Goal: Information Seeking & Learning: Learn about a topic

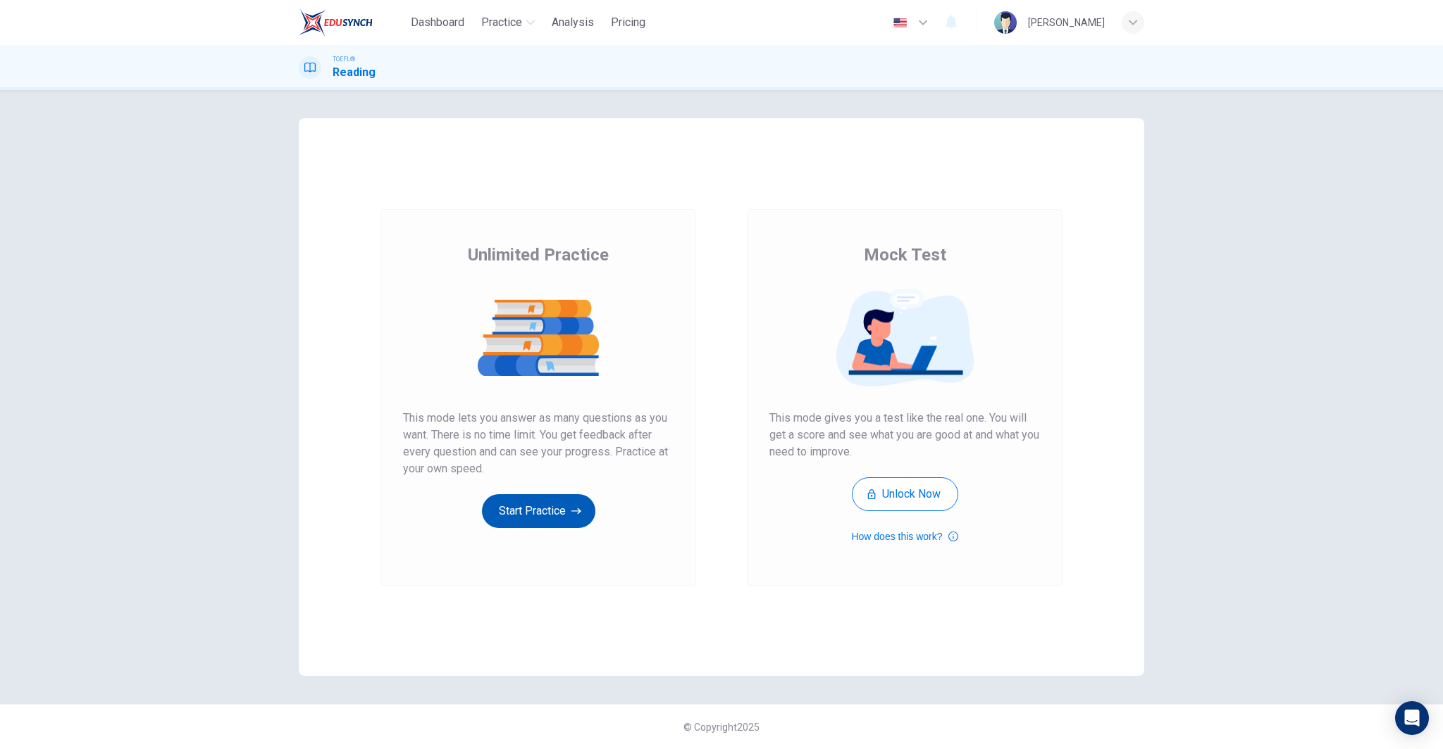
click at [552, 511] on button "Start Practice" at bounding box center [538, 511] width 113 height 34
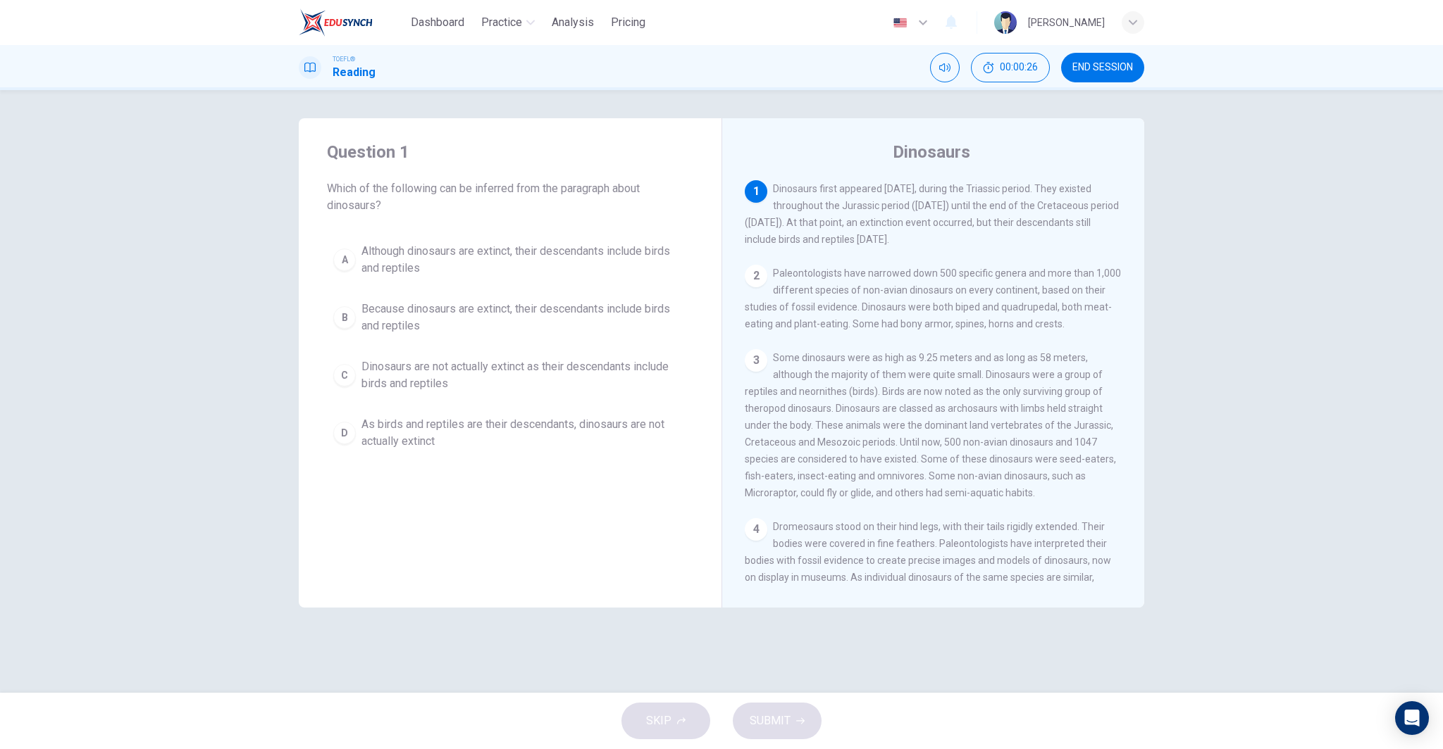
click at [610, 263] on span "Although dinosaurs are extinct, their descendants include birds and reptiles" at bounding box center [523, 260] width 325 height 34
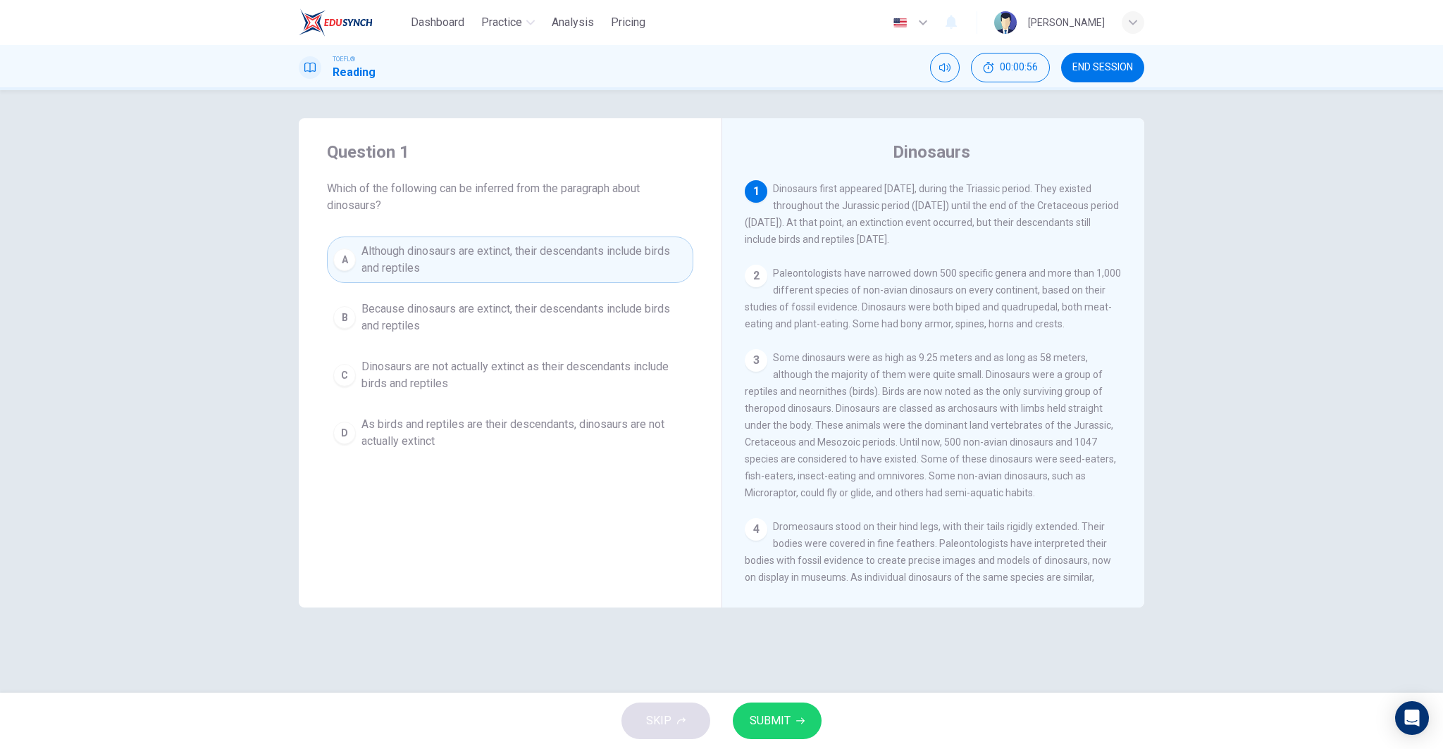
click at [786, 726] on span "SUBMIT" at bounding box center [769, 721] width 41 height 20
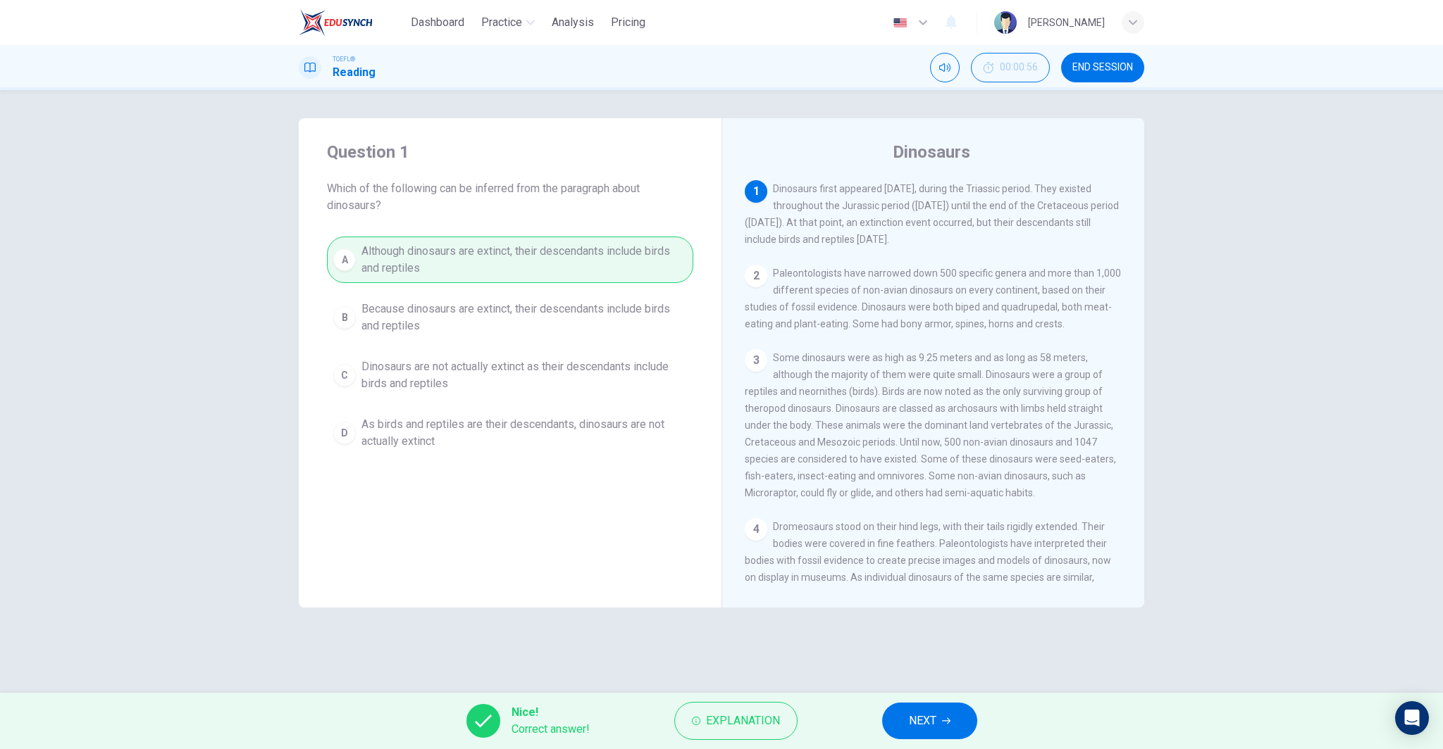
click at [934, 723] on span "NEXT" at bounding box center [922, 721] width 27 height 20
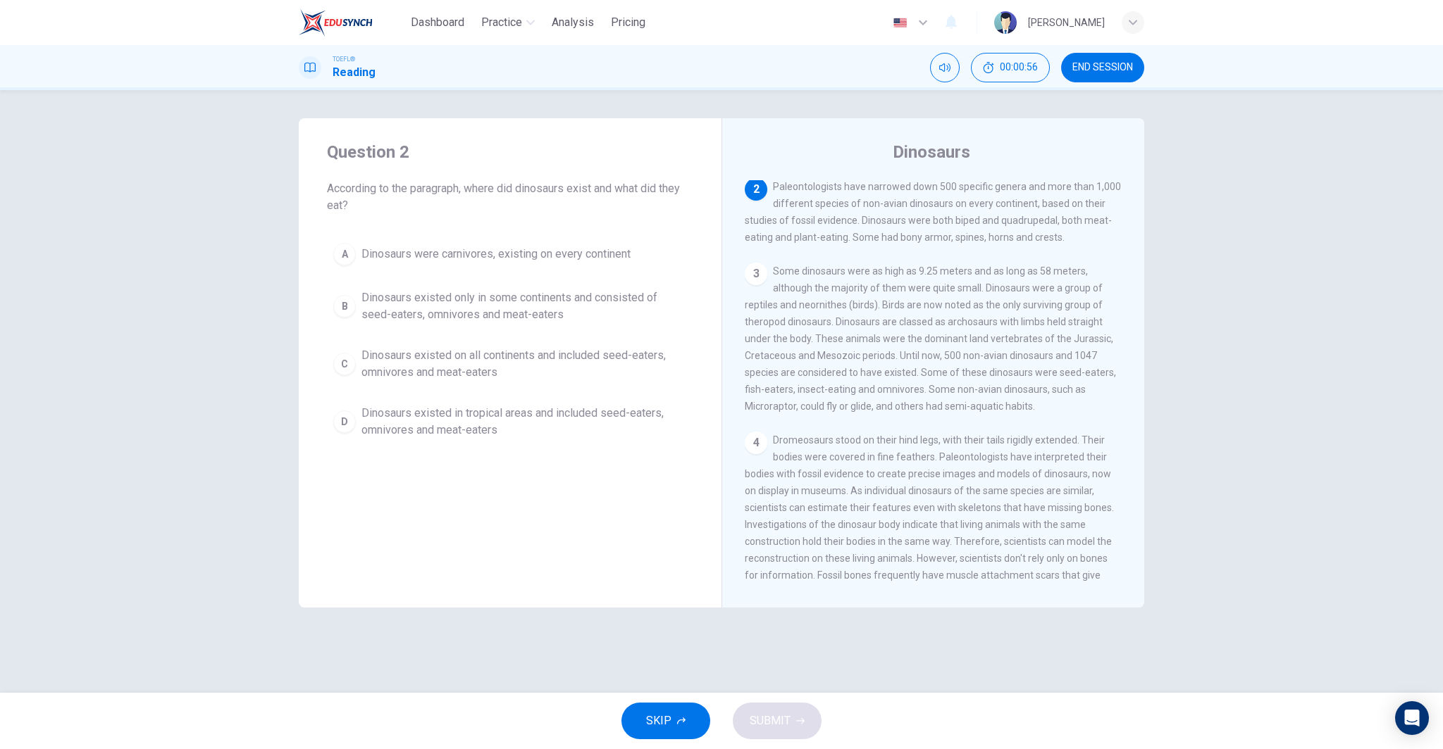
scroll to position [87, 0]
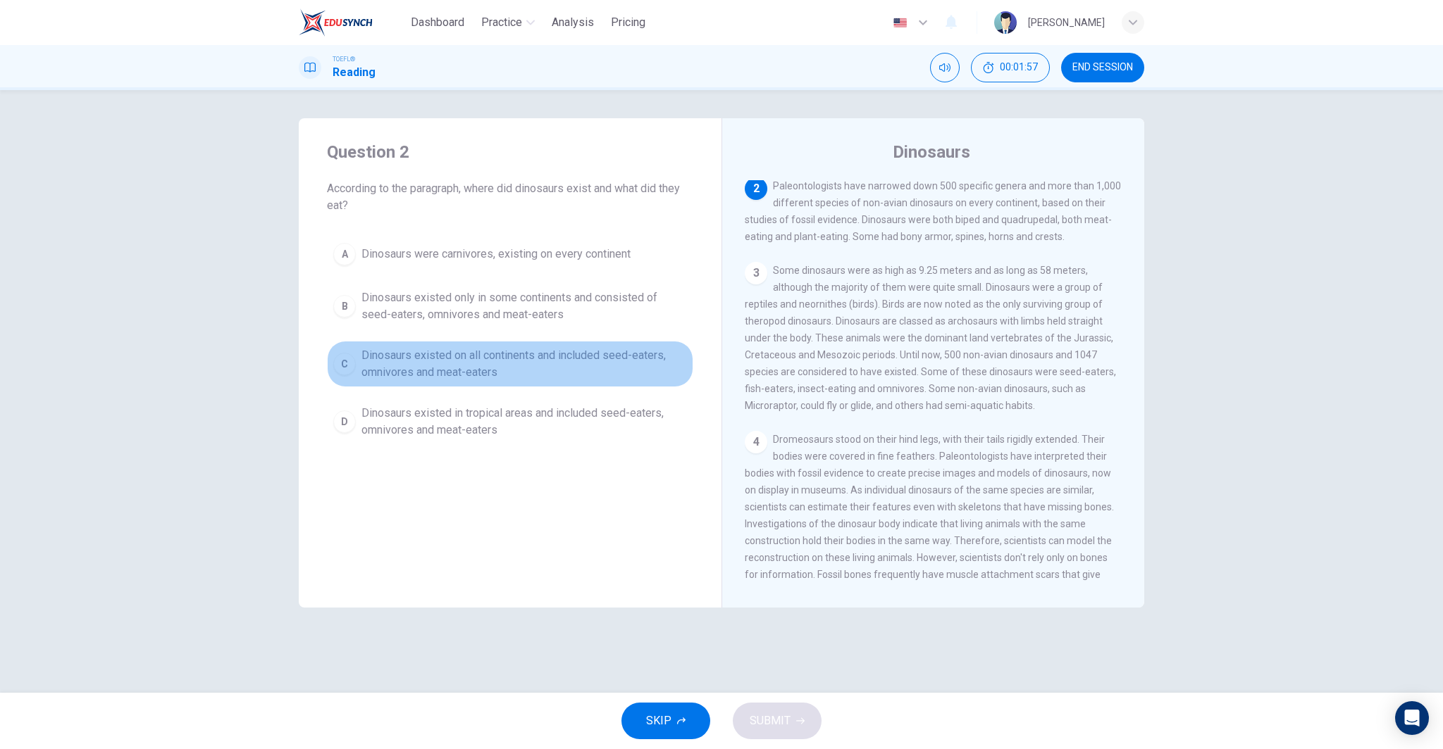
drag, startPoint x: 468, startPoint y: 366, endPoint x: 470, endPoint y: 376, distance: 10.8
click at [468, 368] on span "Dinosaurs existed on all continents and included seed-eaters, omnivores and mea…" at bounding box center [523, 364] width 325 height 34
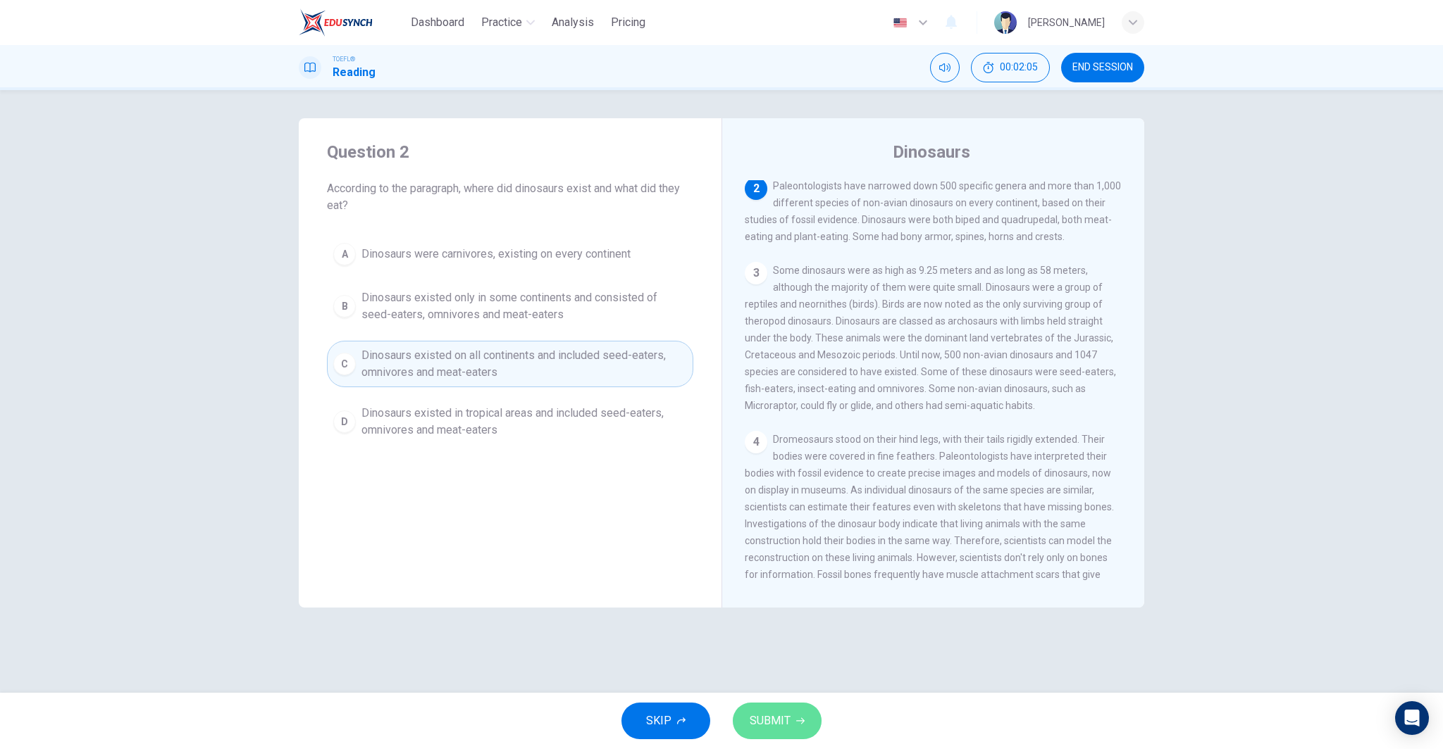
click at [761, 728] on span "SUBMIT" at bounding box center [769, 721] width 41 height 20
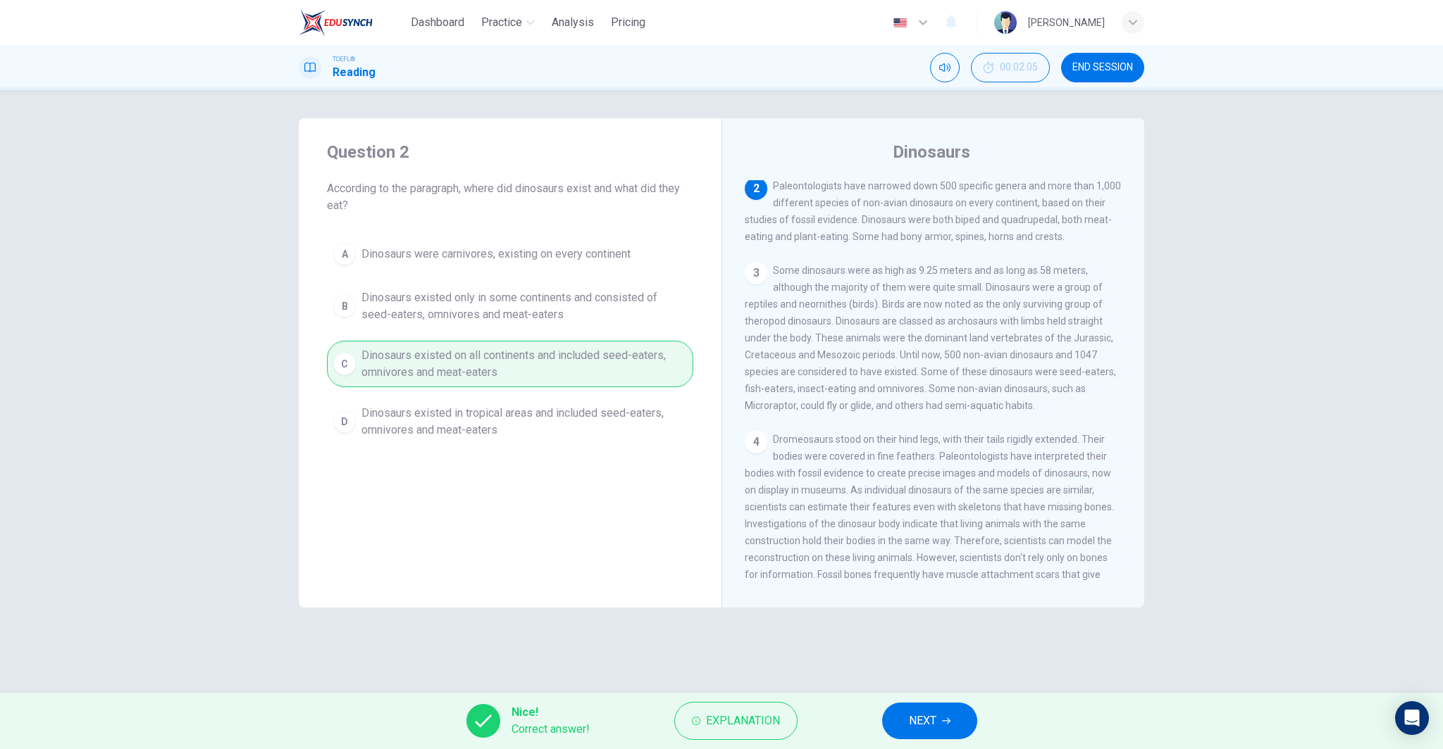
click at [937, 723] on button "NEXT" at bounding box center [929, 721] width 95 height 37
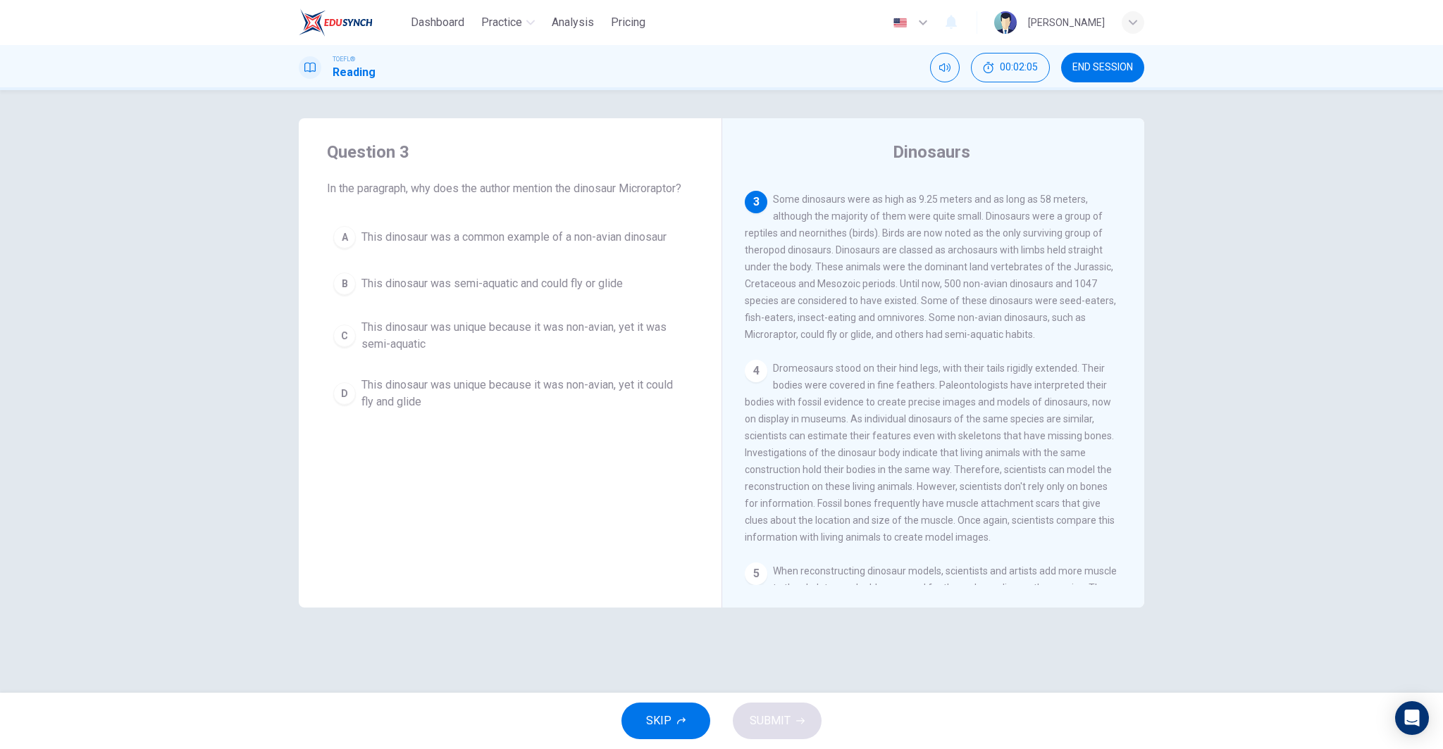
scroll to position [175, 0]
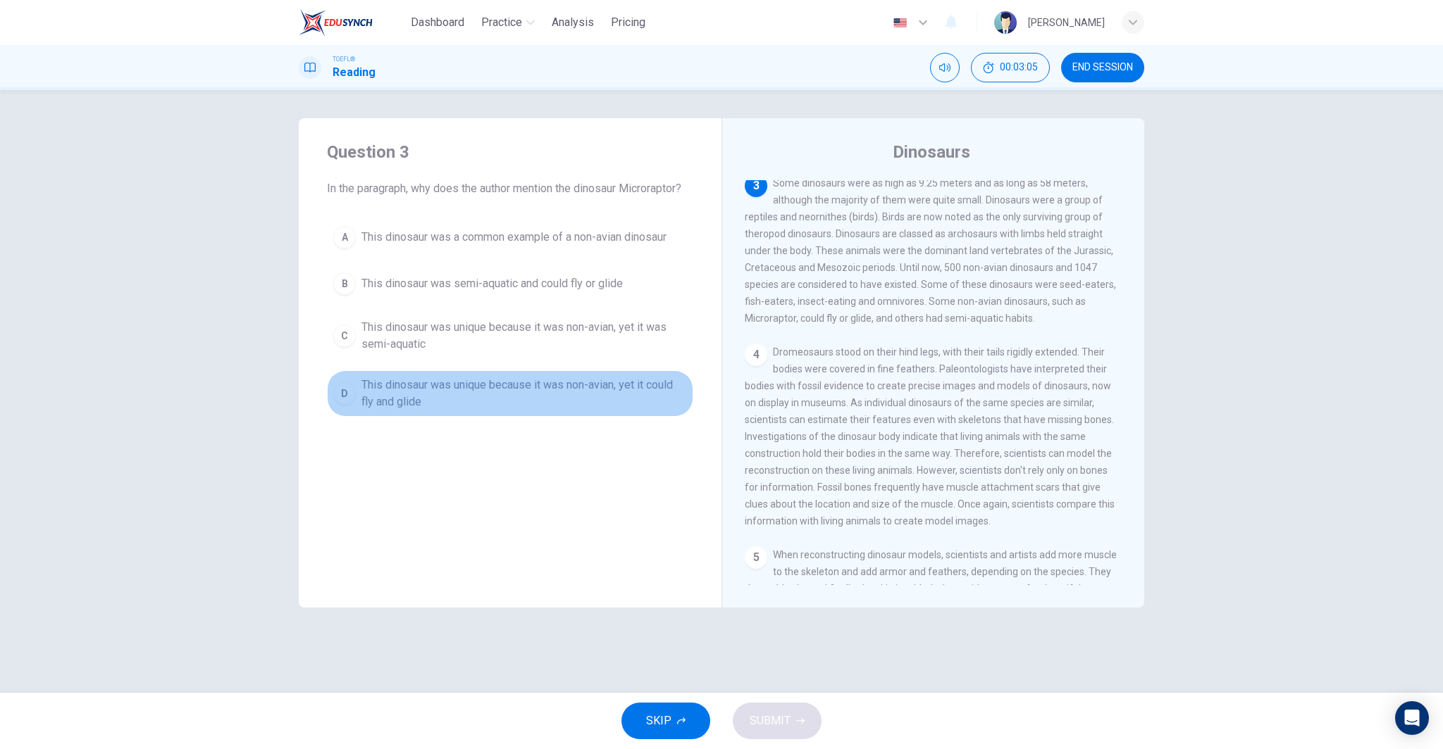
click at [588, 390] on span "This dinosaur was unique because it was non-avian, yet it could fly and glide" at bounding box center [523, 394] width 325 height 34
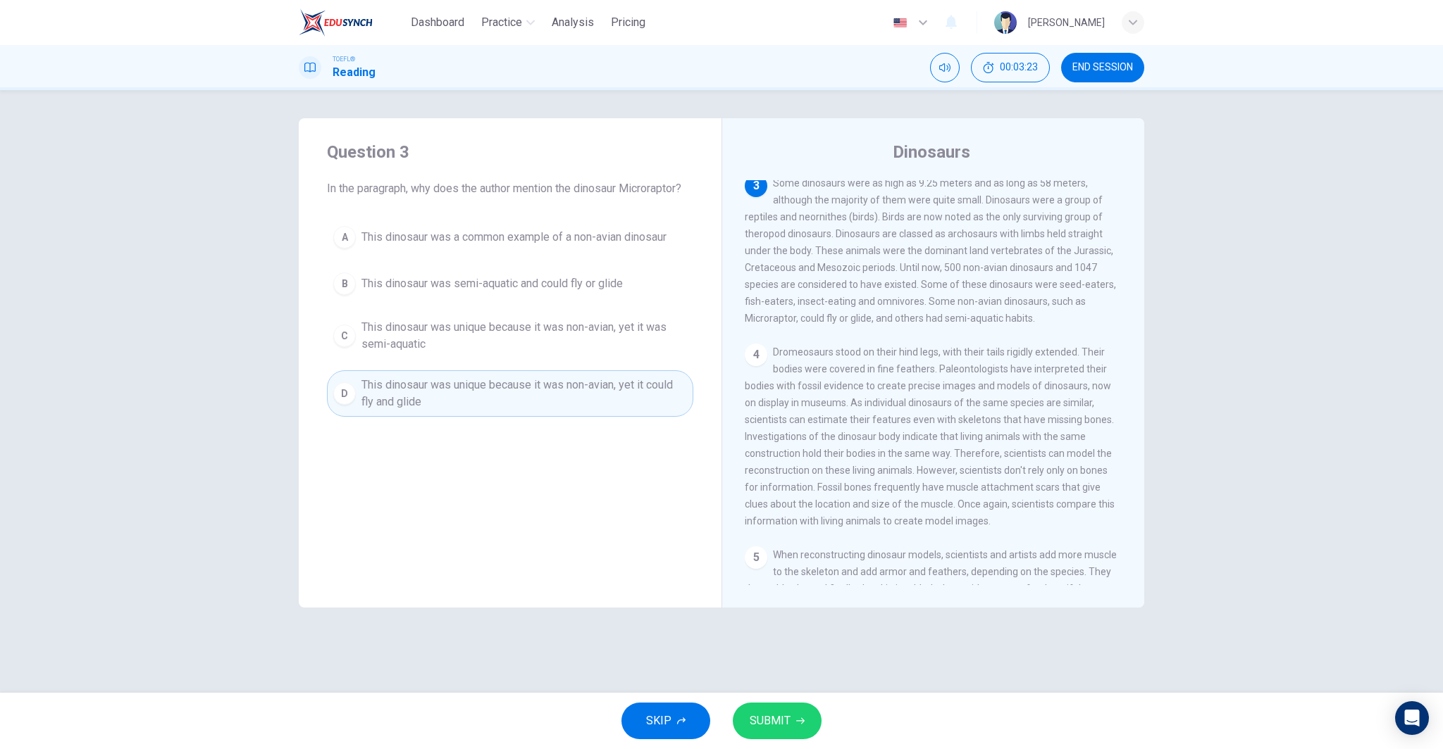
click at [516, 290] on span "This dinosaur was semi-aquatic and could fly or glide" at bounding box center [491, 283] width 261 height 17
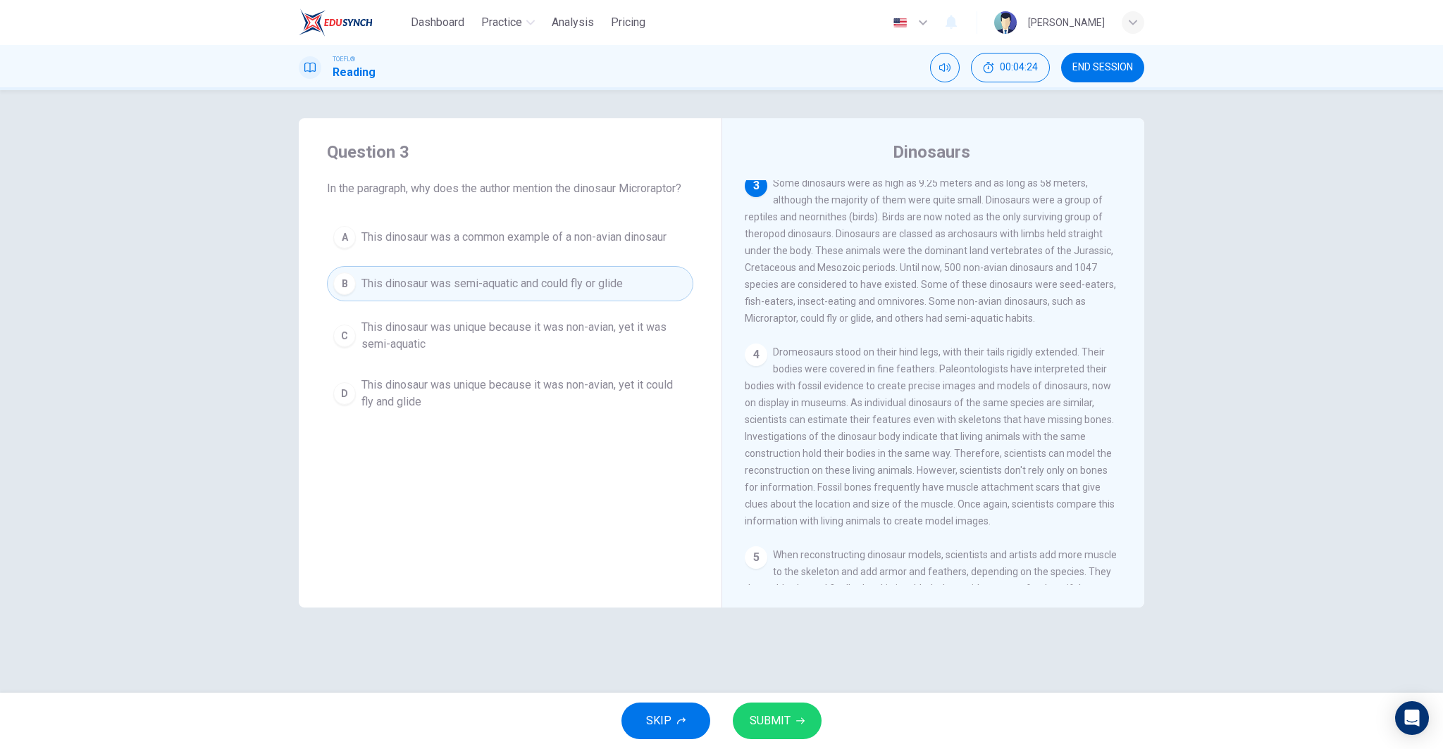
click at [467, 385] on span "This dinosaur was unique because it was non-avian, yet it could fly and glide" at bounding box center [523, 394] width 325 height 34
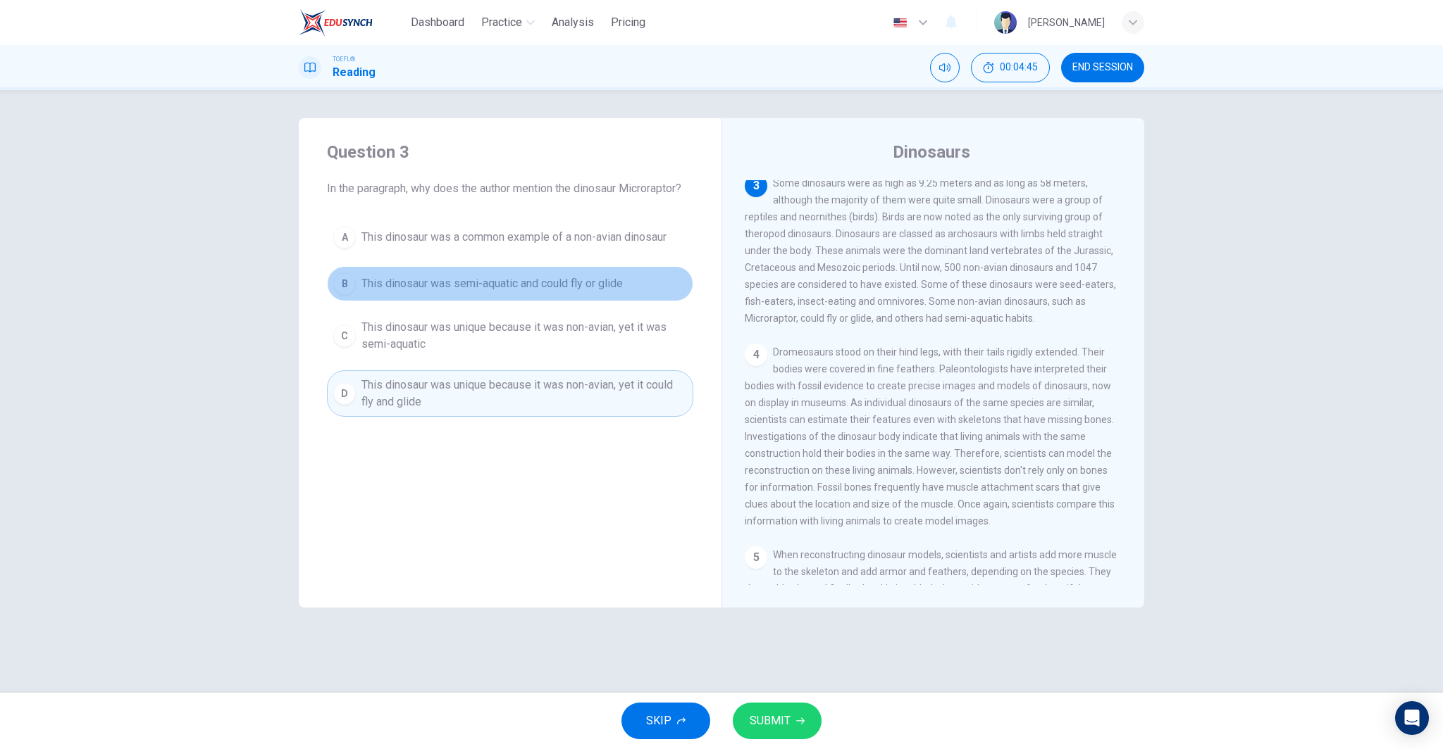
click at [569, 278] on span "This dinosaur was semi-aquatic and could fly or glide" at bounding box center [491, 283] width 261 height 17
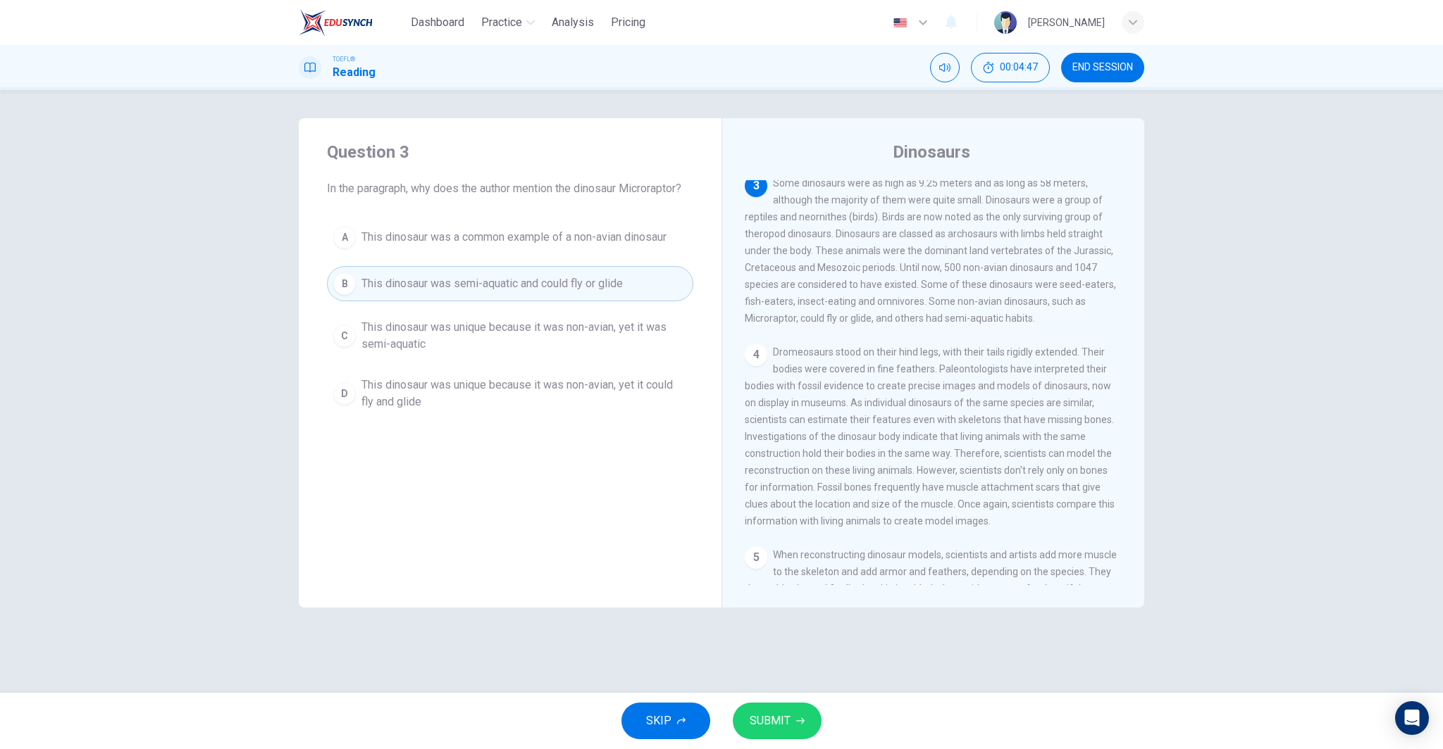
click at [766, 726] on span "SUBMIT" at bounding box center [769, 721] width 41 height 20
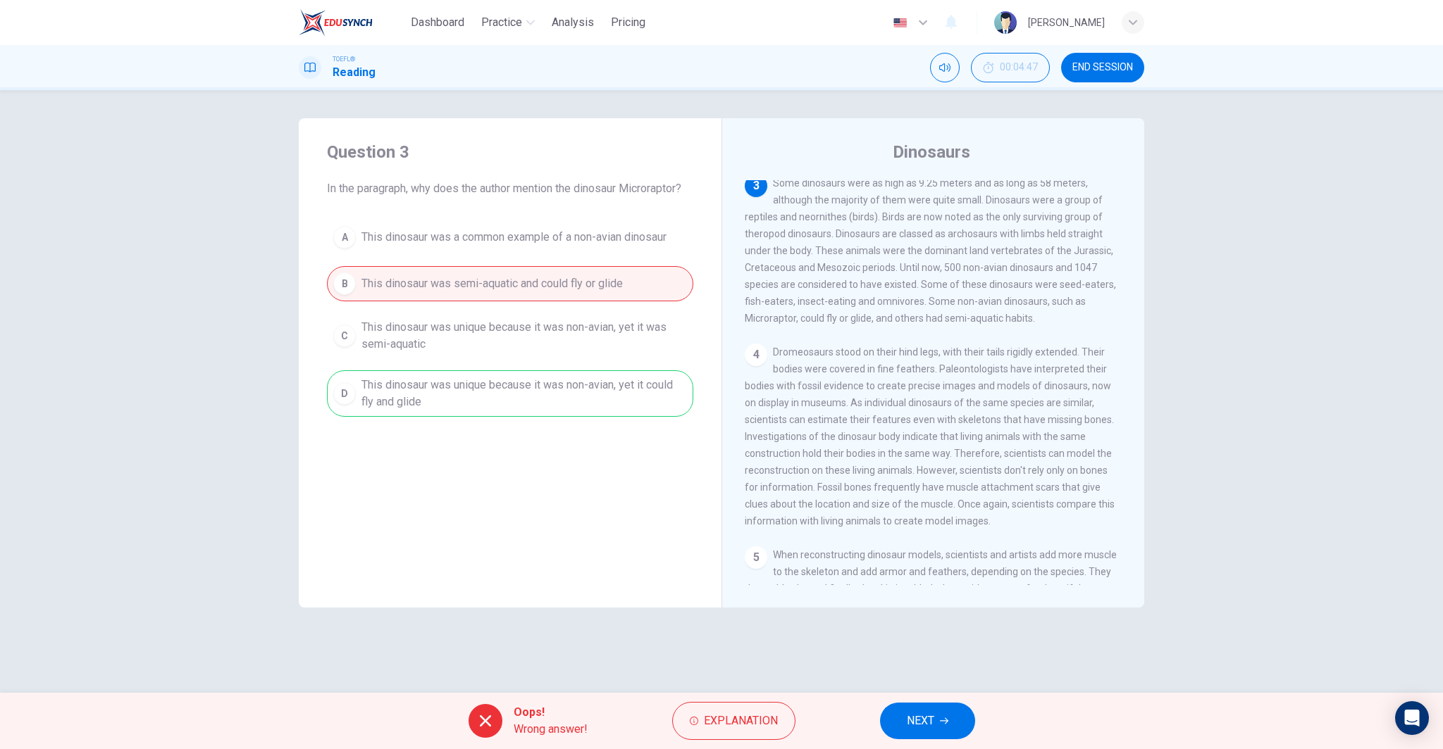
click at [930, 735] on button "NEXT" at bounding box center [927, 721] width 95 height 37
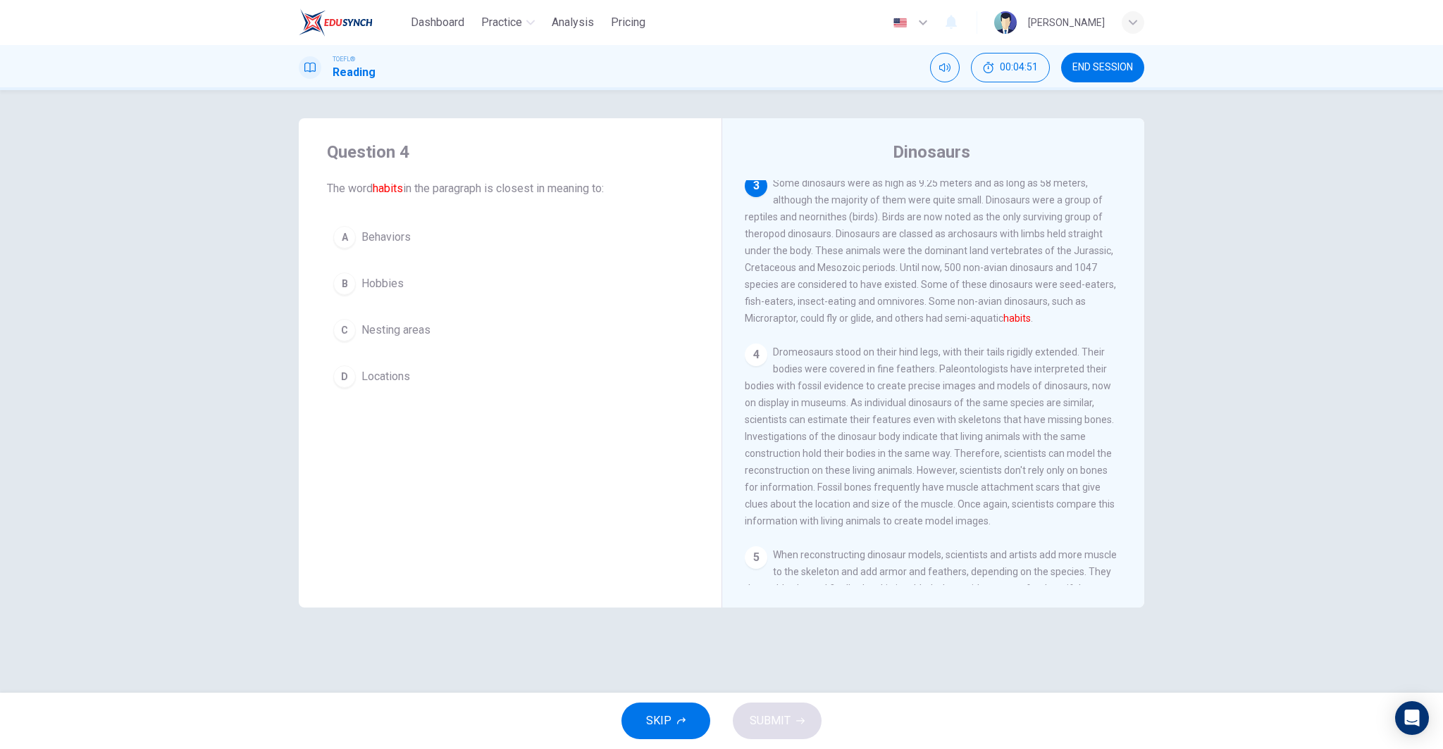
click at [428, 230] on button "A Behaviors" at bounding box center [510, 237] width 366 height 35
click at [783, 715] on span "SUBMIT" at bounding box center [769, 721] width 41 height 20
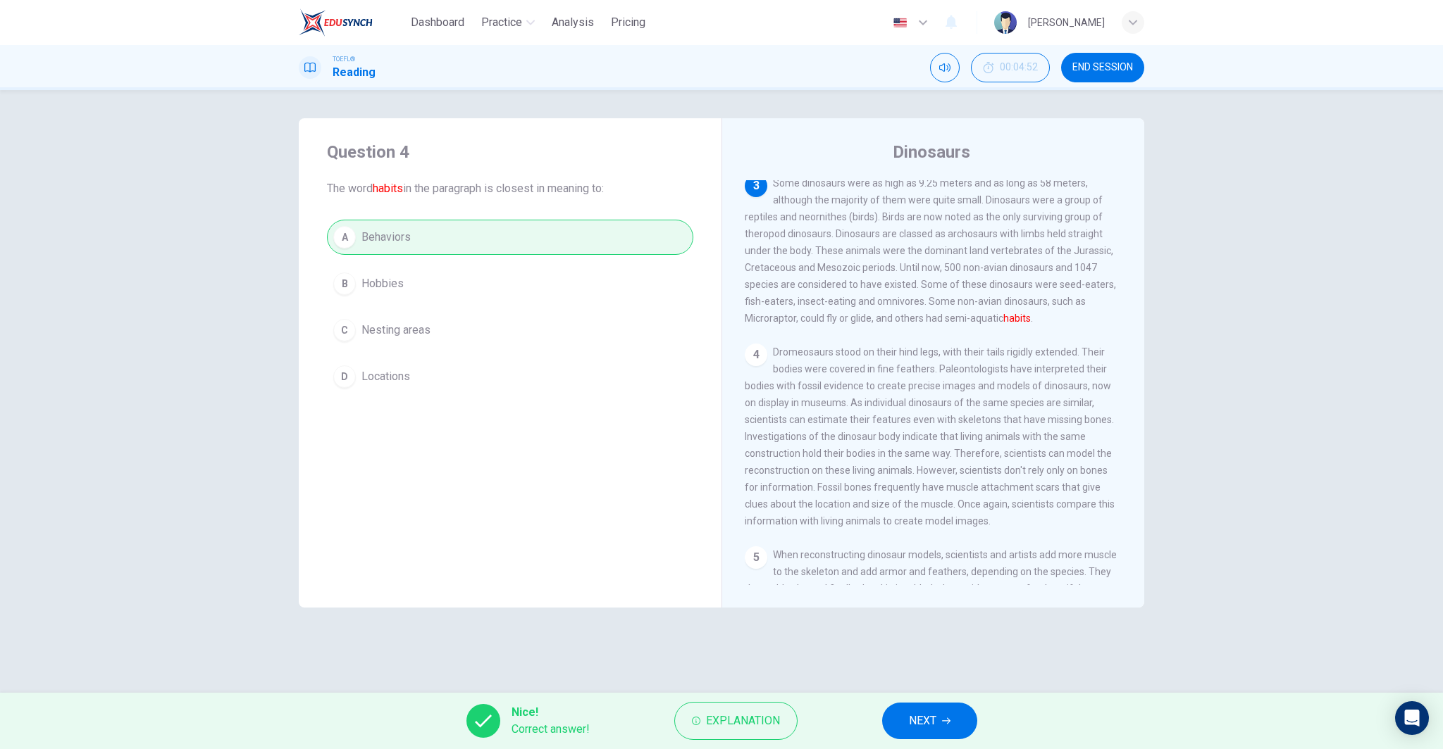
click at [938, 719] on button "NEXT" at bounding box center [929, 721] width 95 height 37
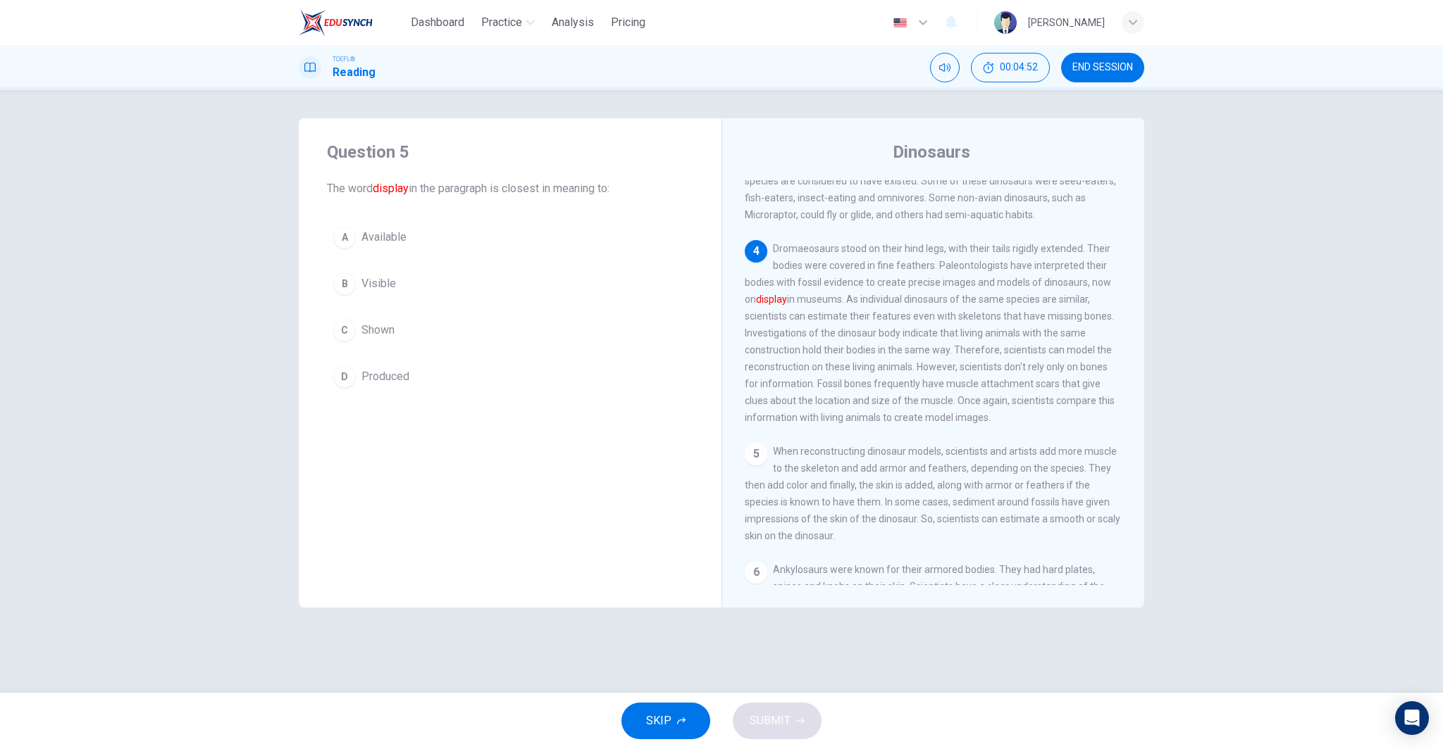
scroll to position [280, 0]
click at [417, 331] on button "C Shown" at bounding box center [510, 330] width 366 height 35
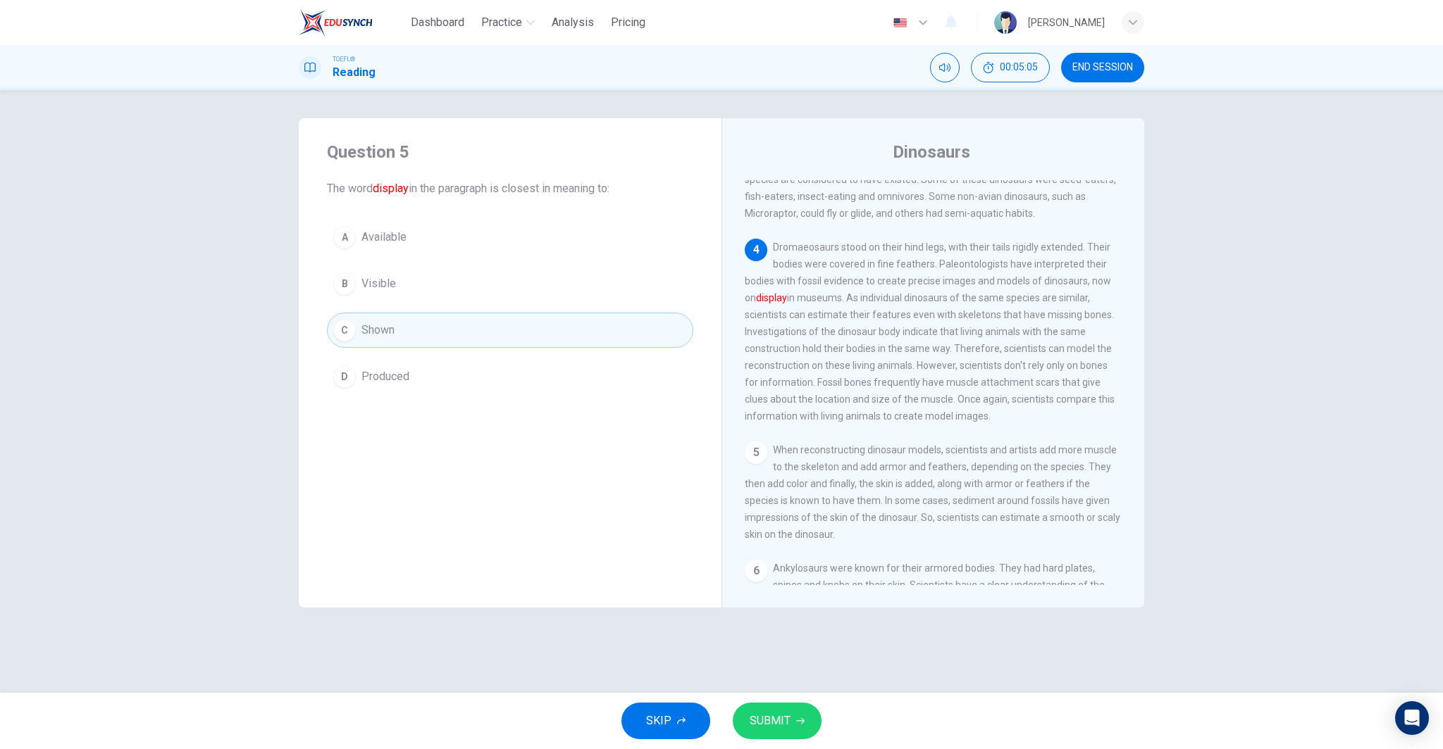
click at [812, 728] on button "SUBMIT" at bounding box center [777, 721] width 89 height 37
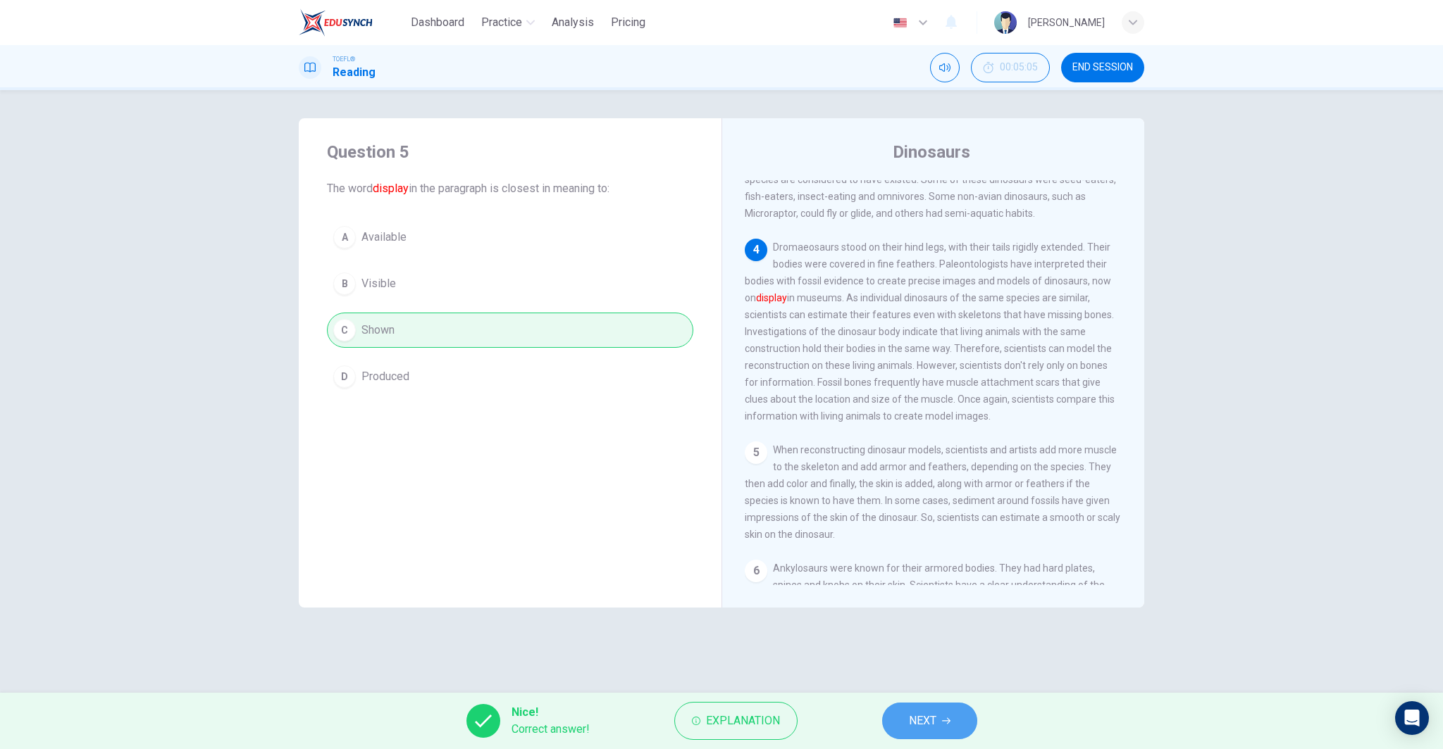
click at [916, 720] on span "NEXT" at bounding box center [922, 721] width 27 height 20
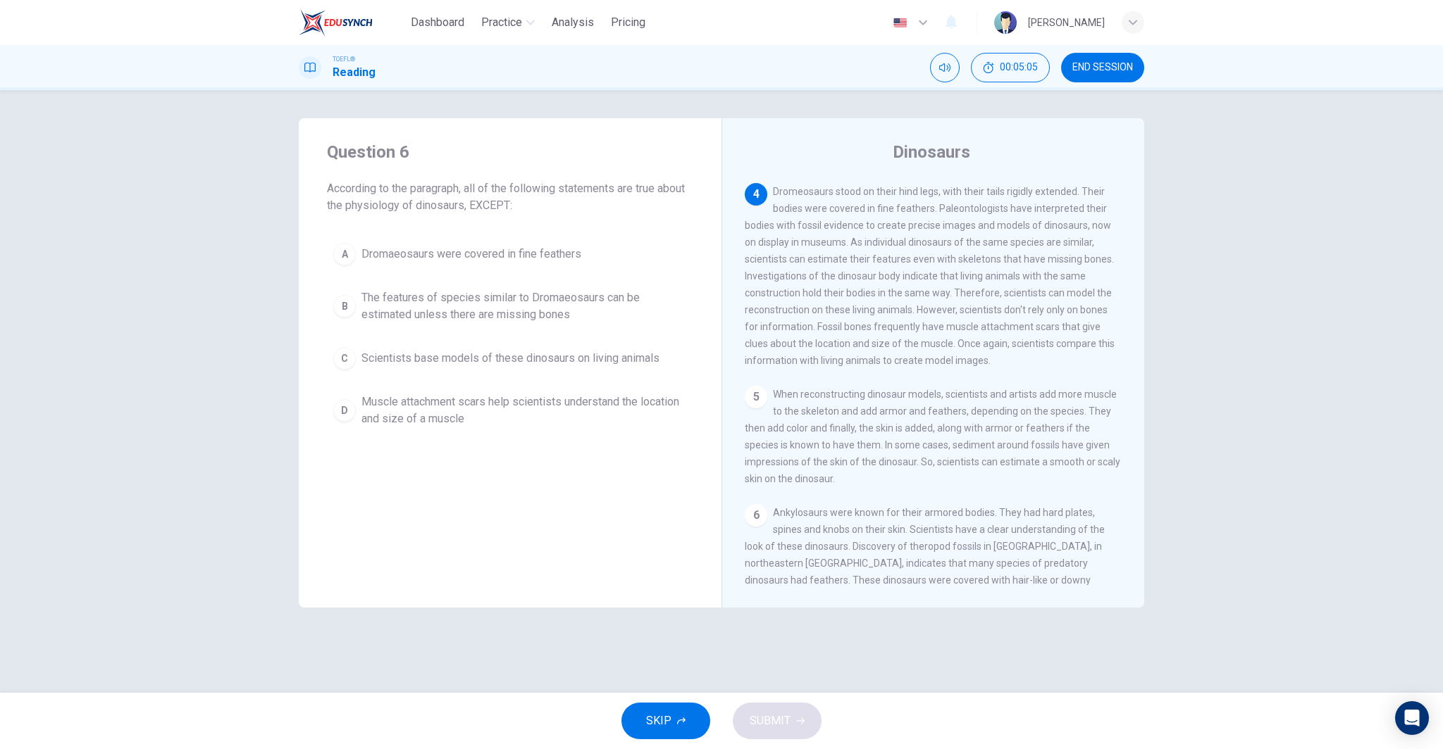
scroll to position [350, 0]
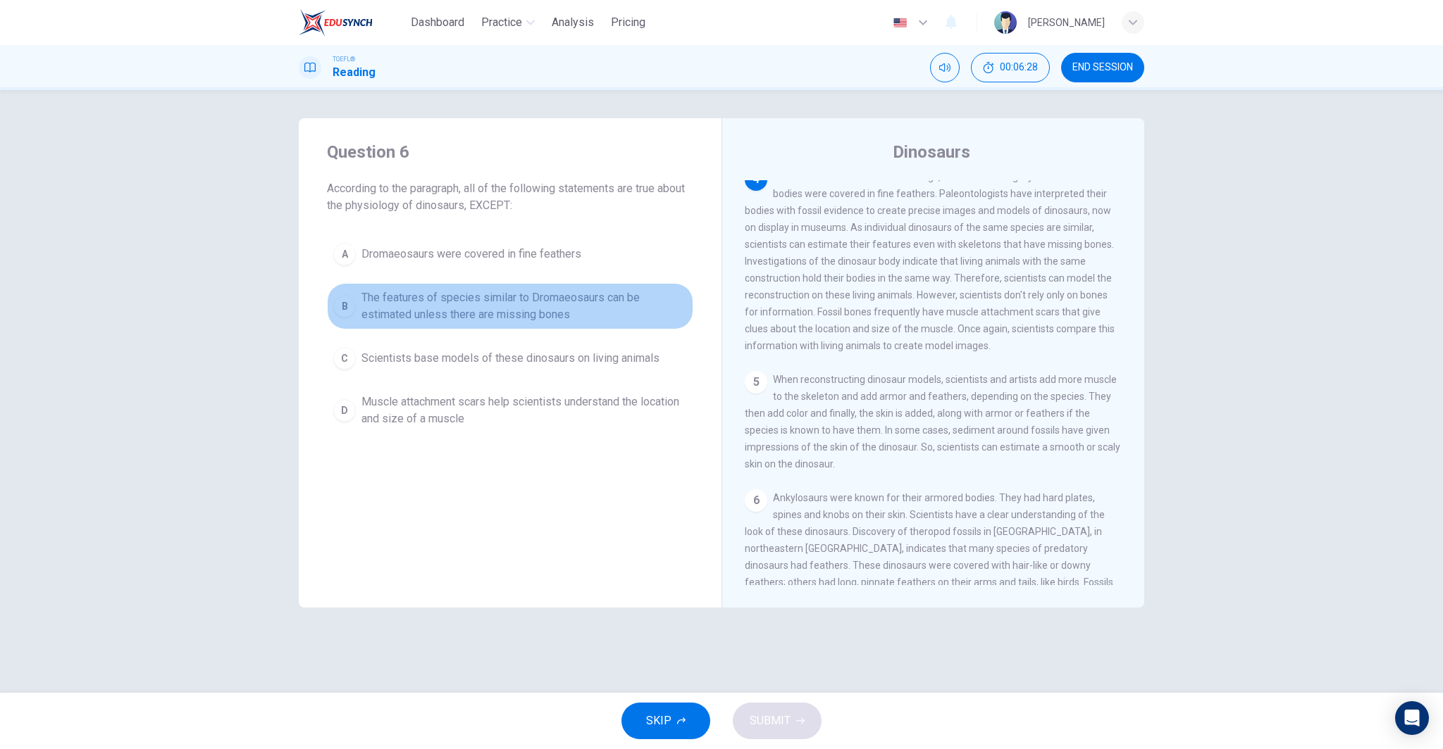
click at [561, 311] on span "The features of species similar to Dromaeosaurs can be estimated unless there a…" at bounding box center [523, 306] width 325 height 34
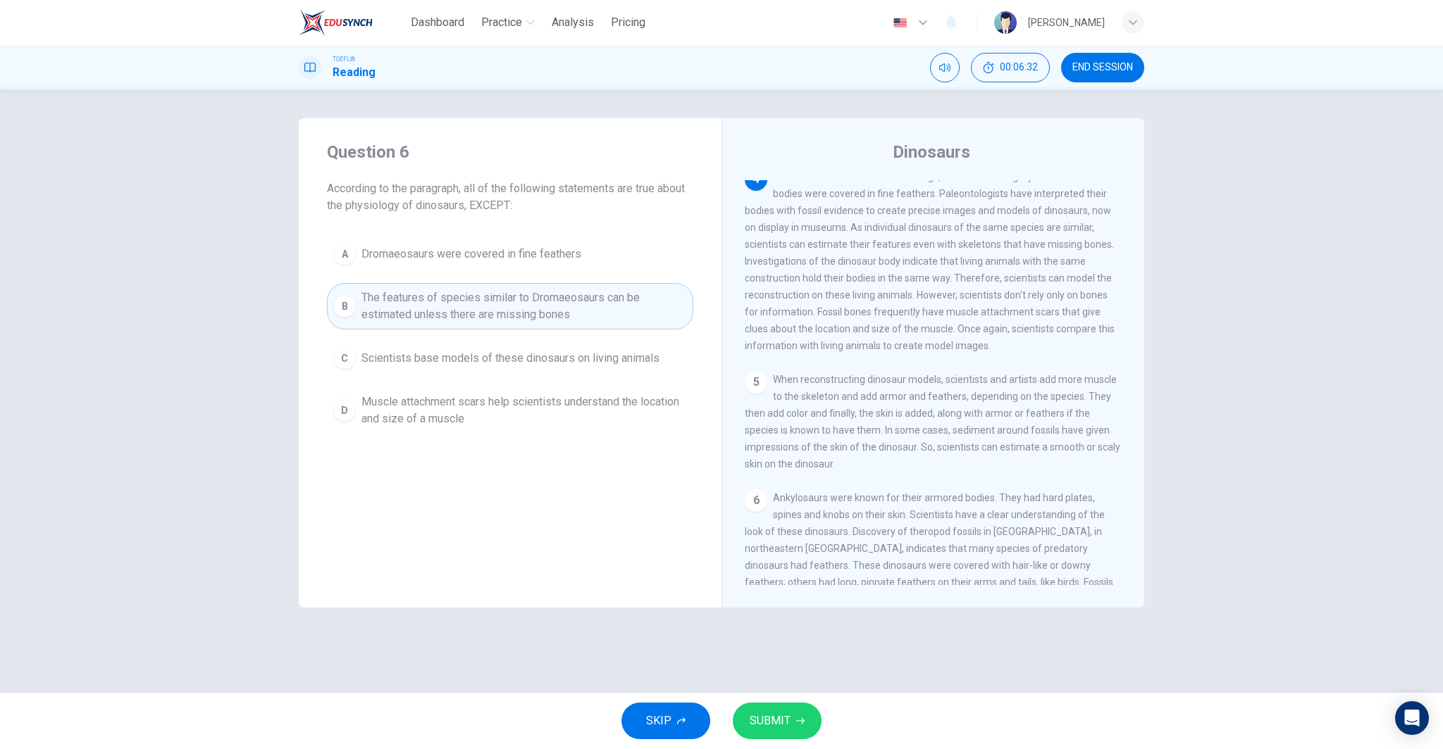
click at [766, 715] on span "SUBMIT" at bounding box center [769, 721] width 41 height 20
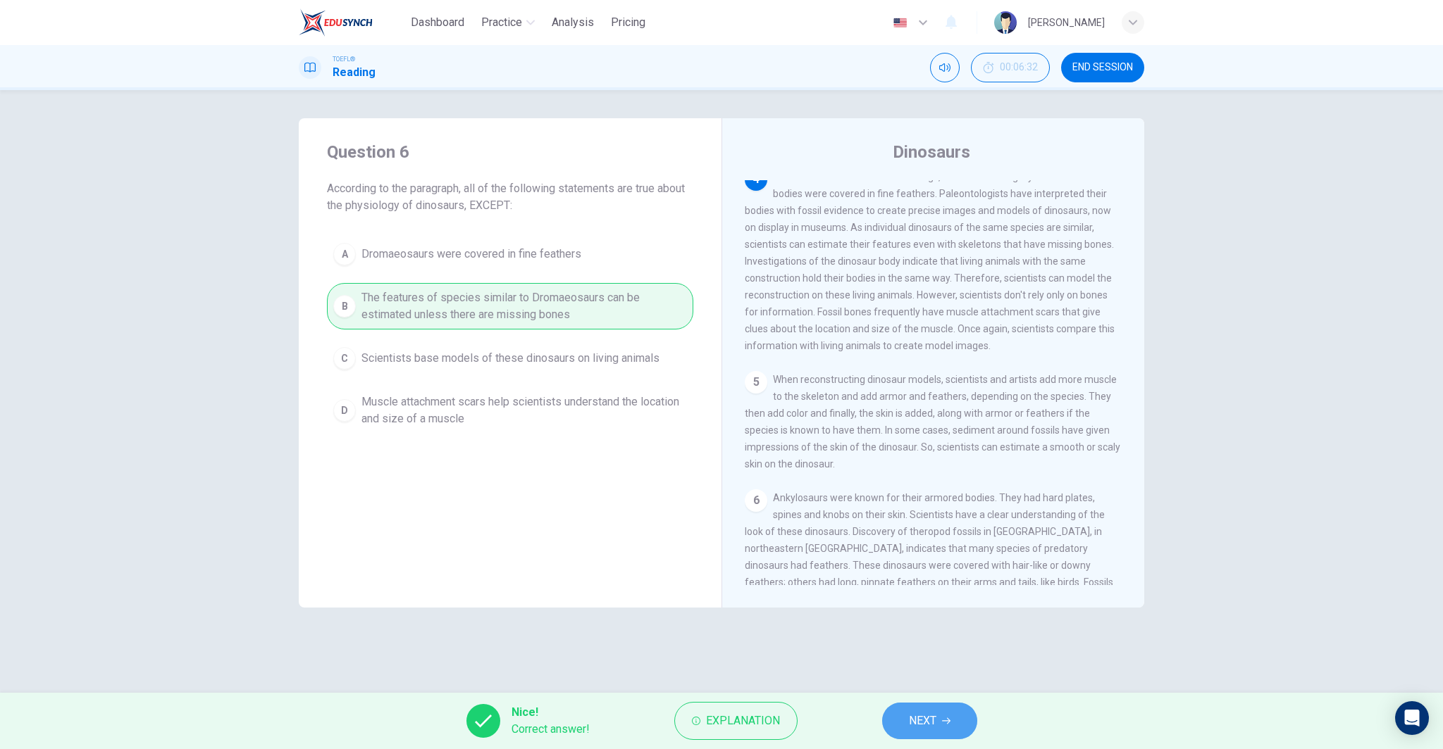
click at [915, 718] on span "NEXT" at bounding box center [922, 721] width 27 height 20
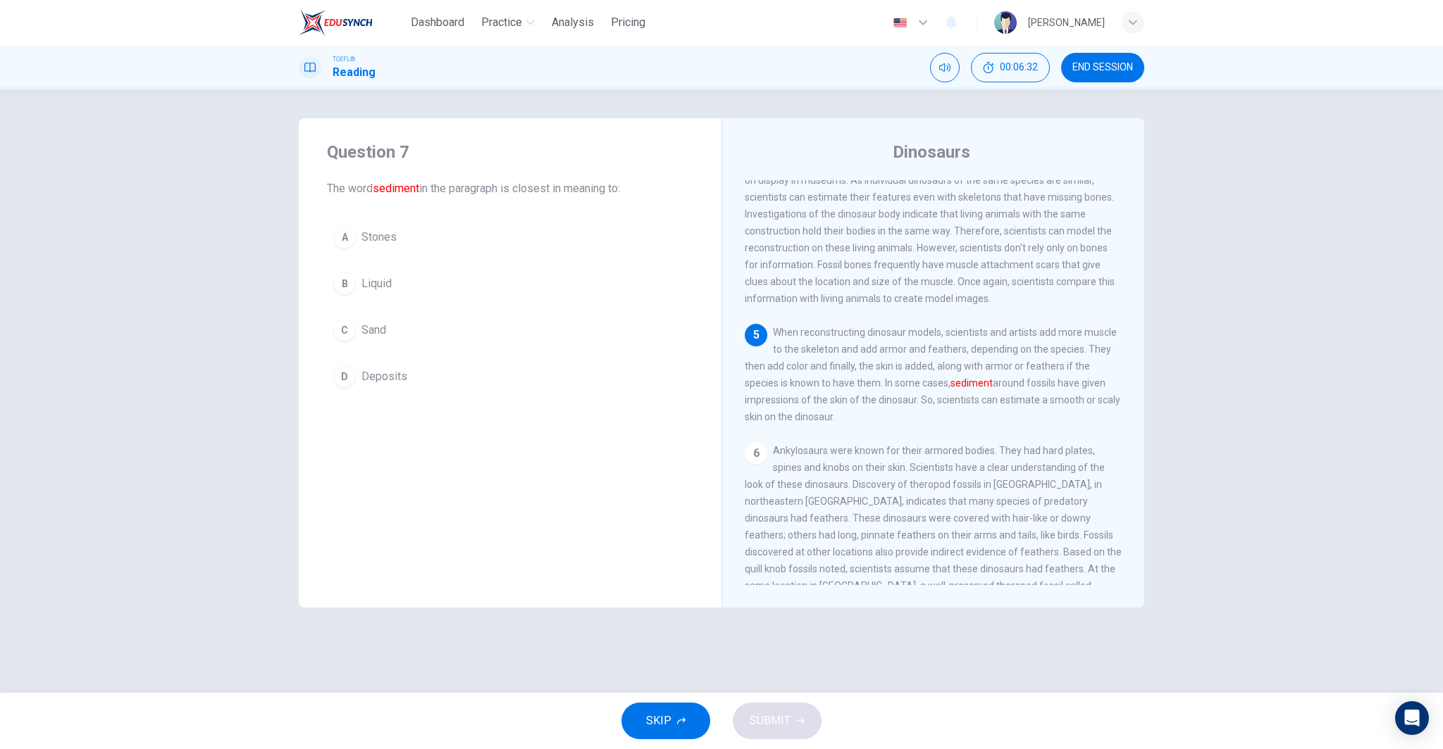
scroll to position [402, 0]
click at [415, 334] on button "C Sand" at bounding box center [510, 330] width 366 height 35
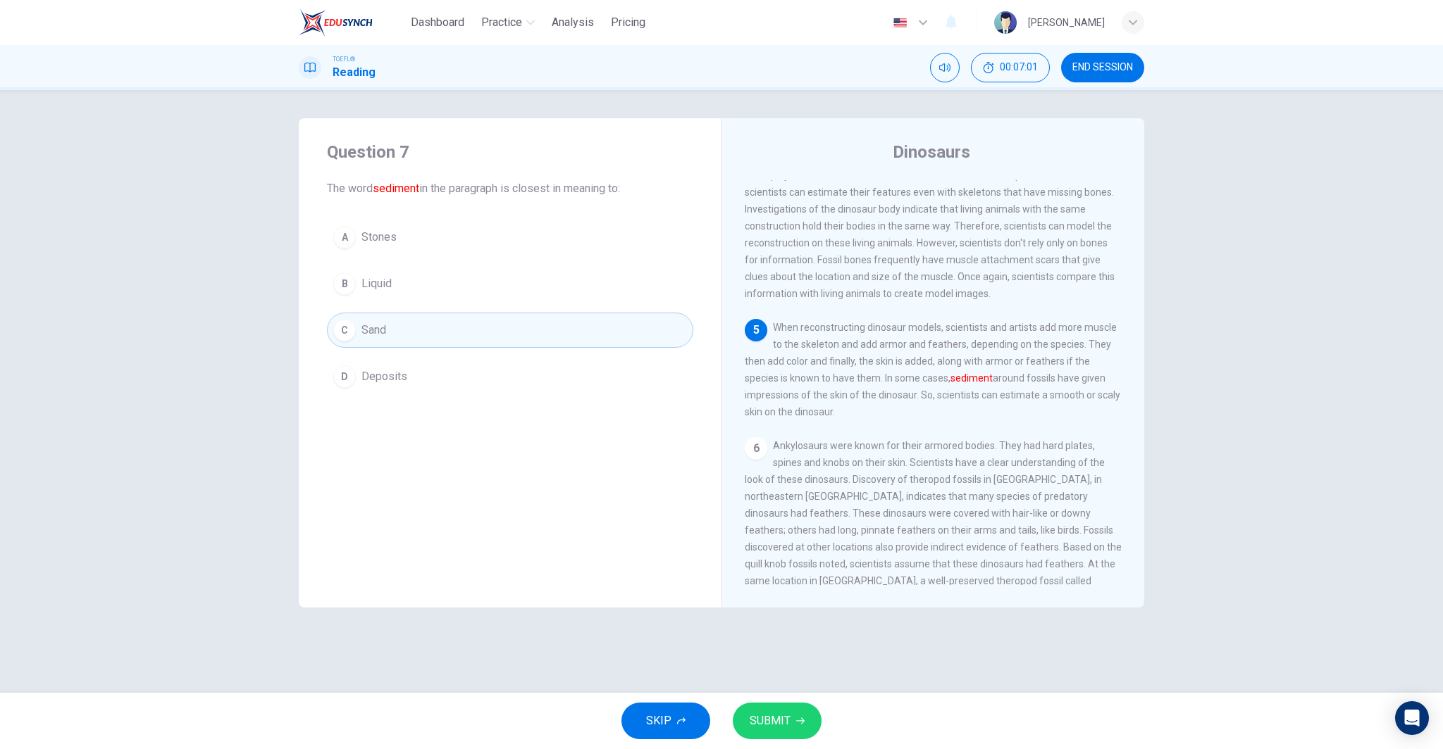
click at [758, 704] on button "SUBMIT" at bounding box center [777, 721] width 89 height 37
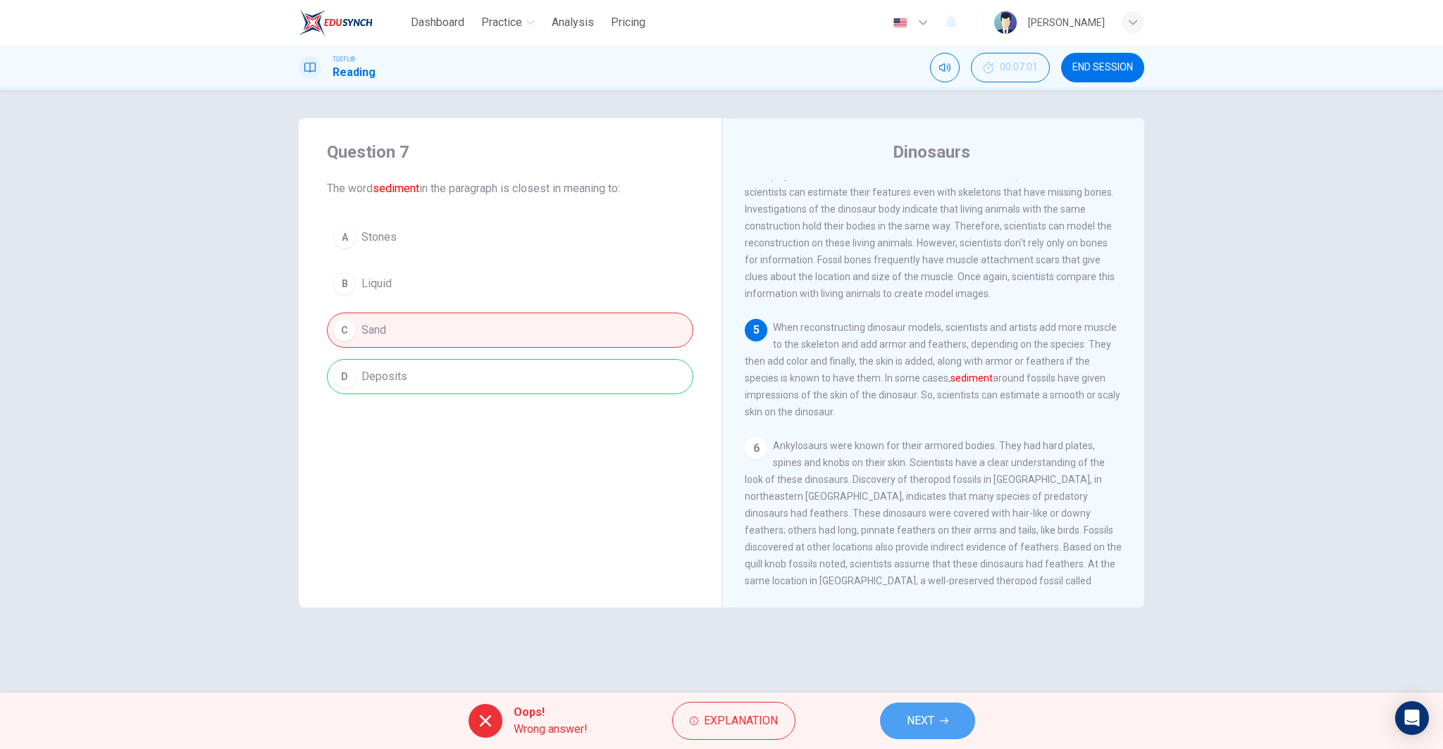
click at [925, 728] on span "NEXT" at bounding box center [920, 721] width 27 height 20
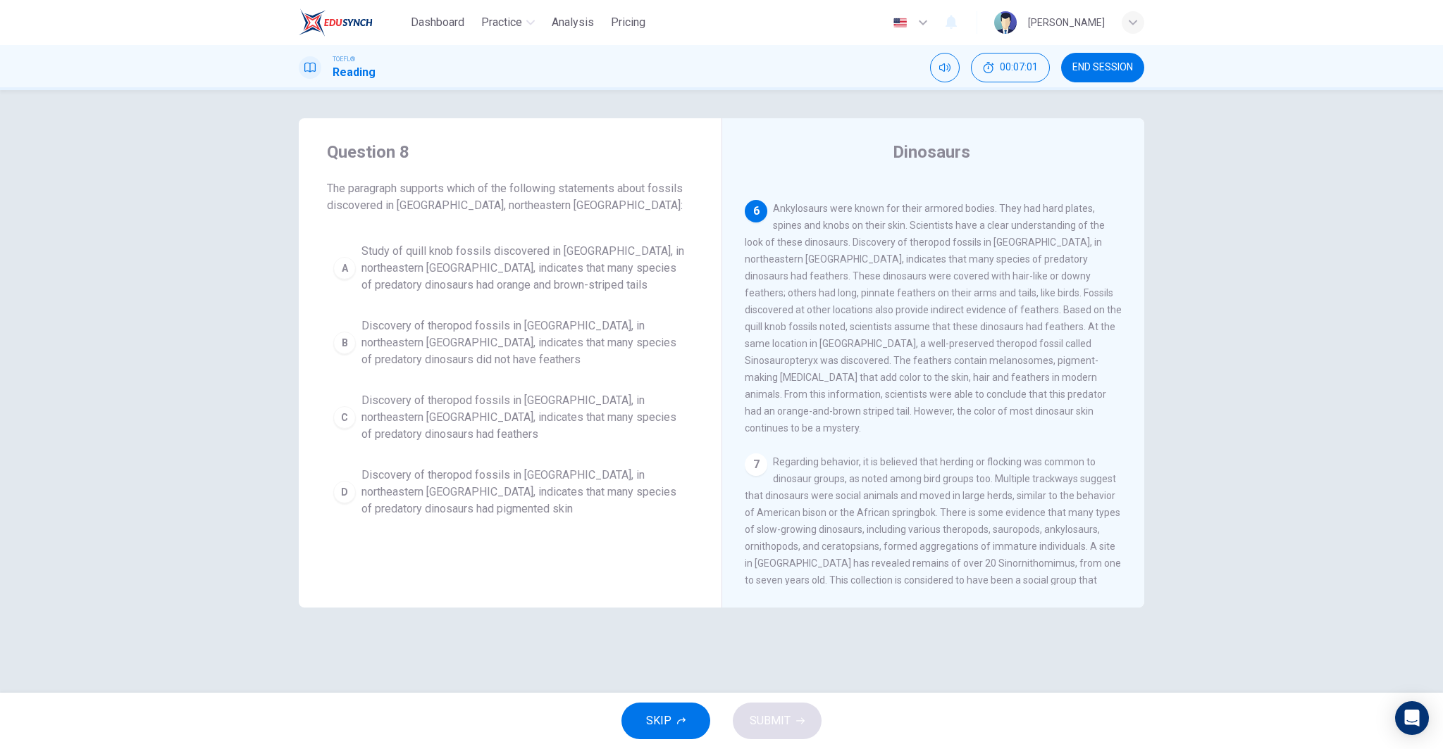
scroll to position [648, 0]
click at [627, 421] on span "Discovery of theropod fossils in Liaoning, in northeastern China, indicates tha…" at bounding box center [523, 417] width 325 height 51
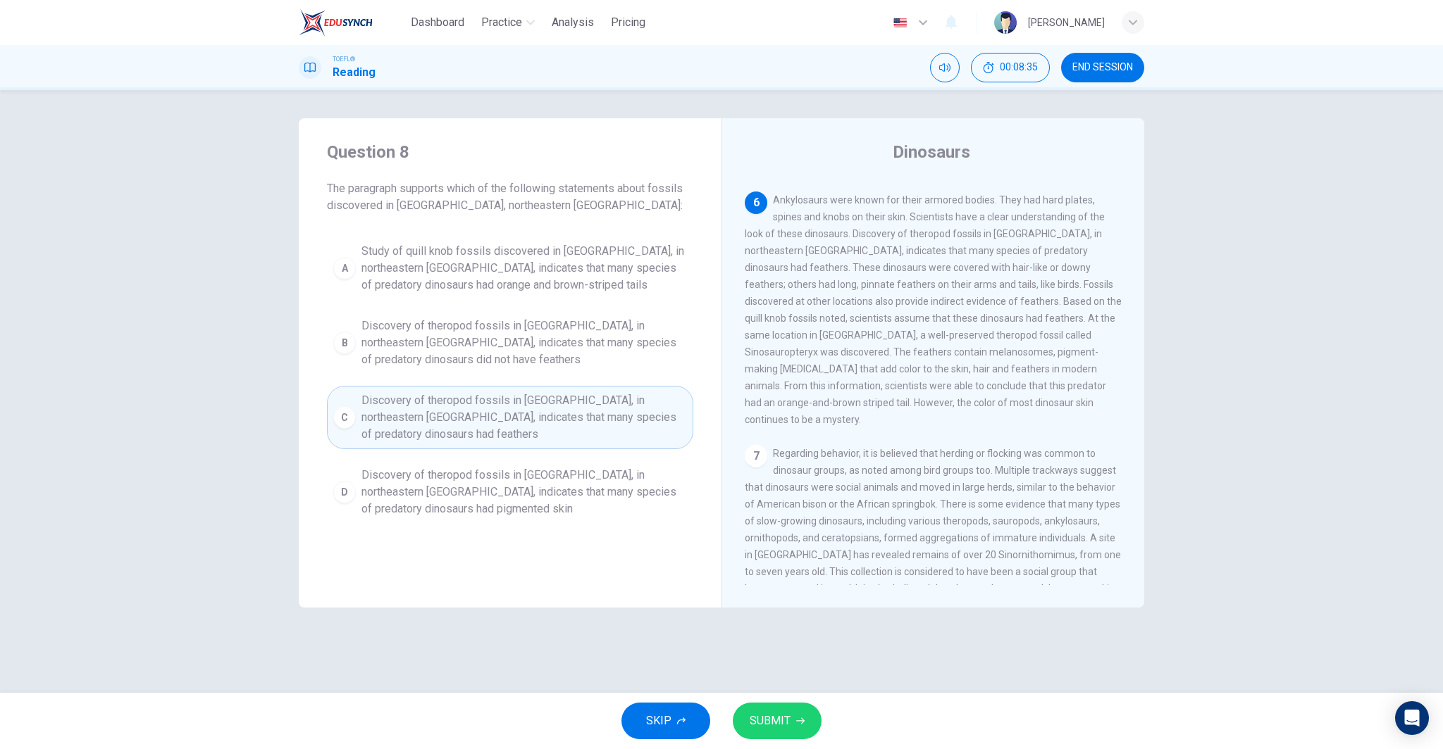
click at [767, 716] on span "SUBMIT" at bounding box center [769, 721] width 41 height 20
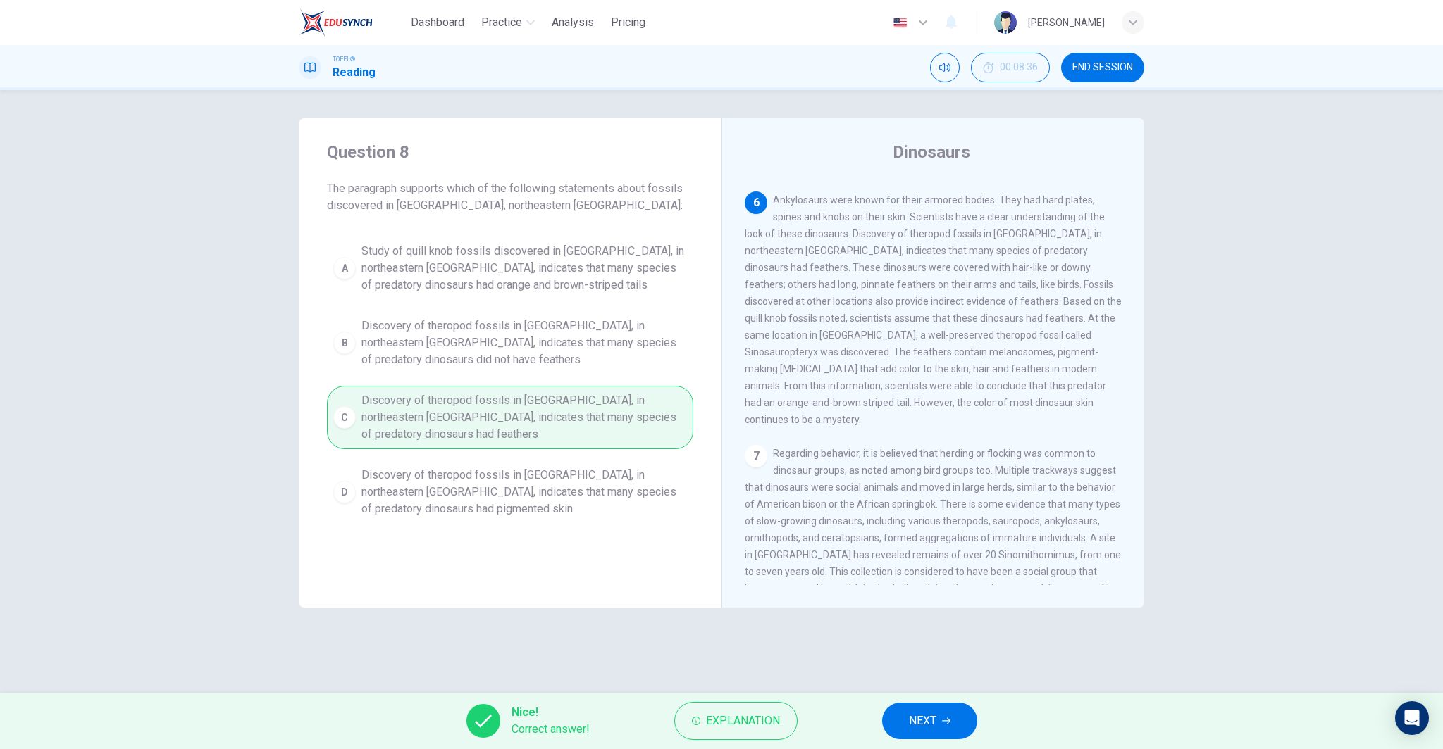
click at [942, 718] on button "NEXT" at bounding box center [929, 721] width 95 height 37
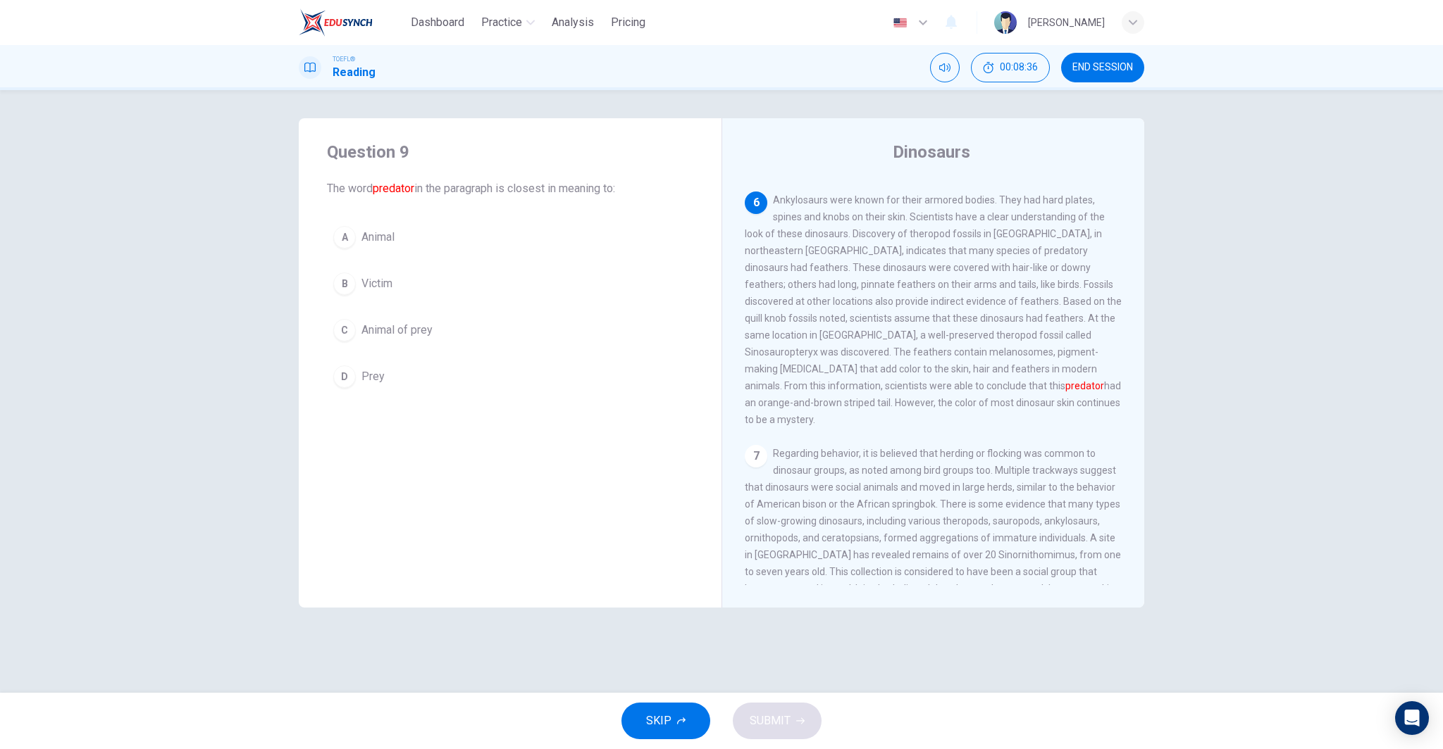
scroll to position [683, 0]
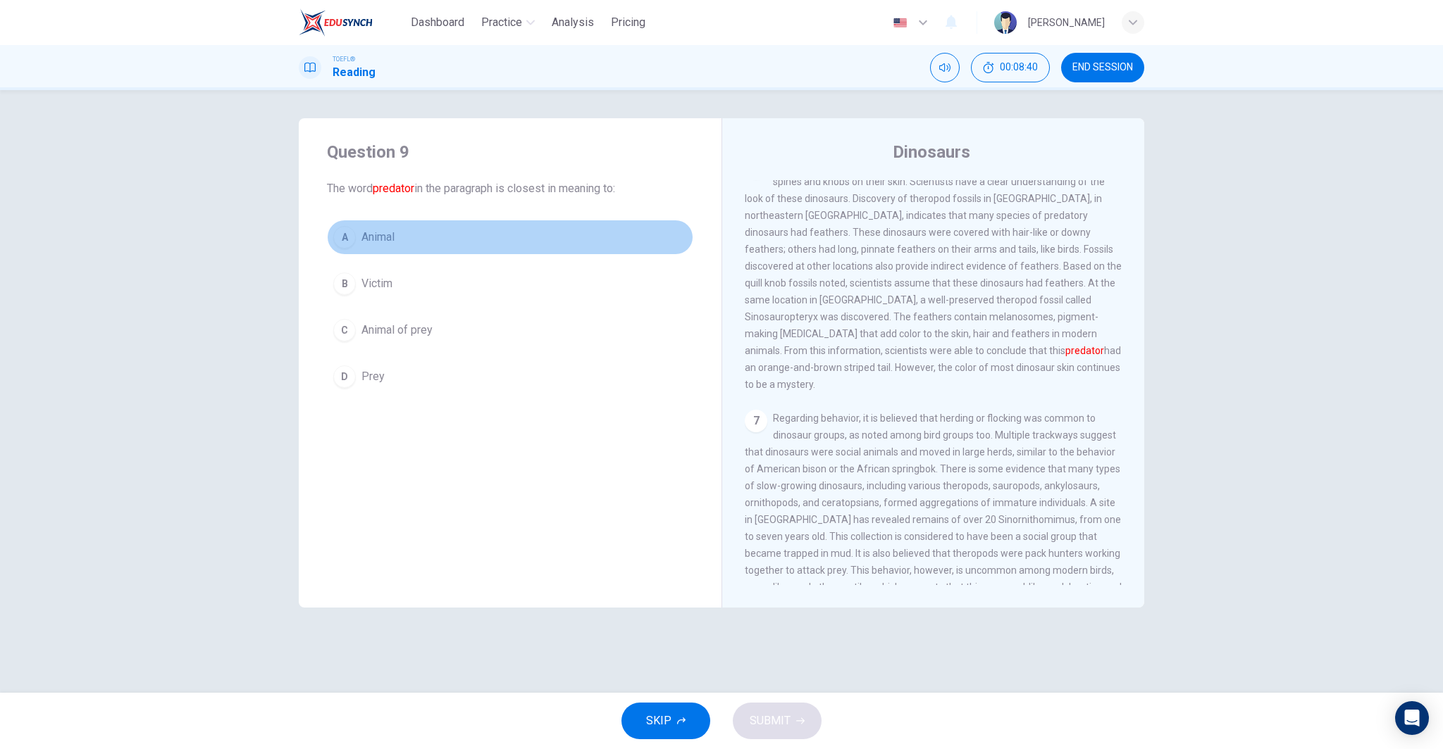
click at [451, 236] on button "A Animal" at bounding box center [510, 237] width 366 height 35
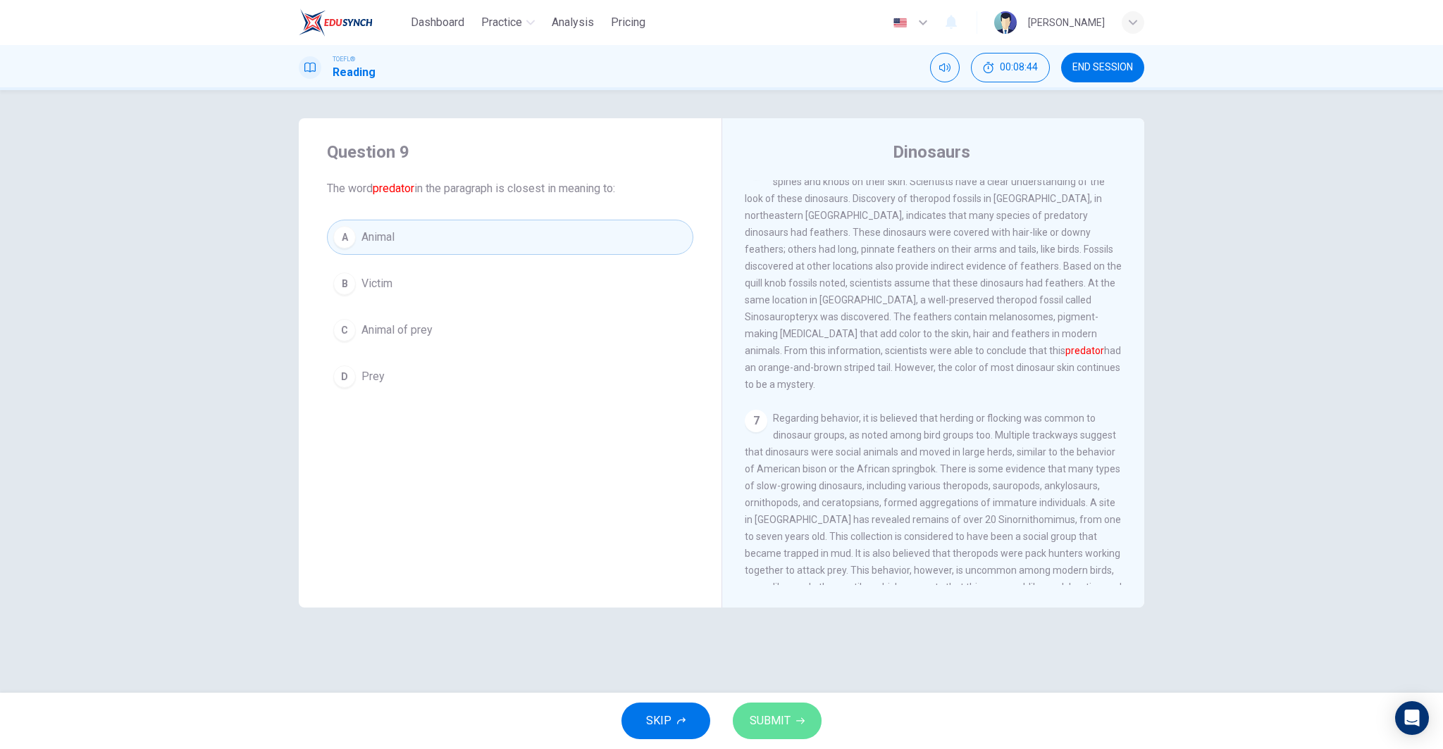
click at [776, 711] on span "SUBMIT" at bounding box center [769, 721] width 41 height 20
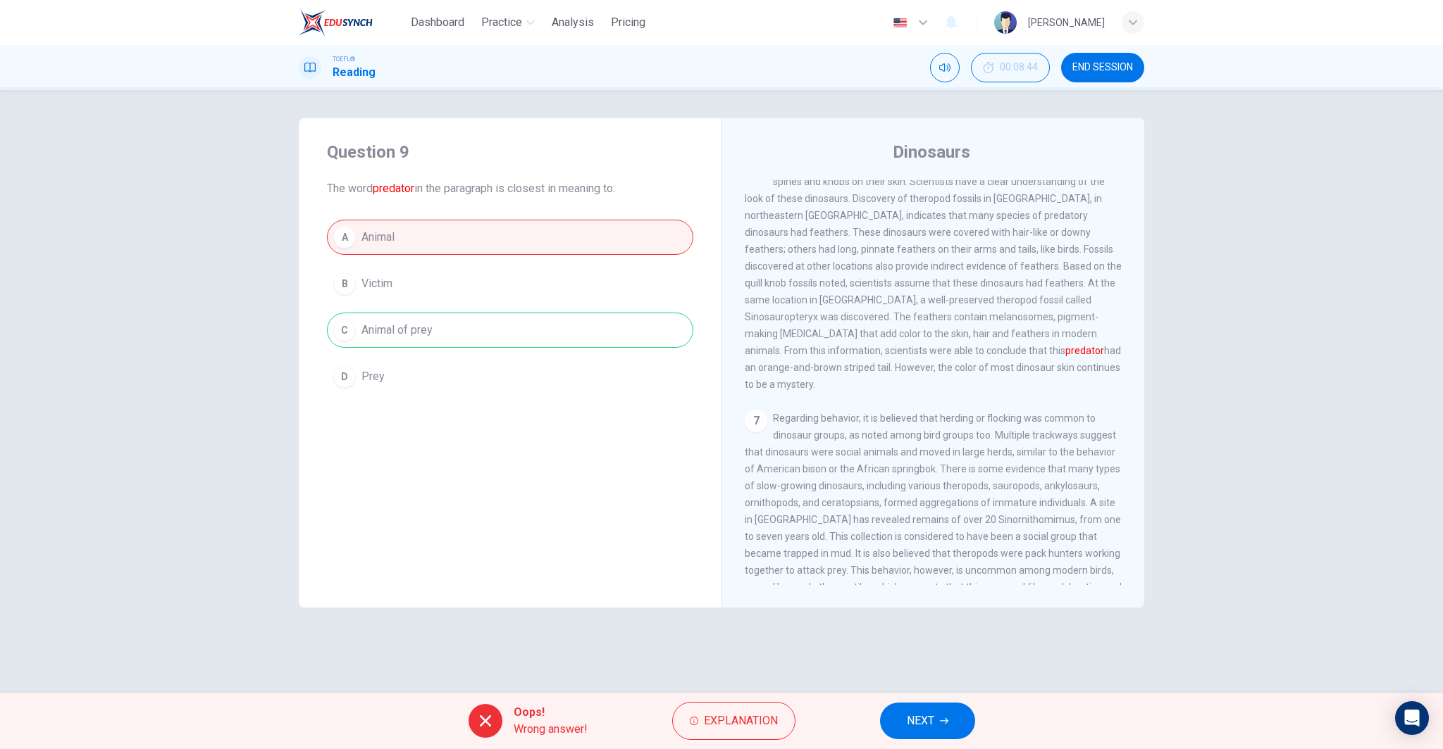
click at [951, 730] on button "NEXT" at bounding box center [927, 721] width 95 height 37
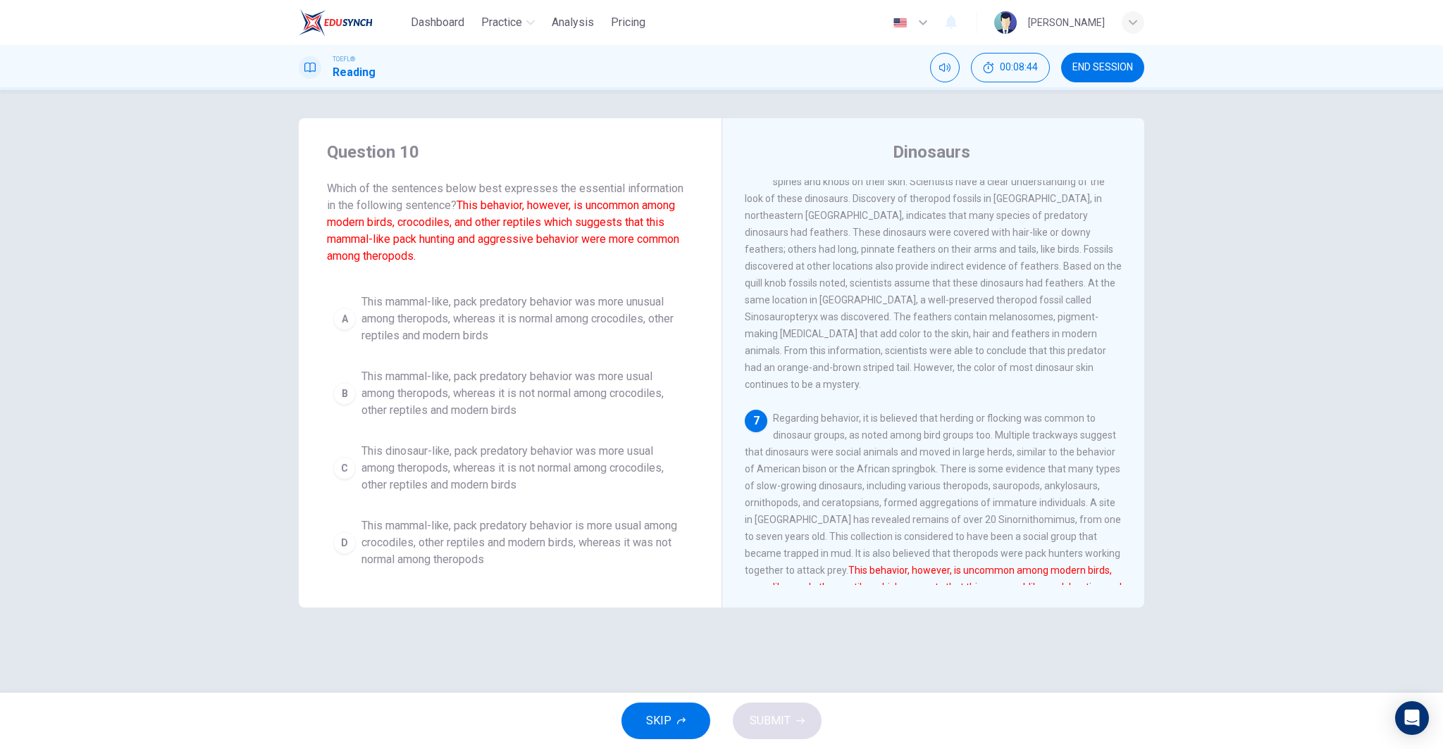
scroll to position [752, 0]
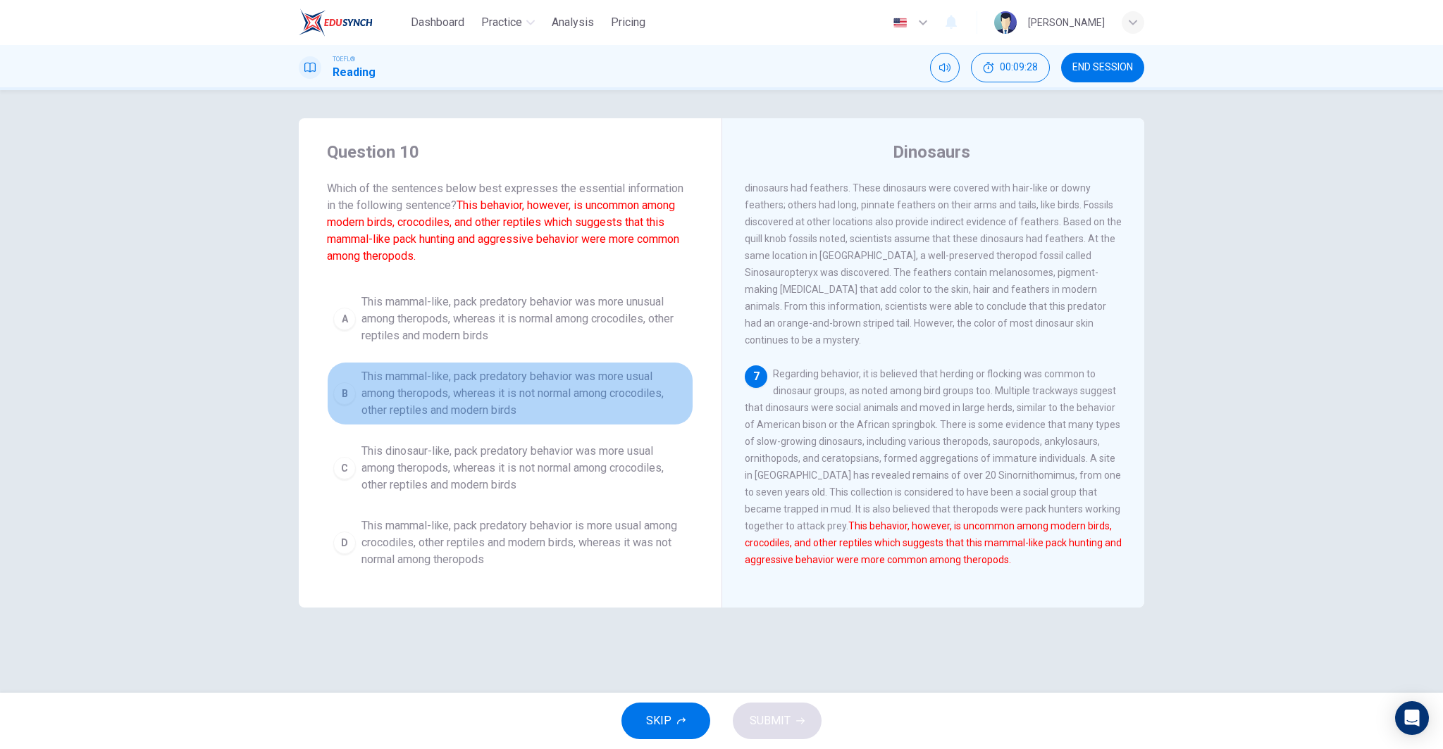
click at [457, 386] on span "This mammal-like, pack predatory behavior was more usual among theropods, where…" at bounding box center [523, 393] width 325 height 51
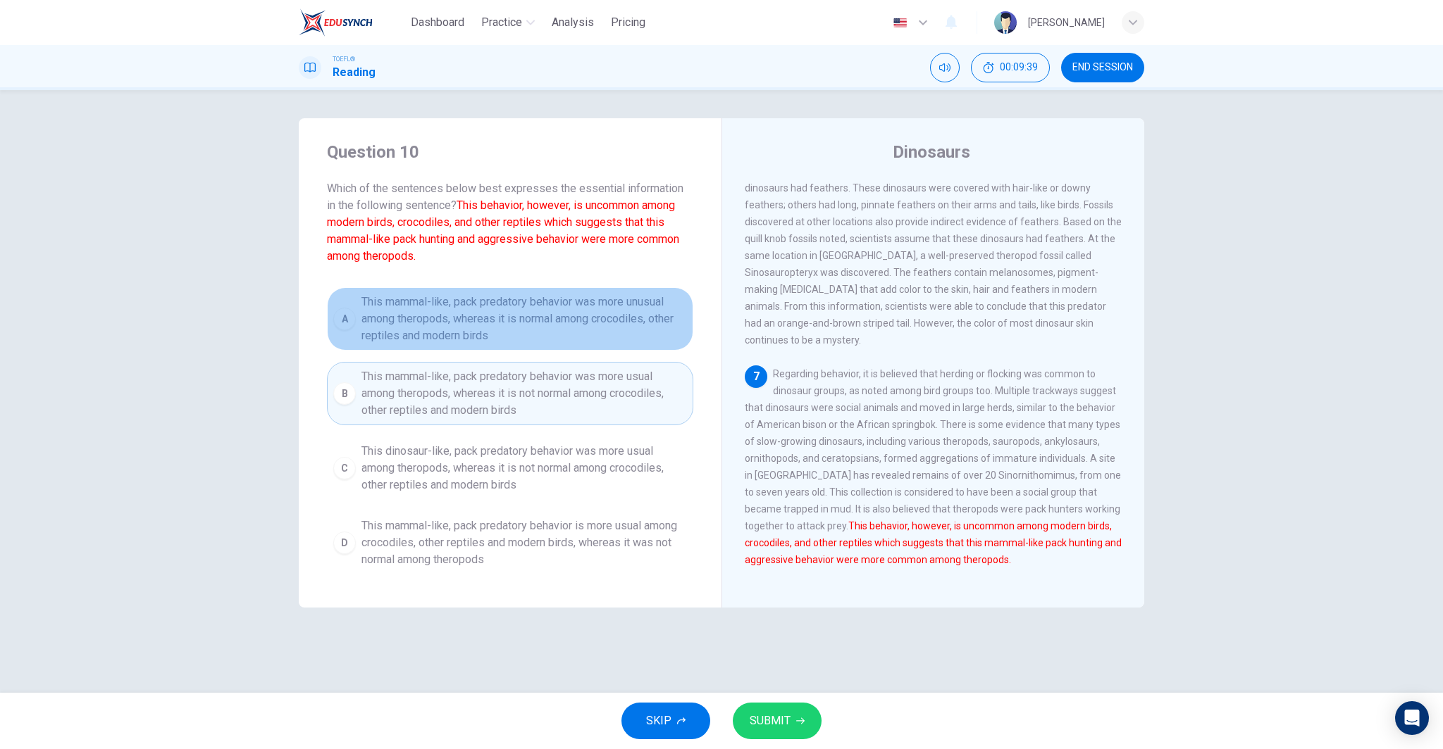
click at [414, 319] on span "This mammal-like, pack predatory behavior was more unusual among theropods, whe…" at bounding box center [523, 319] width 325 height 51
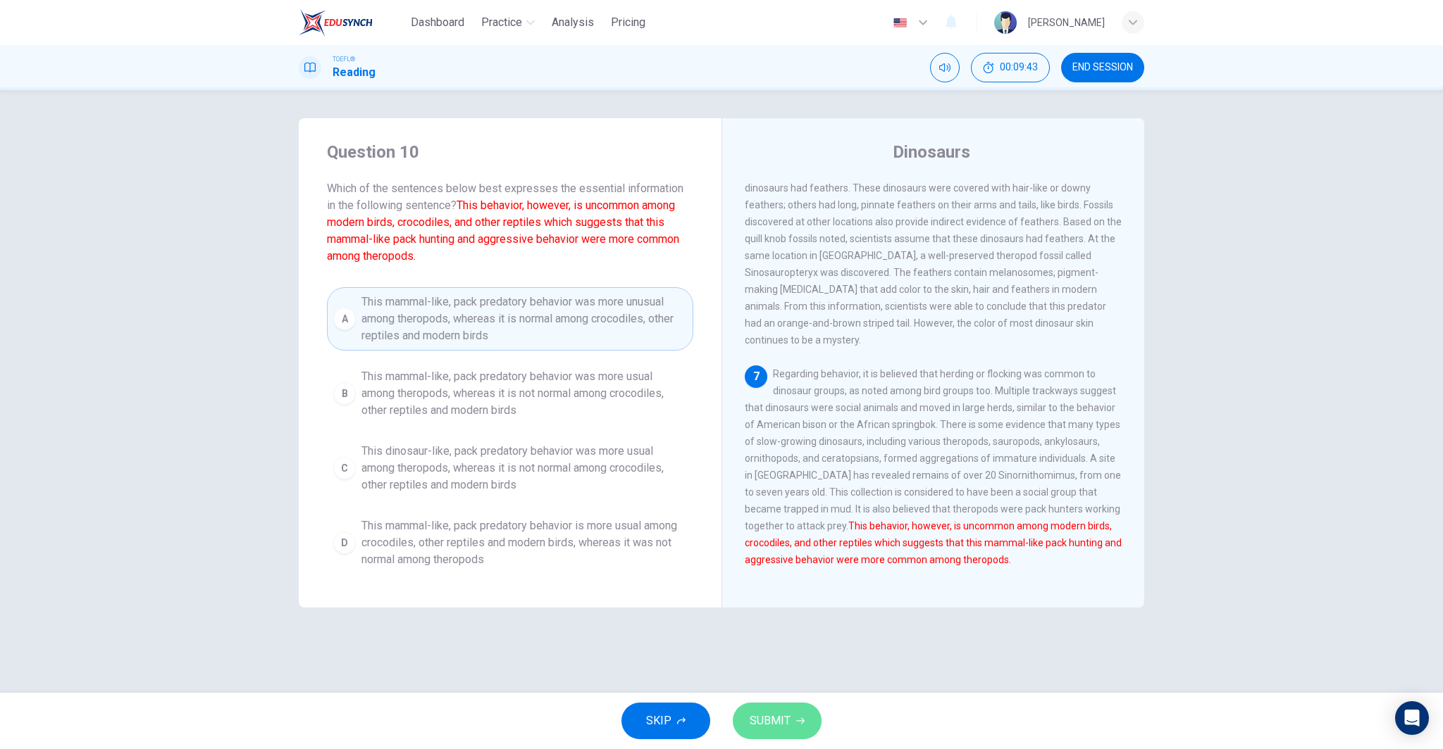
click at [753, 719] on span "SUBMIT" at bounding box center [769, 721] width 41 height 20
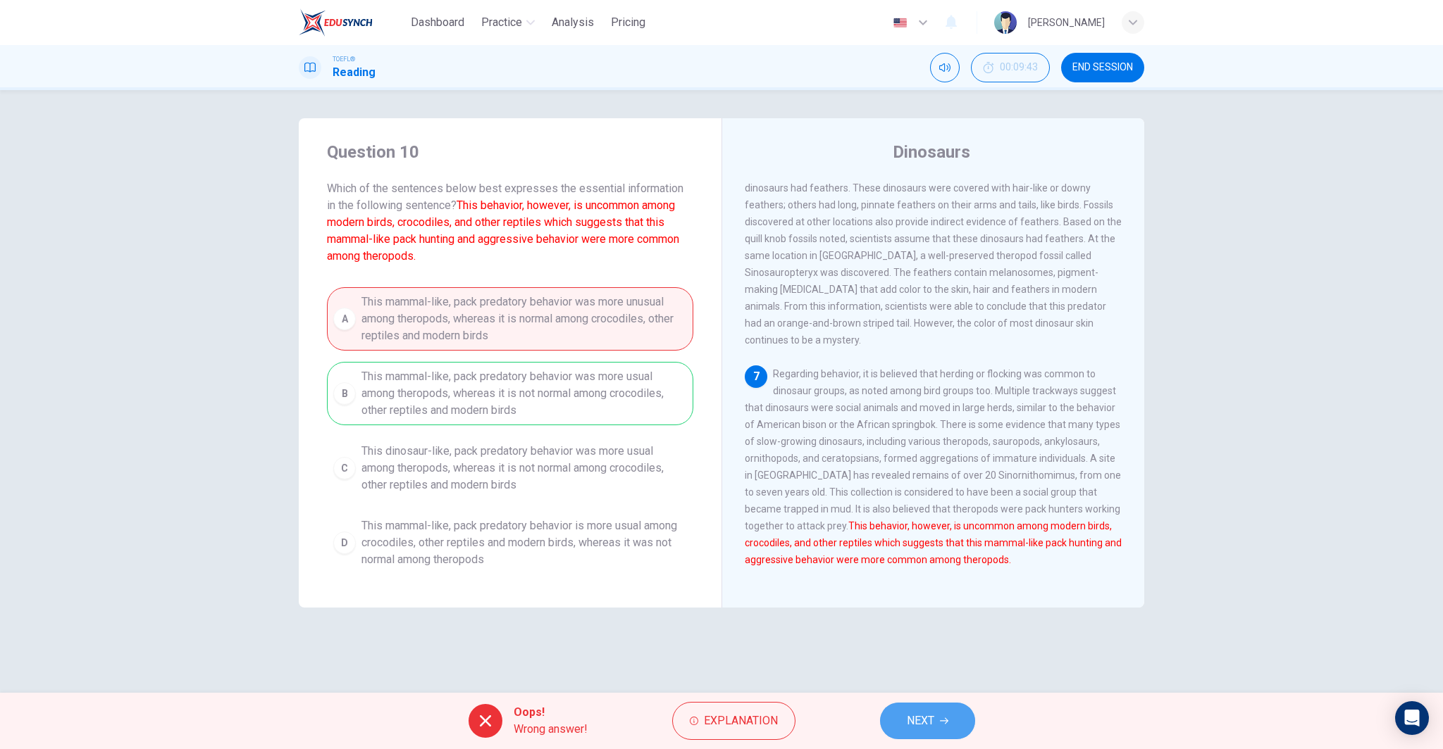
click at [961, 715] on button "NEXT" at bounding box center [927, 721] width 95 height 37
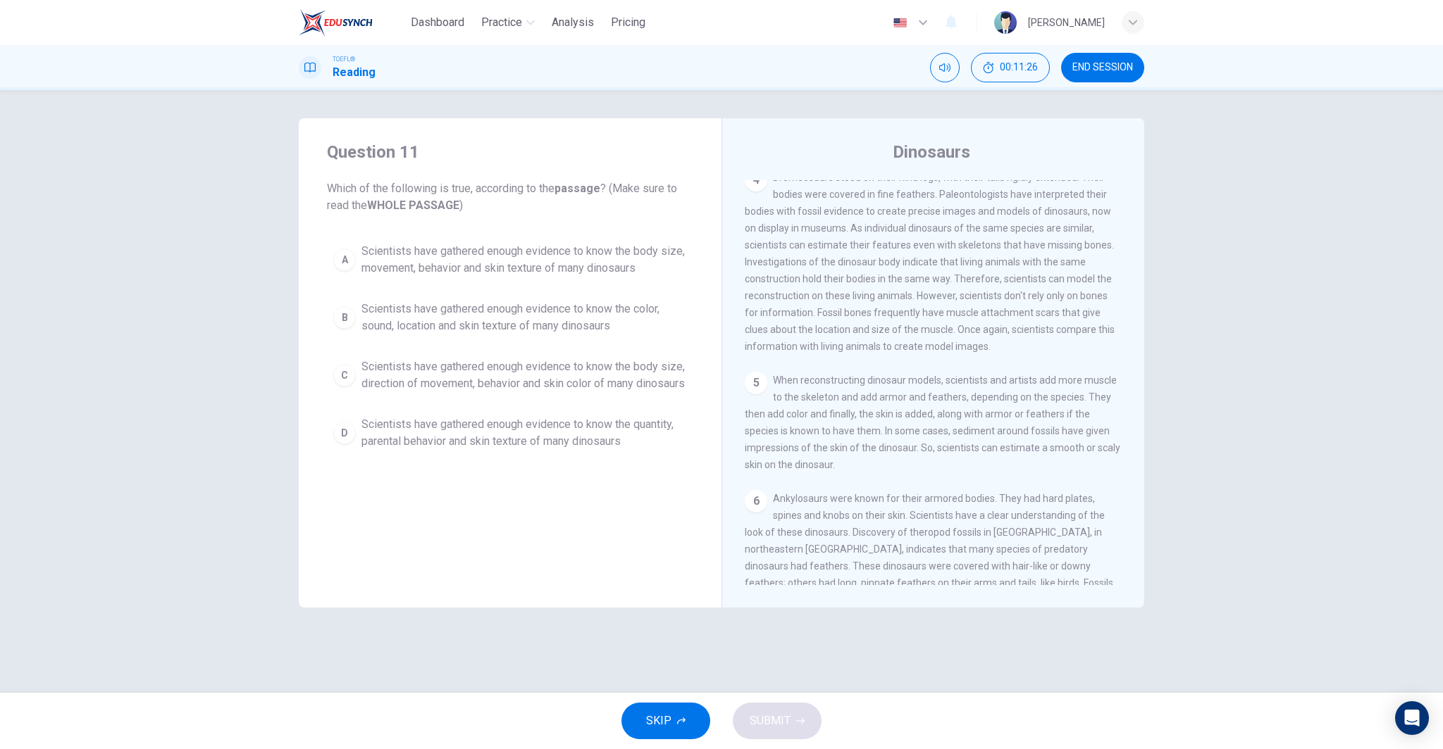
scroll to position [401, 0]
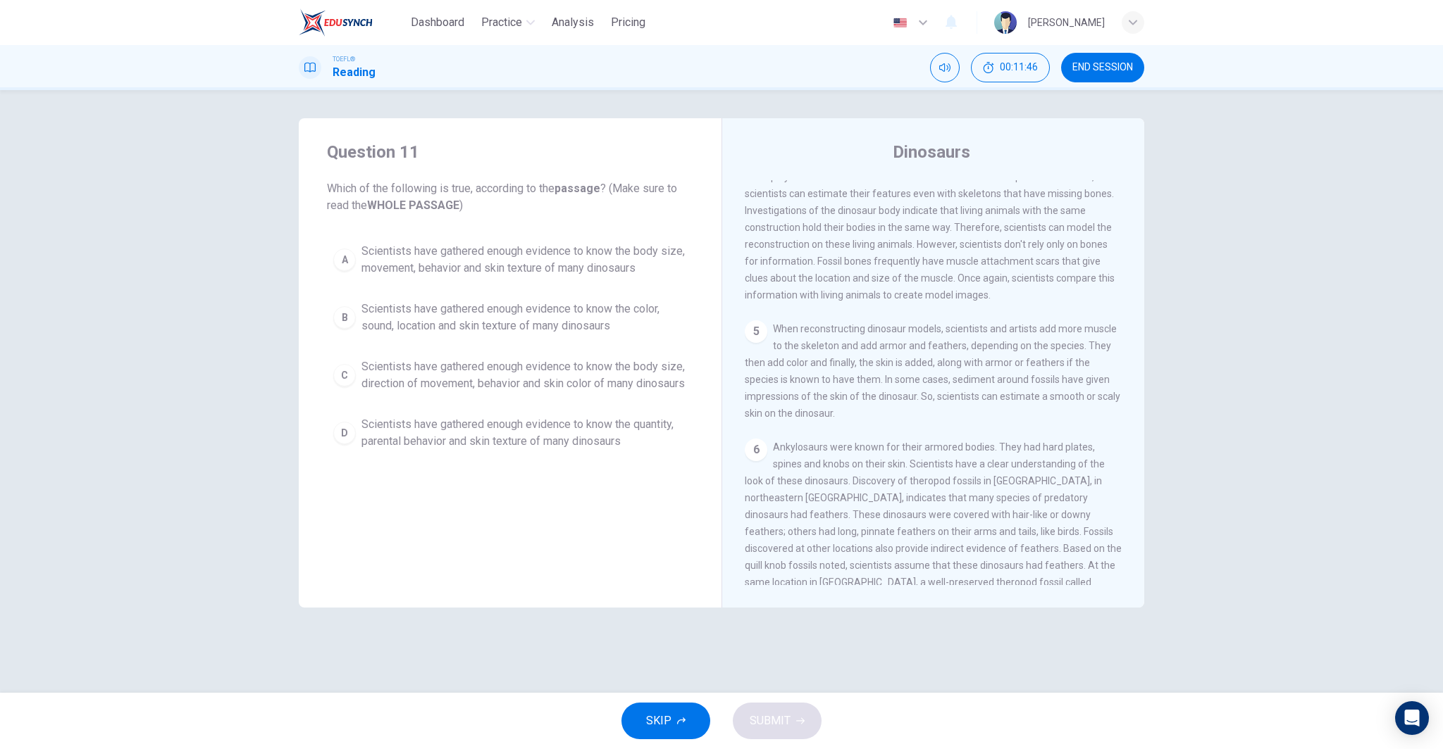
click at [508, 251] on span "Scientists have gathered enough evidence to know the body size, movement, behav…" at bounding box center [523, 260] width 325 height 34
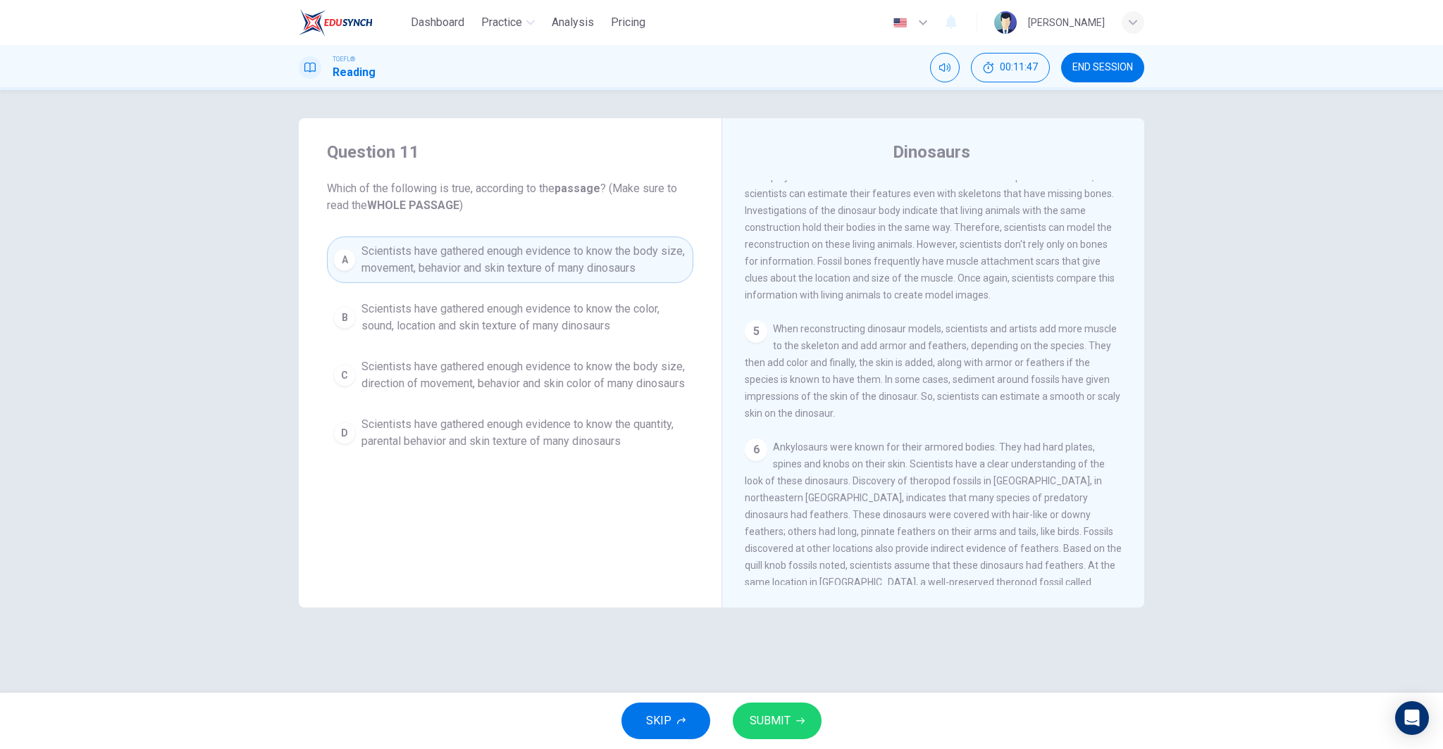
drag, startPoint x: 761, startPoint y: 533, endPoint x: 708, endPoint y: 561, distance: 60.2
click at [708, 561] on div "Question 11 Which of the following is true, according to the passage ? (Make su…" at bounding box center [721, 363] width 845 height 490
click at [562, 385] on span "Scientists have gathered enough evidence to know the body size, direction of mo…" at bounding box center [523, 376] width 325 height 34
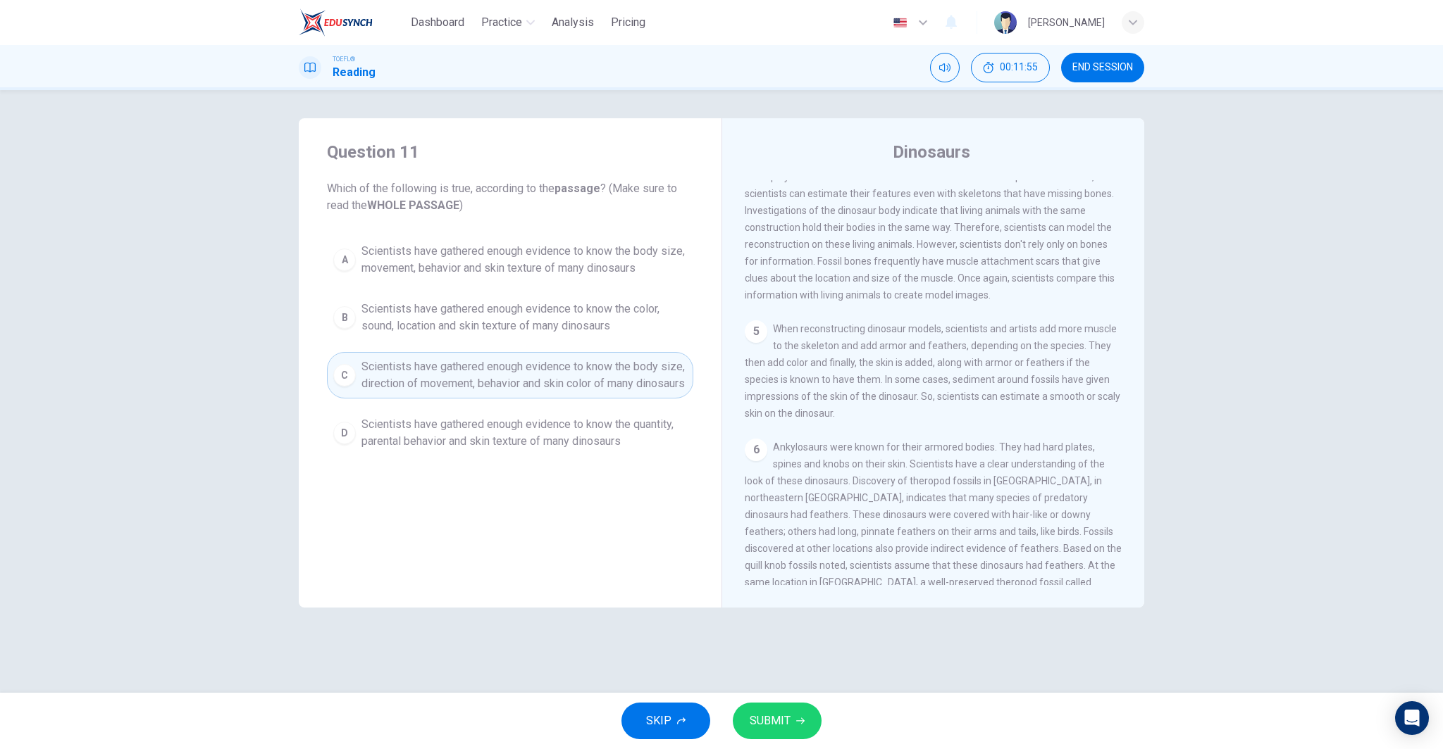
click at [791, 716] on button "SUBMIT" at bounding box center [777, 721] width 89 height 37
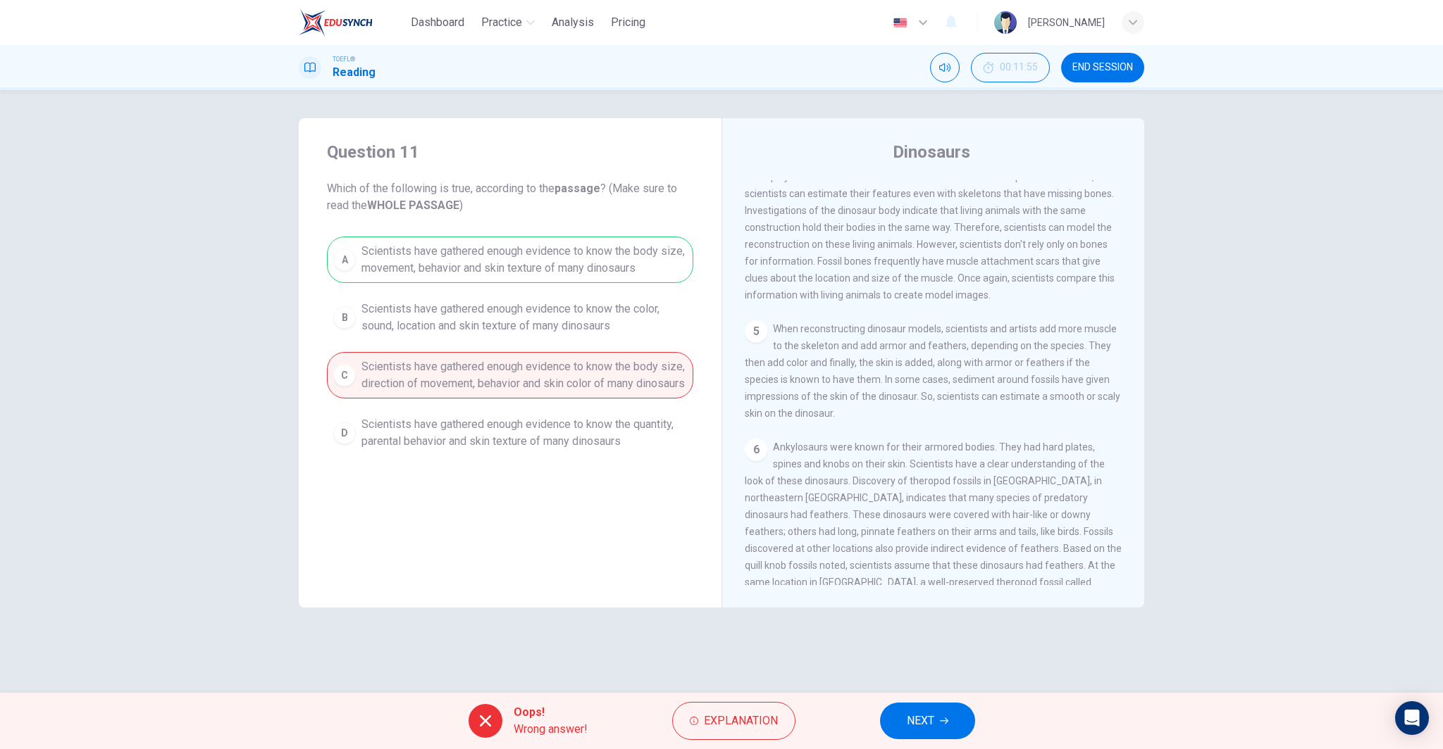
click at [914, 725] on span "NEXT" at bounding box center [920, 721] width 27 height 20
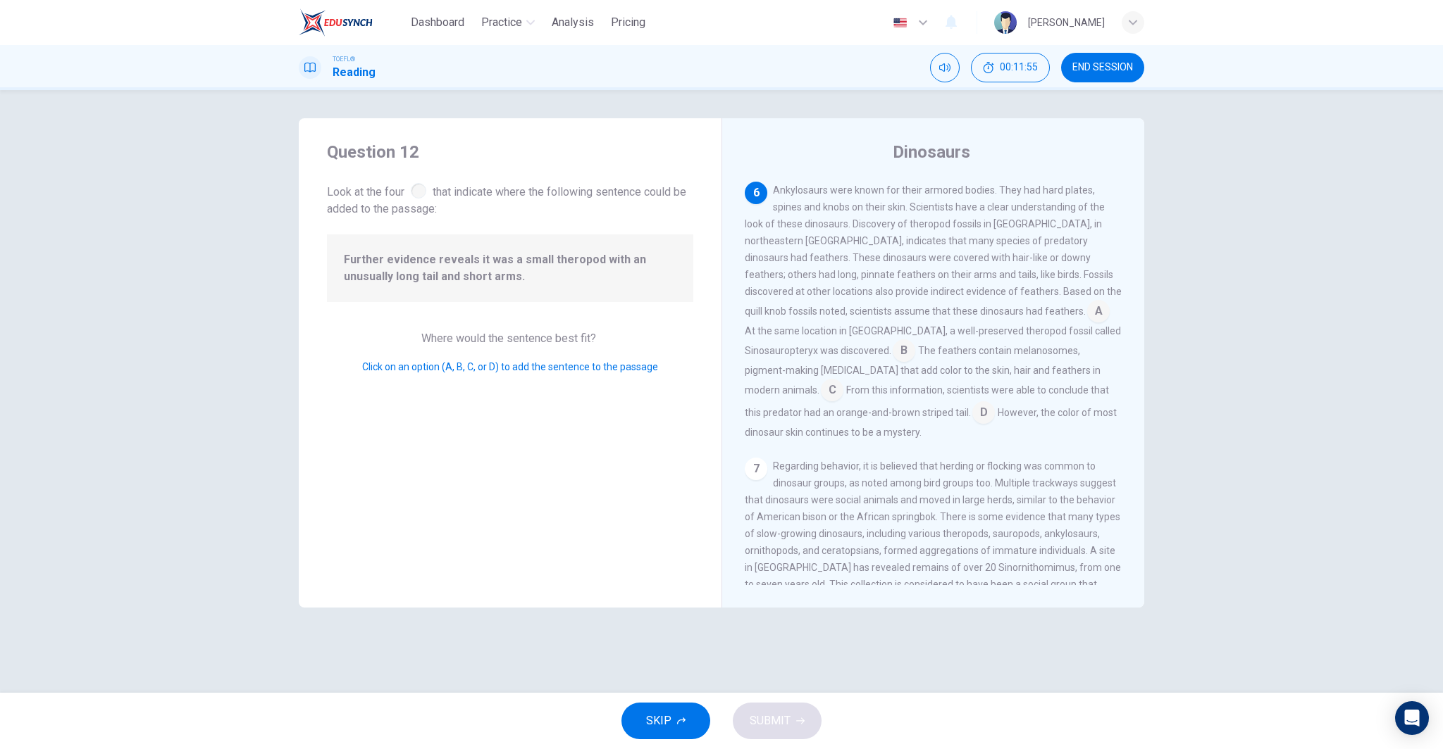
scroll to position [661, 0]
click at [892, 360] on input at bounding box center [903, 348] width 23 height 23
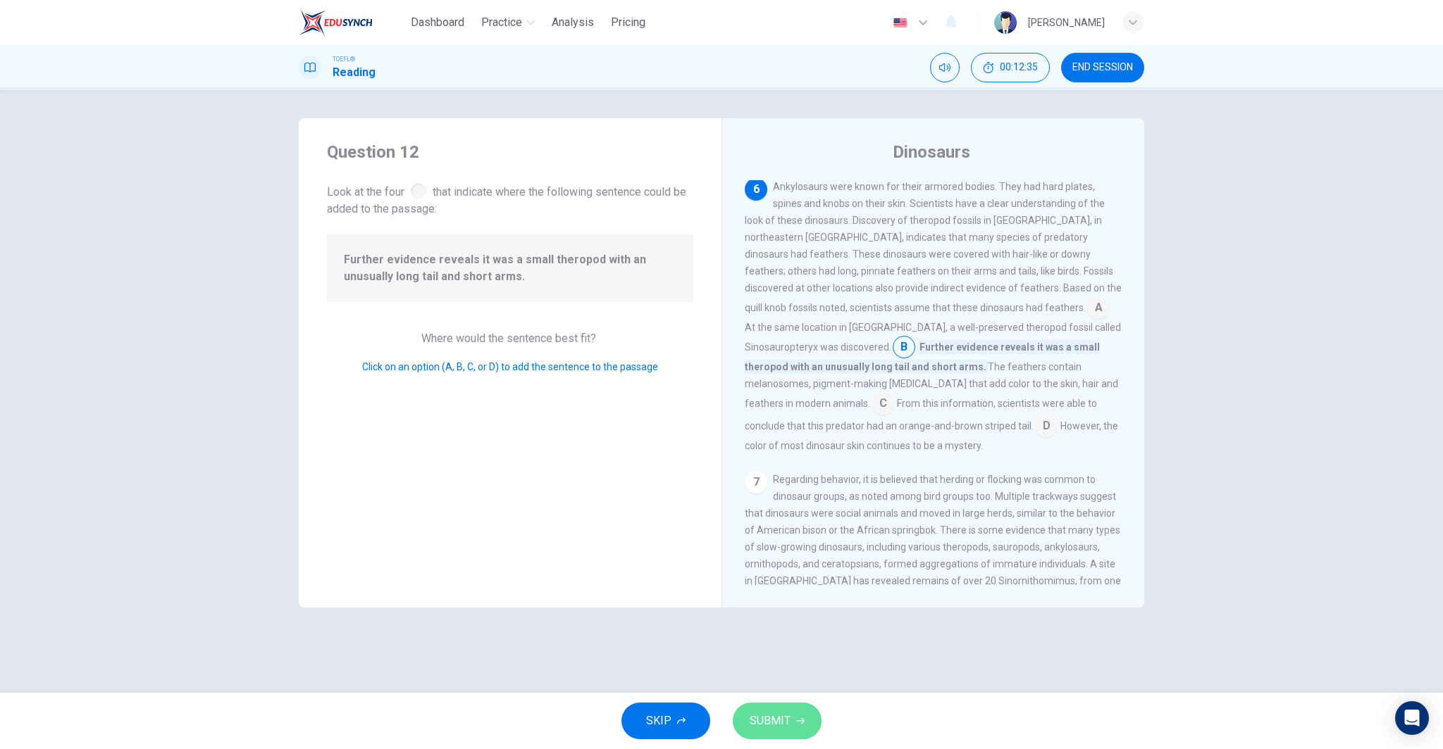
click at [787, 720] on span "SUBMIT" at bounding box center [769, 721] width 41 height 20
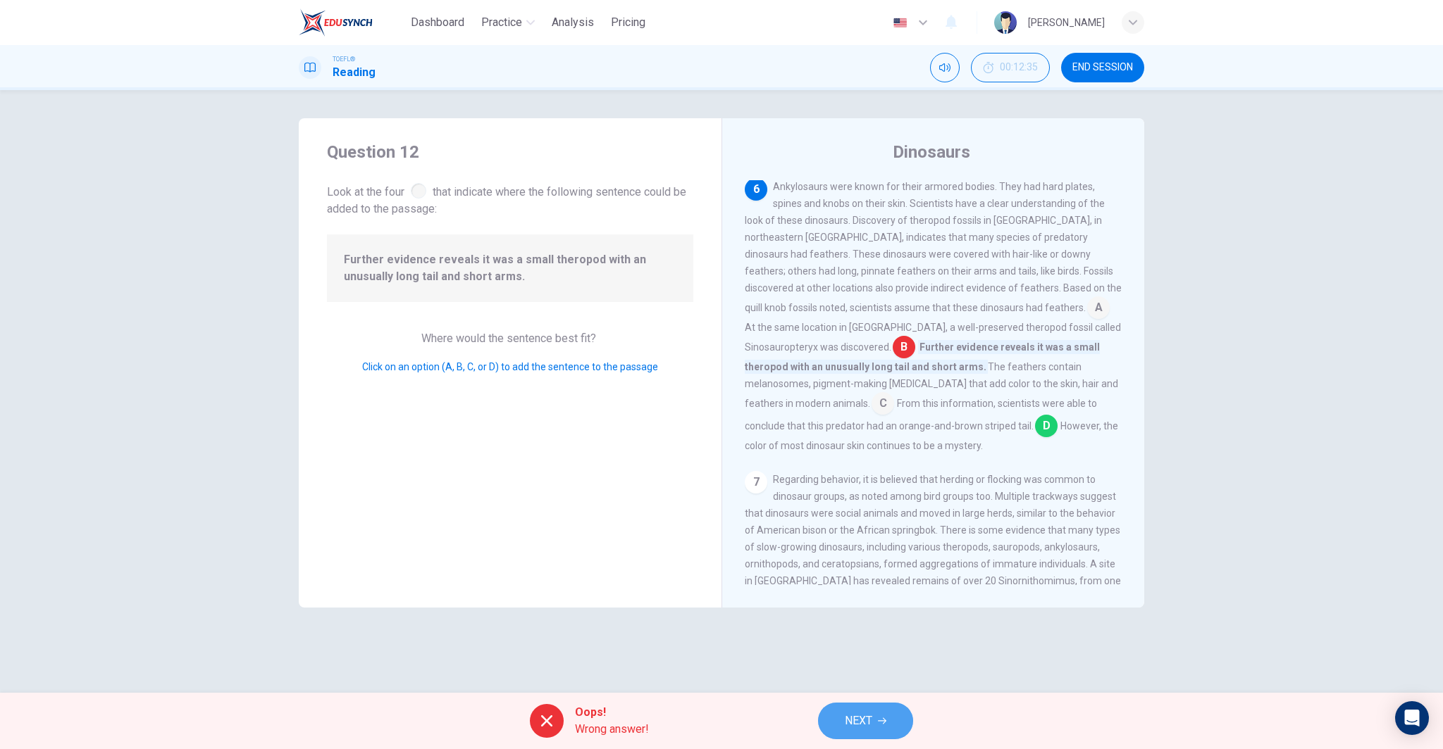
click at [849, 714] on span "NEXT" at bounding box center [858, 721] width 27 height 20
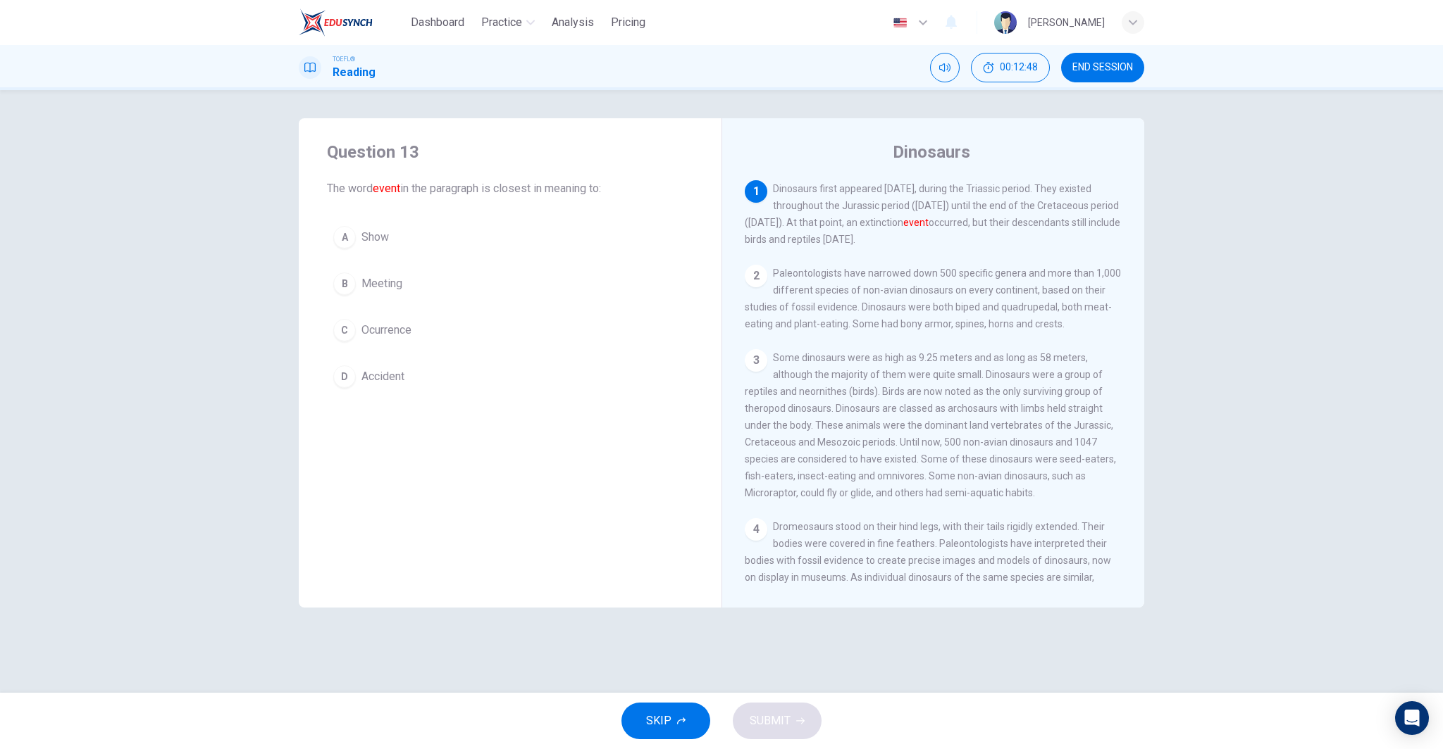
click at [400, 325] on span "Ocurrence" at bounding box center [386, 330] width 50 height 17
click at [463, 383] on button "D Accident" at bounding box center [510, 376] width 366 height 35
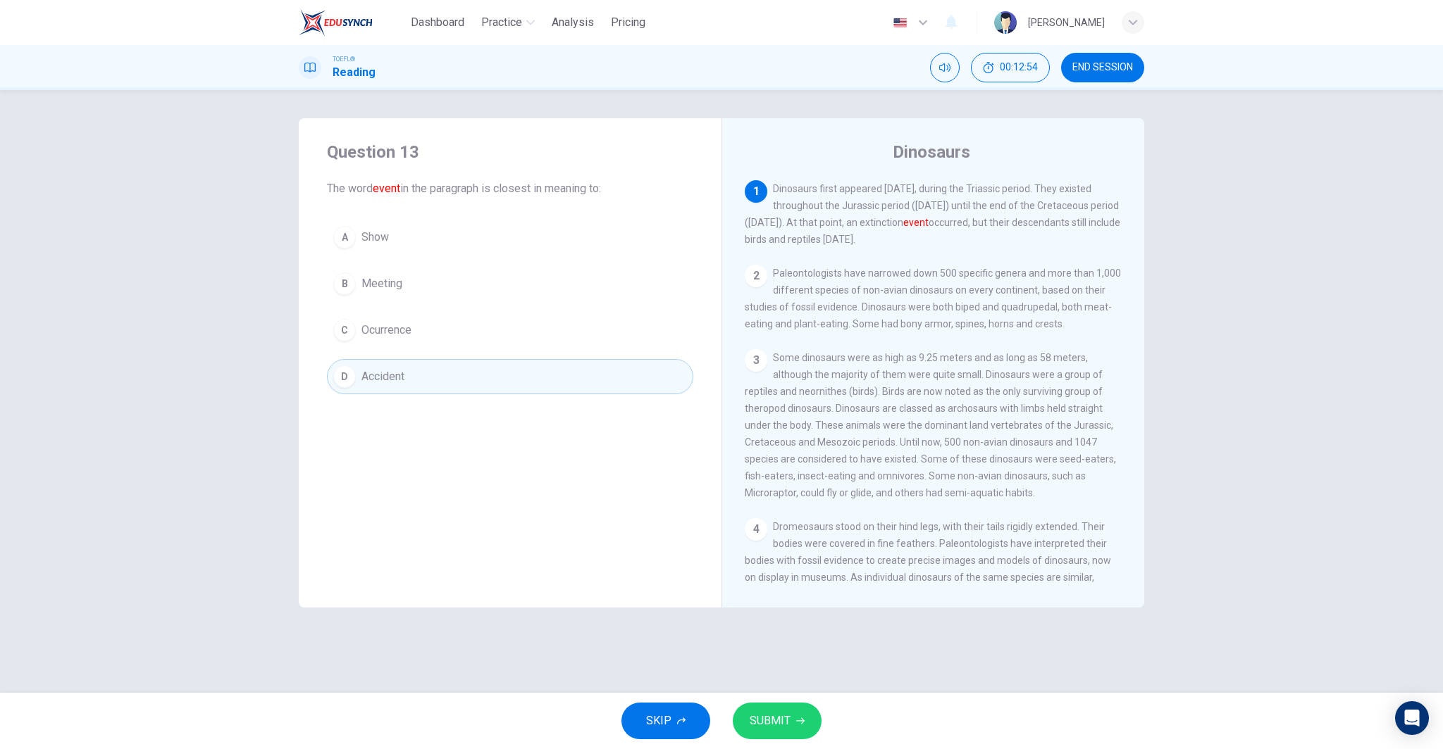
click at [795, 735] on button "SUBMIT" at bounding box center [777, 721] width 89 height 37
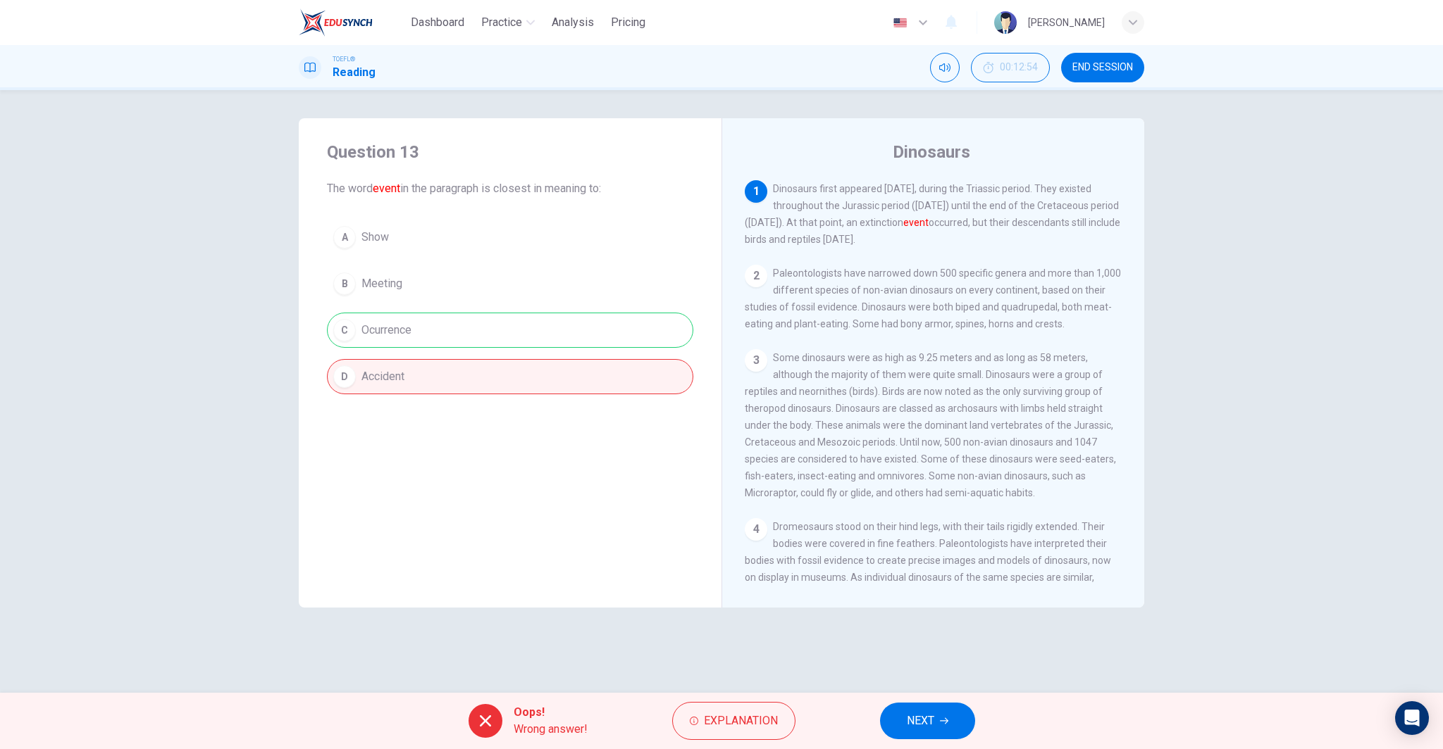
click at [918, 712] on span "NEXT" at bounding box center [920, 721] width 27 height 20
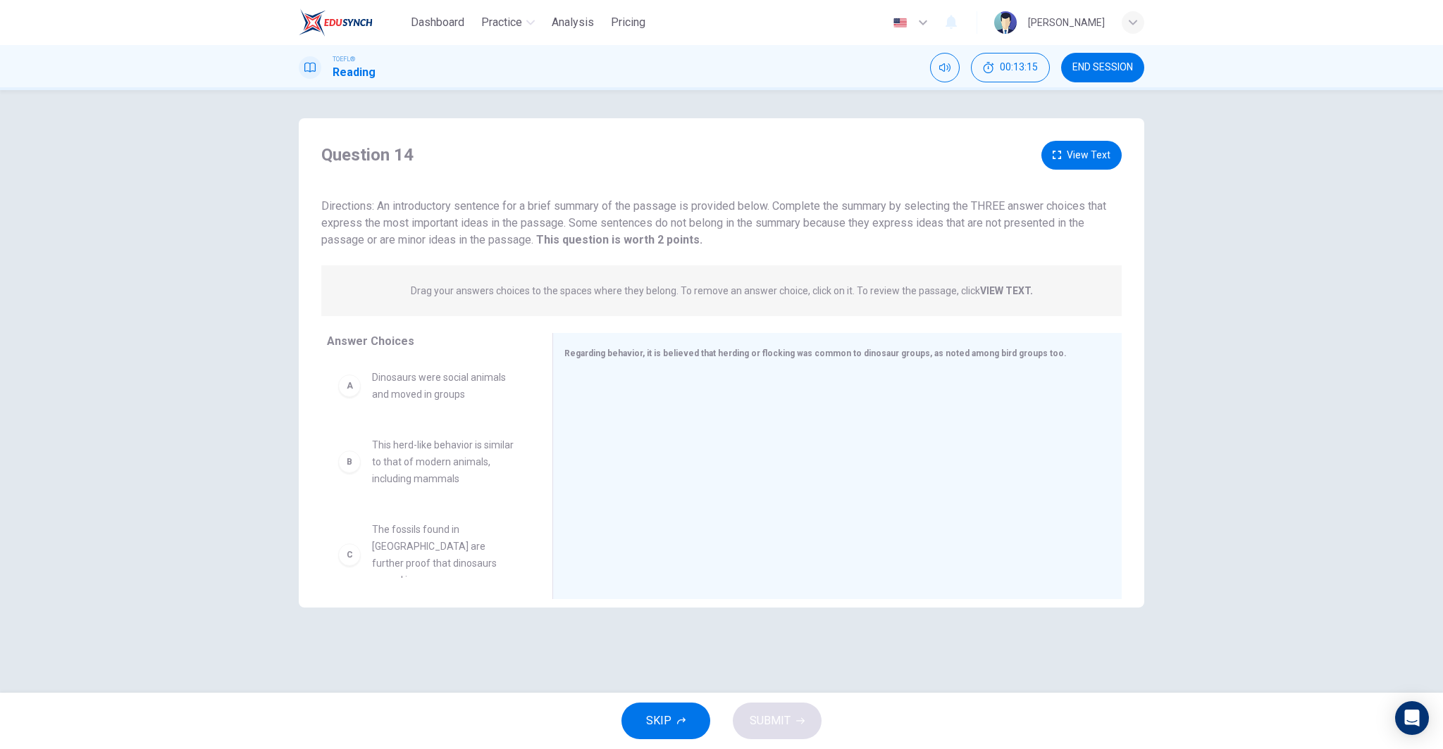
scroll to position [0, 0]
drag, startPoint x: 430, startPoint y: 474, endPoint x: 986, endPoint y: 541, distance: 560.5
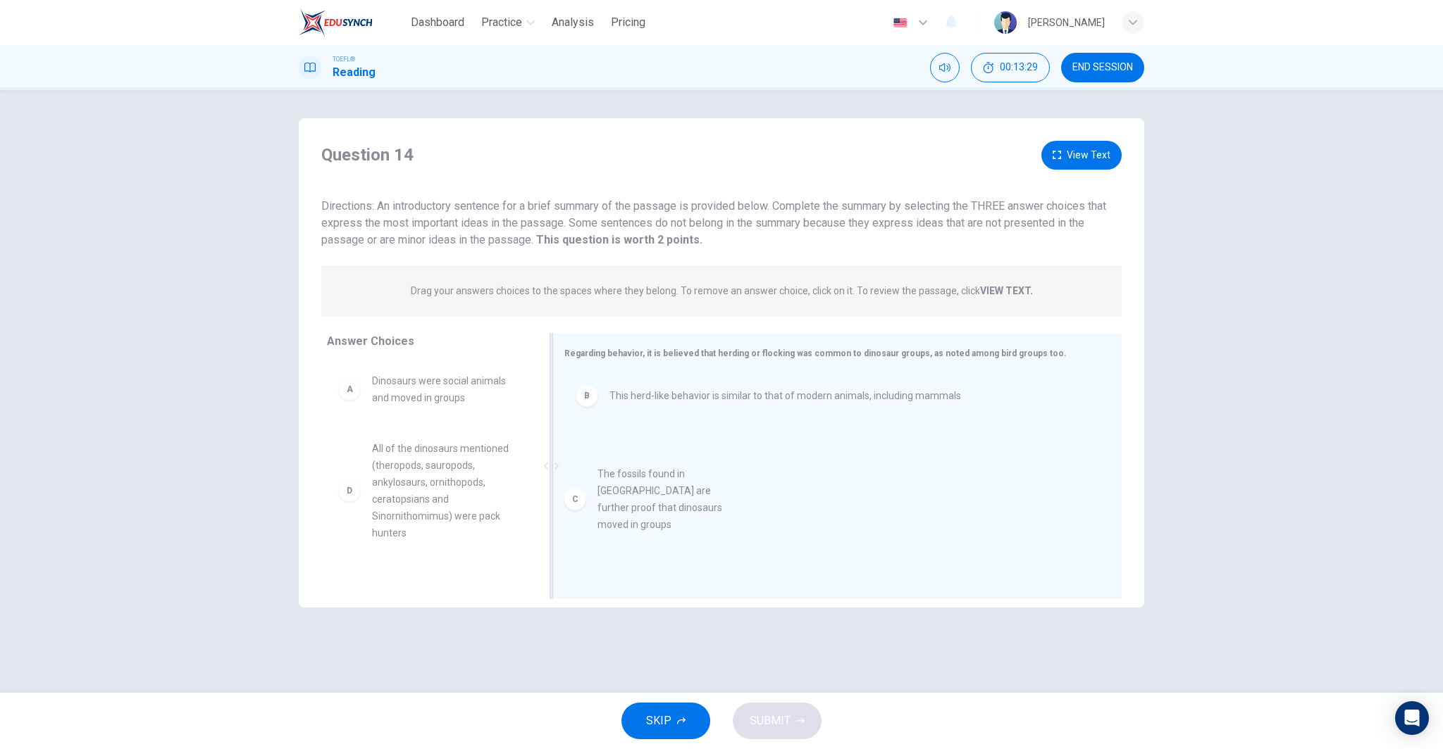
drag, startPoint x: 467, startPoint y: 466, endPoint x: 746, endPoint y: 499, distance: 280.9
click at [490, 477] on span "All of the dinosaurs mentioned (theropods, sauropods, ankylosaurs, ornithopods,…" at bounding box center [445, 490] width 147 height 101
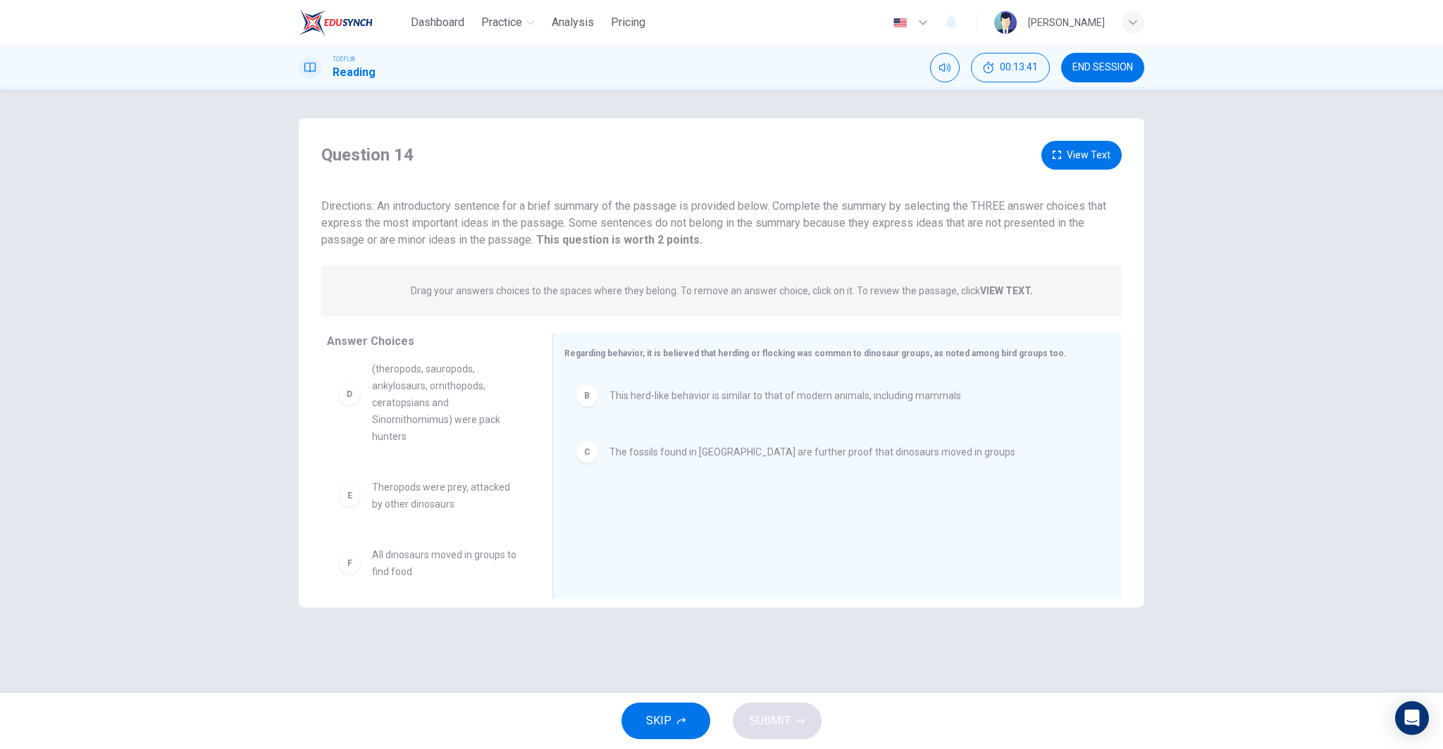
scroll to position [94, 0]
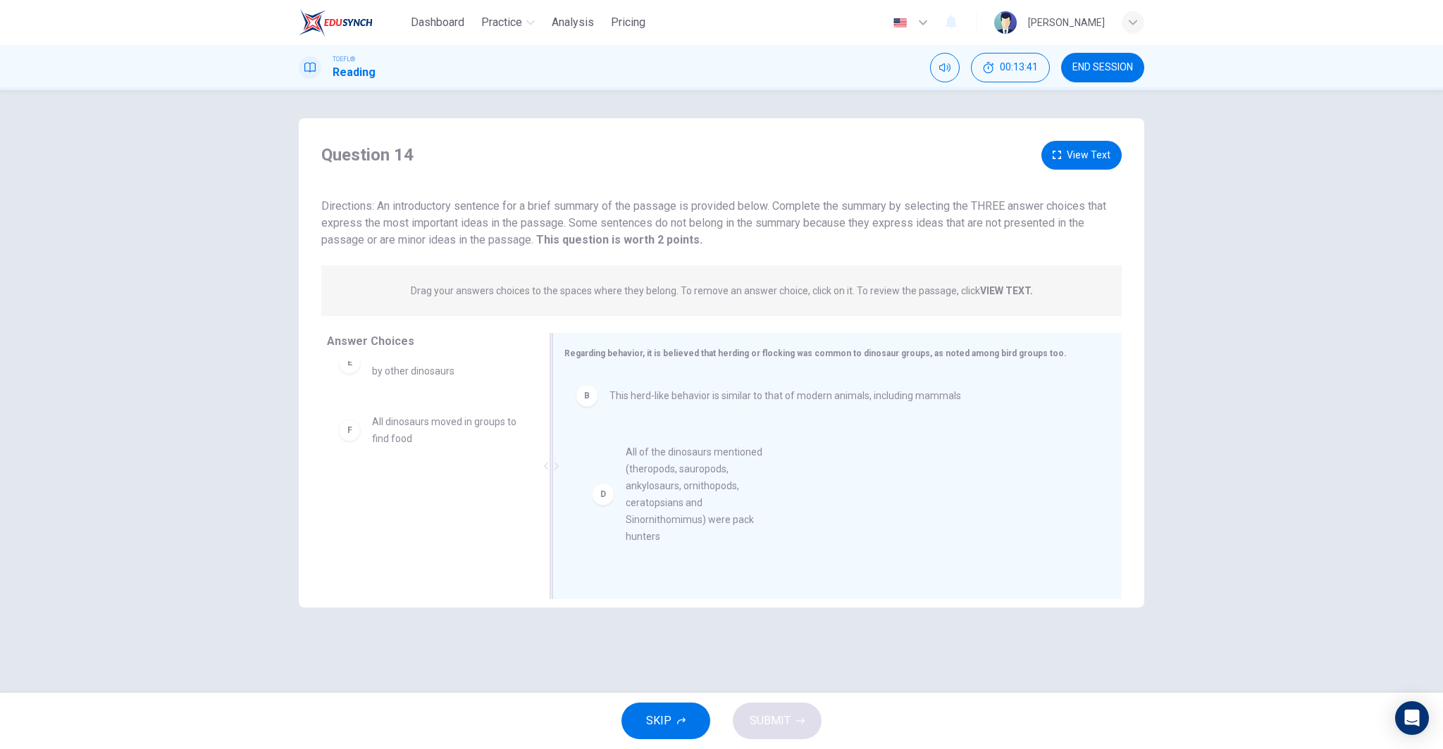
drag, startPoint x: 437, startPoint y: 378, endPoint x: 729, endPoint y: 483, distance: 310.8
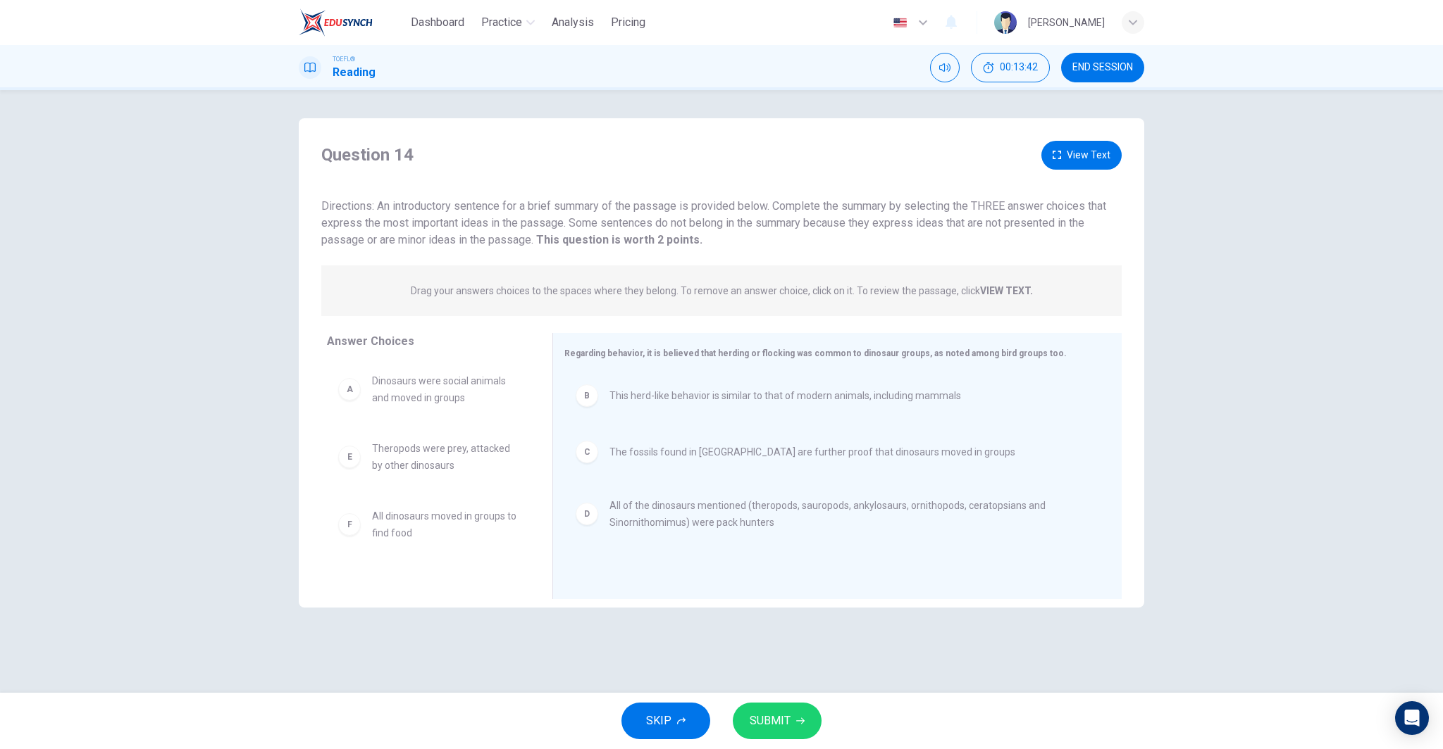
scroll to position [0, 0]
drag, startPoint x: 722, startPoint y: 681, endPoint x: 835, endPoint y: 706, distance: 116.1
click at [771, 692] on div "Question 14 View Text Directions: An introductory sentence for a brief summary …" at bounding box center [721, 391] width 1443 height 603
drag, startPoint x: 759, startPoint y: 716, endPoint x: 764, endPoint y: 703, distance: 14.5
click at [759, 716] on span "SUBMIT" at bounding box center [769, 721] width 41 height 20
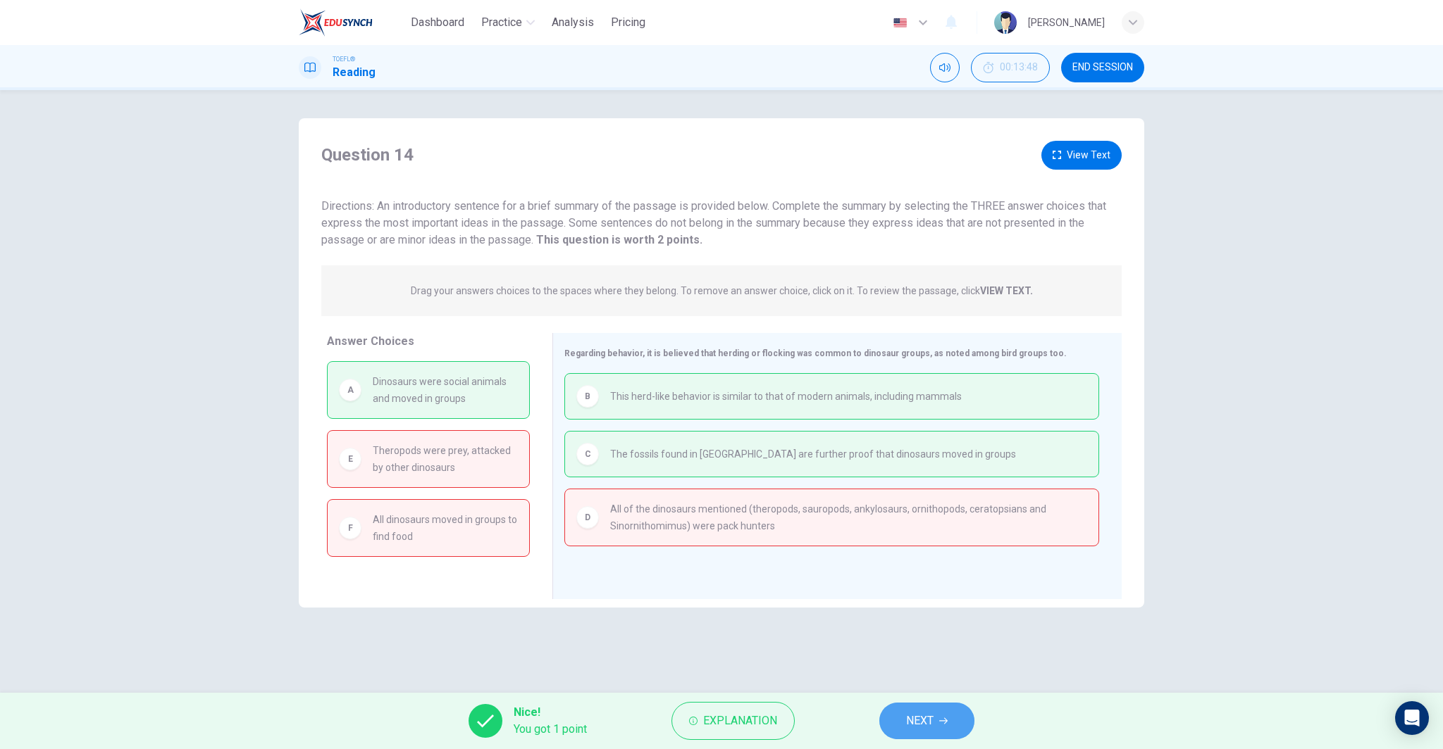
click at [913, 735] on button "NEXT" at bounding box center [926, 721] width 95 height 37
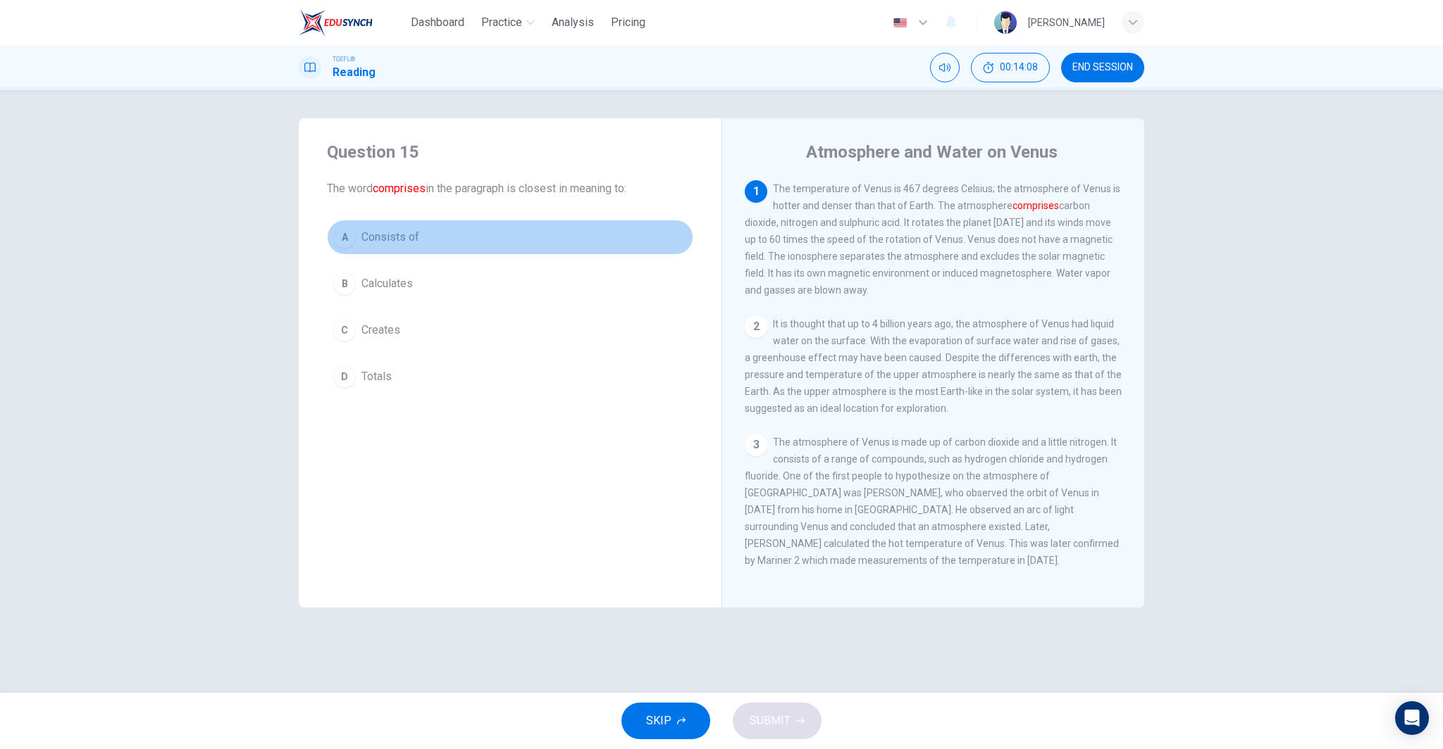
click at [454, 232] on button "A Consists of" at bounding box center [510, 237] width 366 height 35
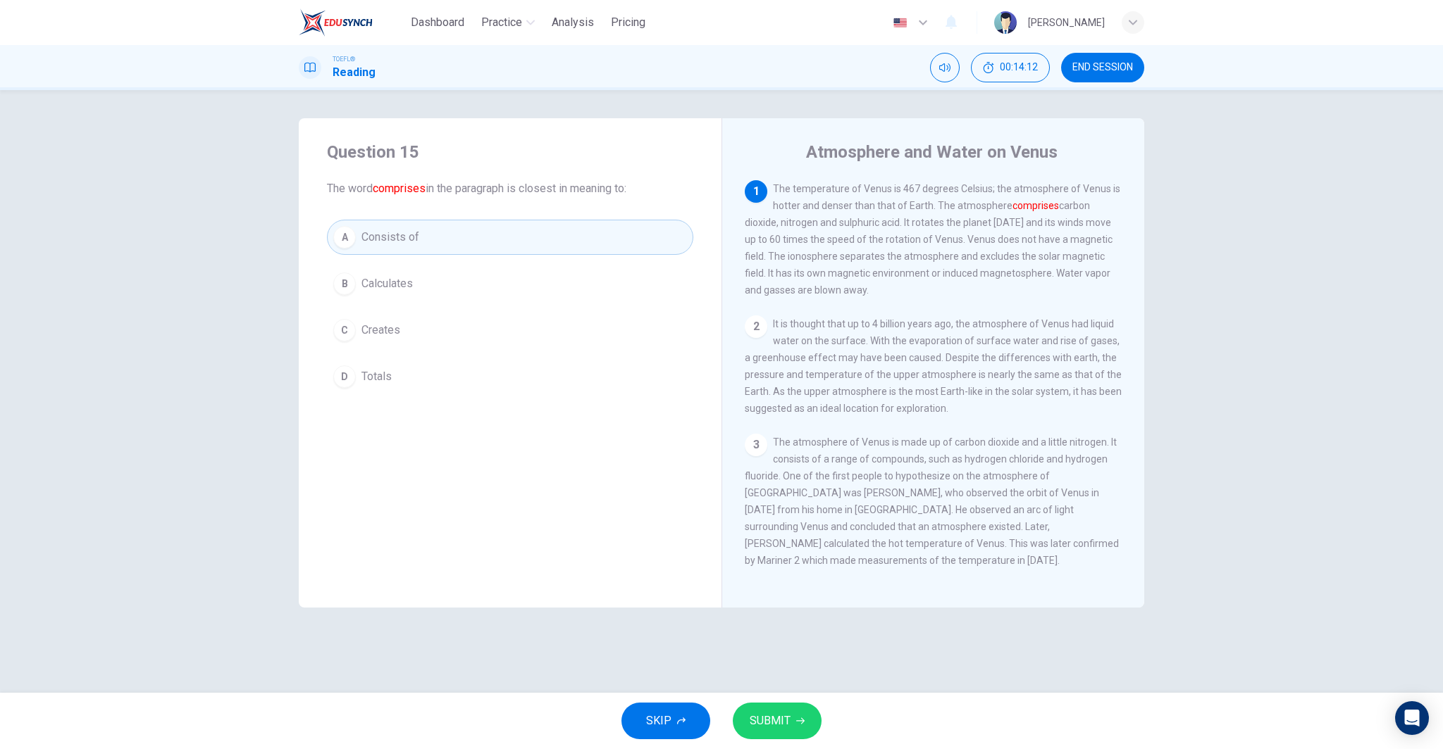
click at [780, 726] on span "SUBMIT" at bounding box center [769, 721] width 41 height 20
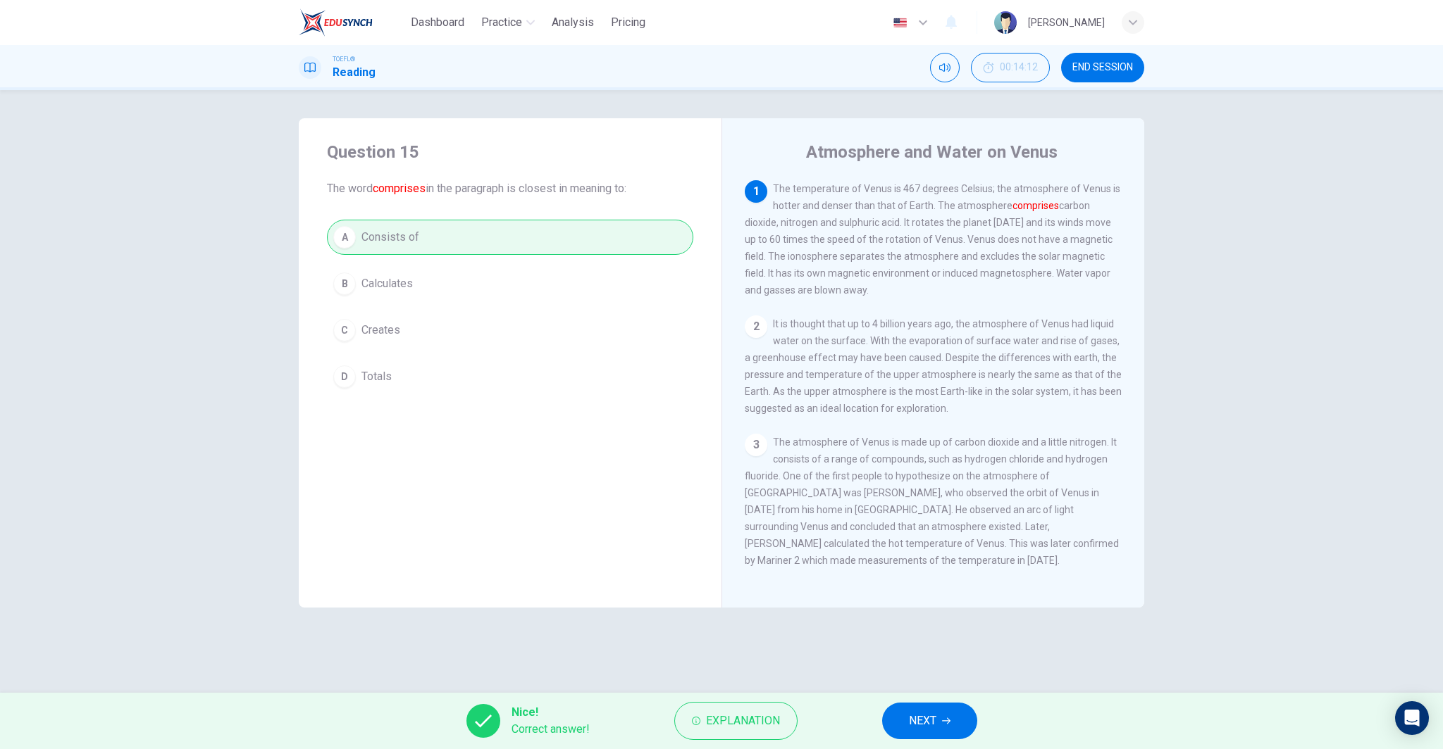
click at [934, 732] on button "NEXT" at bounding box center [929, 721] width 95 height 37
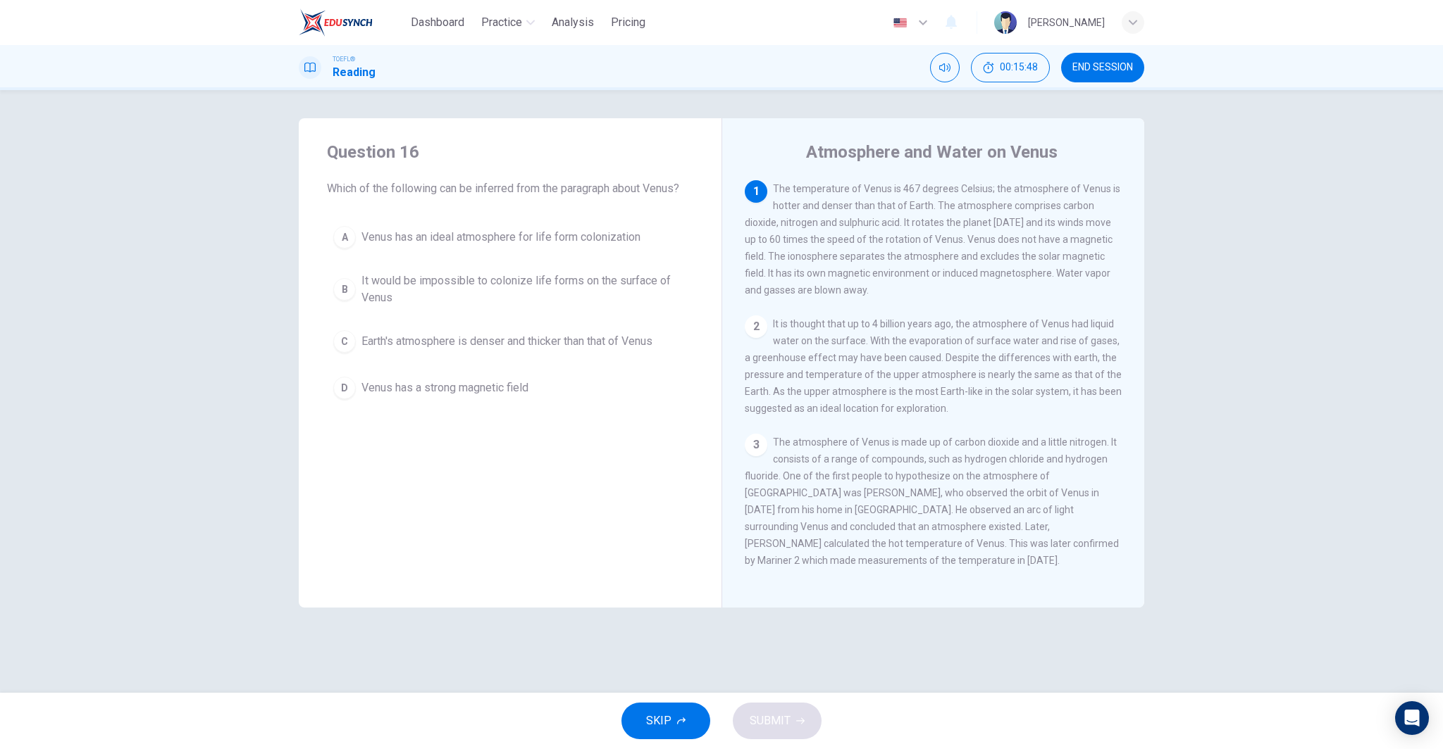
click at [486, 292] on span "It would be impossible to colonize life forms on the surface of Venus" at bounding box center [523, 290] width 325 height 34
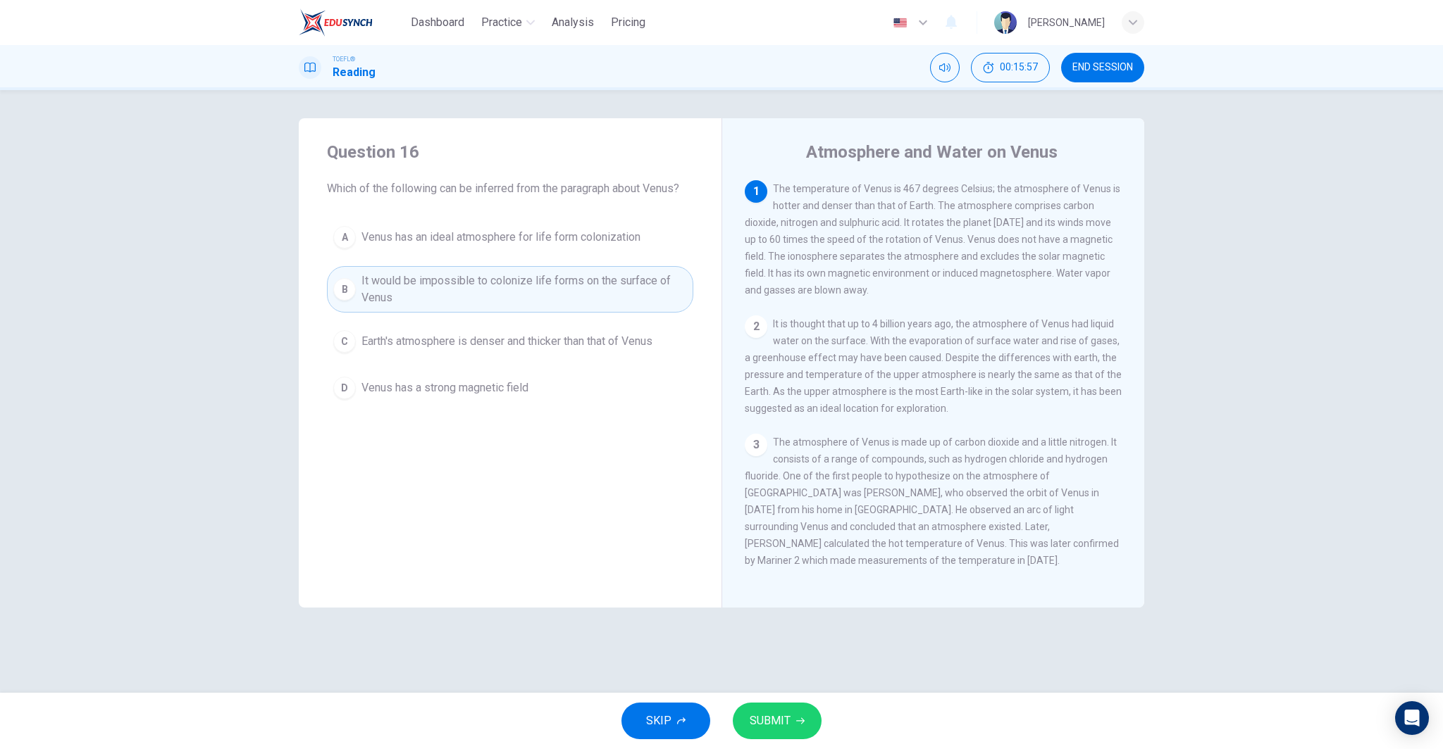
click at [583, 346] on span "Earth's atmosphere is denser and thicker than that of Venus" at bounding box center [506, 341] width 291 height 17
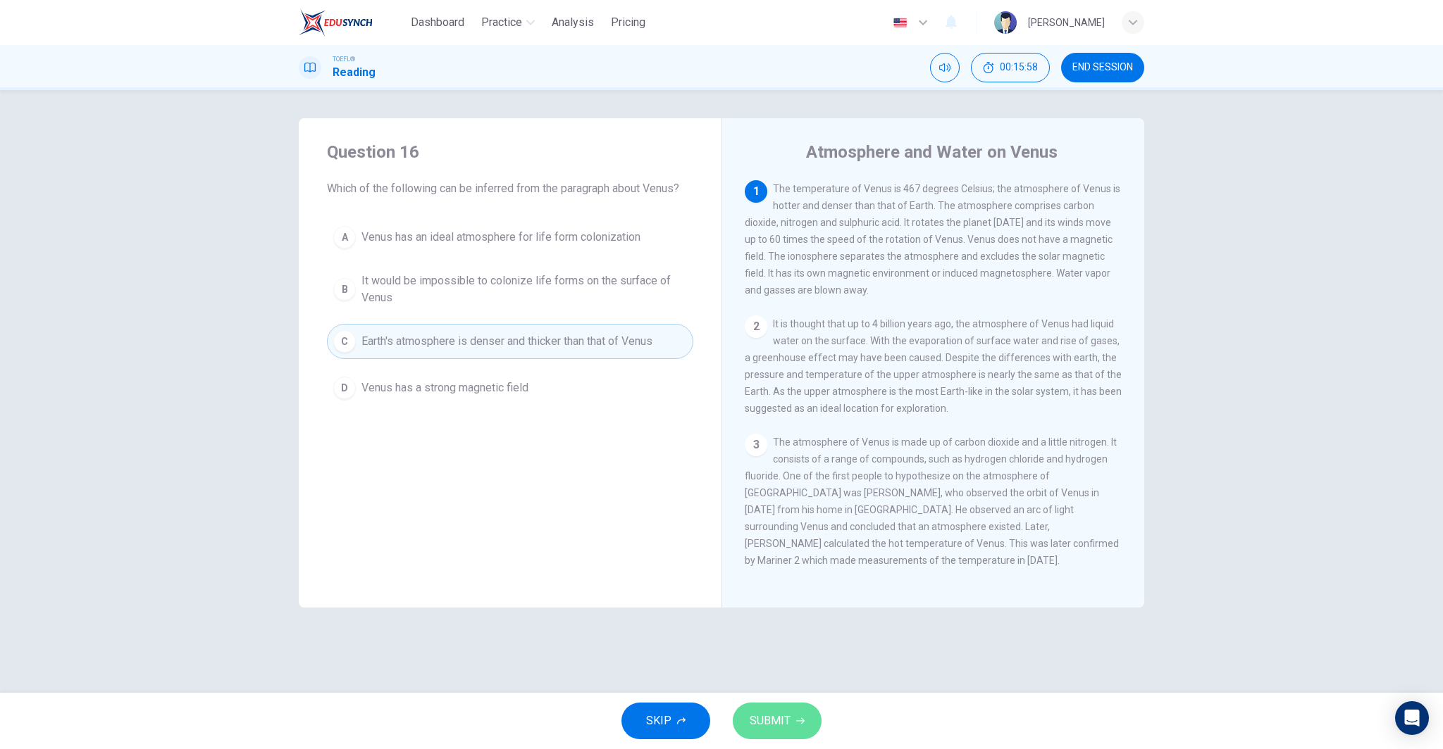
click at [786, 726] on span "SUBMIT" at bounding box center [769, 721] width 41 height 20
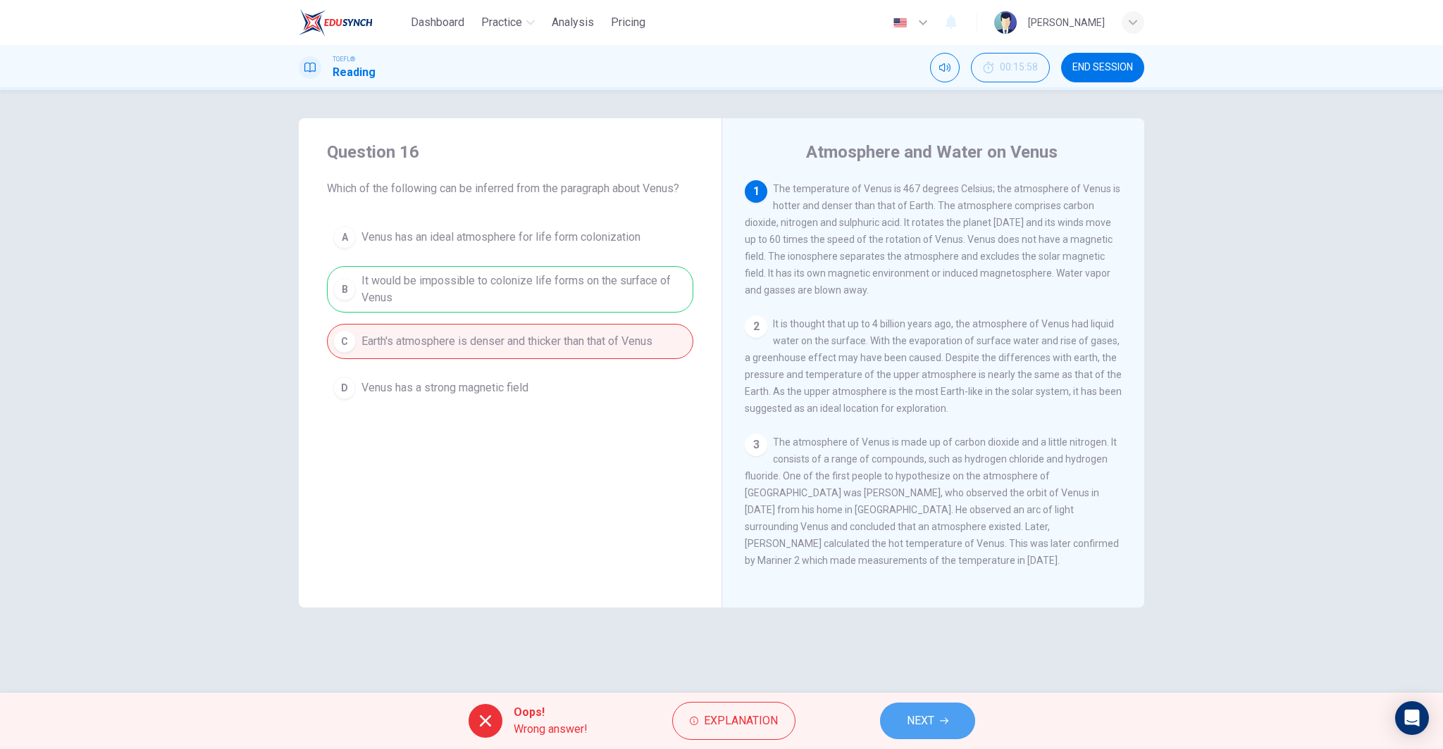
click at [942, 723] on icon "button" at bounding box center [944, 721] width 8 height 8
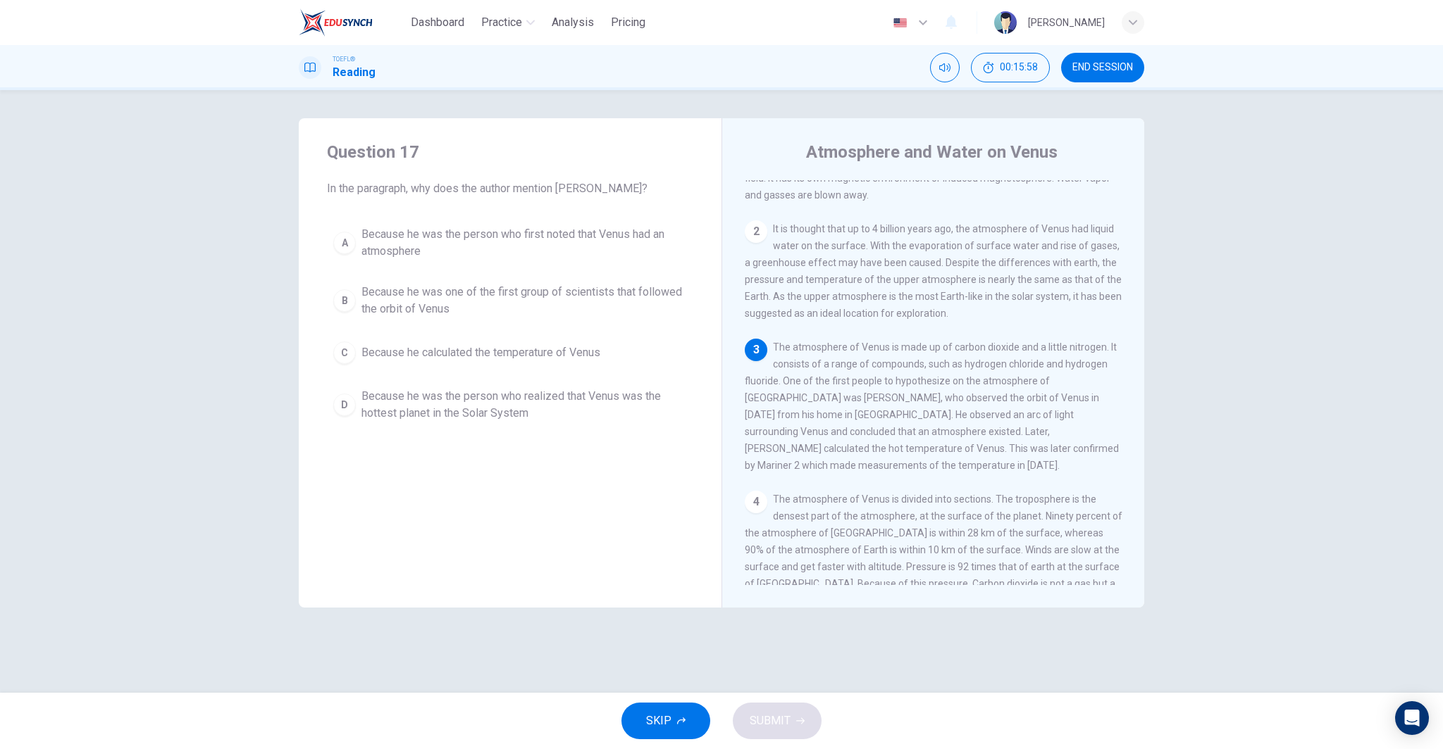
scroll to position [139, 0]
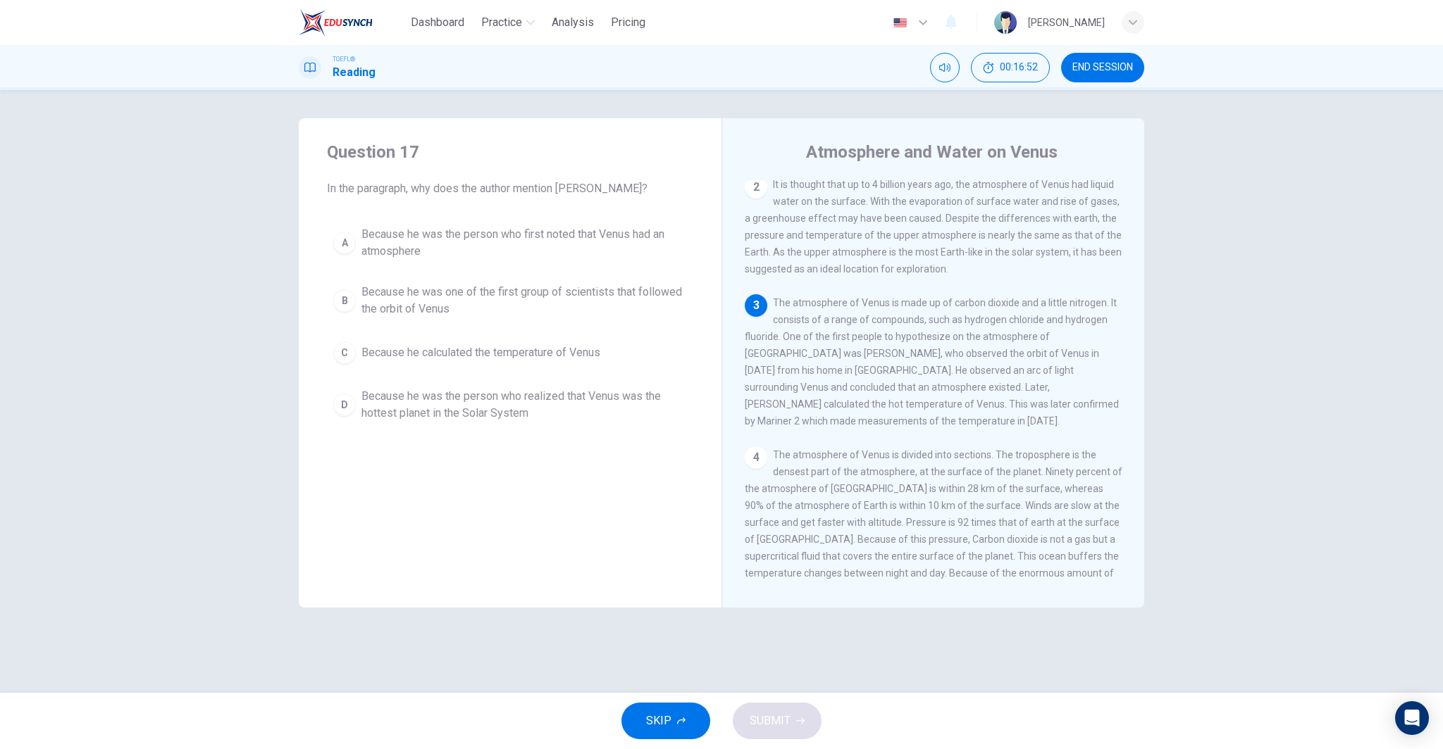
click at [416, 247] on span "Because he was the person who first noted that Venus had an atmosphere" at bounding box center [523, 243] width 325 height 34
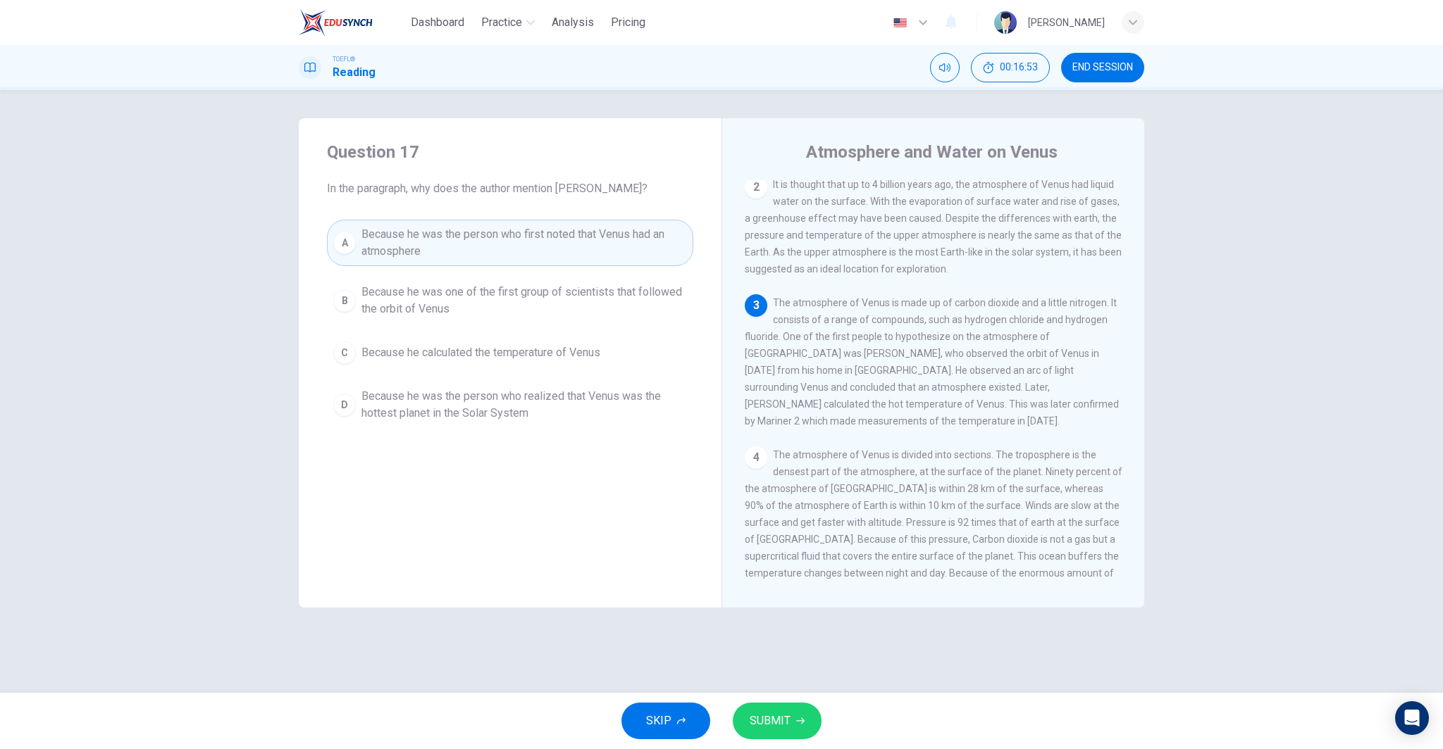
click at [804, 717] on button "SUBMIT" at bounding box center [777, 721] width 89 height 37
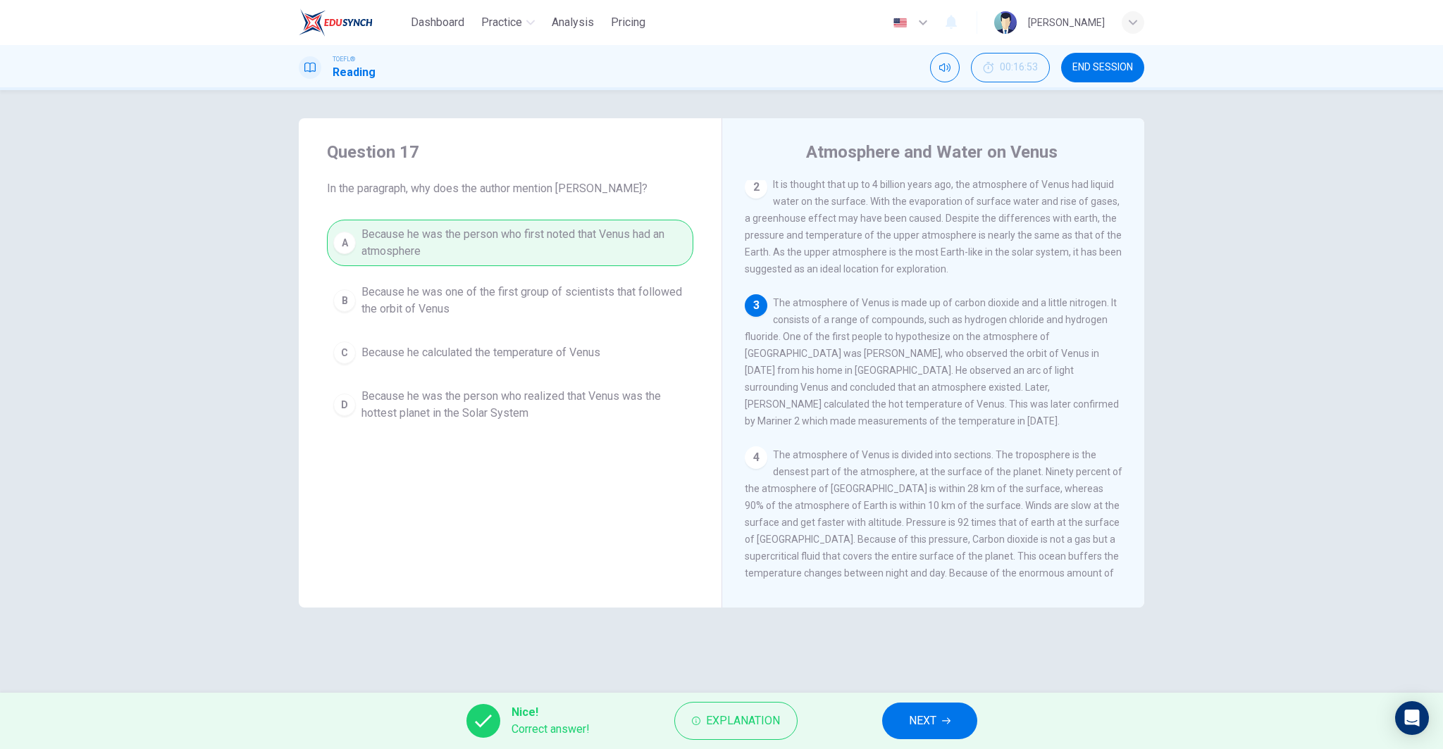
click at [898, 721] on button "NEXT" at bounding box center [929, 721] width 95 height 37
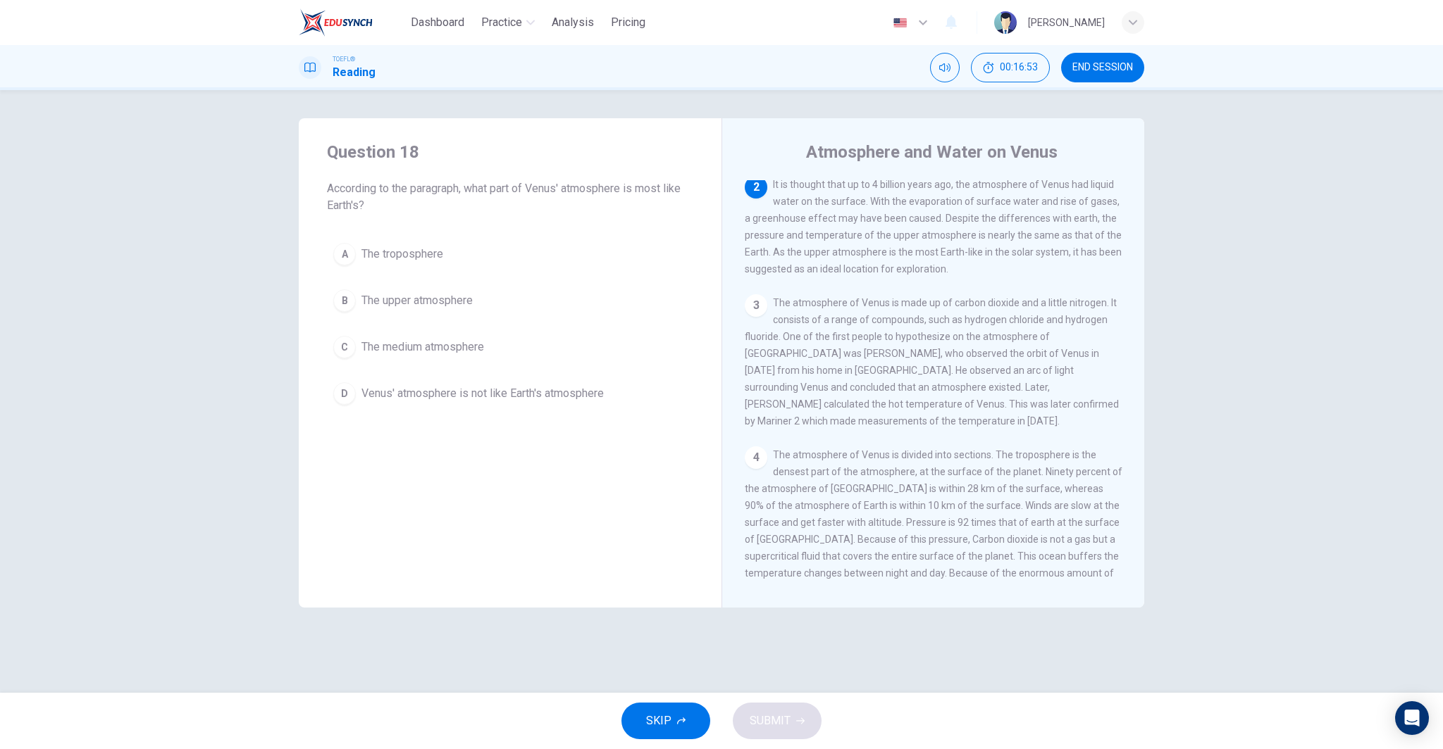
scroll to position [140, 0]
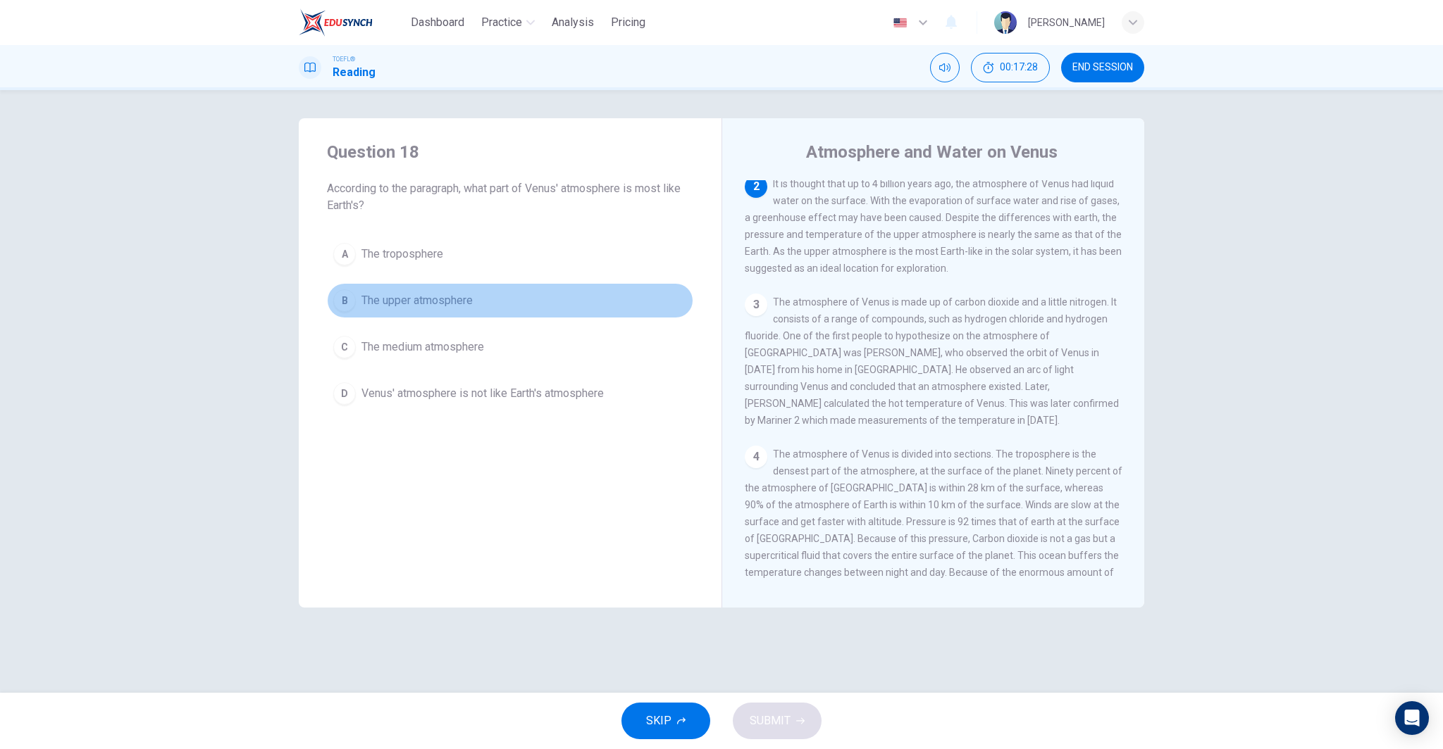
click at [465, 299] on span "The upper atmosphere" at bounding box center [416, 300] width 111 height 17
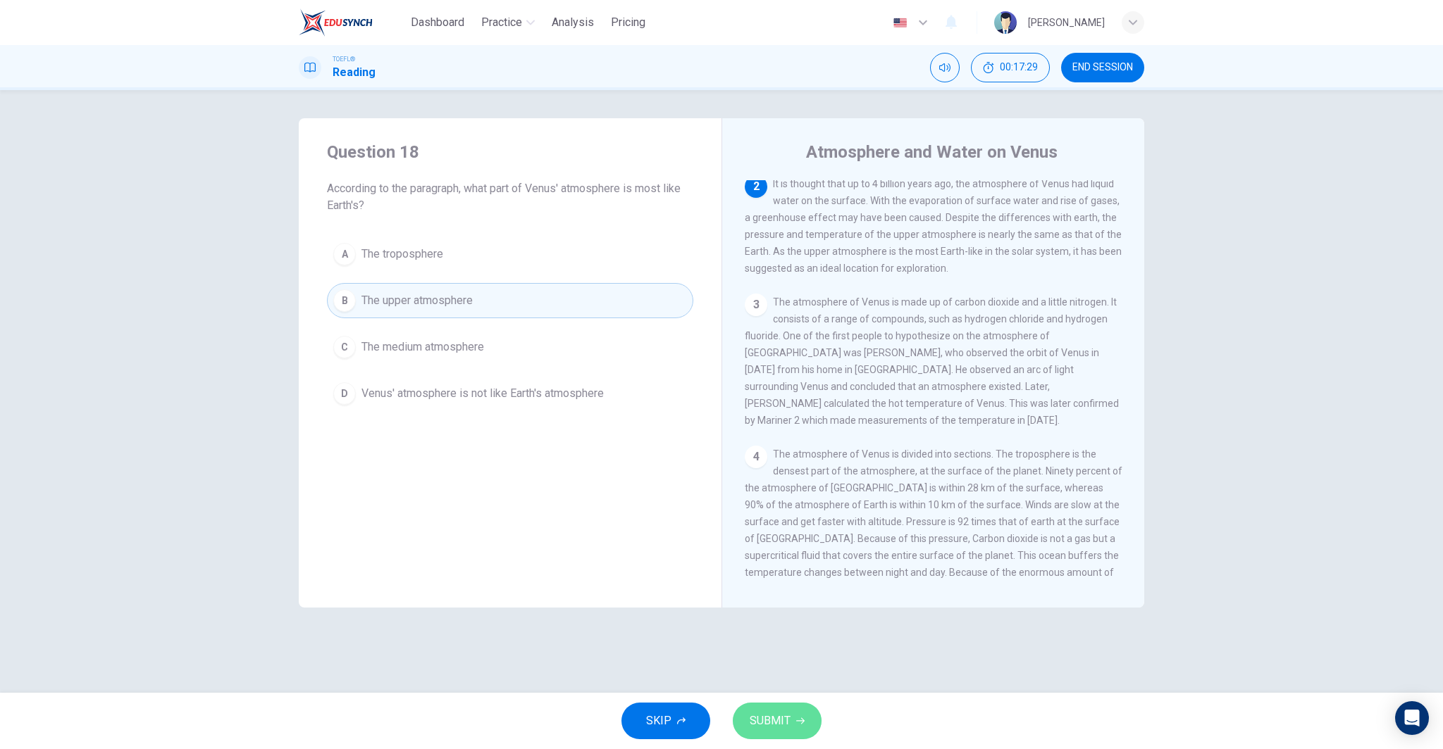
click at [768, 728] on span "SUBMIT" at bounding box center [769, 721] width 41 height 20
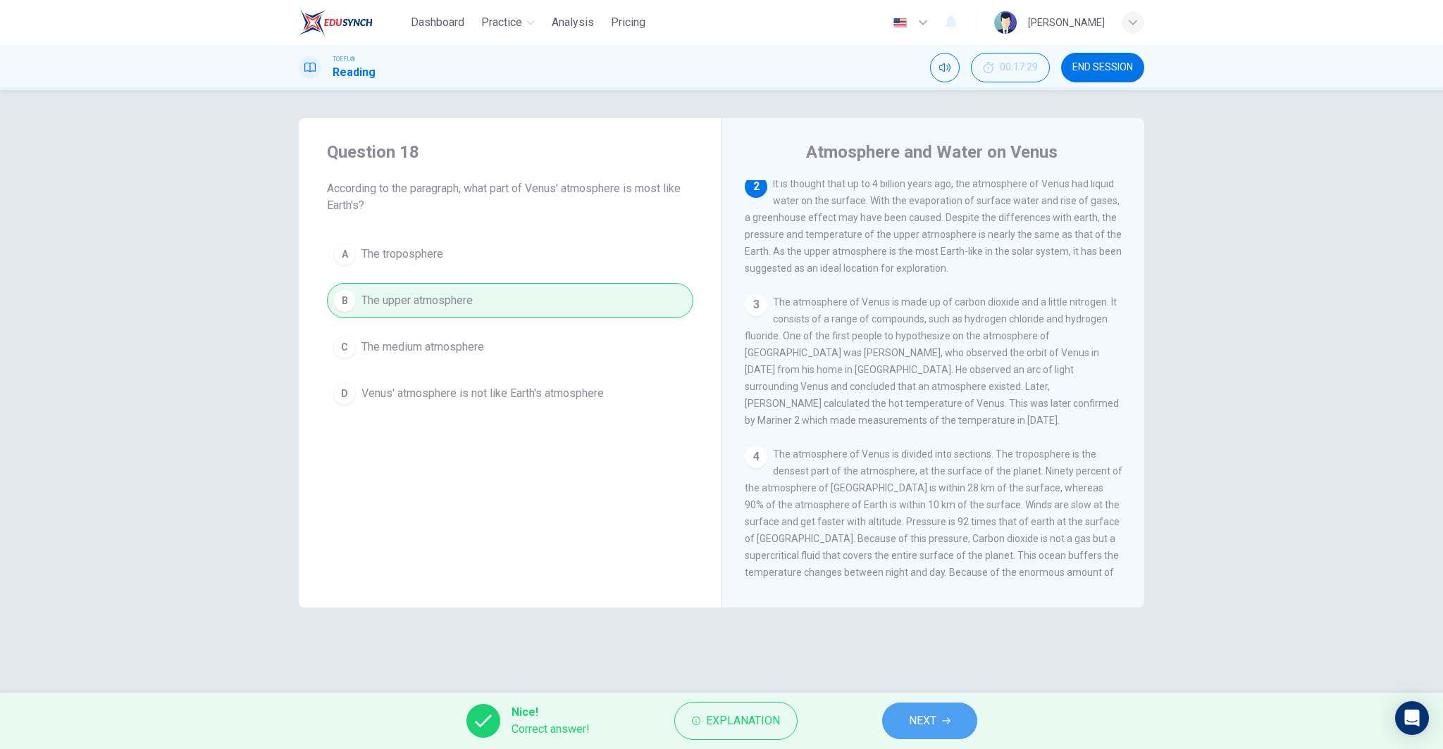
click at [919, 714] on span "NEXT" at bounding box center [922, 721] width 27 height 20
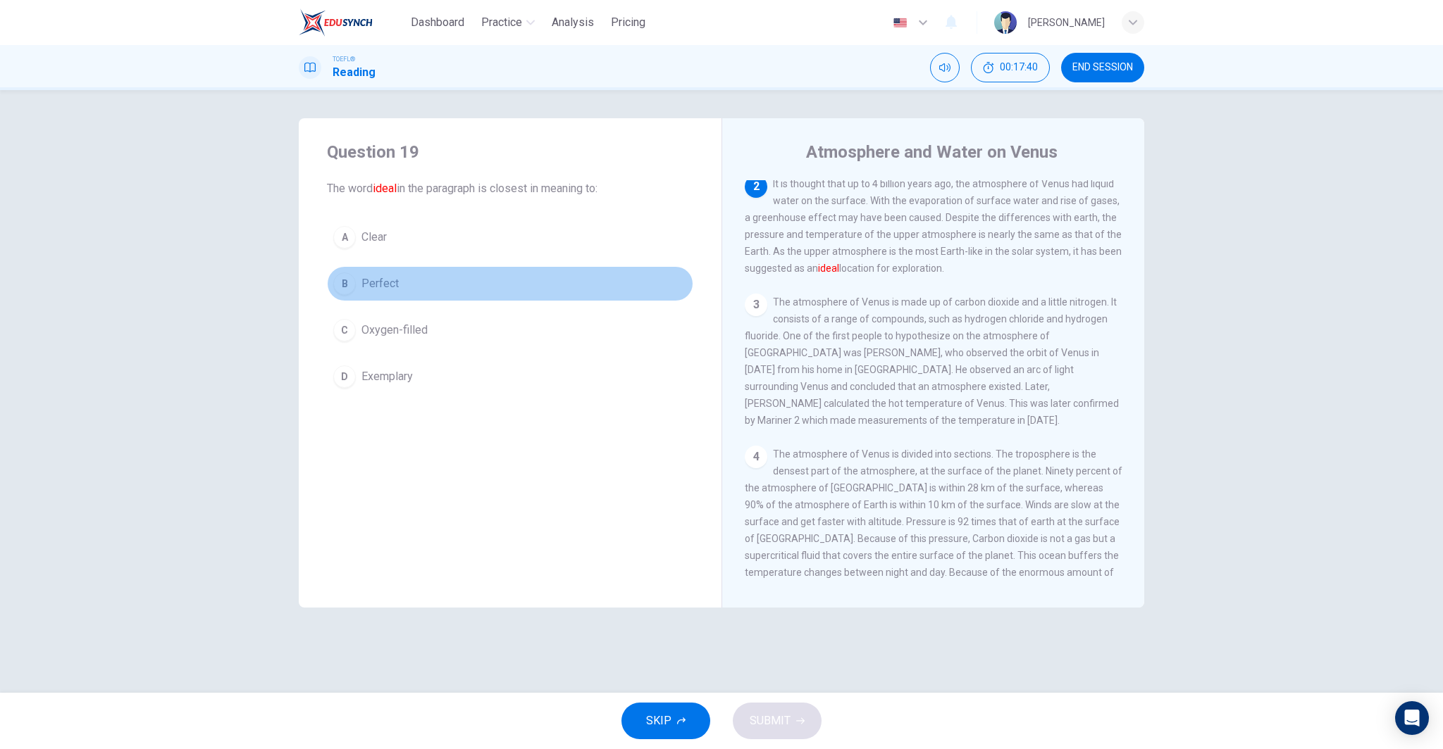
click at [364, 282] on span "Perfect" at bounding box center [379, 283] width 37 height 17
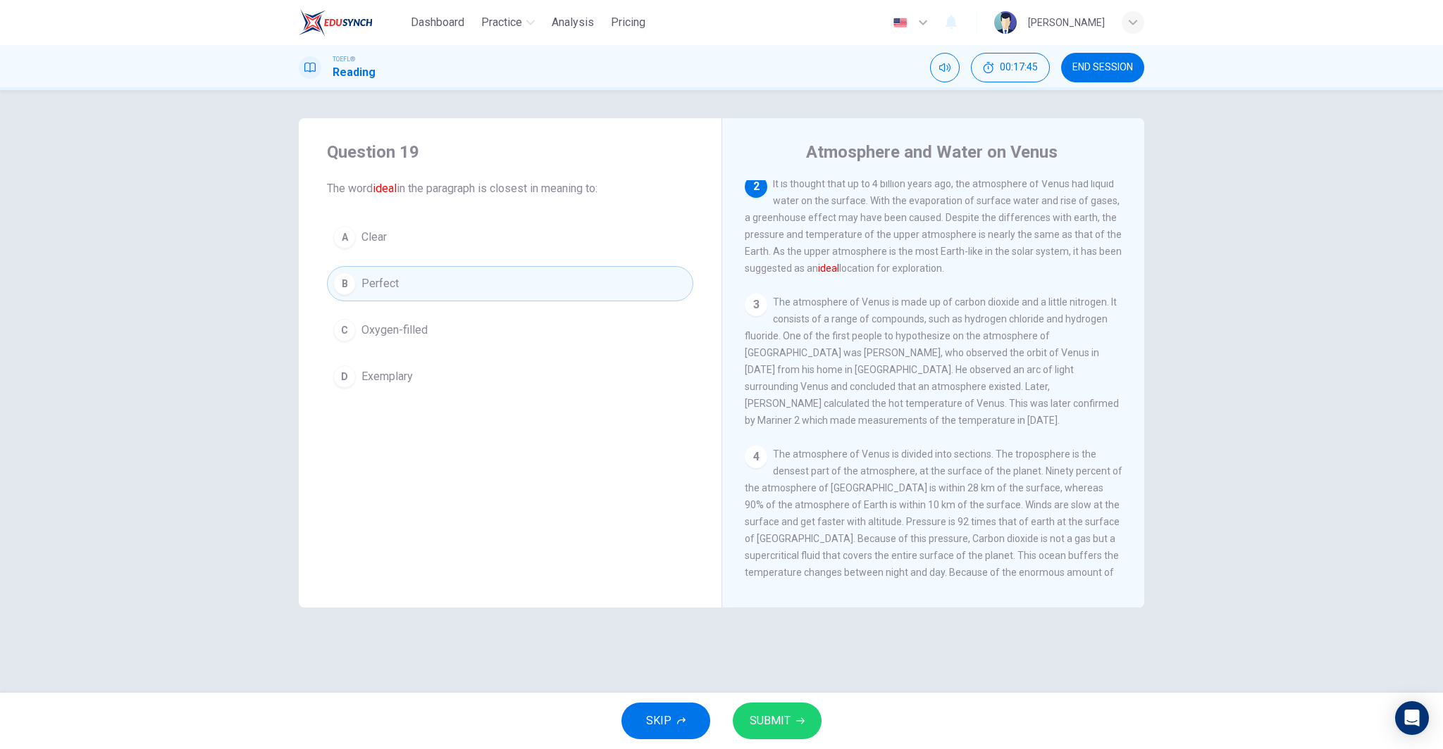
click at [804, 721] on button "SUBMIT" at bounding box center [777, 721] width 89 height 37
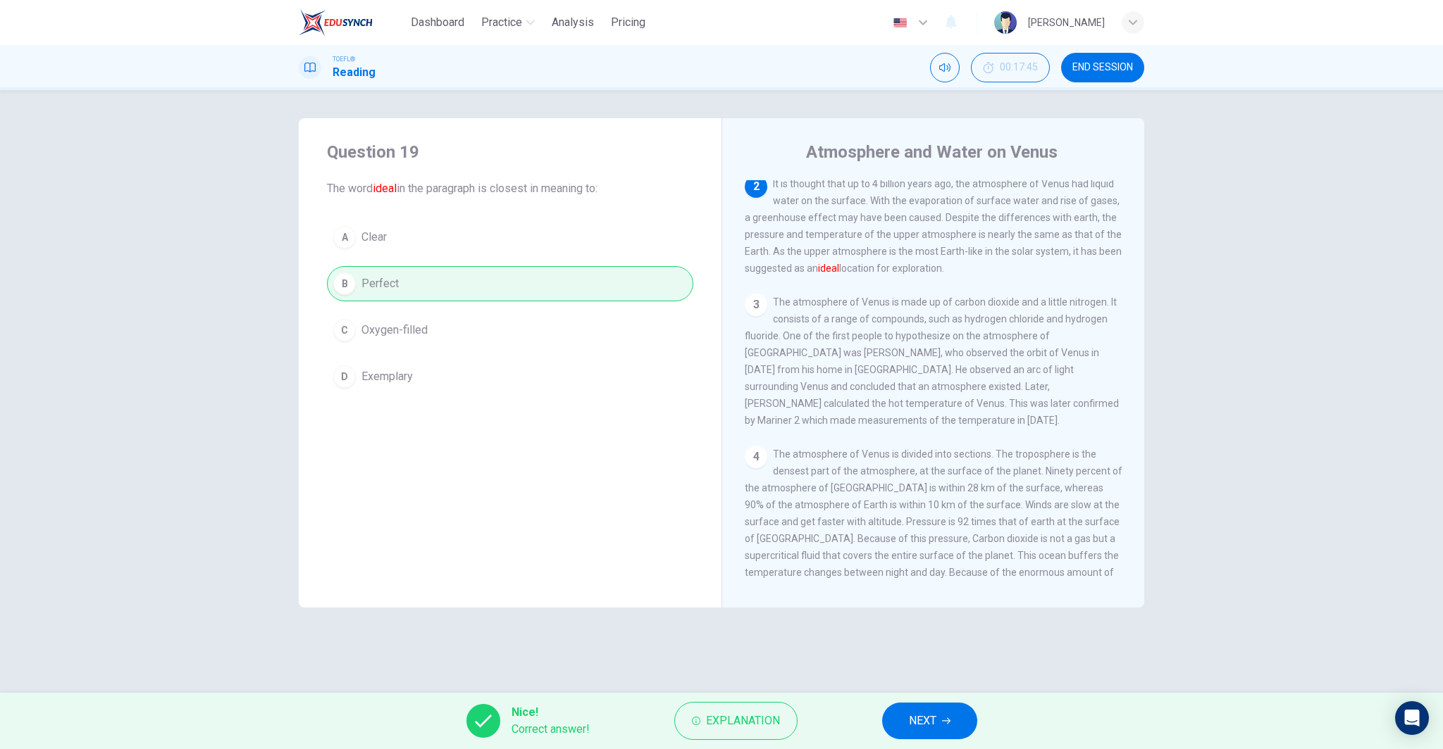
click at [911, 720] on span "NEXT" at bounding box center [922, 721] width 27 height 20
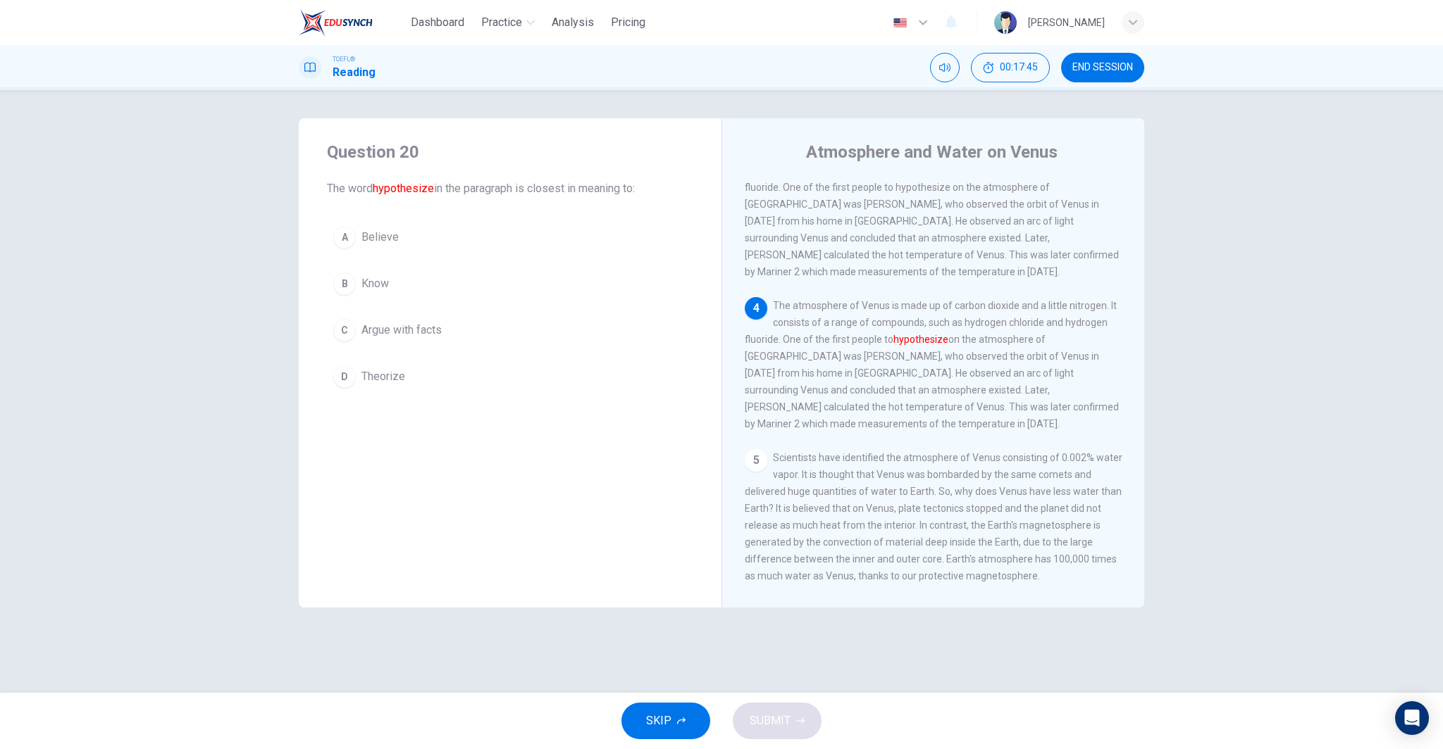
scroll to position [297, 0]
click at [411, 285] on button "B Know" at bounding box center [510, 283] width 366 height 35
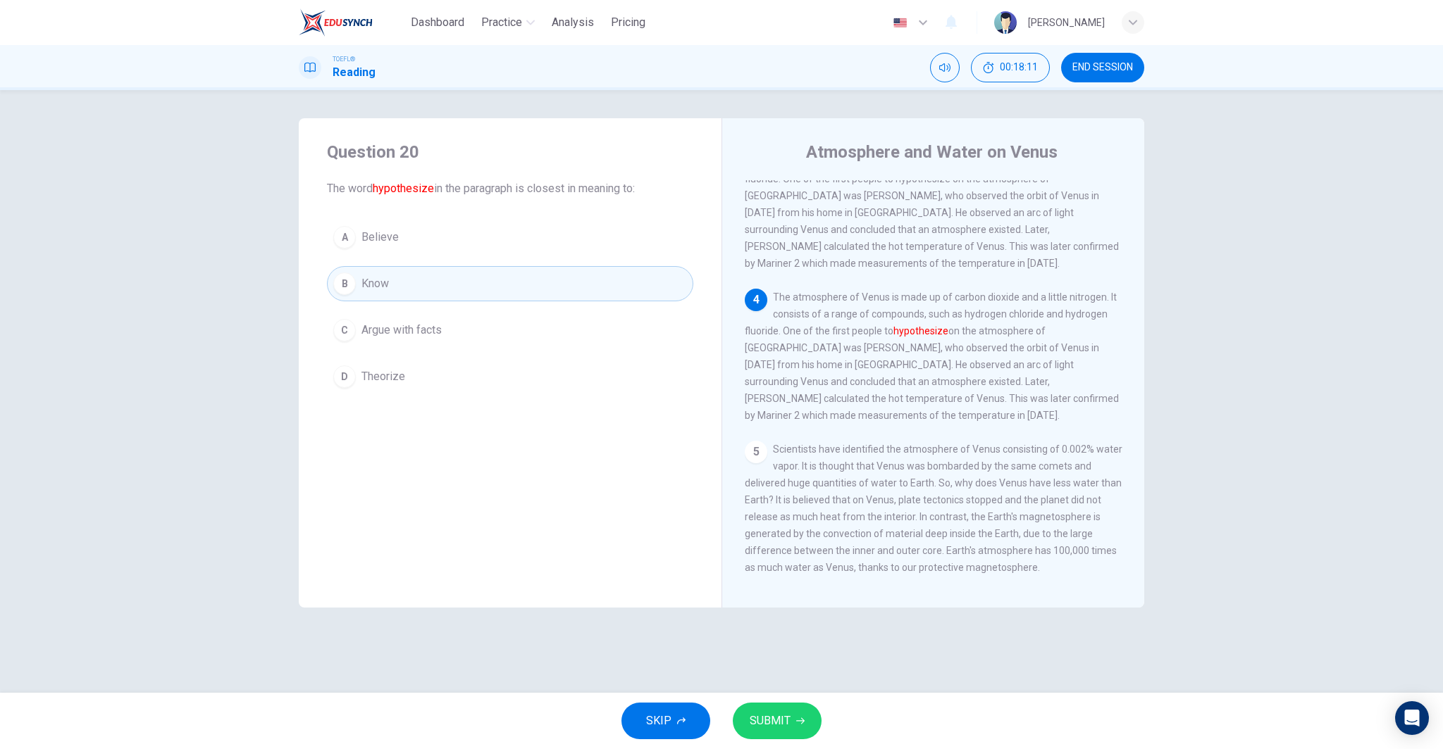
click at [442, 325] on span "Argue with facts" at bounding box center [401, 330] width 80 height 17
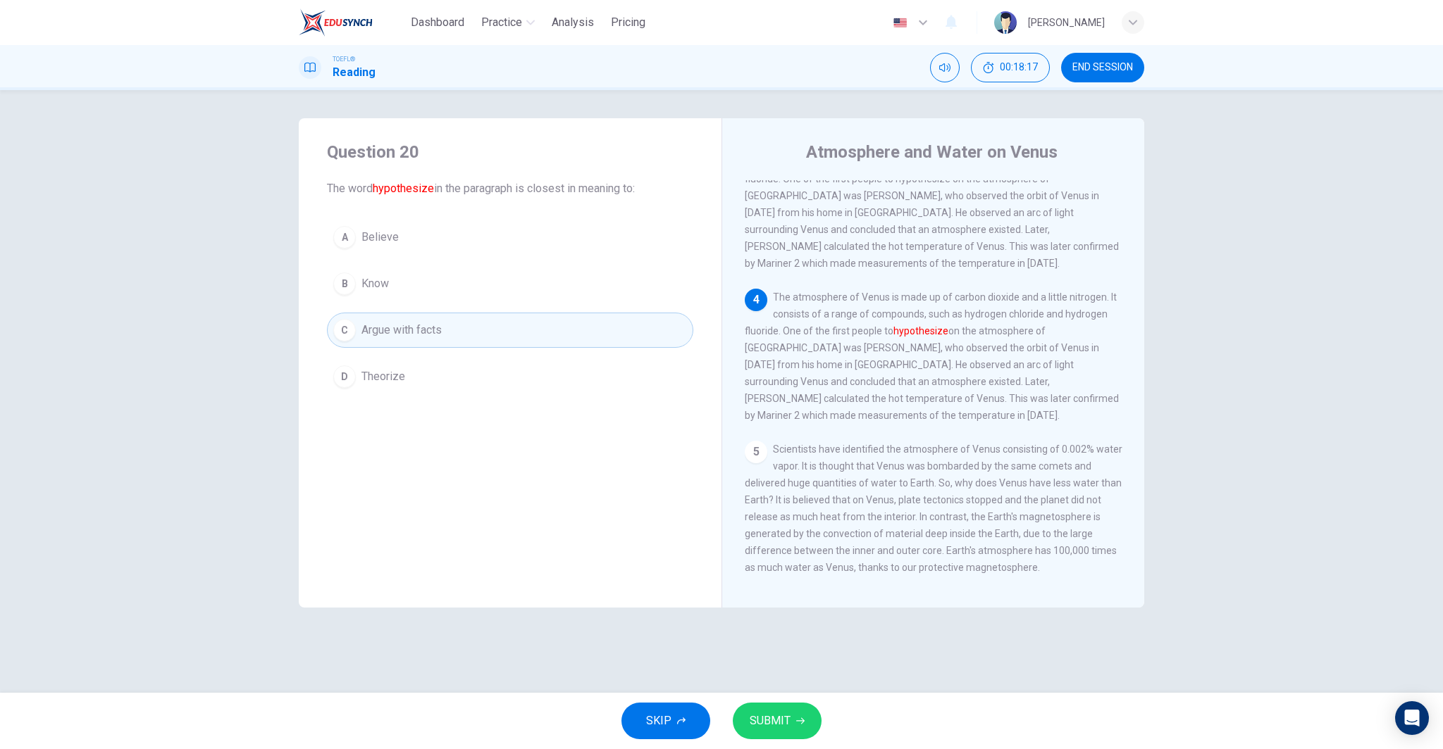
click at [774, 725] on span "SUBMIT" at bounding box center [769, 721] width 41 height 20
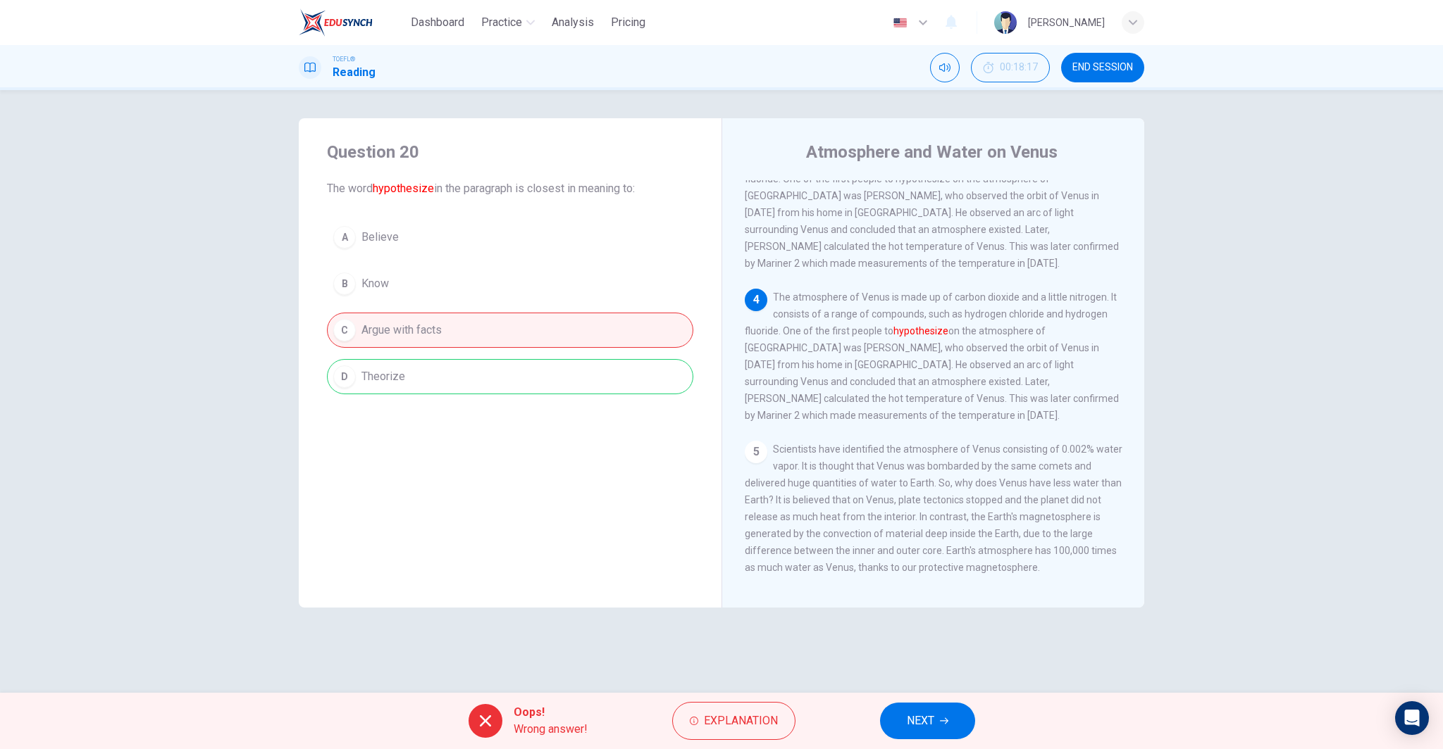
click at [940, 731] on button "NEXT" at bounding box center [927, 721] width 95 height 37
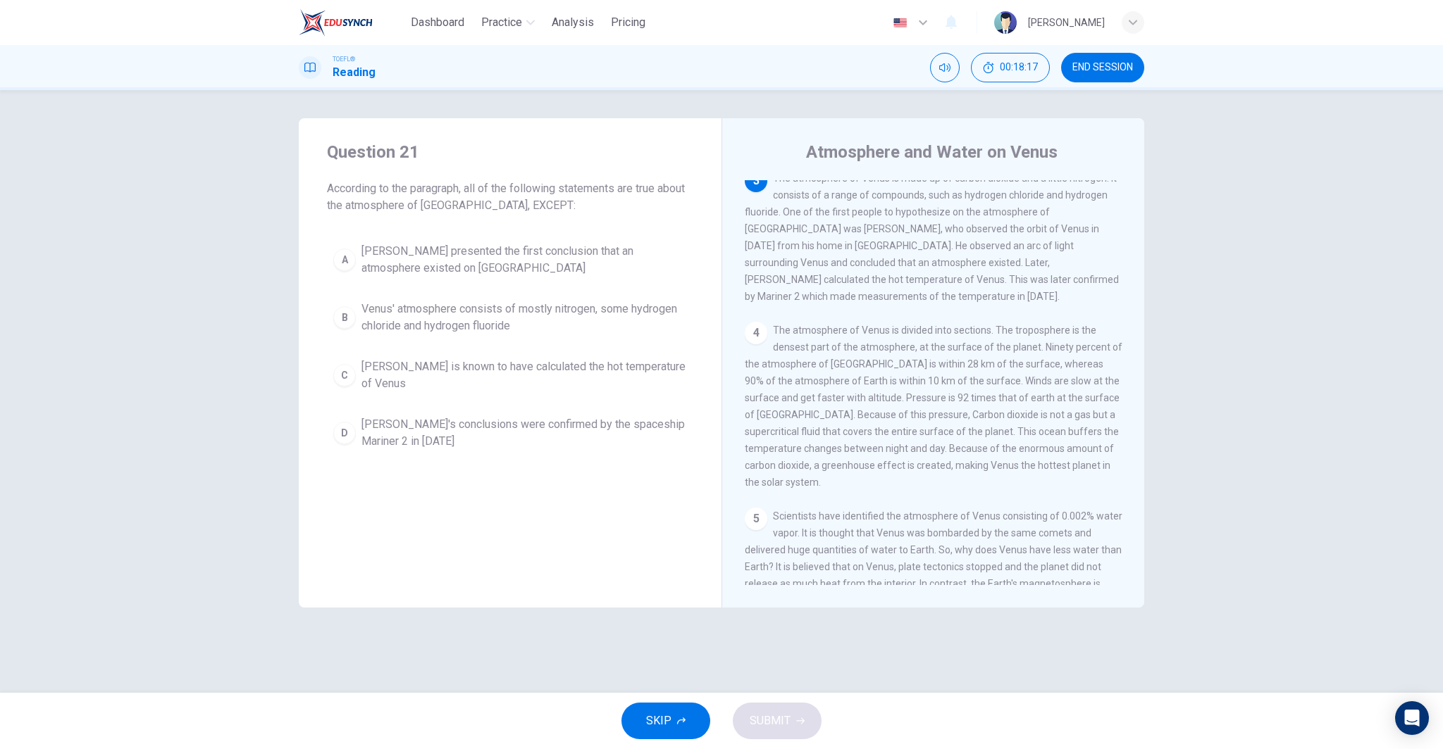
scroll to position [263, 0]
drag, startPoint x: 390, startPoint y: 463, endPoint x: 416, endPoint y: 401, distance: 67.5
click at [397, 462] on div "Question 21 According to the paragraph, all of the following statements are tru…" at bounding box center [510, 298] width 423 height 361
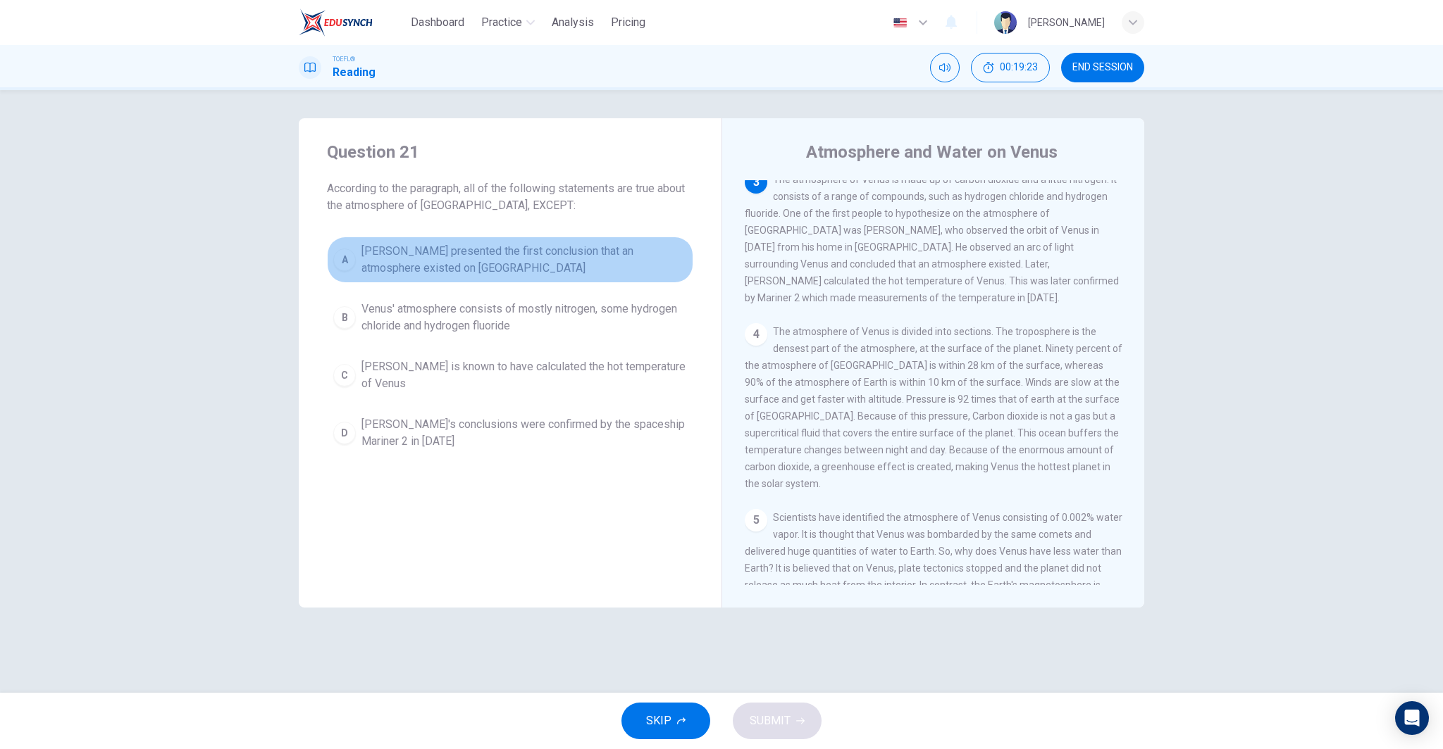
click at [389, 255] on span "Mikhail Lomonosov presented the first conclusion that an atmosphere existed on …" at bounding box center [523, 260] width 325 height 34
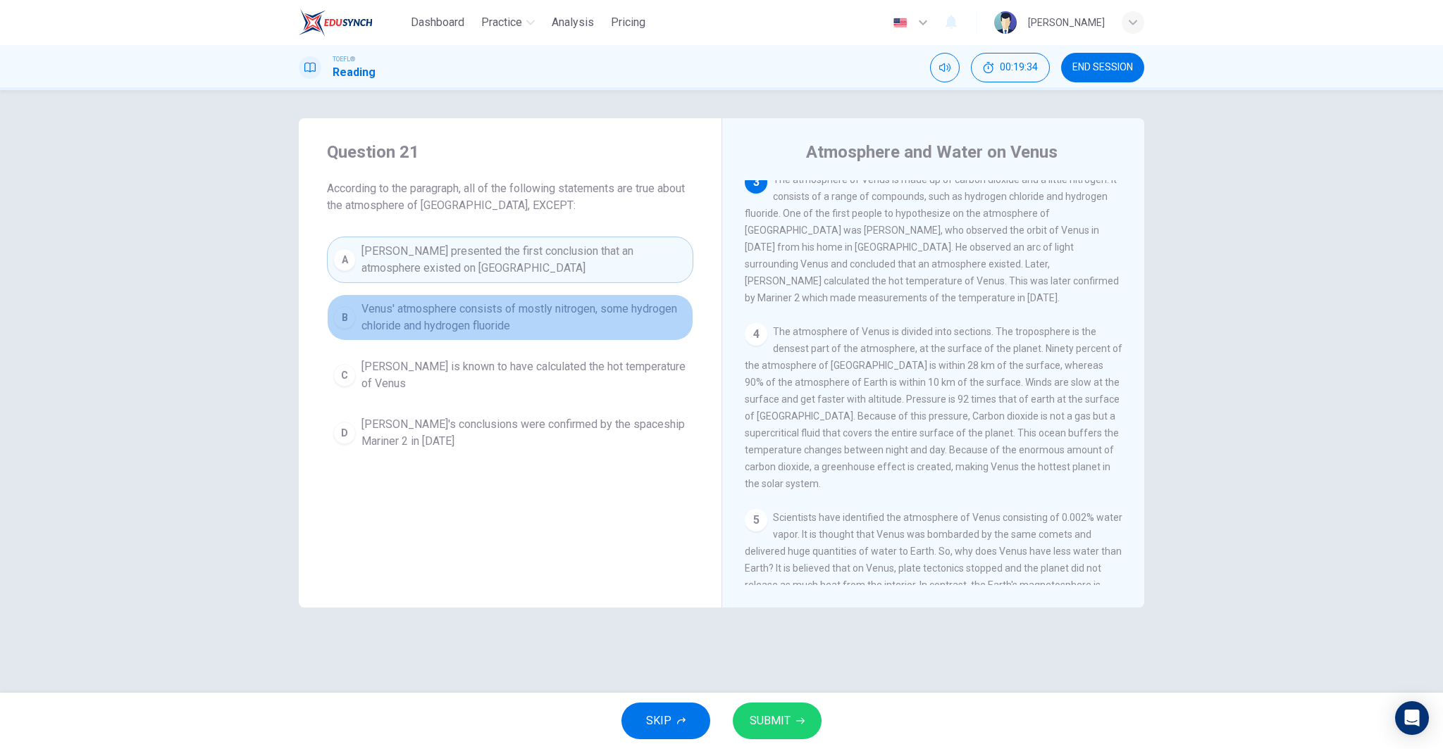
click at [564, 297] on button "B Venus' atmosphere consists of mostly nitrogen, some hydrogen chloride and hyd…" at bounding box center [510, 317] width 366 height 46
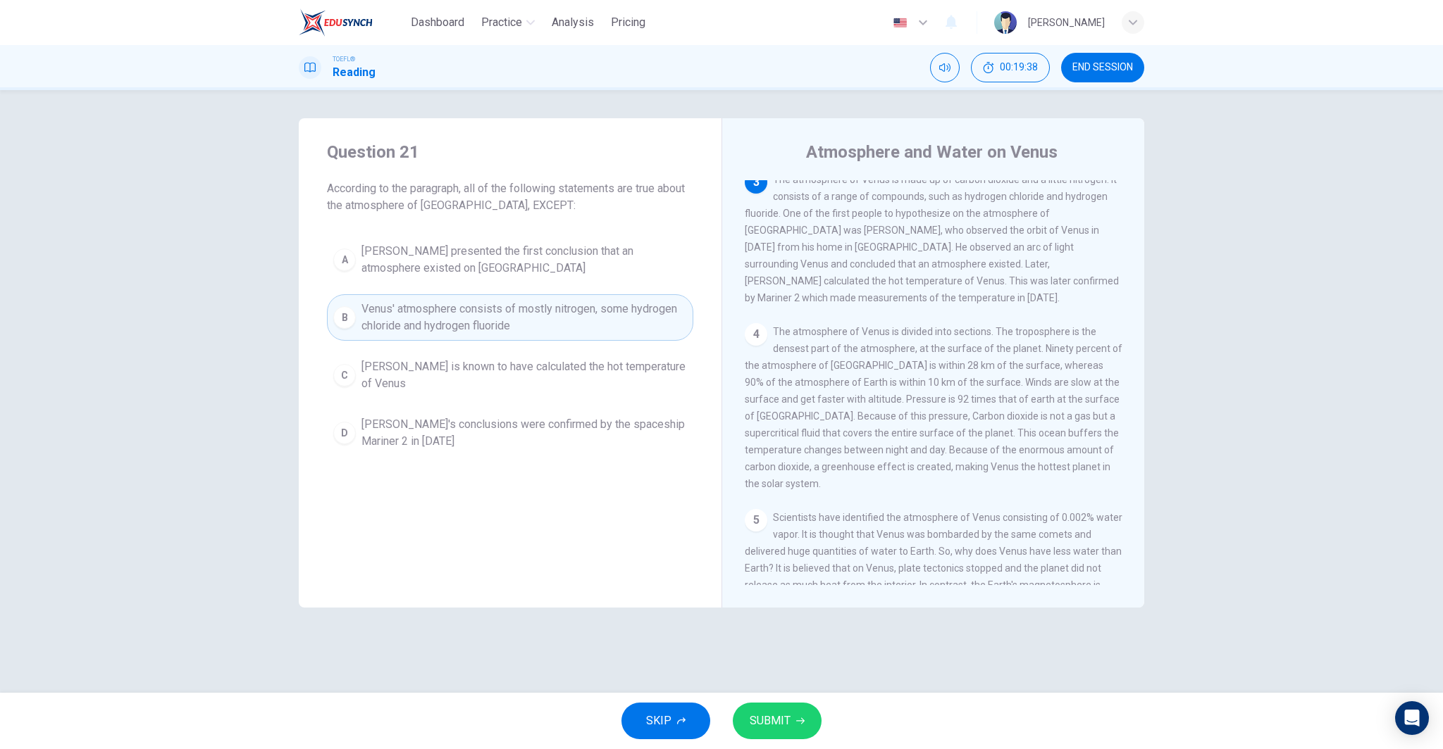
click at [771, 732] on button "SUBMIT" at bounding box center [777, 721] width 89 height 37
click at [771, 732] on div "Processing your response..." at bounding box center [721, 721] width 1443 height 56
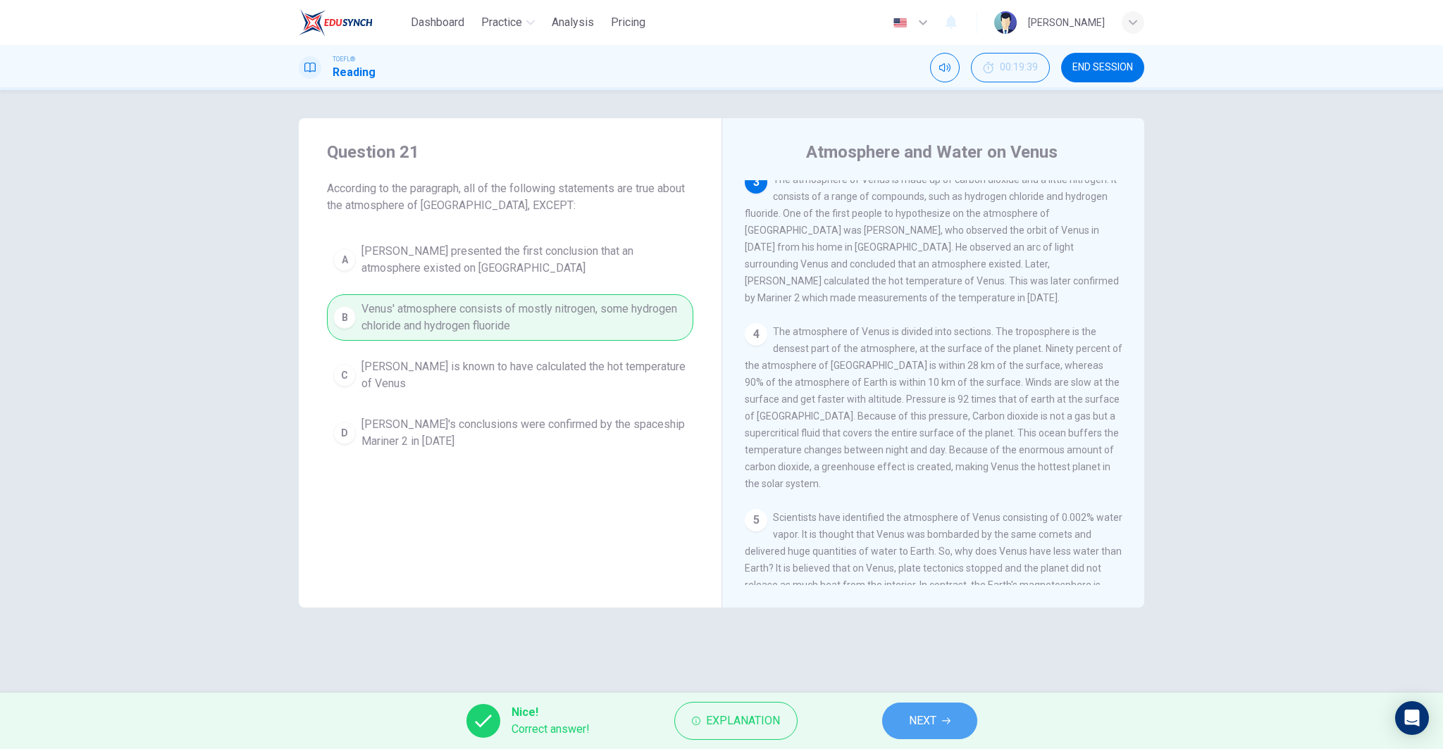
click at [914, 720] on span "NEXT" at bounding box center [922, 721] width 27 height 20
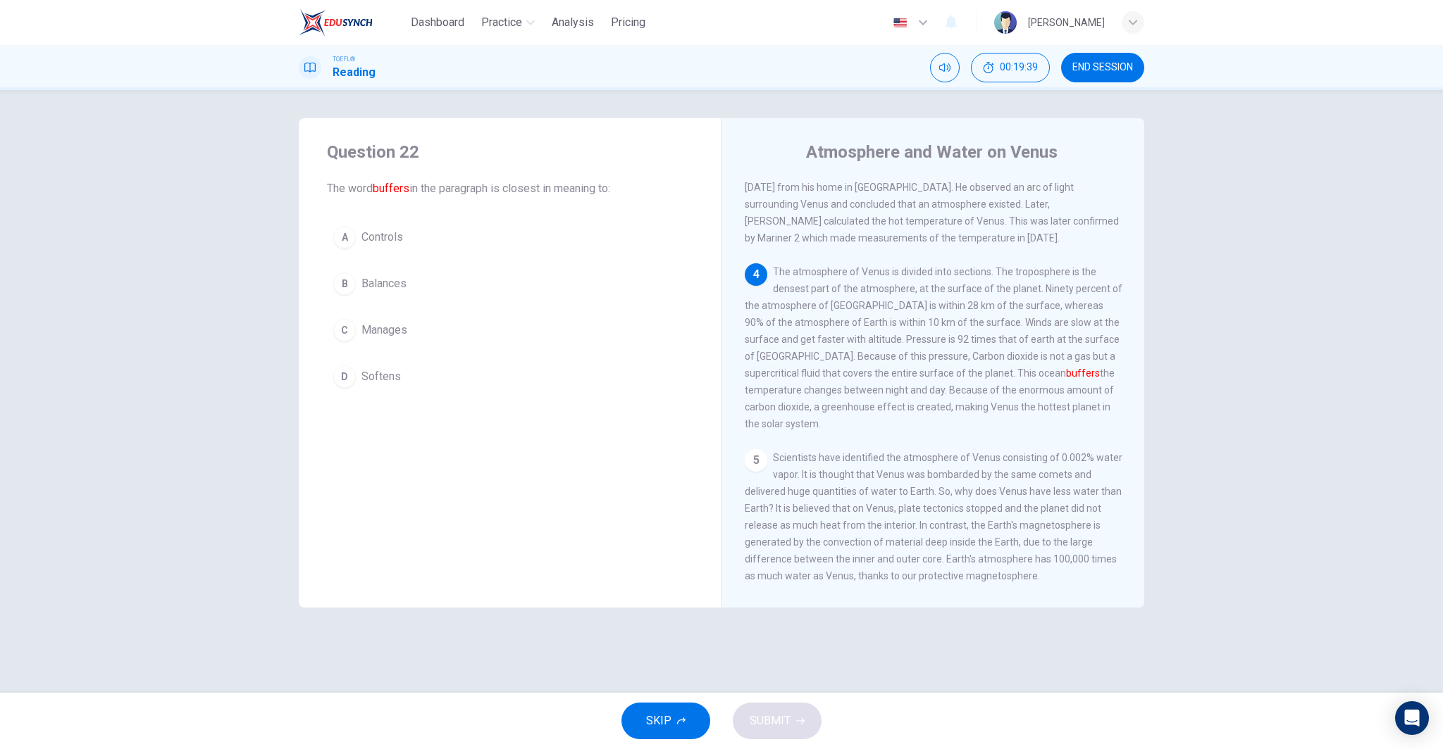
scroll to position [332, 0]
click at [416, 237] on button "A Controls" at bounding box center [510, 237] width 366 height 35
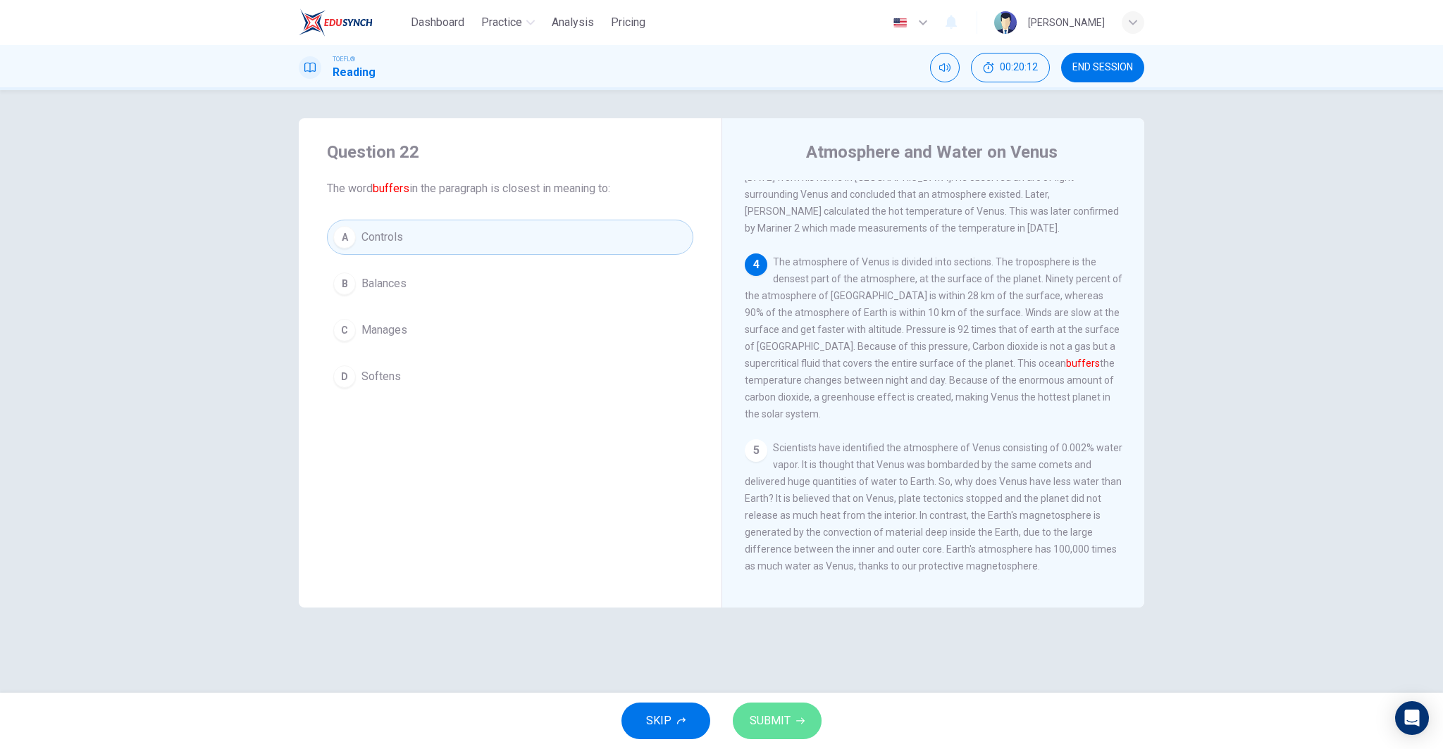
click at [799, 719] on icon "button" at bounding box center [800, 721] width 8 height 8
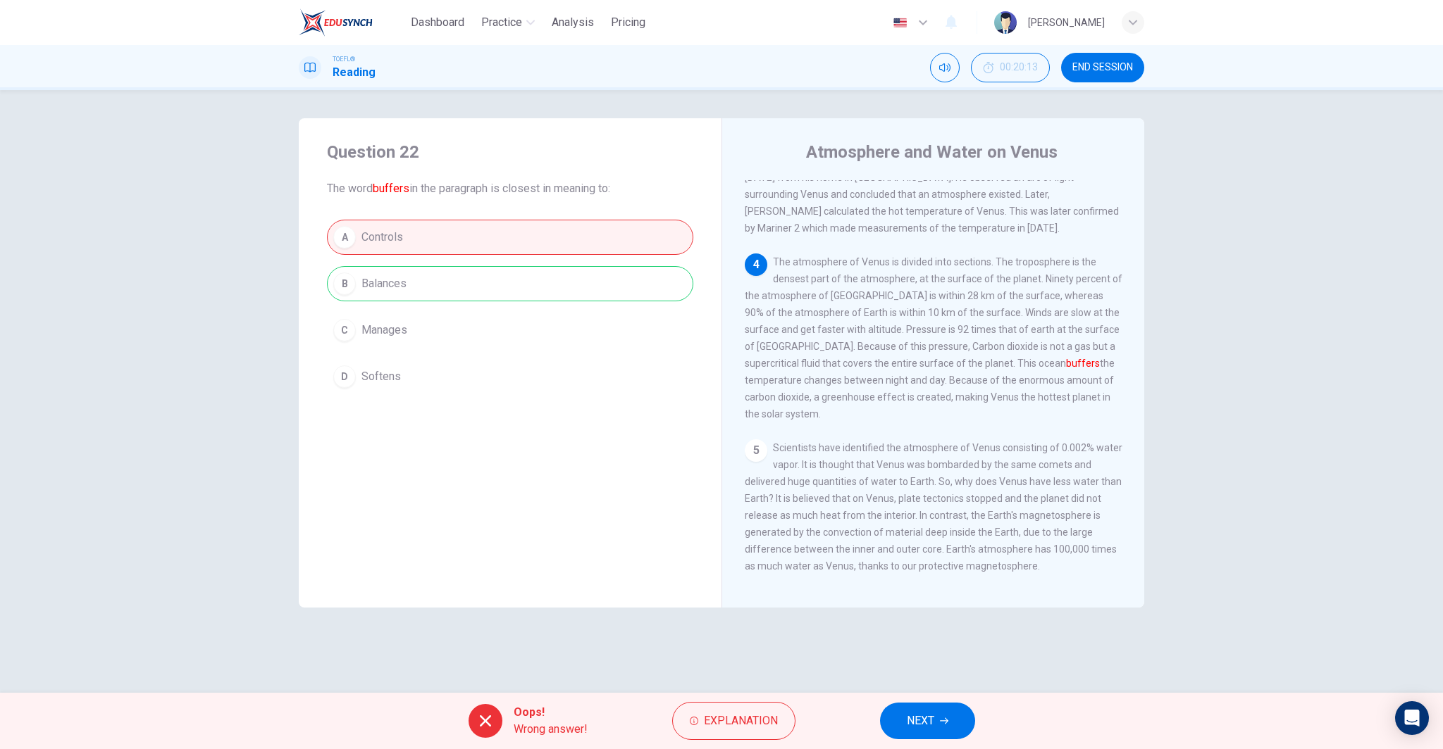
click at [914, 713] on span "NEXT" at bounding box center [920, 721] width 27 height 20
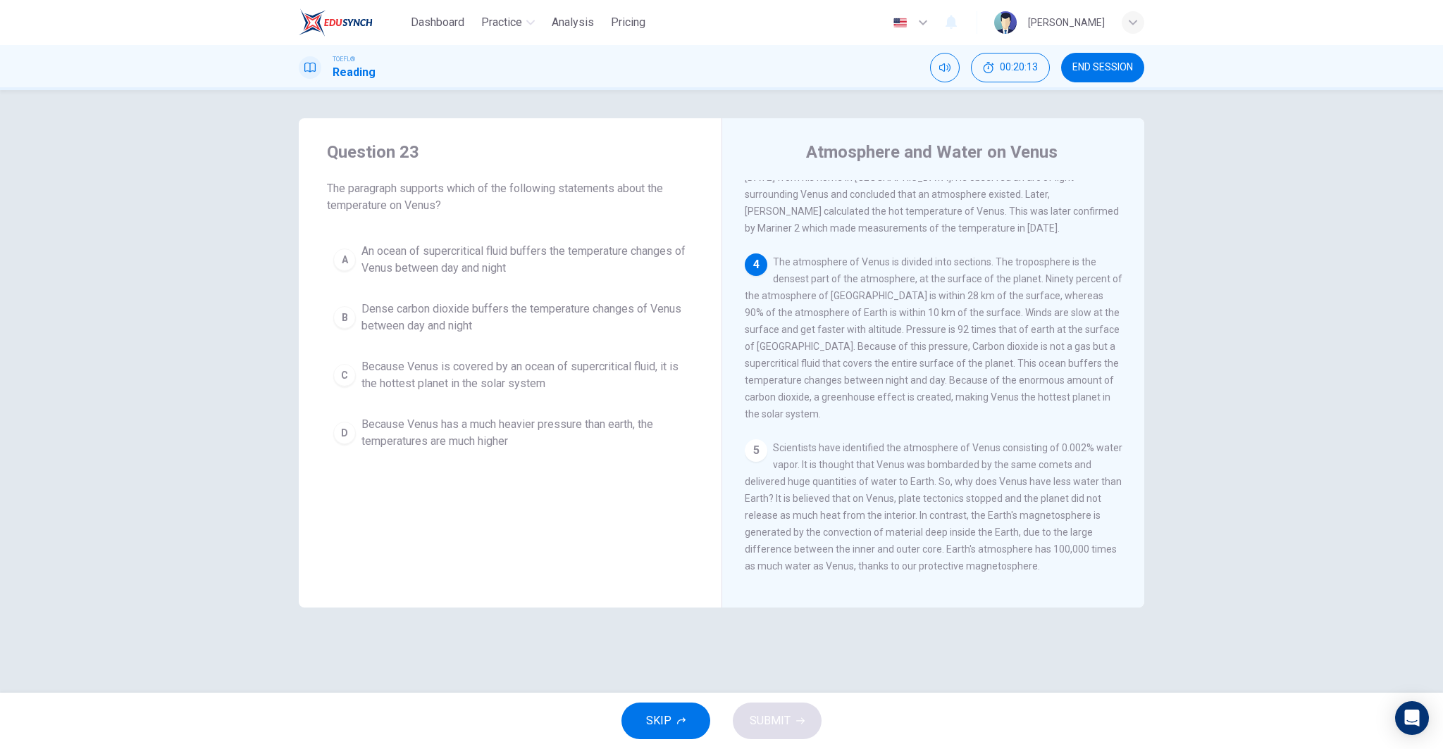
click at [914, 713] on div "SKIP SUBMIT" at bounding box center [721, 721] width 1443 height 56
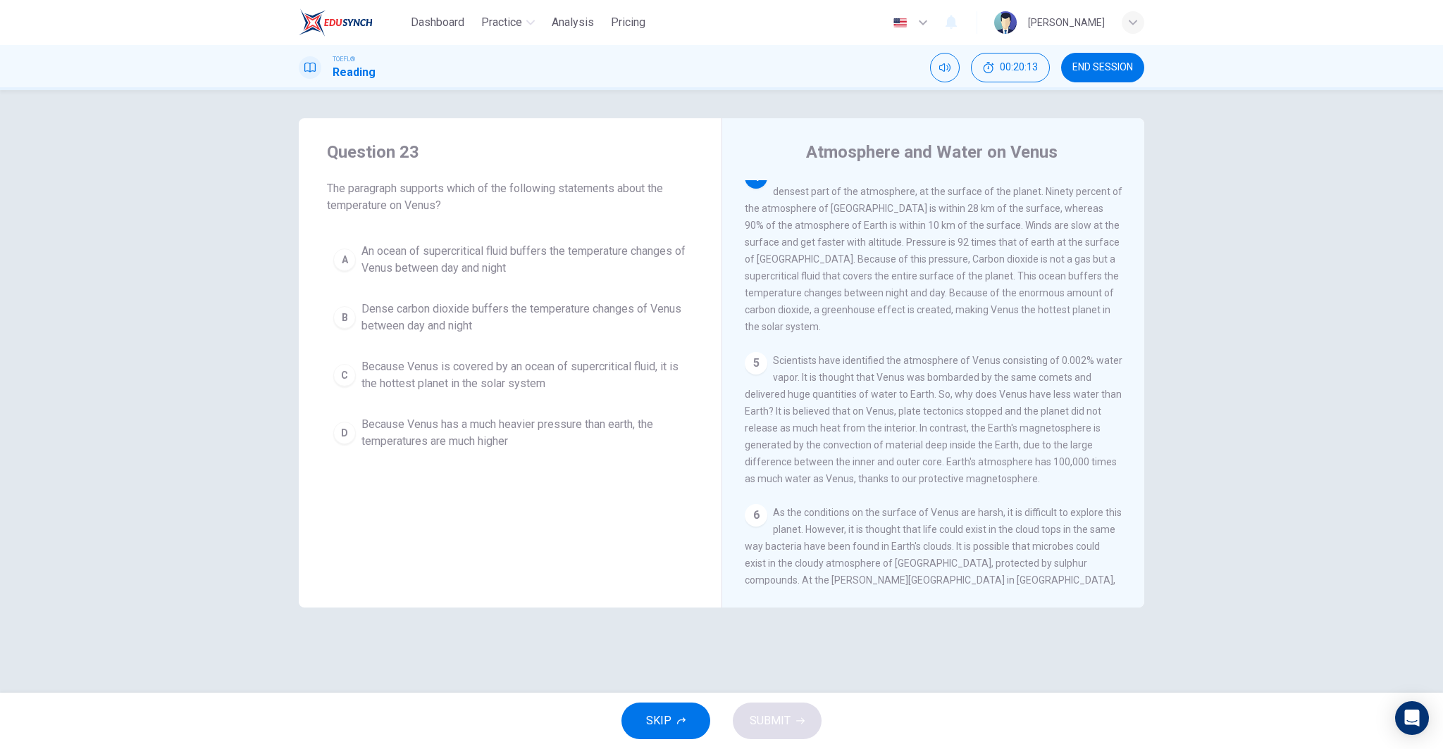
scroll to position [421, 0]
click at [528, 425] on span "Because Venus has a much heavier pressure than earth, the temperatures are much…" at bounding box center [523, 433] width 325 height 34
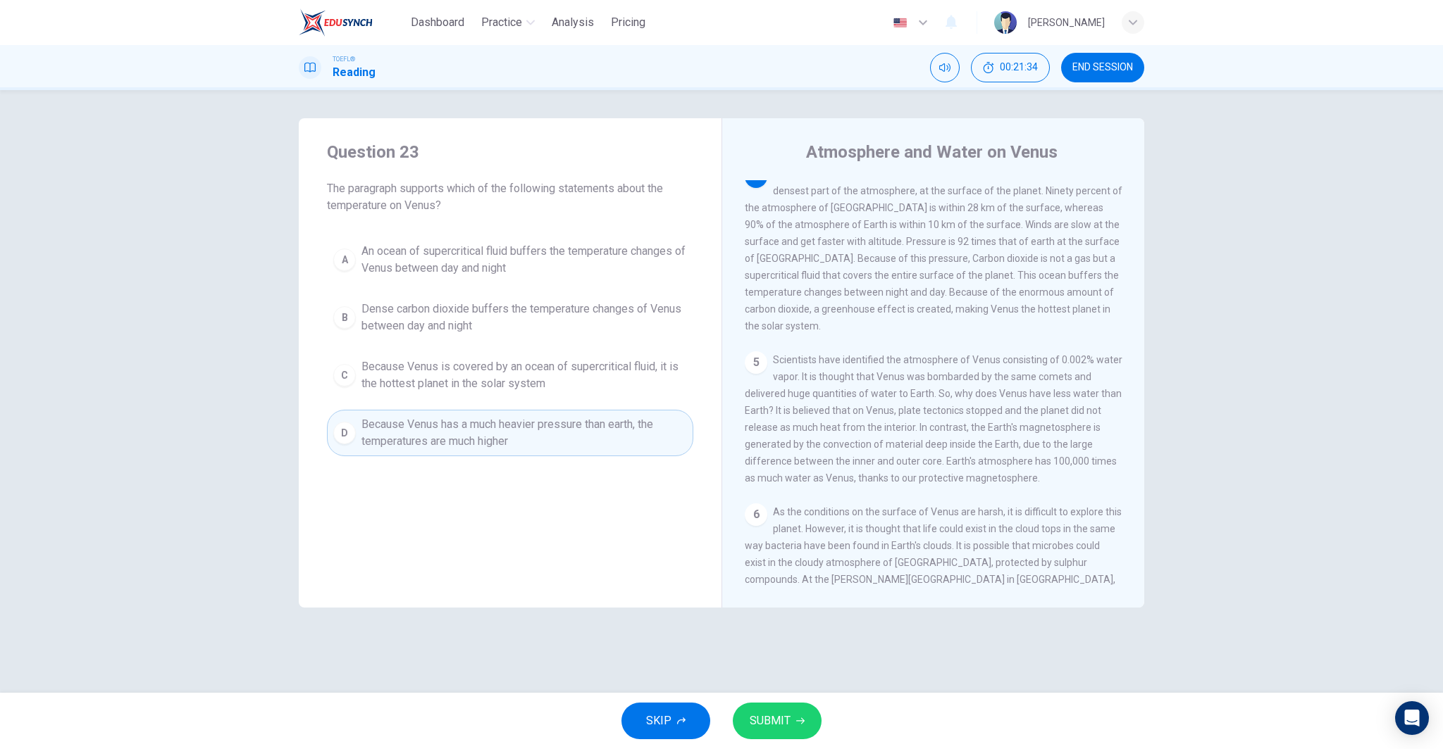
click at [761, 728] on span "SUBMIT" at bounding box center [769, 721] width 41 height 20
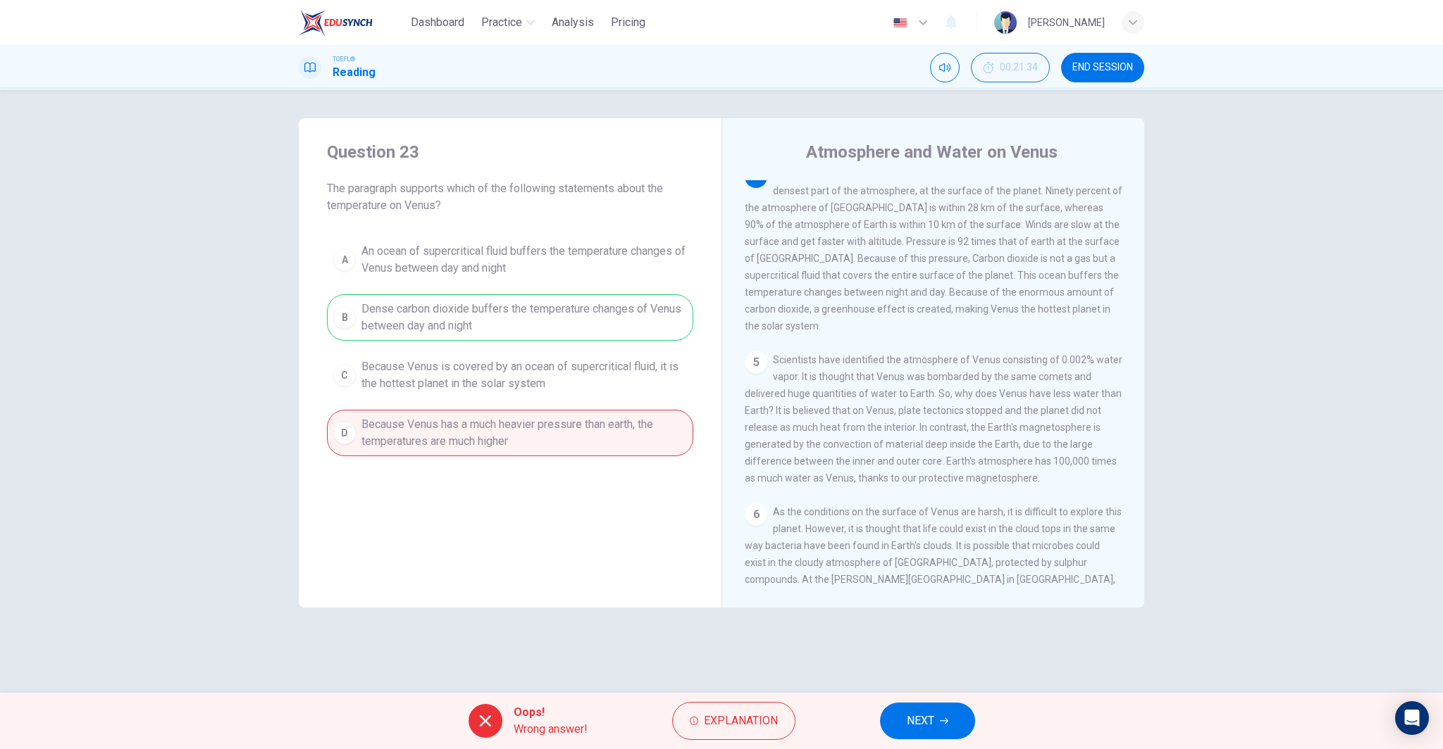
click at [907, 713] on span "NEXT" at bounding box center [920, 721] width 27 height 20
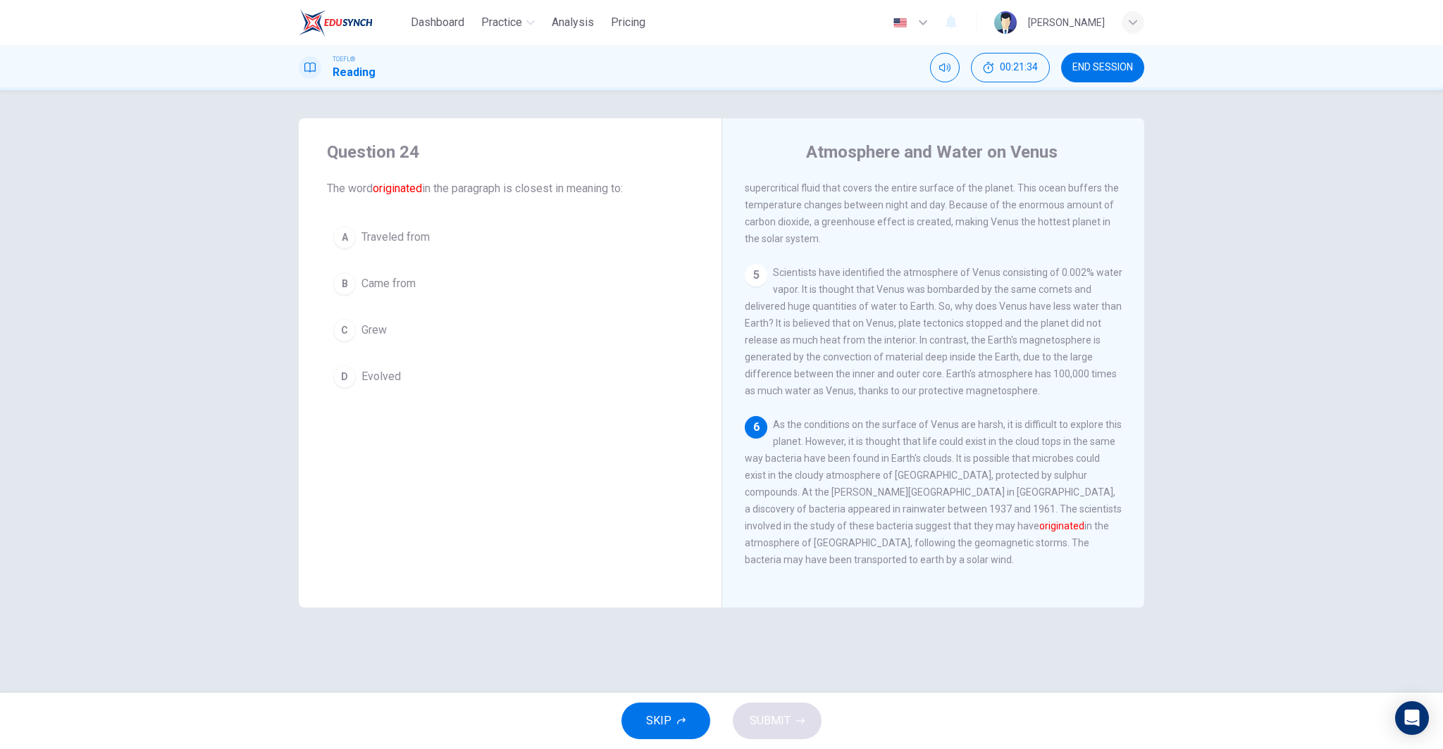
scroll to position [542, 0]
click at [444, 285] on button "B Came from" at bounding box center [510, 283] width 366 height 35
click at [783, 723] on span "SUBMIT" at bounding box center [769, 721] width 41 height 20
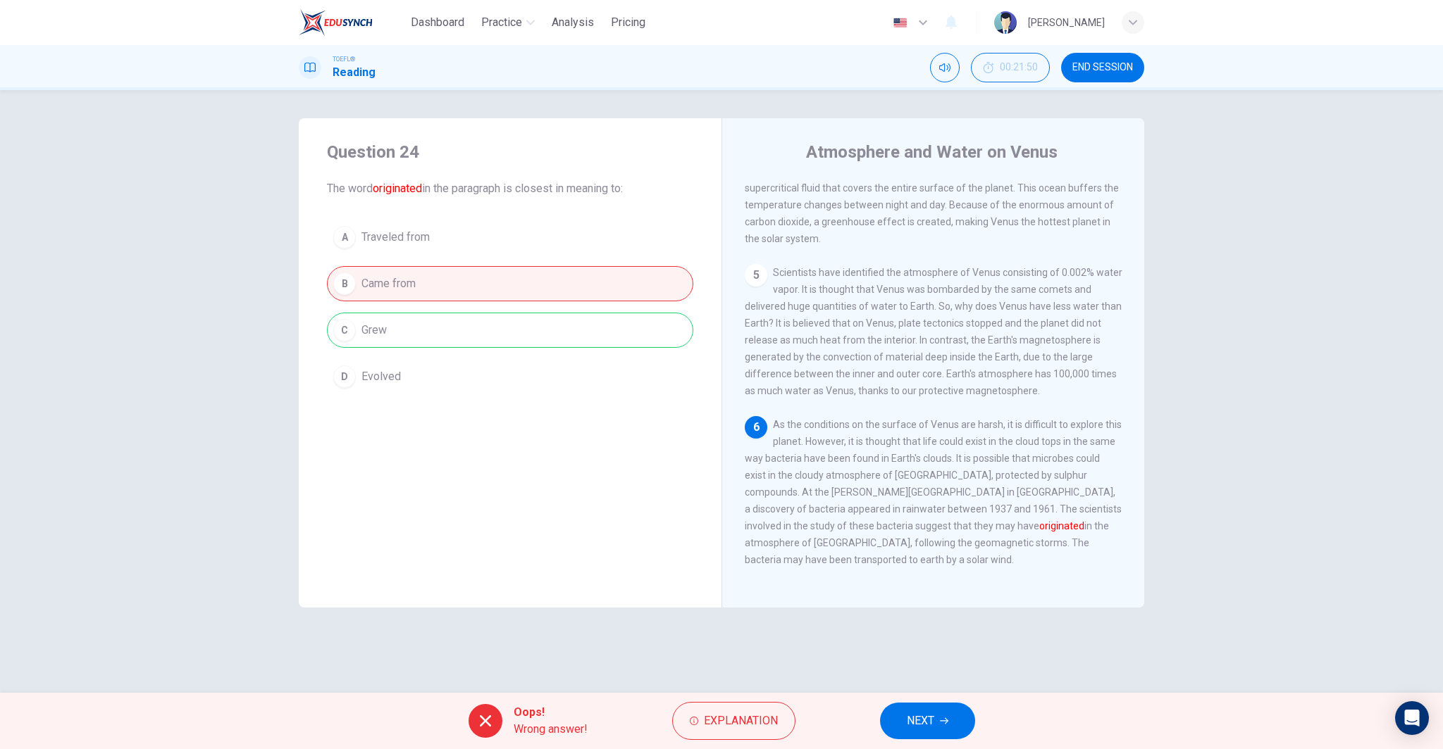
click at [923, 726] on span "NEXT" at bounding box center [920, 721] width 27 height 20
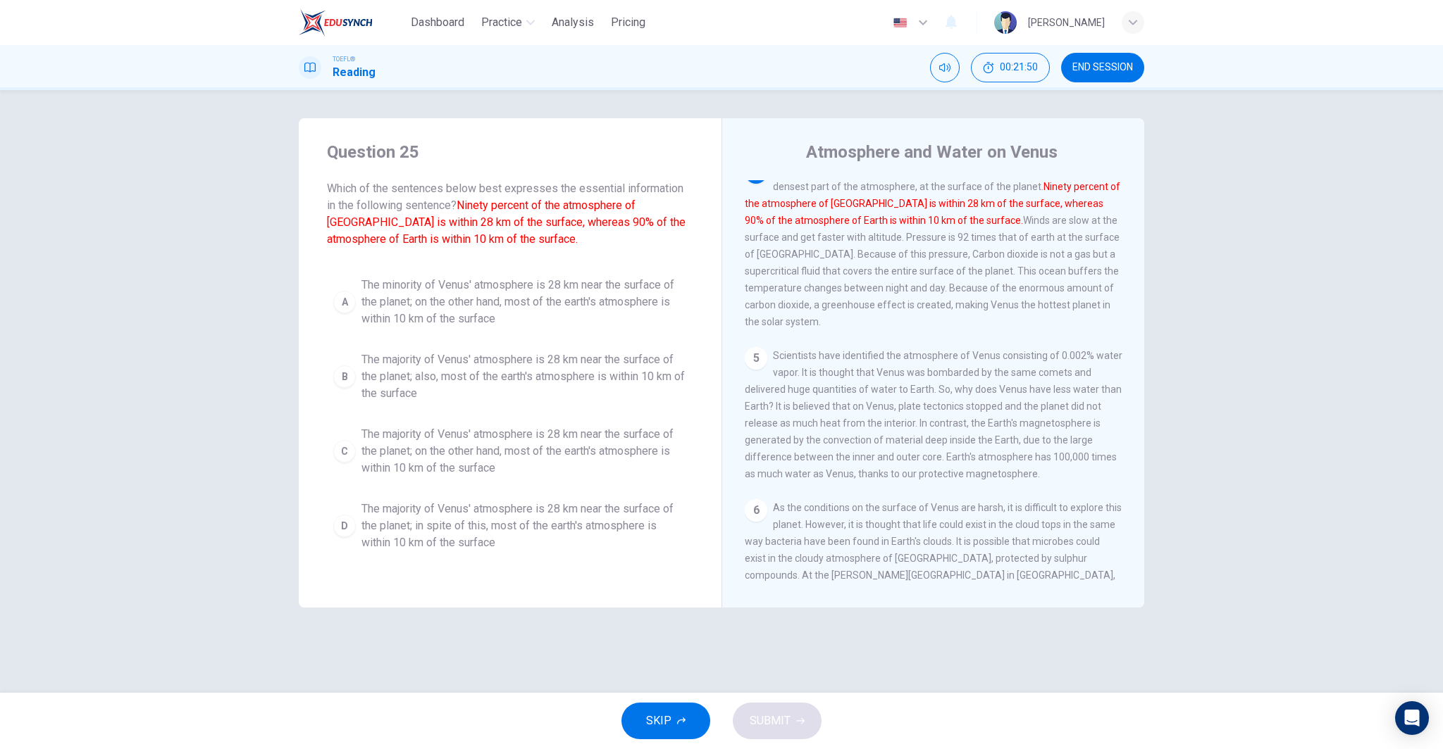
scroll to position [421, 0]
click at [512, 359] on span "The majority of Venus' atmosphere is 28 km near the surface of the planet; also…" at bounding box center [523, 376] width 325 height 51
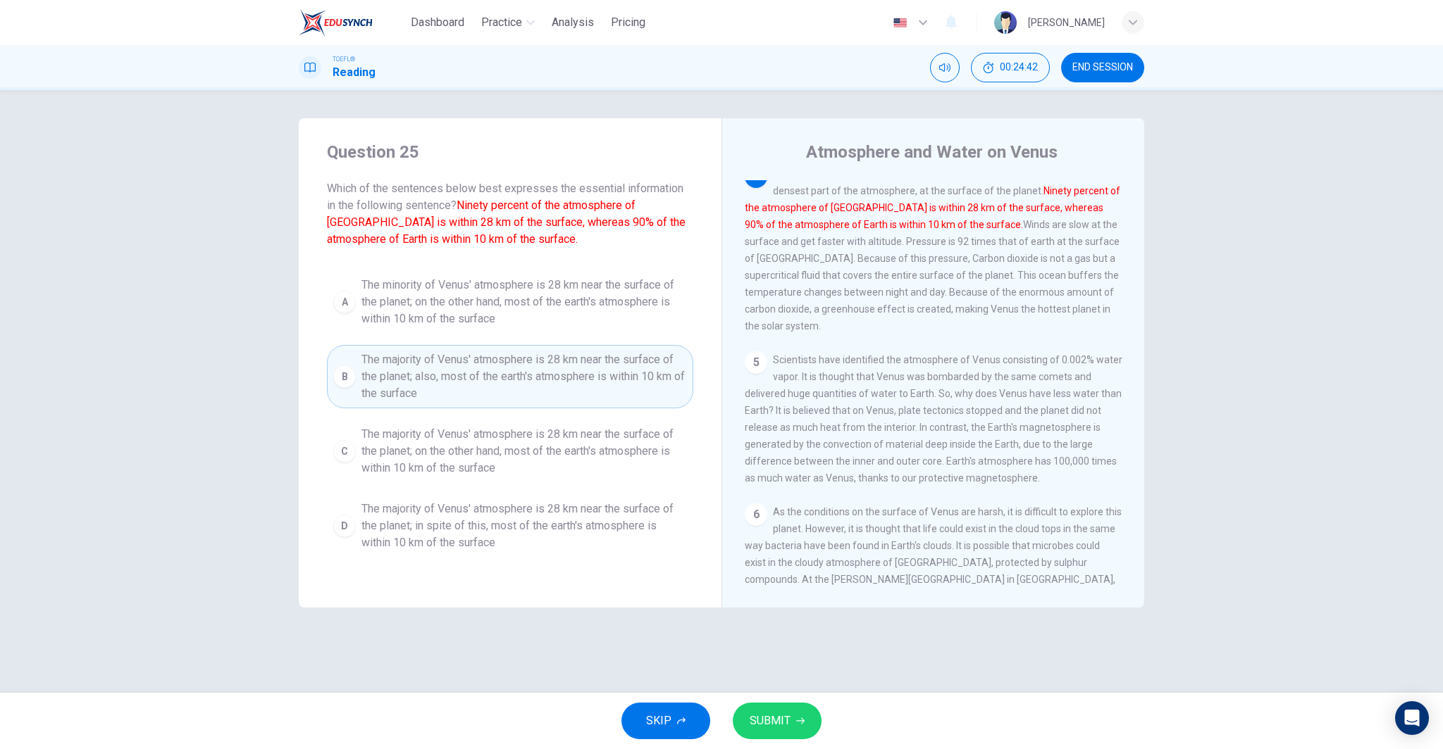
click at [780, 711] on button "SUBMIT" at bounding box center [777, 721] width 89 height 37
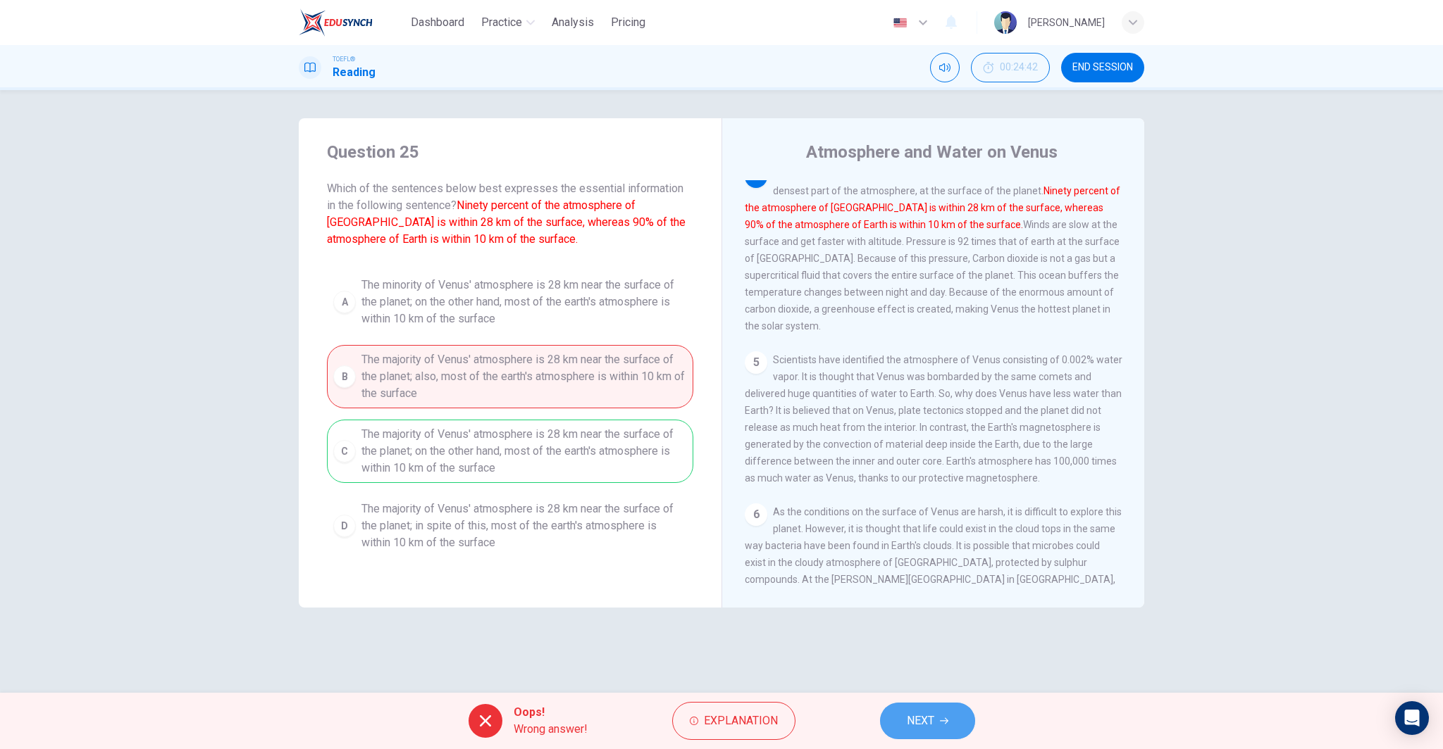
click at [942, 706] on button "NEXT" at bounding box center [927, 721] width 95 height 37
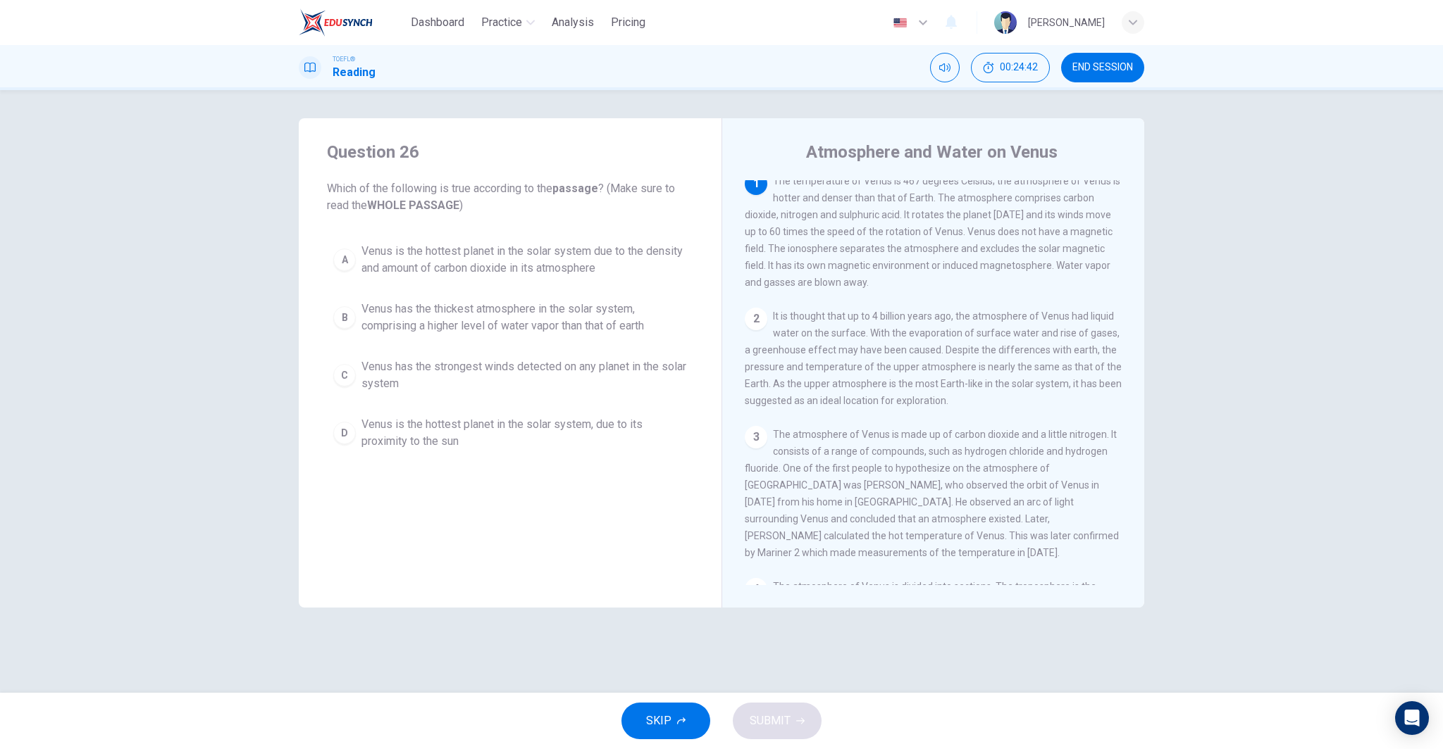
scroll to position [0, 0]
click at [440, 342] on div "A Venus is the hottest planet in the solar system due to the density and amount…" at bounding box center [510, 347] width 366 height 220
click at [455, 330] on span "Venus has the thickest atmosphere in the solar system, comprising a higher leve…" at bounding box center [523, 318] width 325 height 34
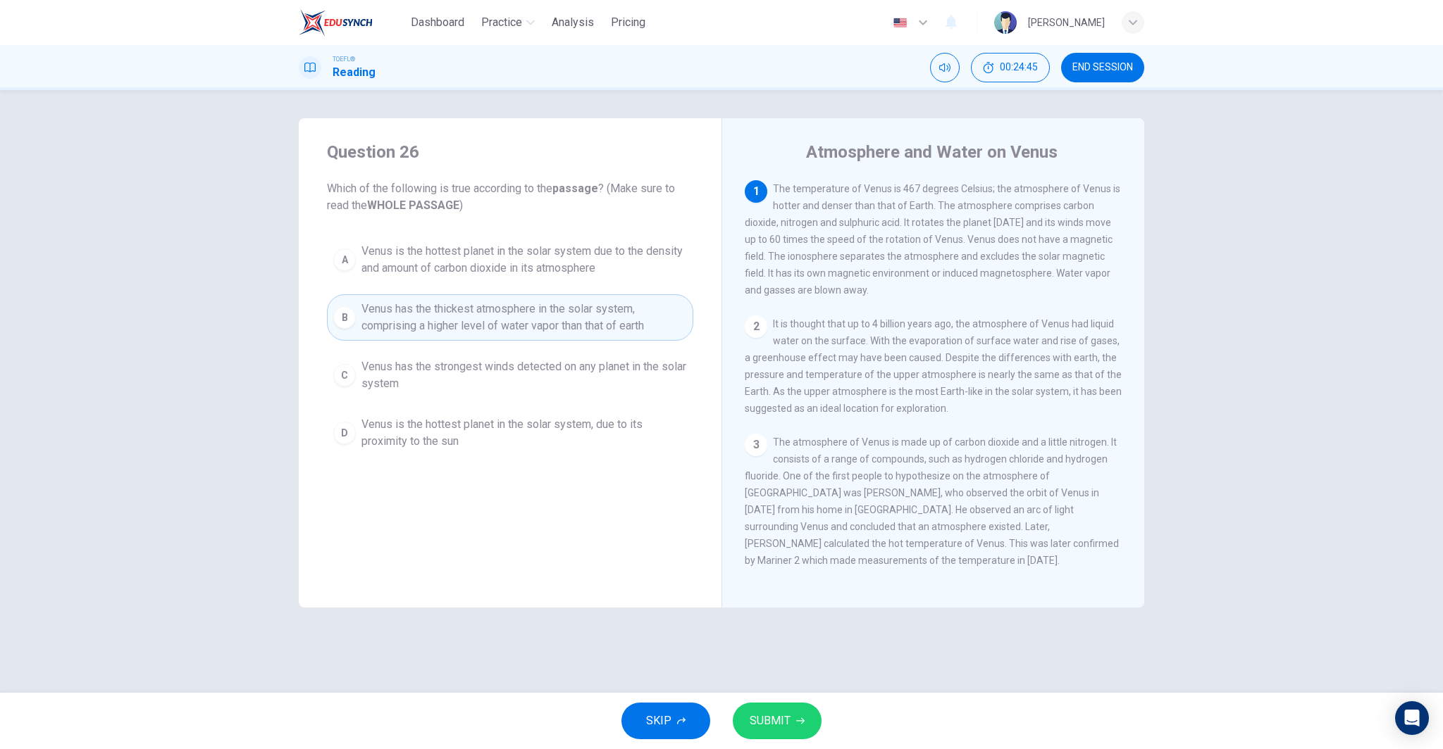
click at [780, 713] on span "SUBMIT" at bounding box center [769, 721] width 41 height 20
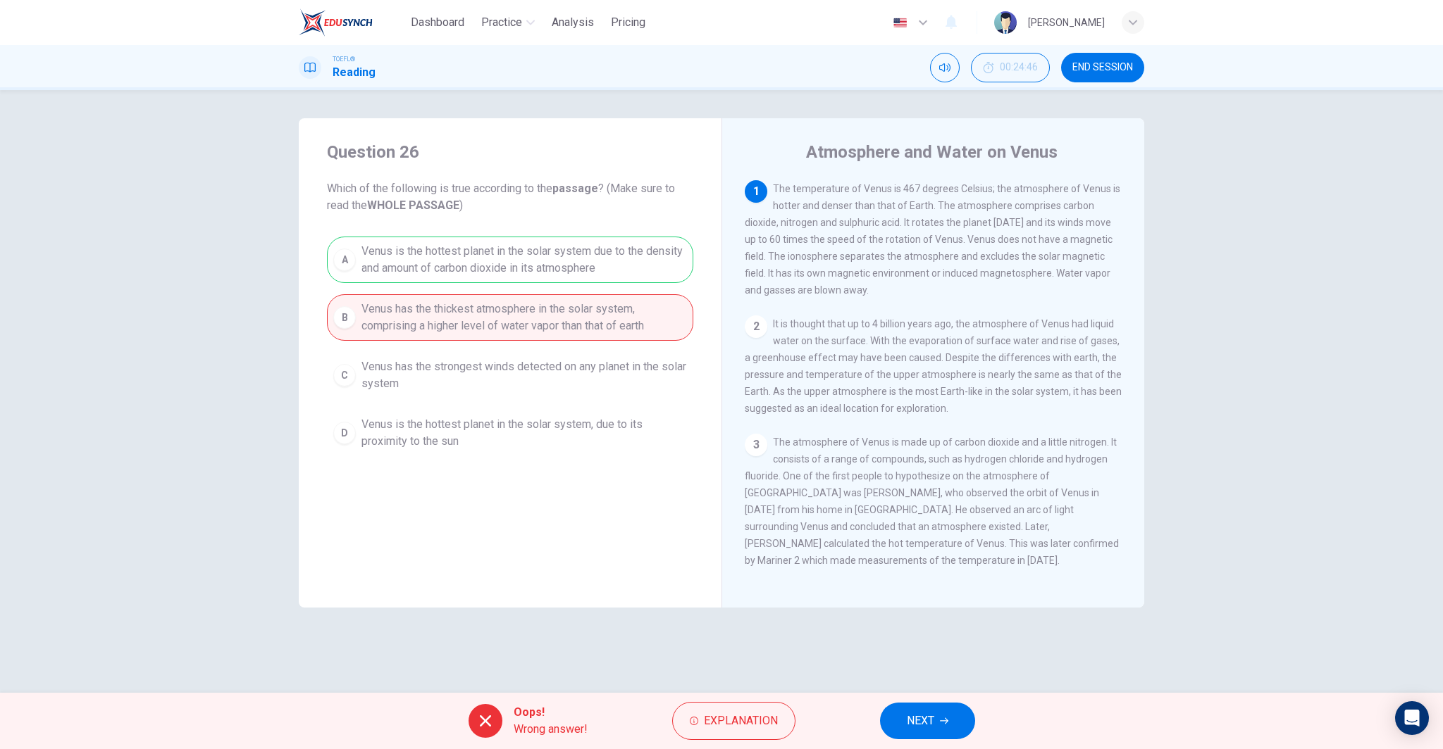
click at [914, 716] on span "NEXT" at bounding box center [920, 721] width 27 height 20
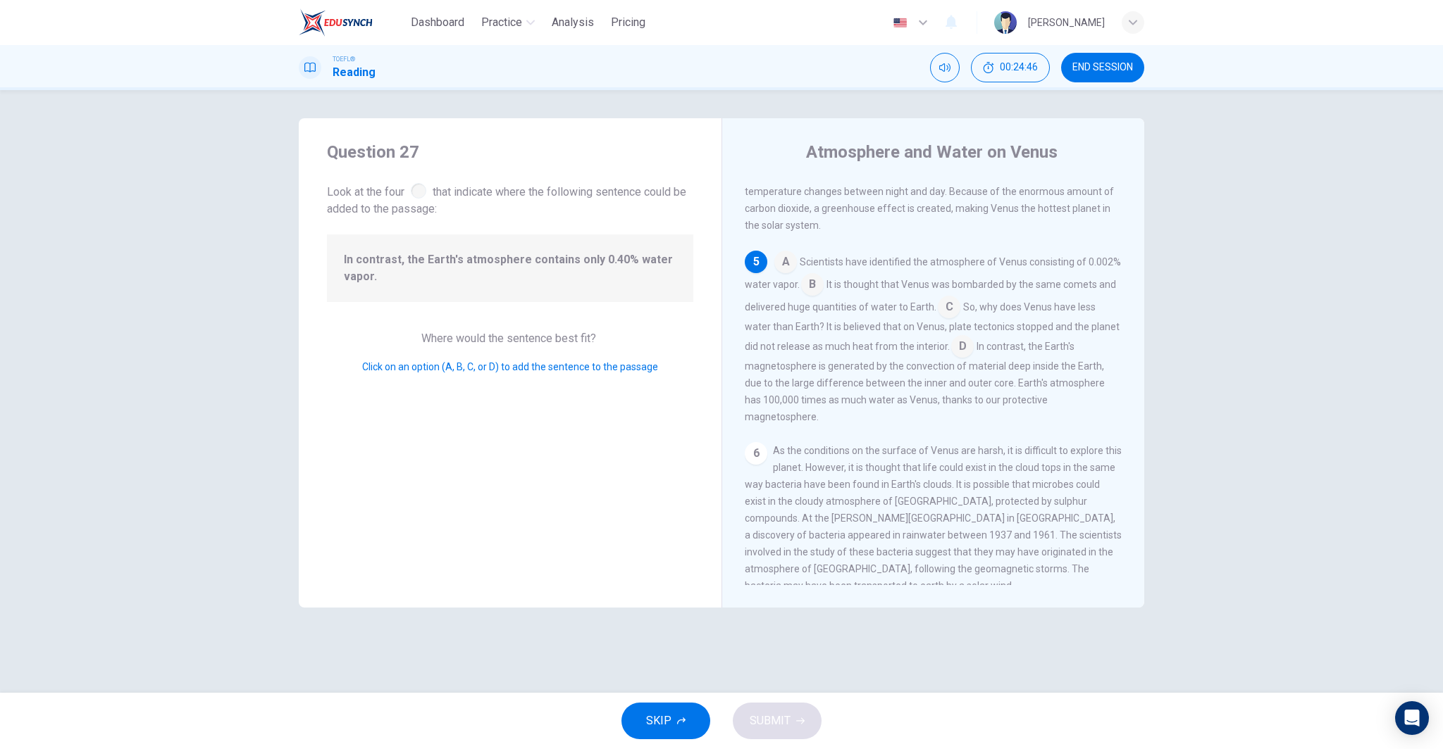
scroll to position [524, 0]
click at [849, 278] on span "Scientists have identified the atmosphere of Venus consisting of 0.002% water v…" at bounding box center [933, 271] width 376 height 34
click at [823, 294] on input at bounding box center [812, 283] width 23 height 23
click at [790, 716] on button "SUBMIT" at bounding box center [777, 721] width 89 height 37
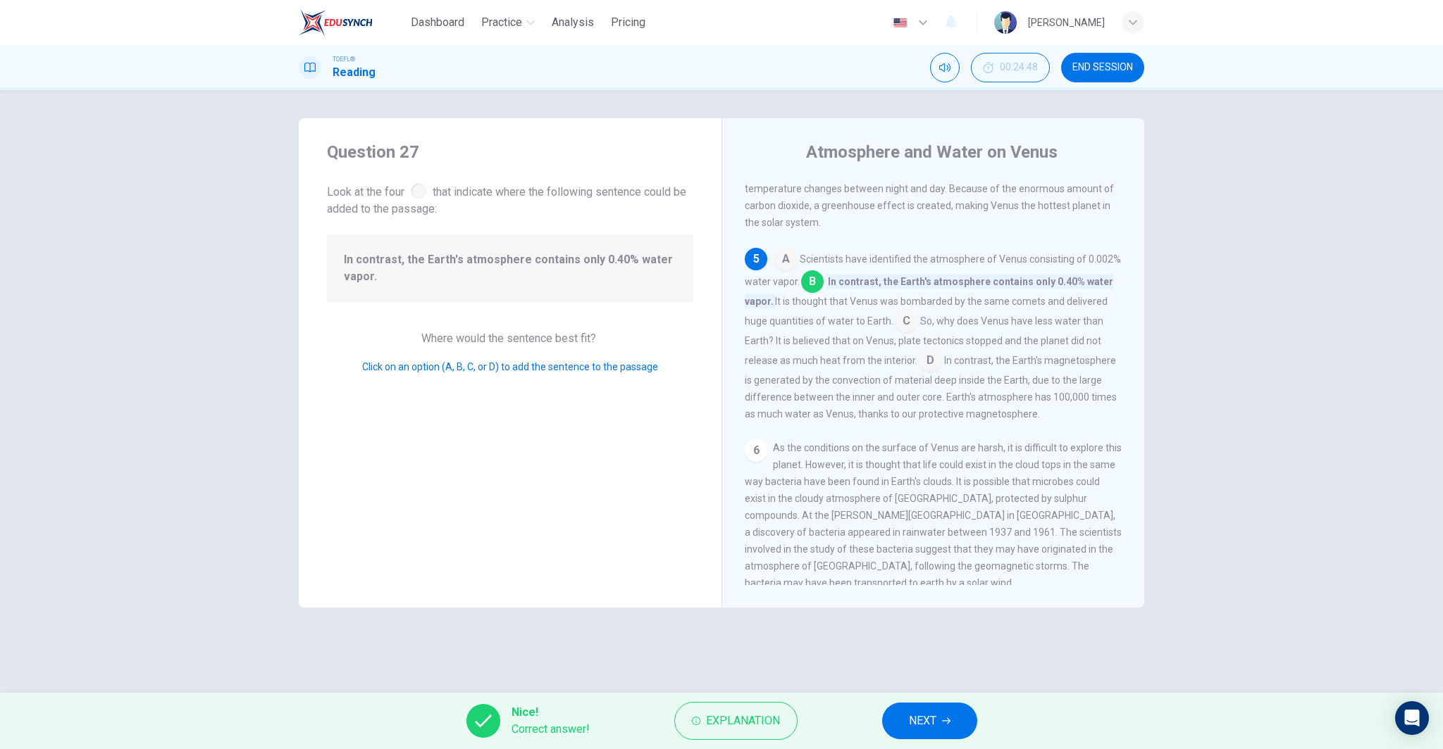
click at [914, 697] on div "Nice! Correct answer! Explanation NEXT" at bounding box center [721, 721] width 1443 height 56
click at [919, 714] on span "NEXT" at bounding box center [922, 721] width 27 height 20
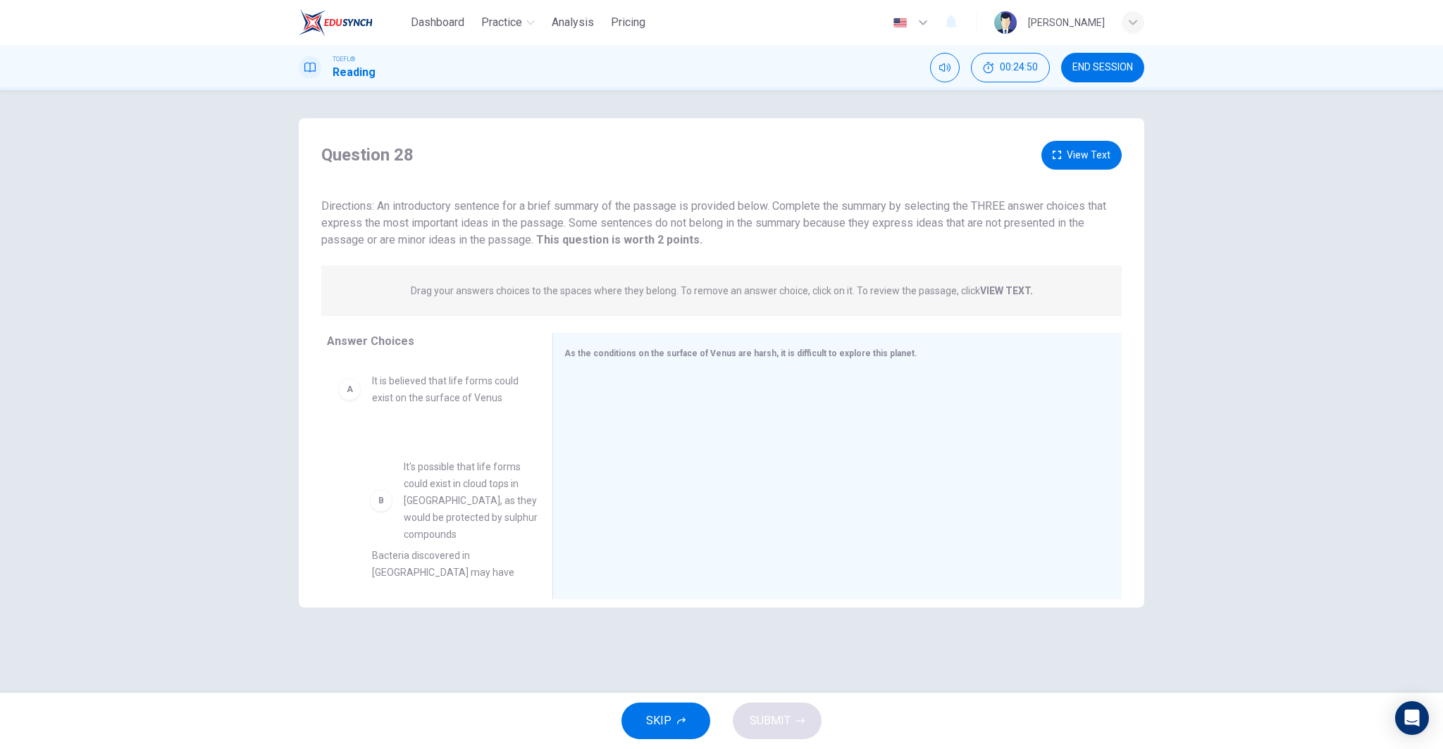
drag, startPoint x: 420, startPoint y: 477, endPoint x: 455, endPoint y: 478, distance: 35.2
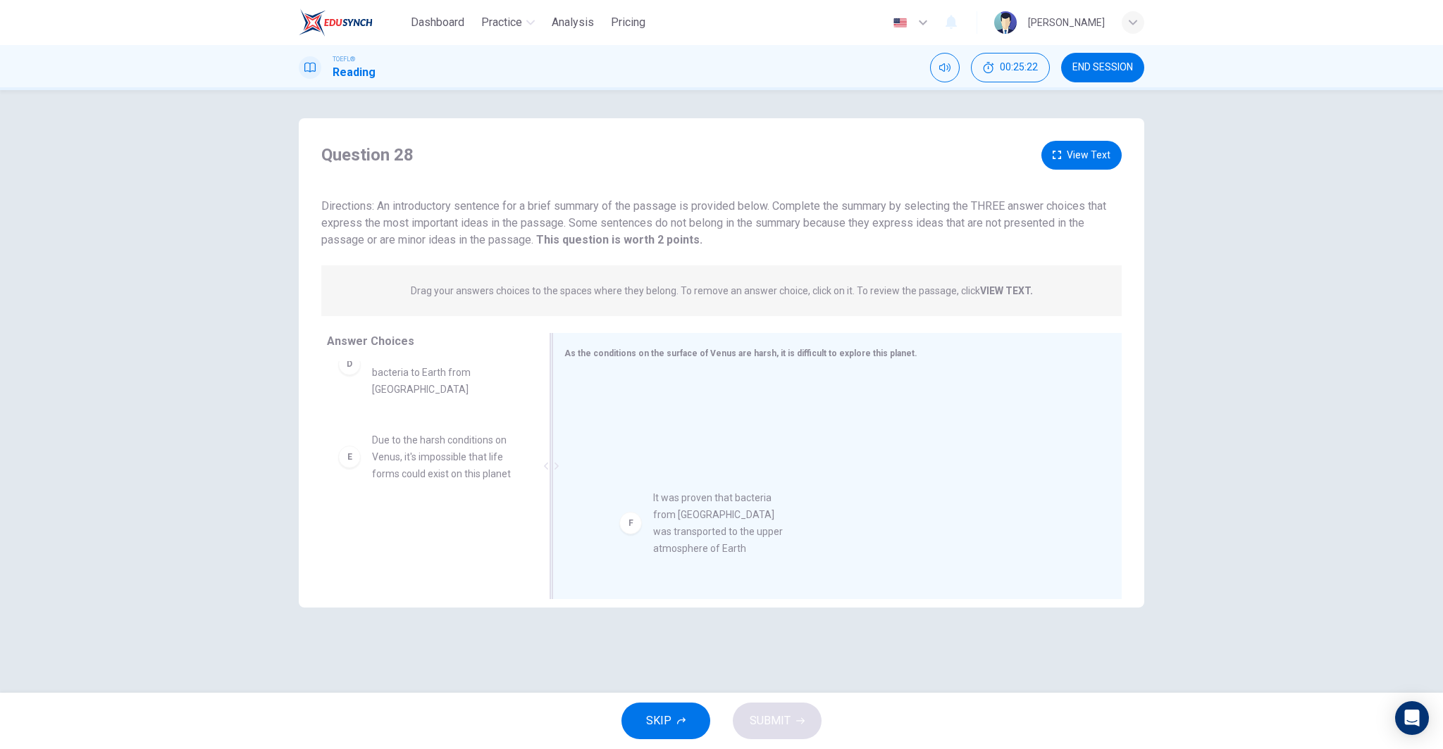
drag, startPoint x: 456, startPoint y: 537, endPoint x: 828, endPoint y: 495, distance: 374.3
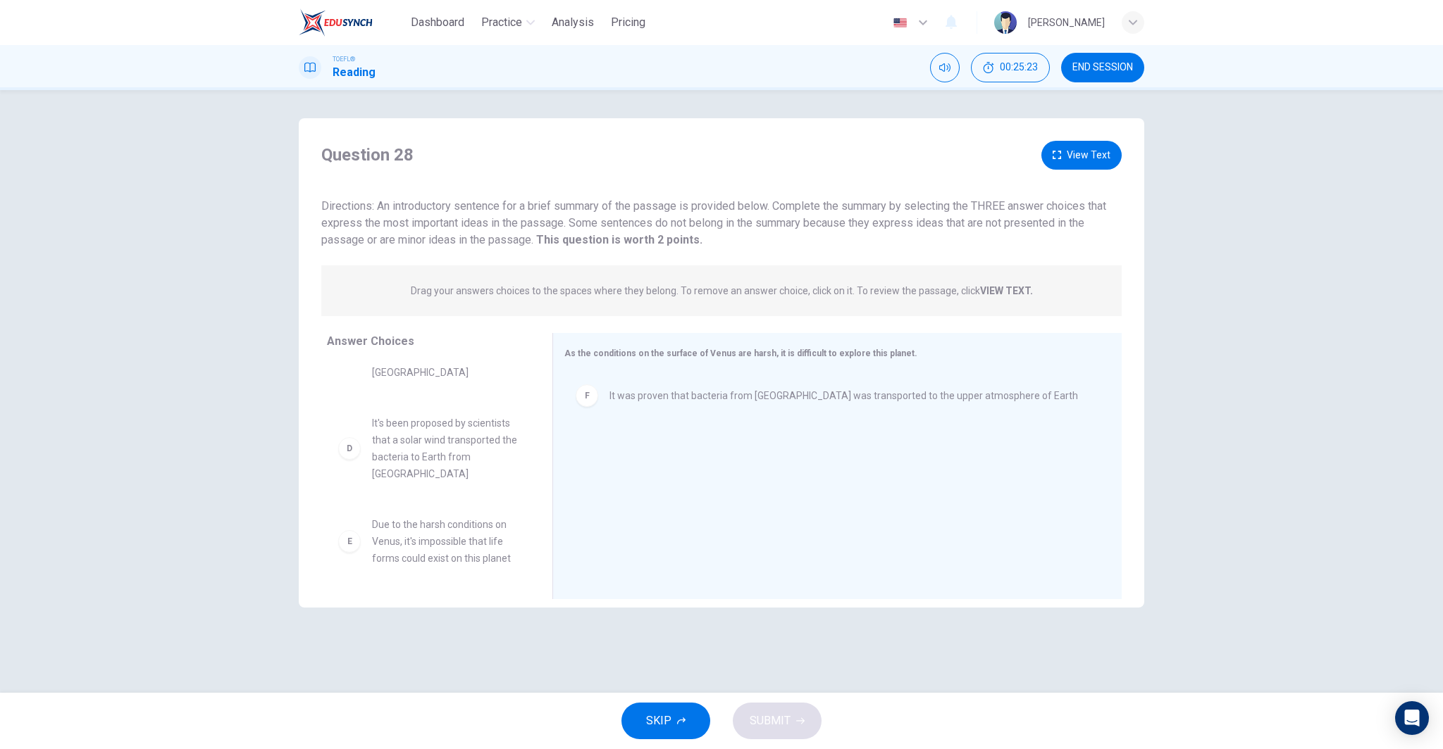
scroll to position [262, 0]
click at [467, 446] on span "It's been proposed by scientists that a solar wind transported the bacteria to …" at bounding box center [445, 449] width 147 height 68
drag, startPoint x: 467, startPoint y: 446, endPoint x: 497, endPoint y: 446, distance: 29.6
drag, startPoint x: 497, startPoint y: 446, endPoint x: 868, endPoint y: 450, distance: 371.9
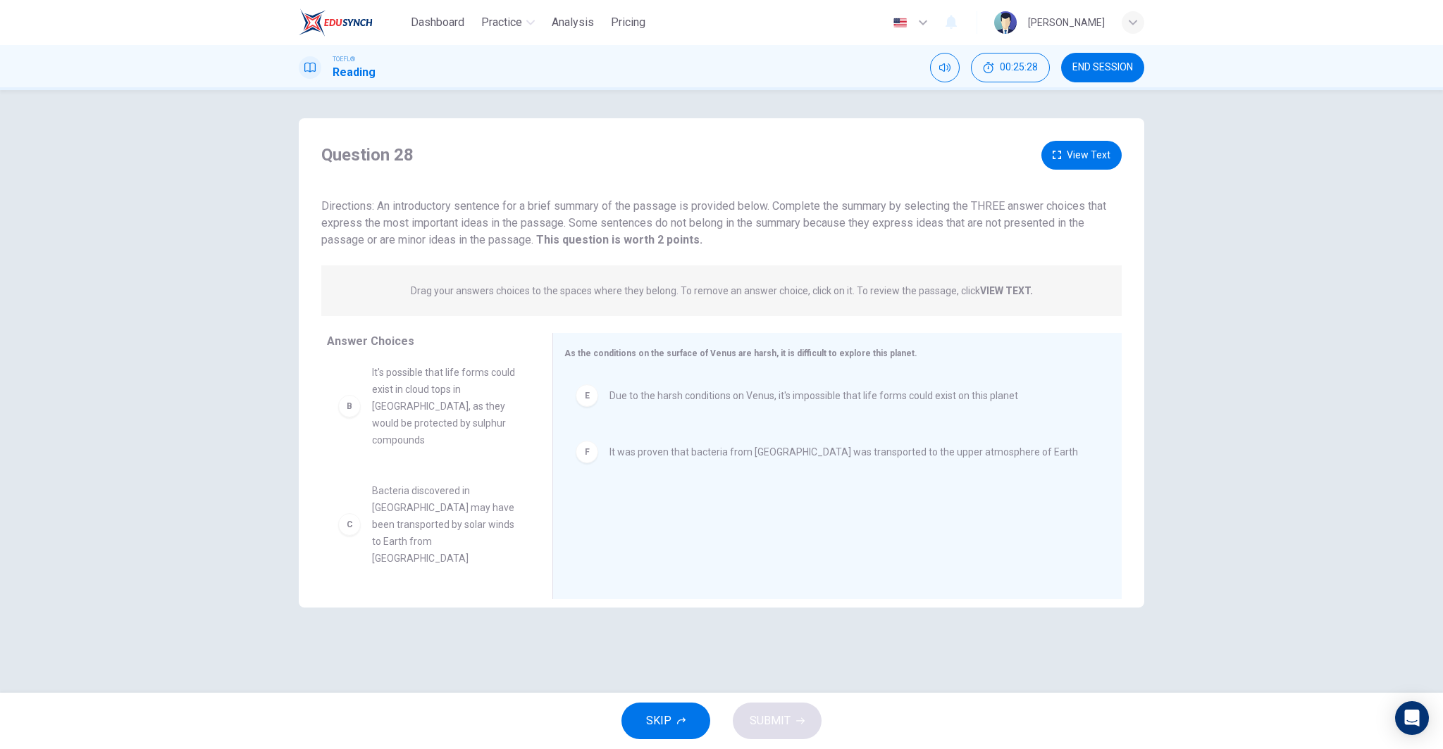
scroll to position [74, 0]
drag, startPoint x: 433, startPoint y: 449, endPoint x: 637, endPoint y: 475, distance: 205.2
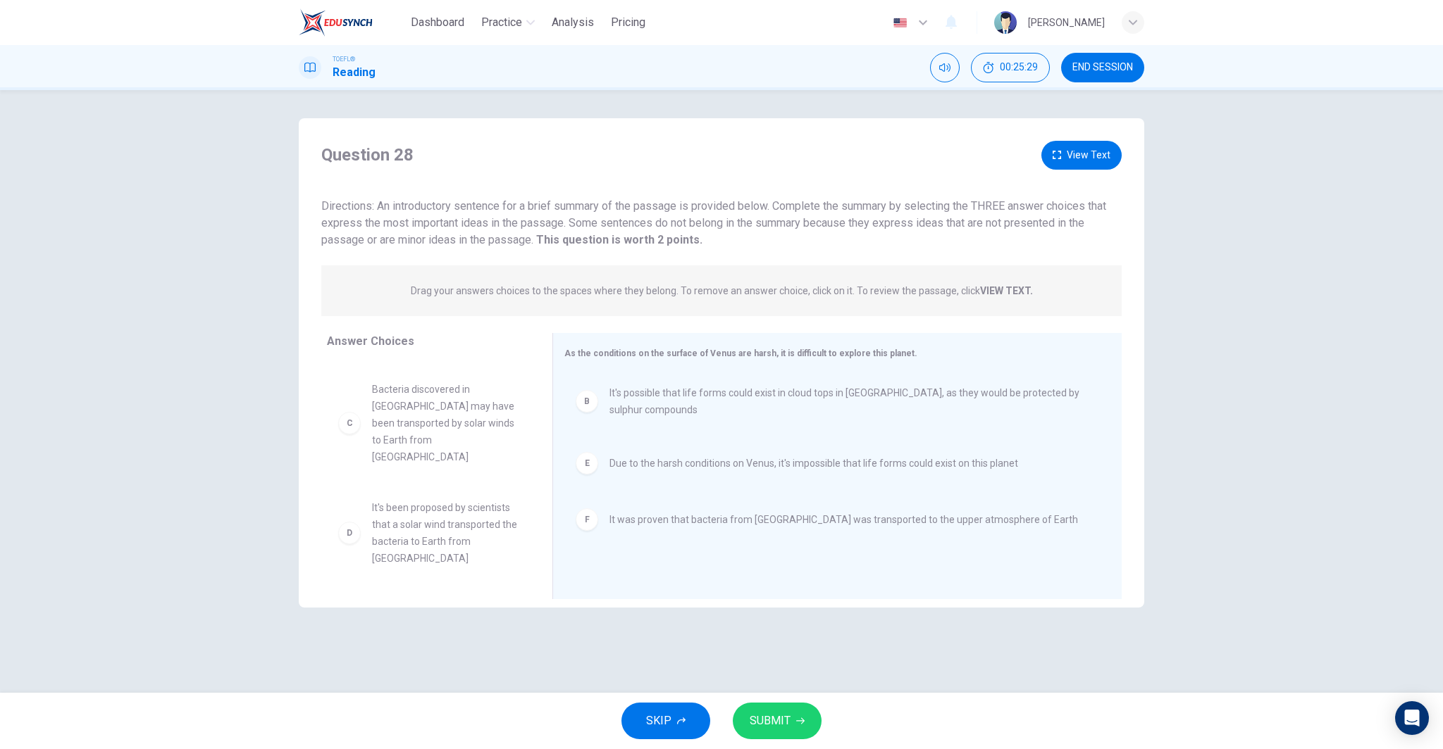
scroll to position [59, 0]
click at [770, 726] on span "SUBMIT" at bounding box center [769, 721] width 41 height 20
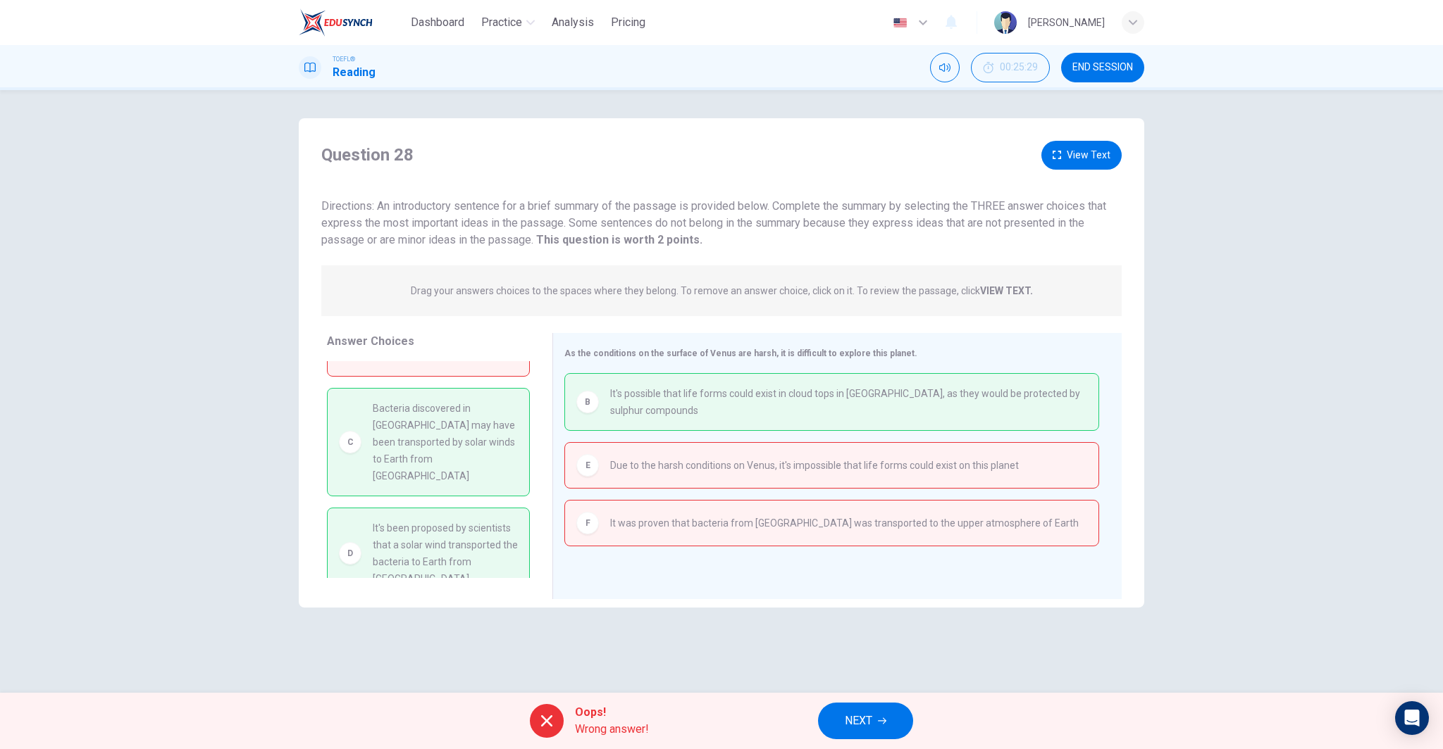
click at [865, 724] on span "NEXT" at bounding box center [858, 721] width 27 height 20
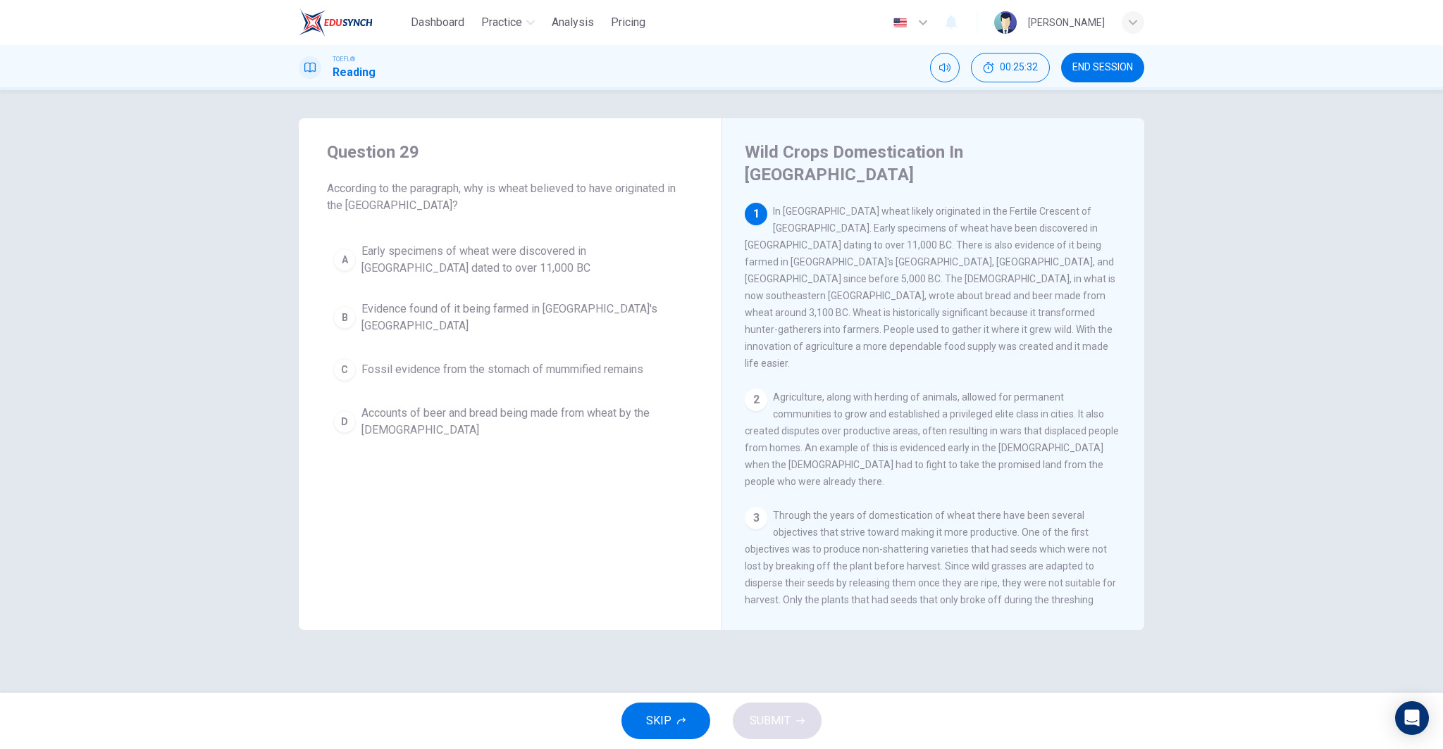
click at [1092, 66] on span "END SESSION" at bounding box center [1102, 67] width 61 height 11
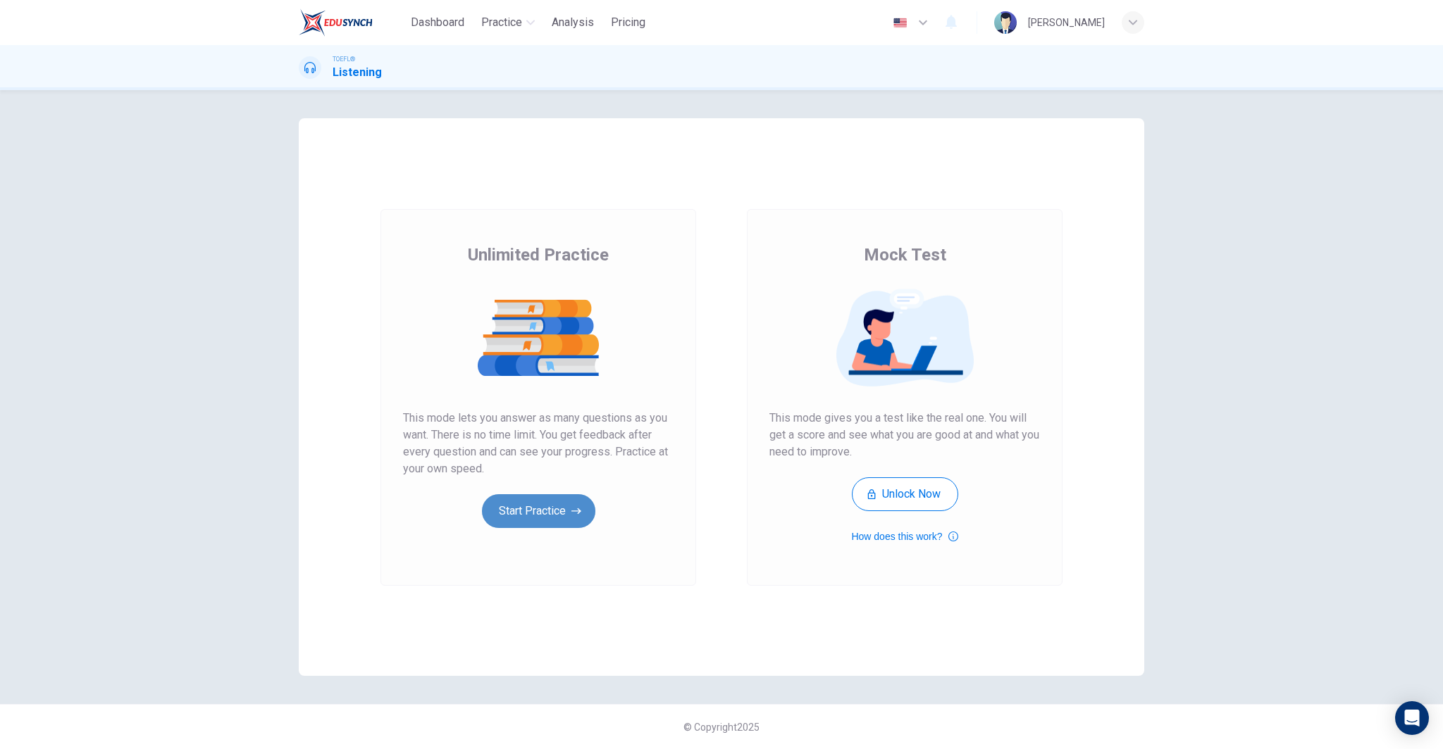
click at [530, 498] on button "Start Practice" at bounding box center [538, 511] width 113 height 34
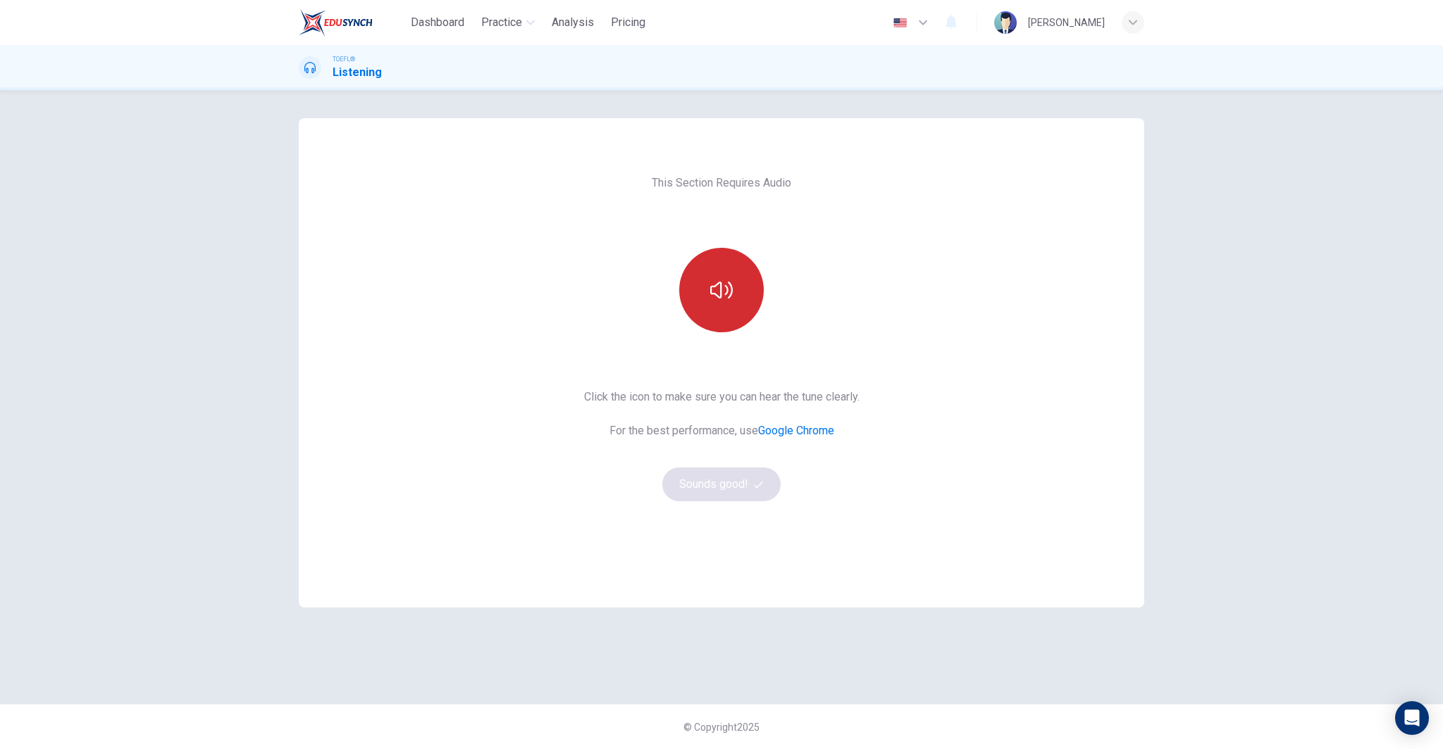
click at [746, 278] on button "button" at bounding box center [721, 290] width 85 height 85
click at [738, 473] on button "Sounds good!" at bounding box center [721, 485] width 118 height 34
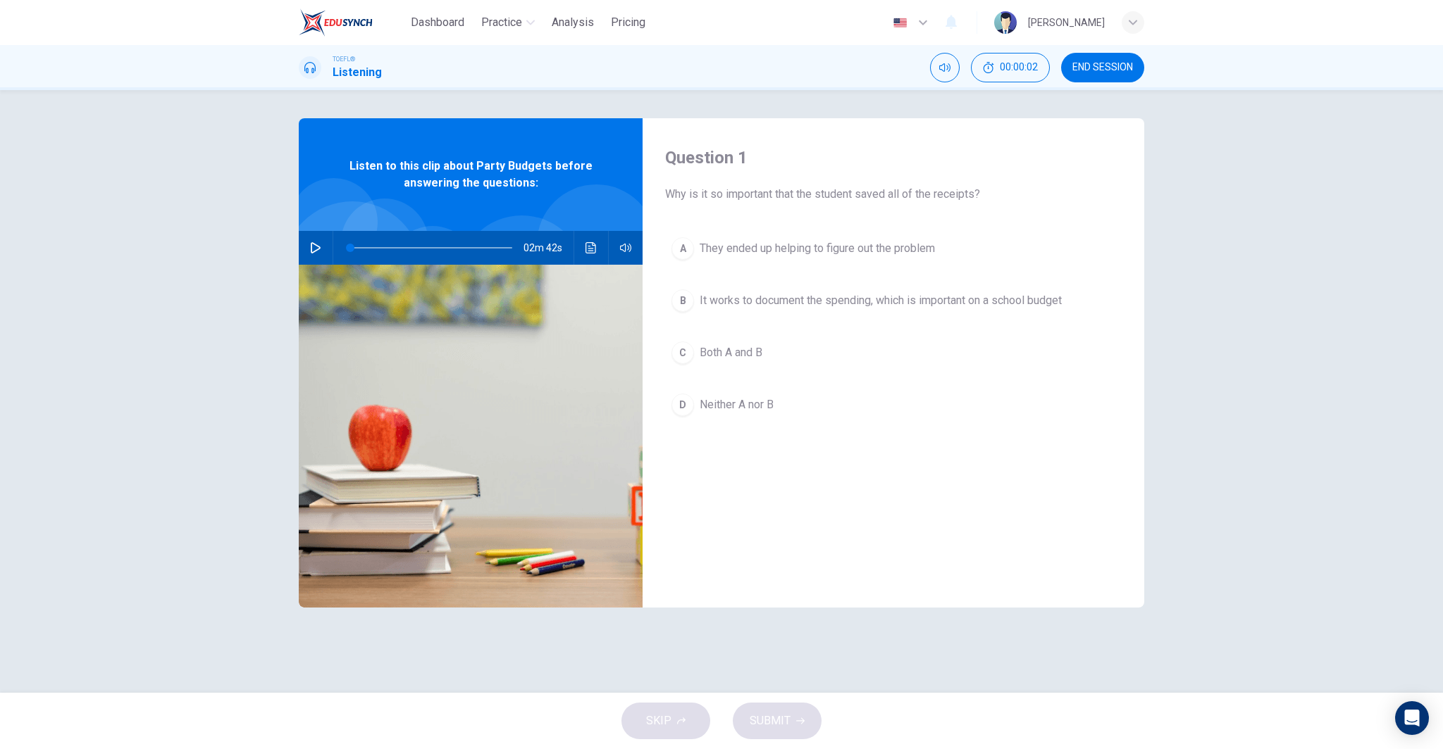
click at [306, 247] on button "button" at bounding box center [315, 248] width 23 height 34
click at [586, 261] on button "Click to see the audio transcription" at bounding box center [591, 248] width 23 height 34
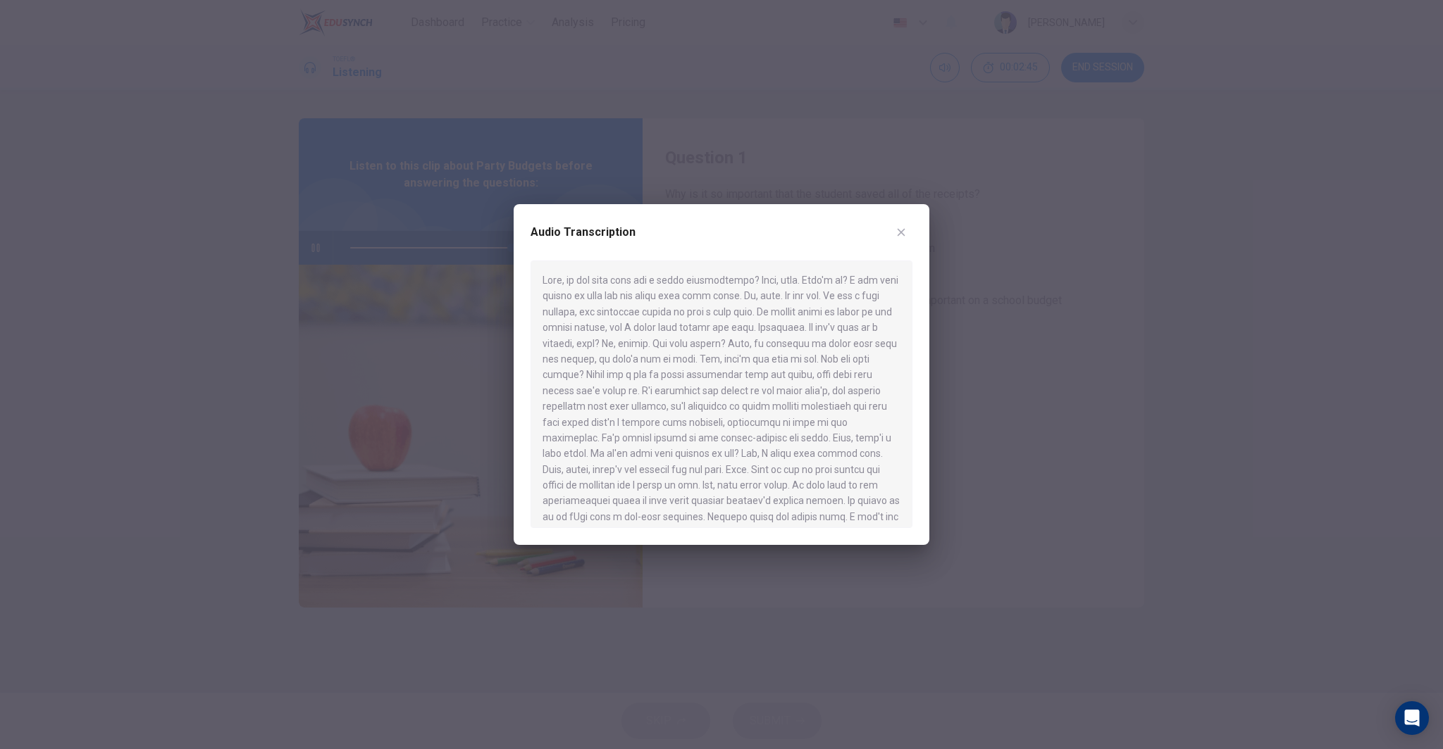
type input "0"
click at [897, 227] on icon "button" at bounding box center [900, 232] width 11 height 11
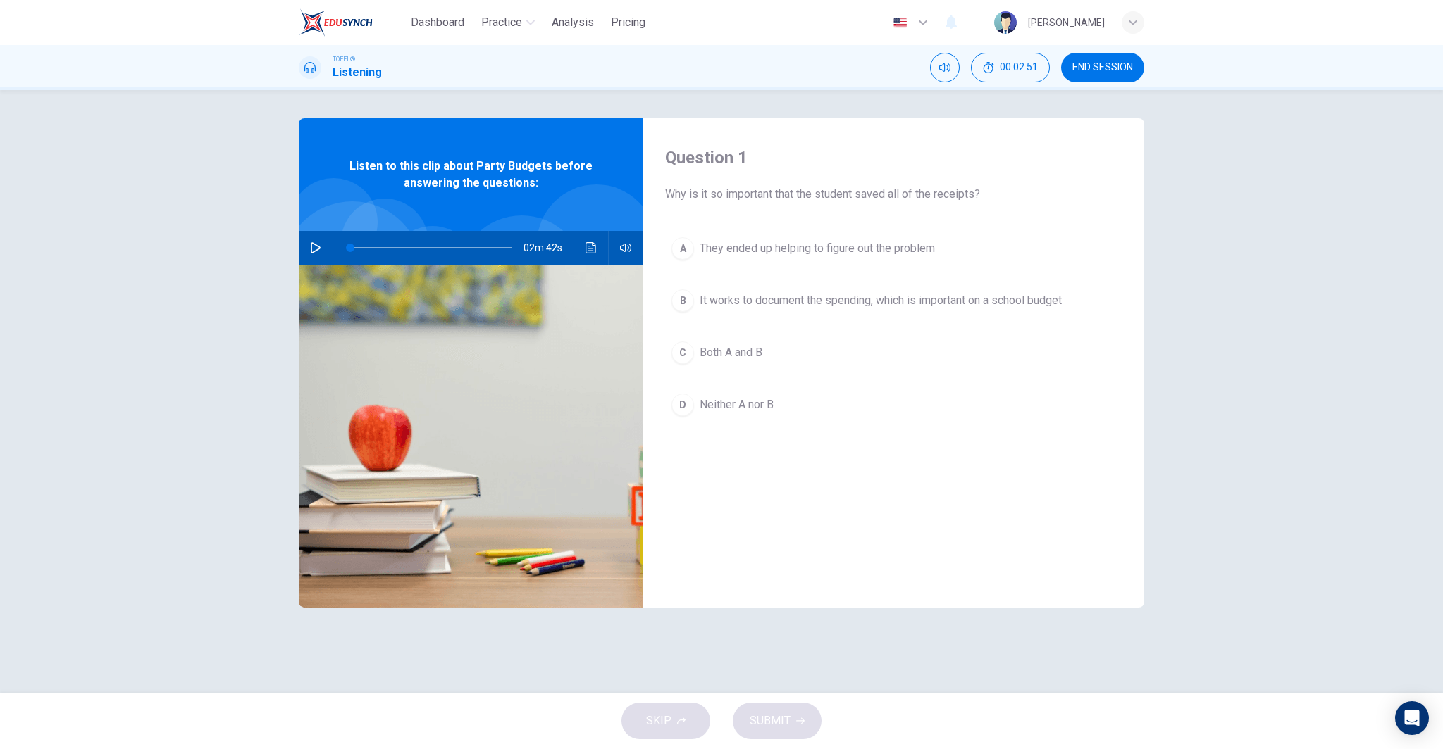
click at [861, 245] on span "They ended up helping to figure out the problem" at bounding box center [816, 248] width 235 height 17
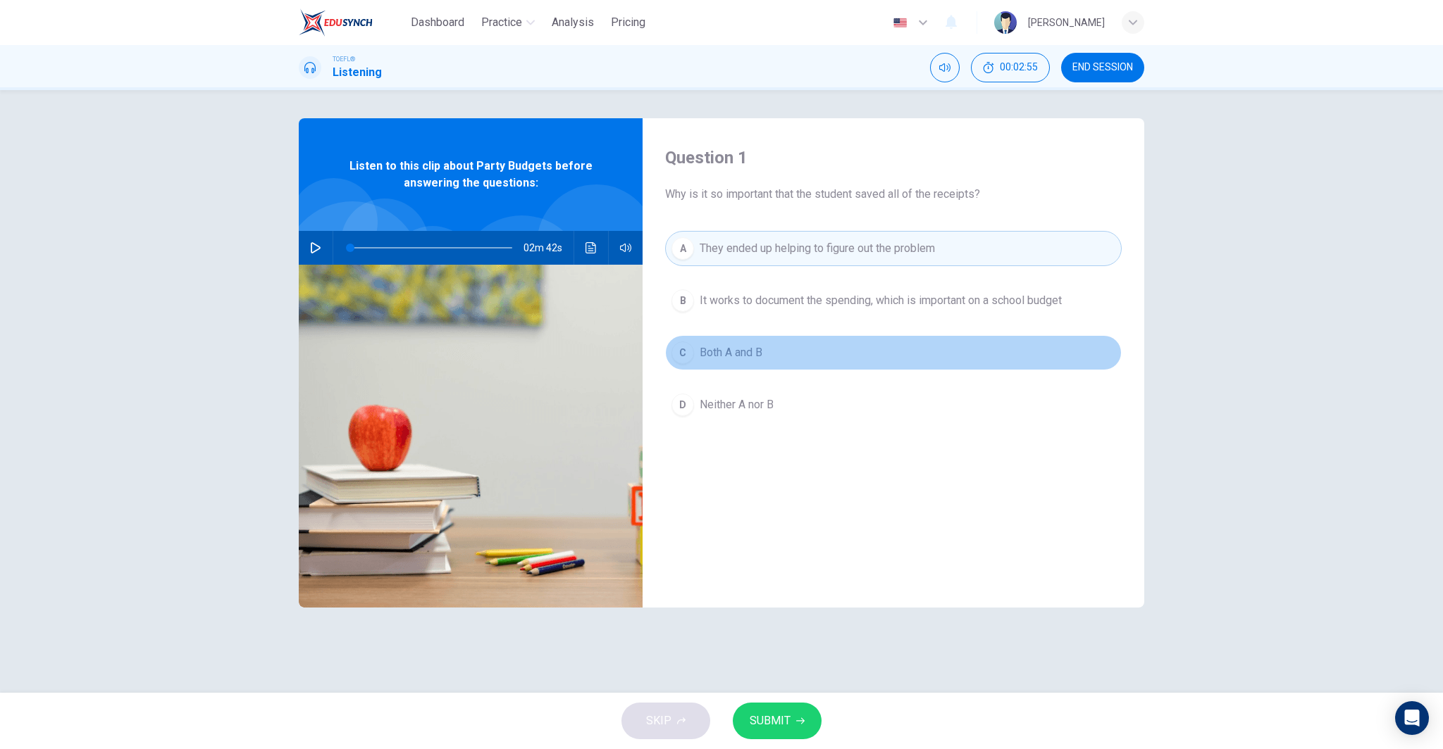
click at [727, 349] on span "Both A and B" at bounding box center [730, 352] width 63 height 17
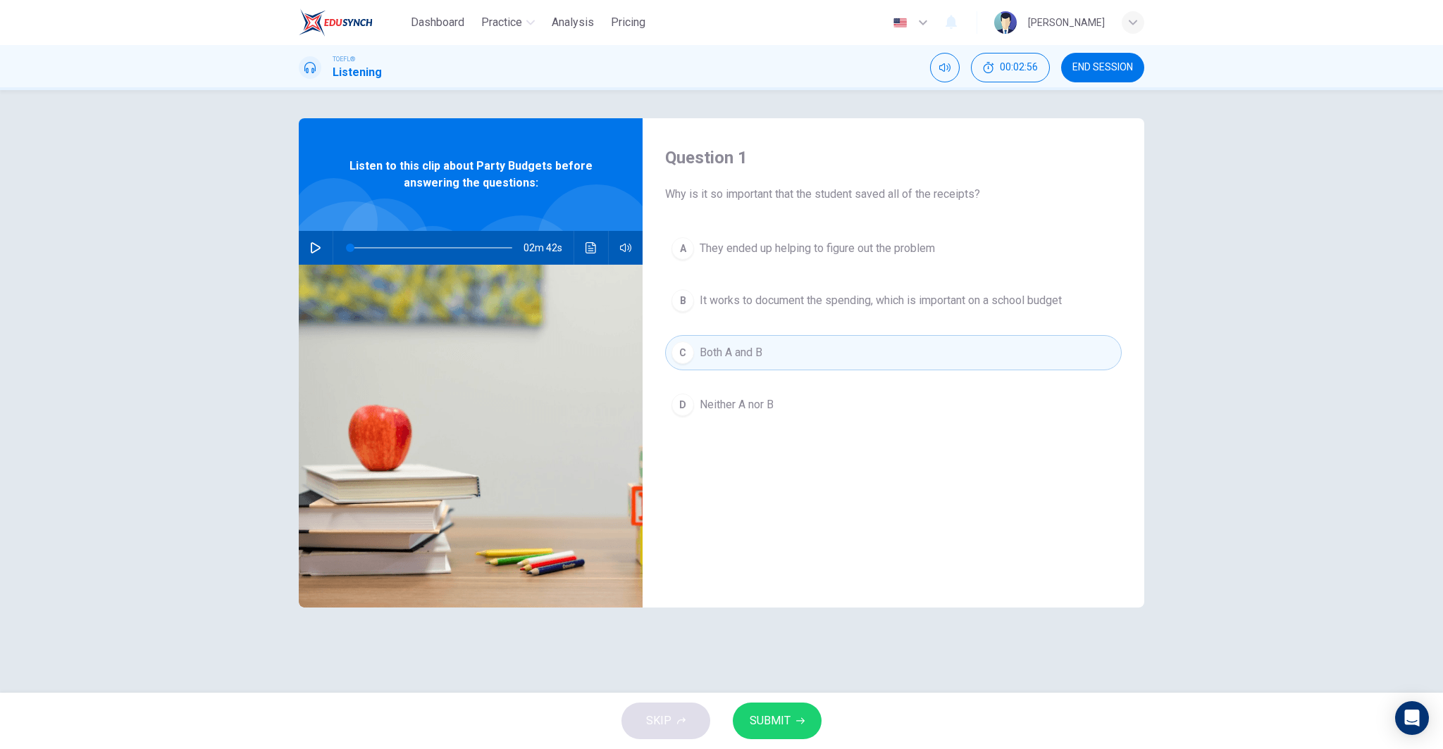
click at [786, 707] on button "SUBMIT" at bounding box center [777, 721] width 89 height 37
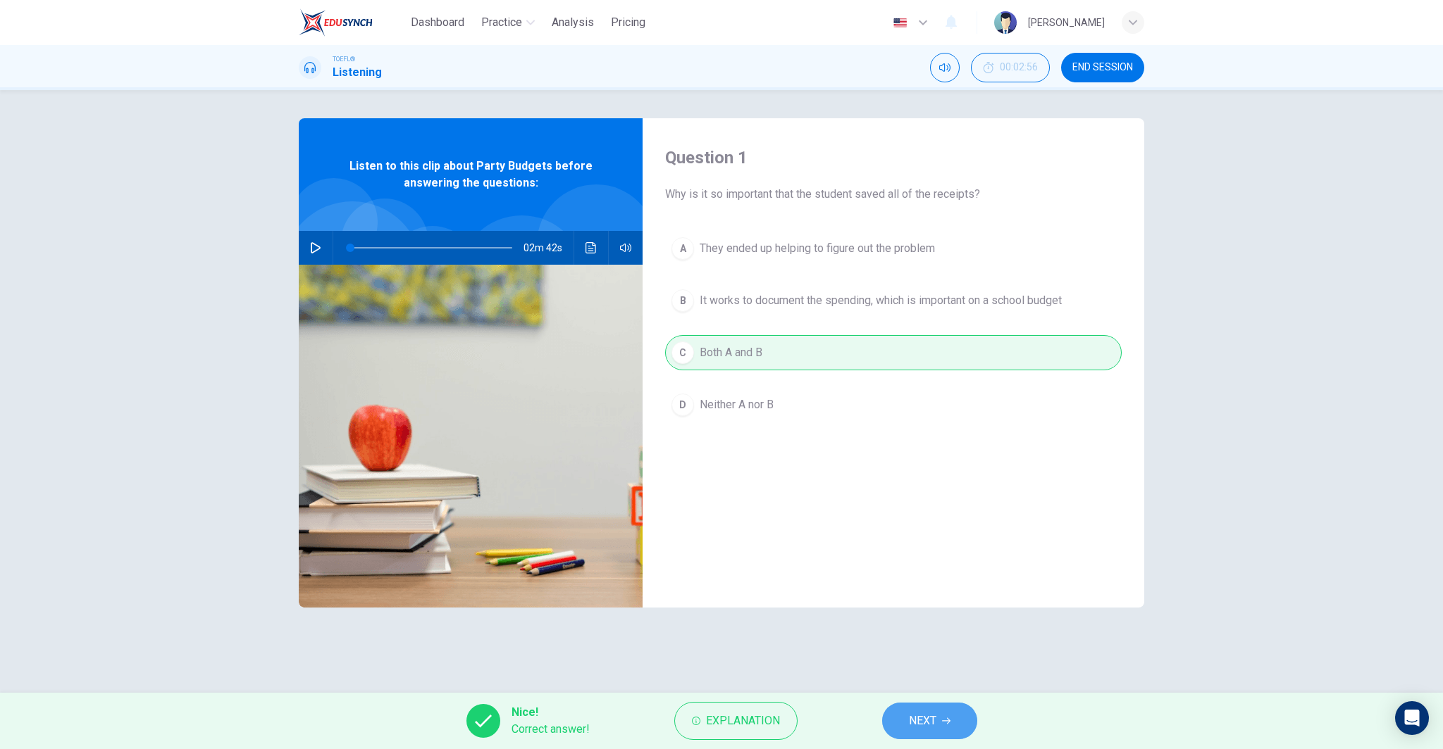
click at [900, 719] on button "NEXT" at bounding box center [929, 721] width 95 height 37
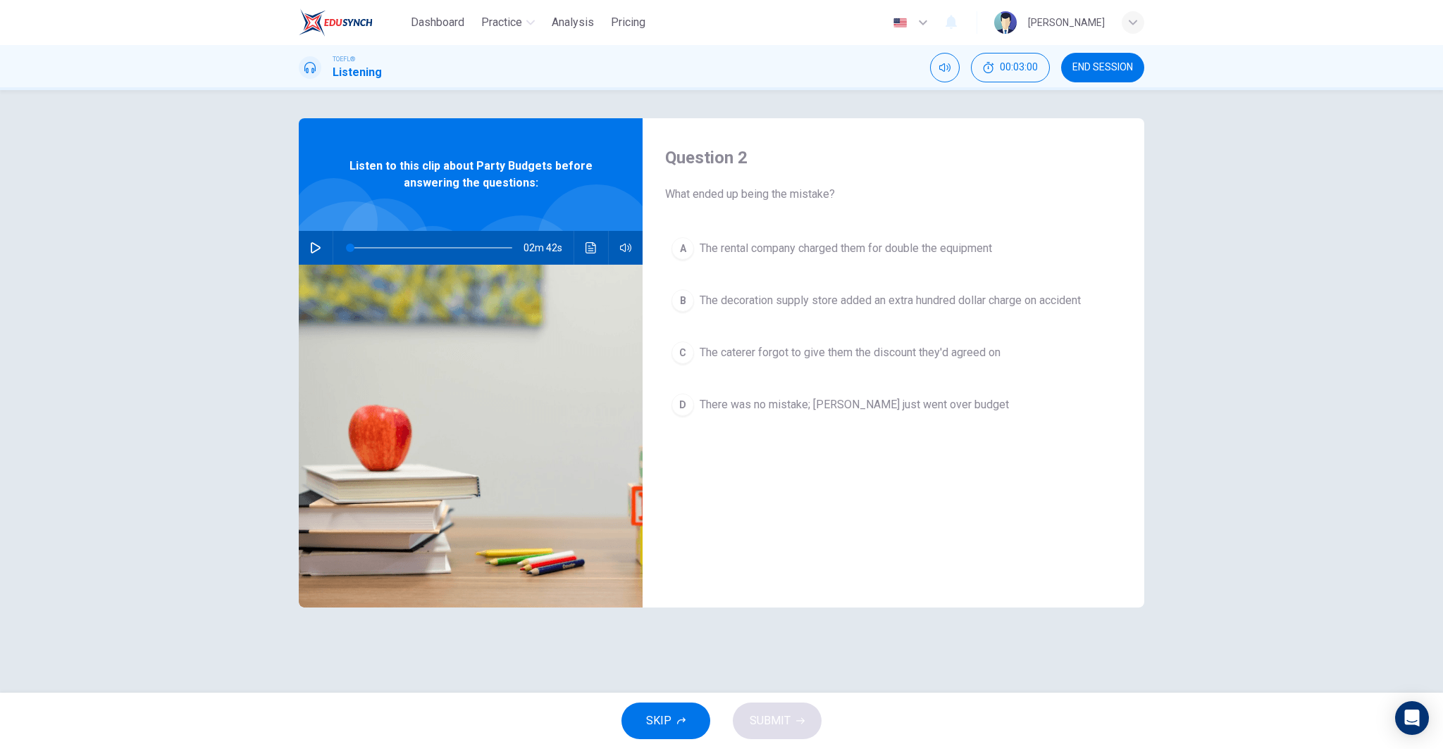
click at [848, 350] on span "The caterer forgot to give them the discount they'd agreed on" at bounding box center [849, 352] width 301 height 17
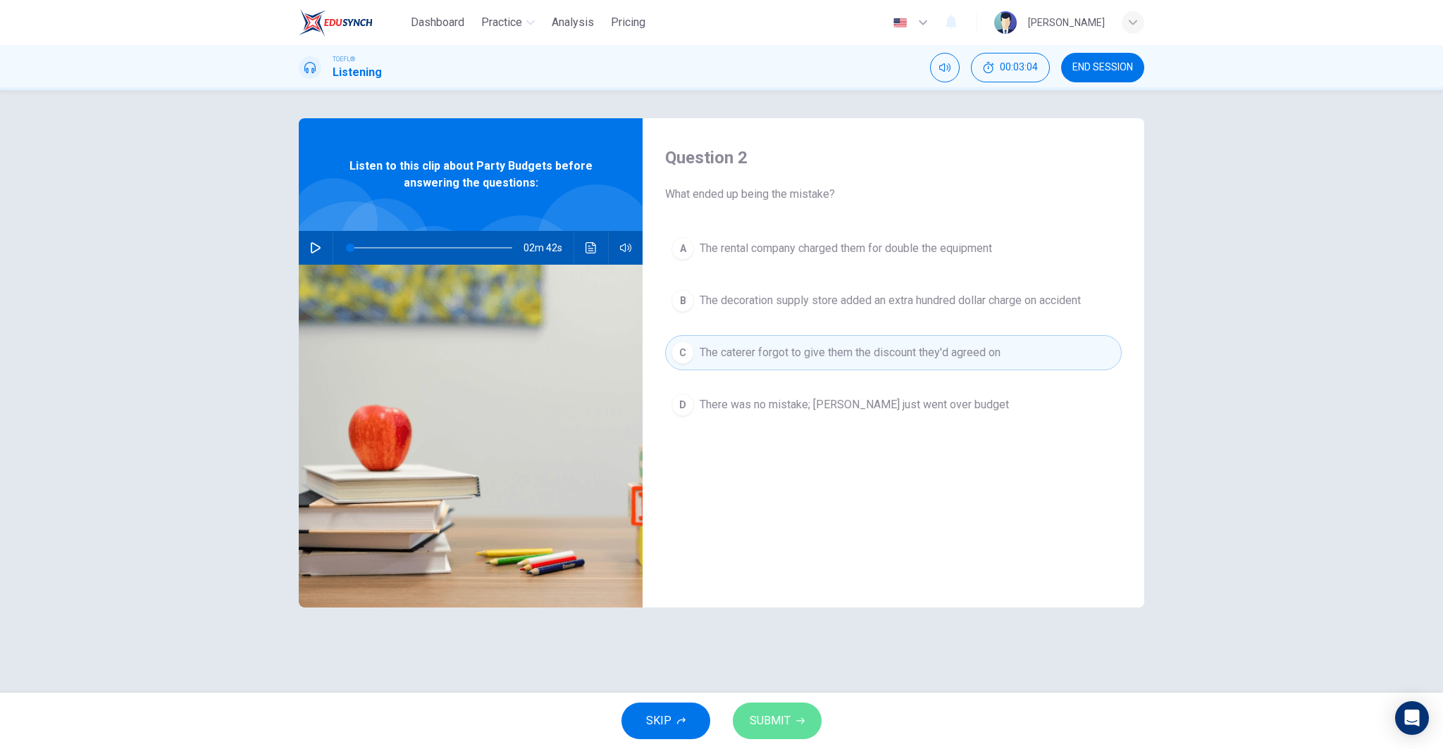
click at [783, 729] on span "SUBMIT" at bounding box center [769, 721] width 41 height 20
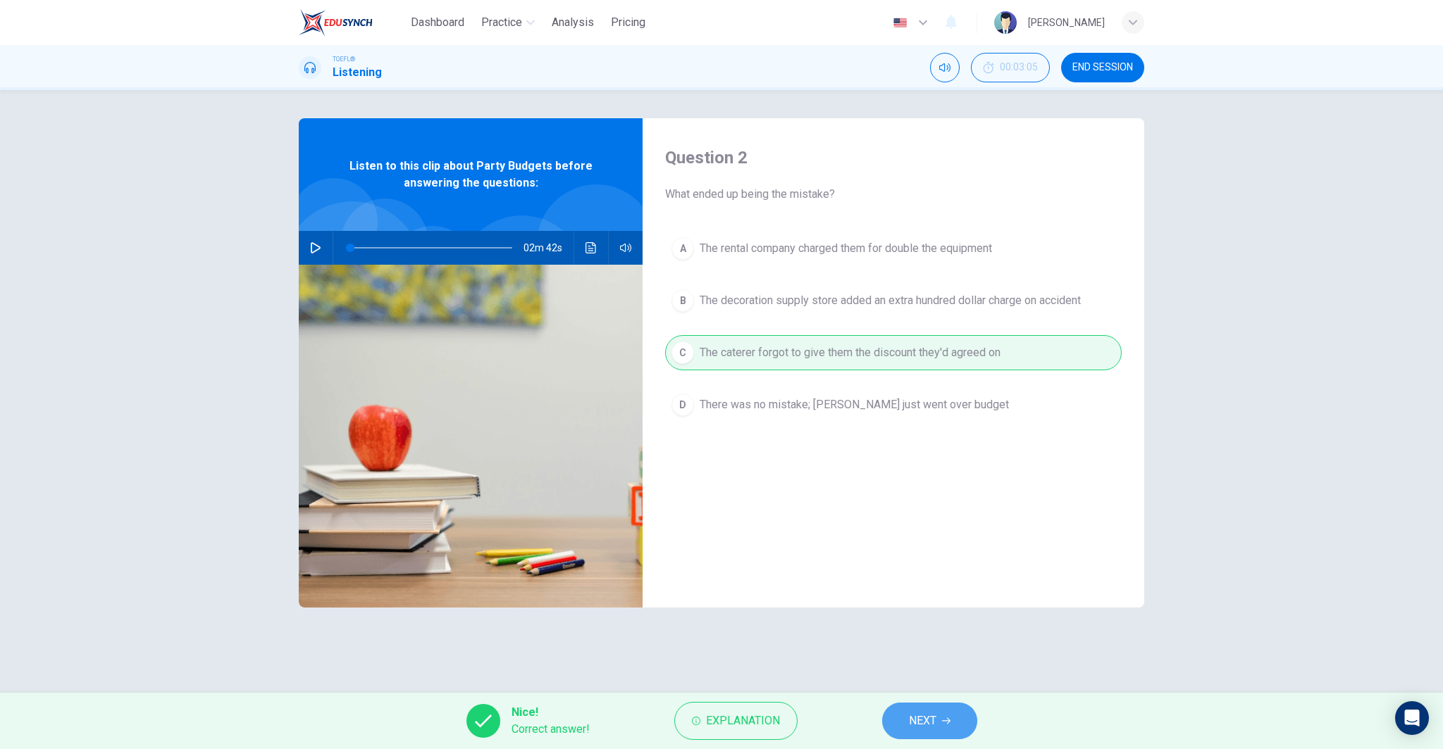
click at [920, 725] on span "NEXT" at bounding box center [922, 721] width 27 height 20
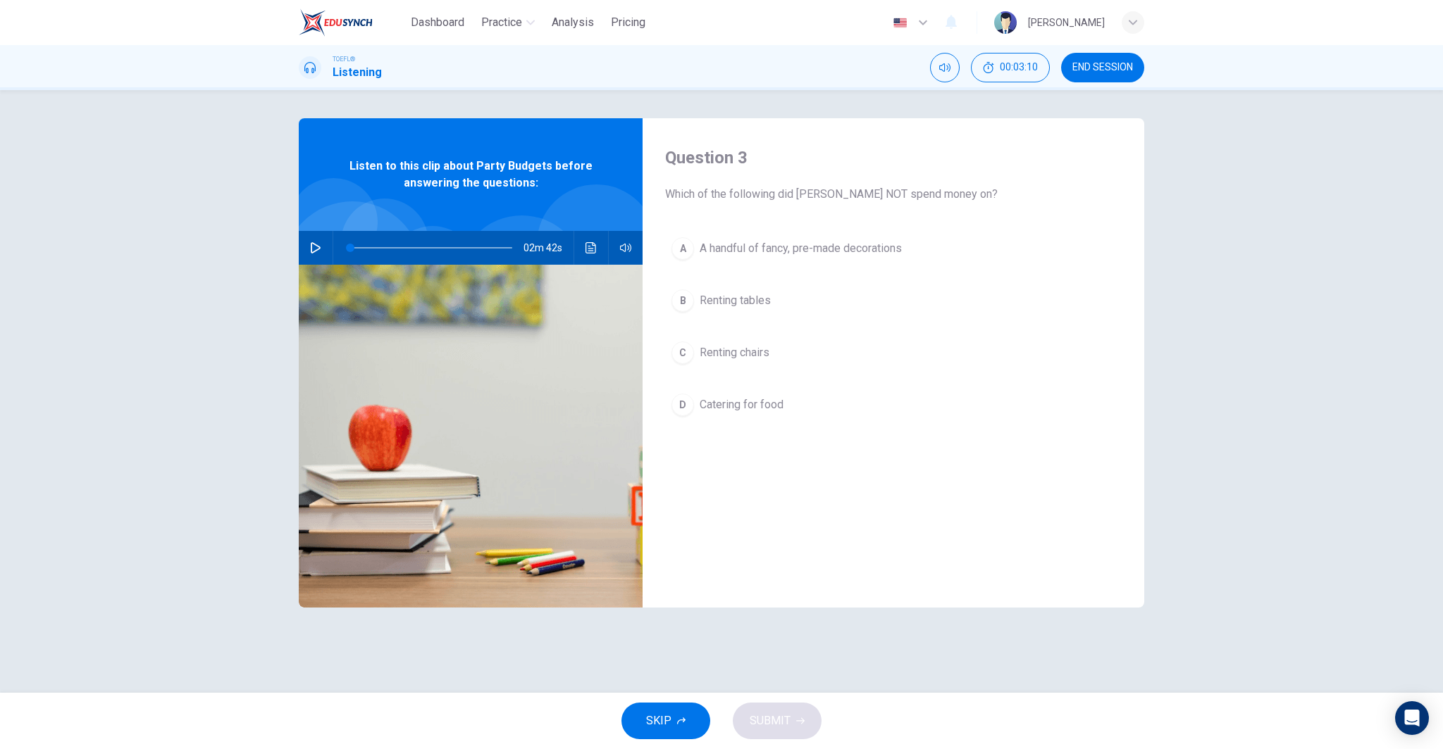
click at [800, 251] on span "A handful of fancy, pre-made decorations" at bounding box center [800, 248] width 202 height 17
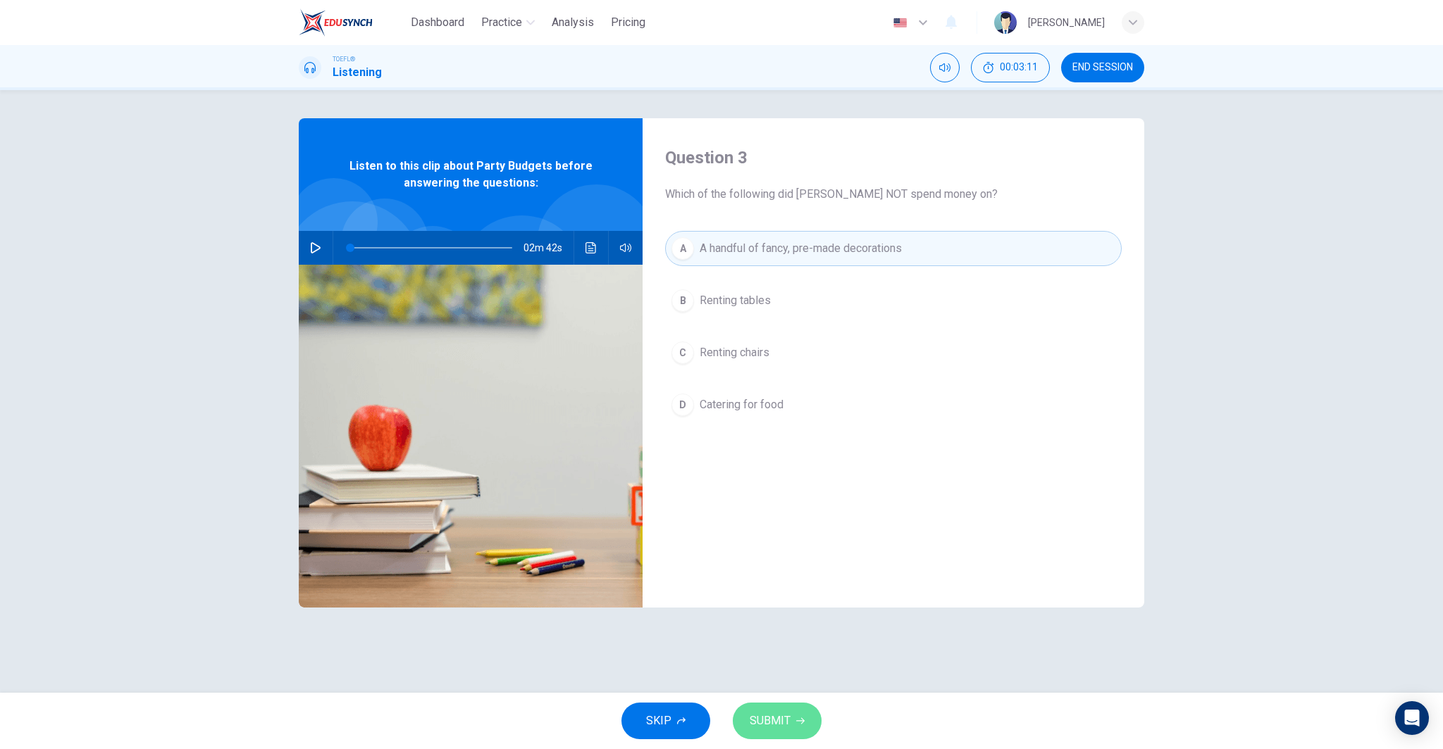
click at [764, 716] on span "SUBMIT" at bounding box center [769, 721] width 41 height 20
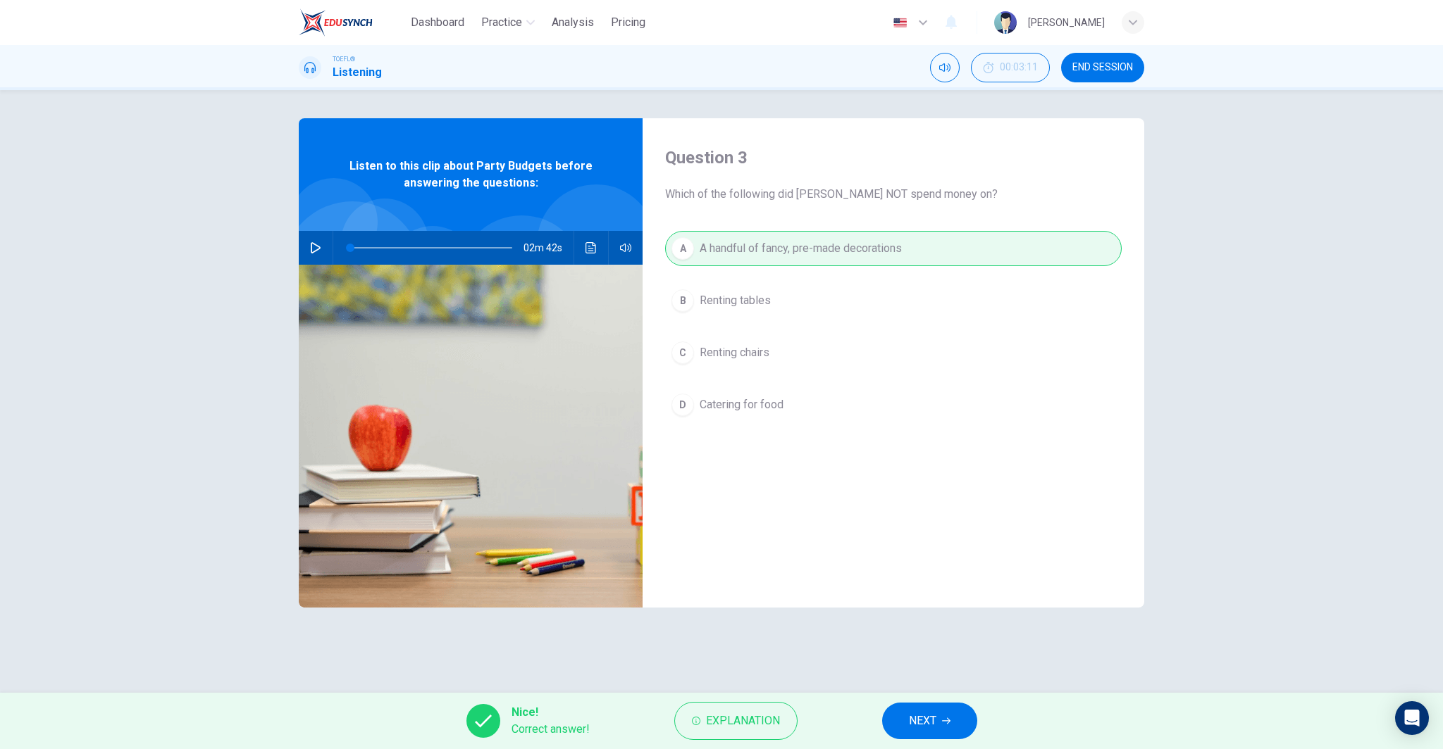
click at [942, 730] on button "NEXT" at bounding box center [929, 721] width 95 height 37
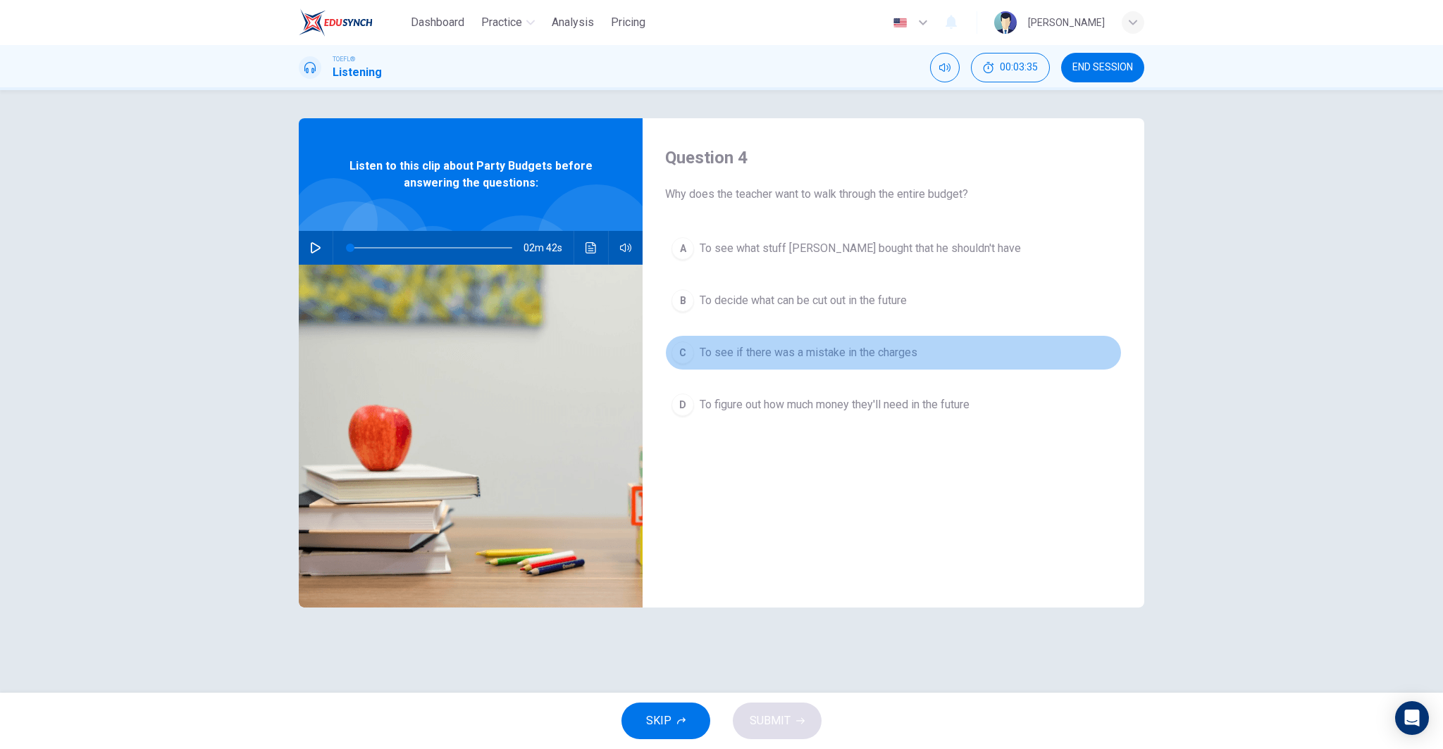
click at [834, 345] on span "To see if there was a mistake in the charges" at bounding box center [808, 352] width 218 height 17
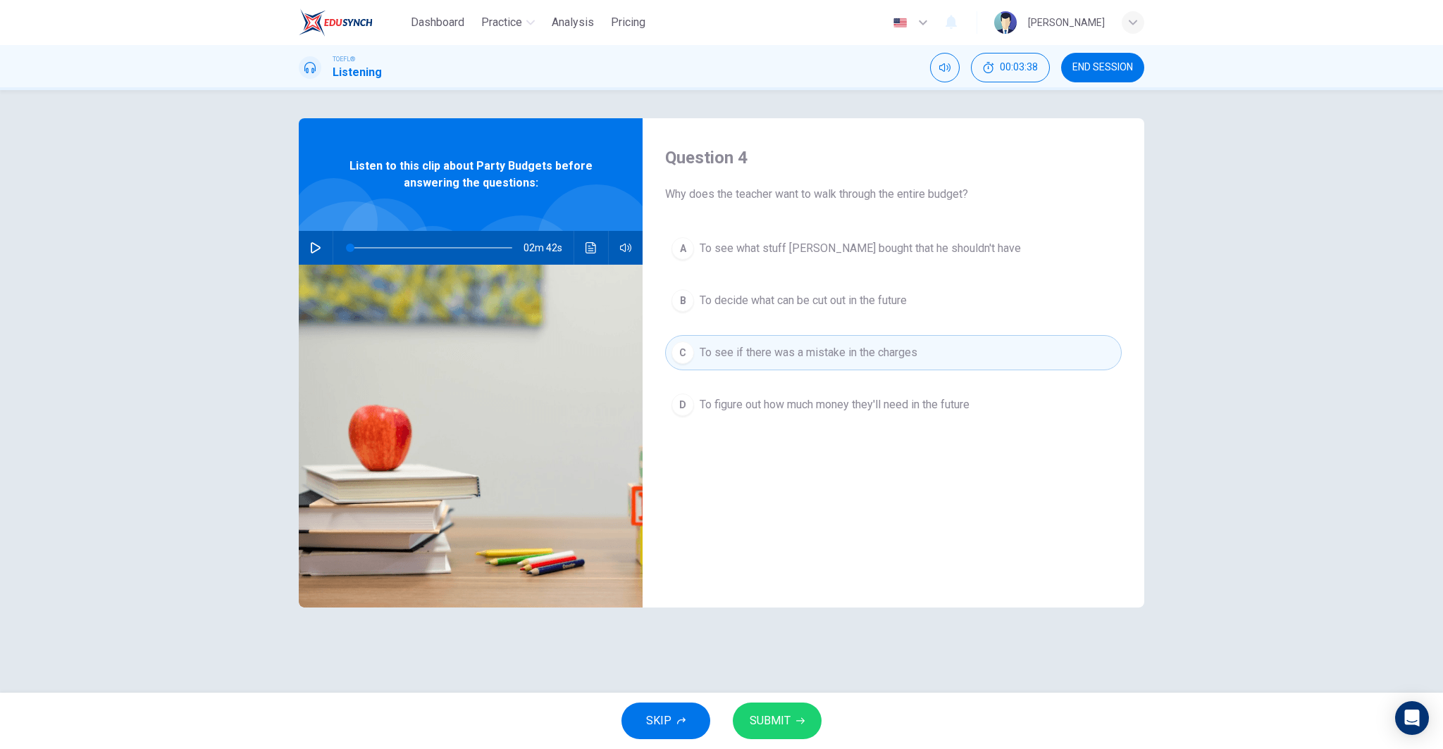
click at [792, 704] on button "SUBMIT" at bounding box center [777, 721] width 89 height 37
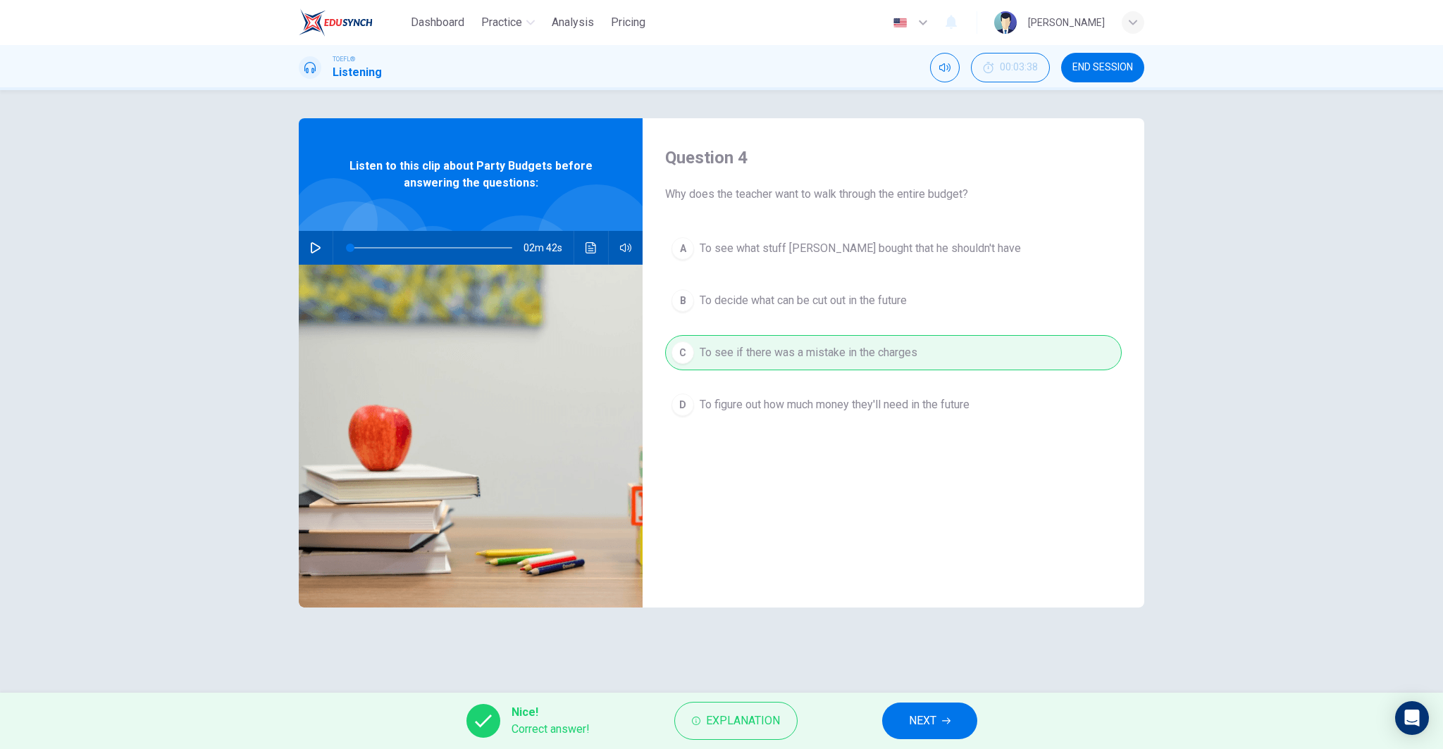
click at [916, 721] on span "NEXT" at bounding box center [922, 721] width 27 height 20
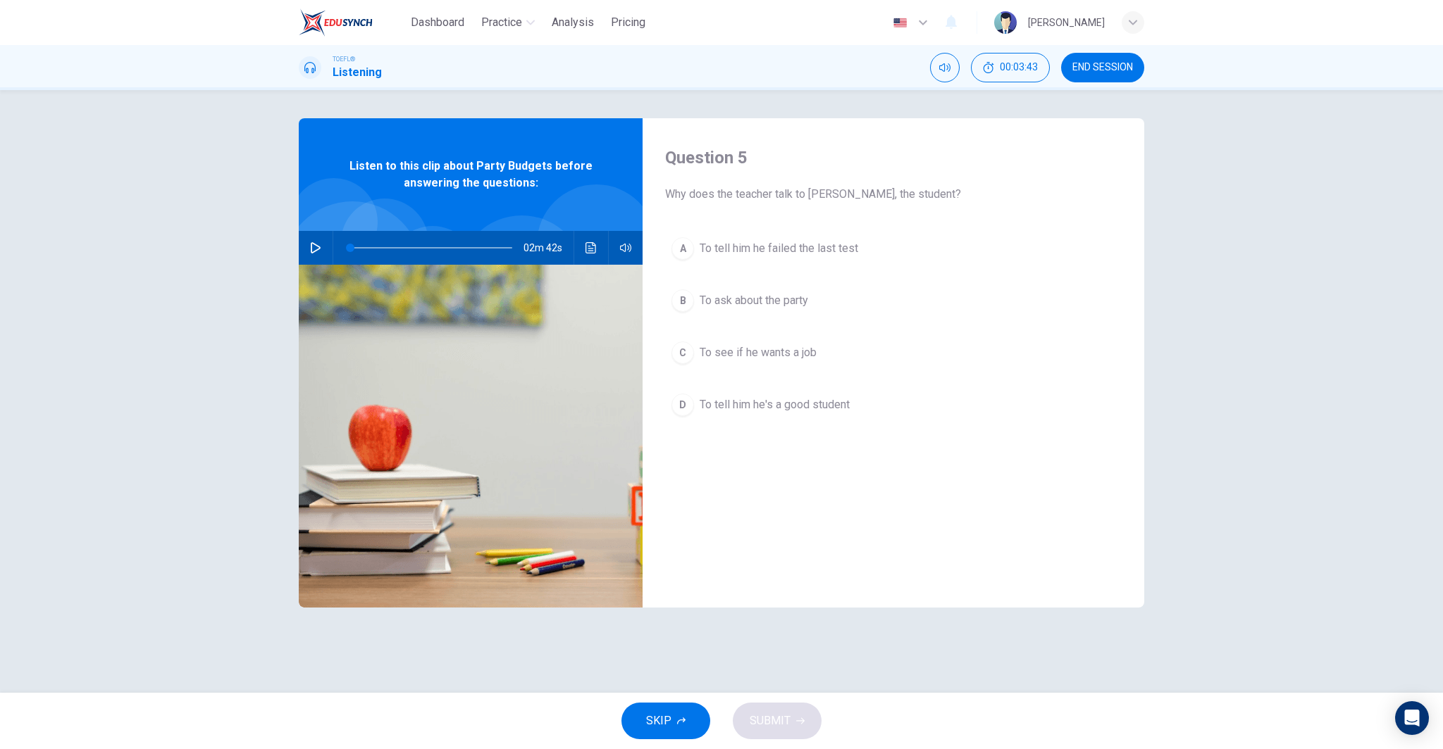
click at [773, 305] on span "To ask about the party" at bounding box center [753, 300] width 108 height 17
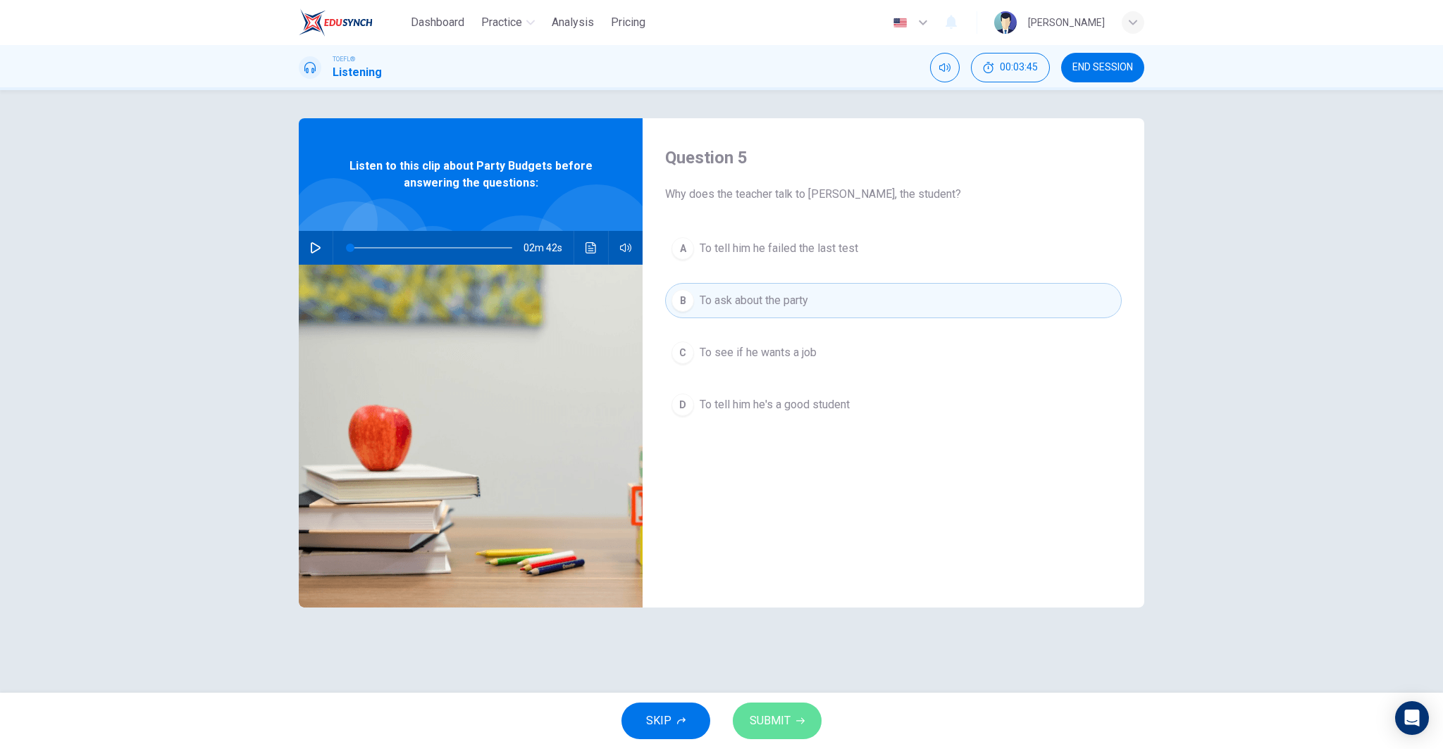
click at [794, 714] on button "SUBMIT" at bounding box center [777, 721] width 89 height 37
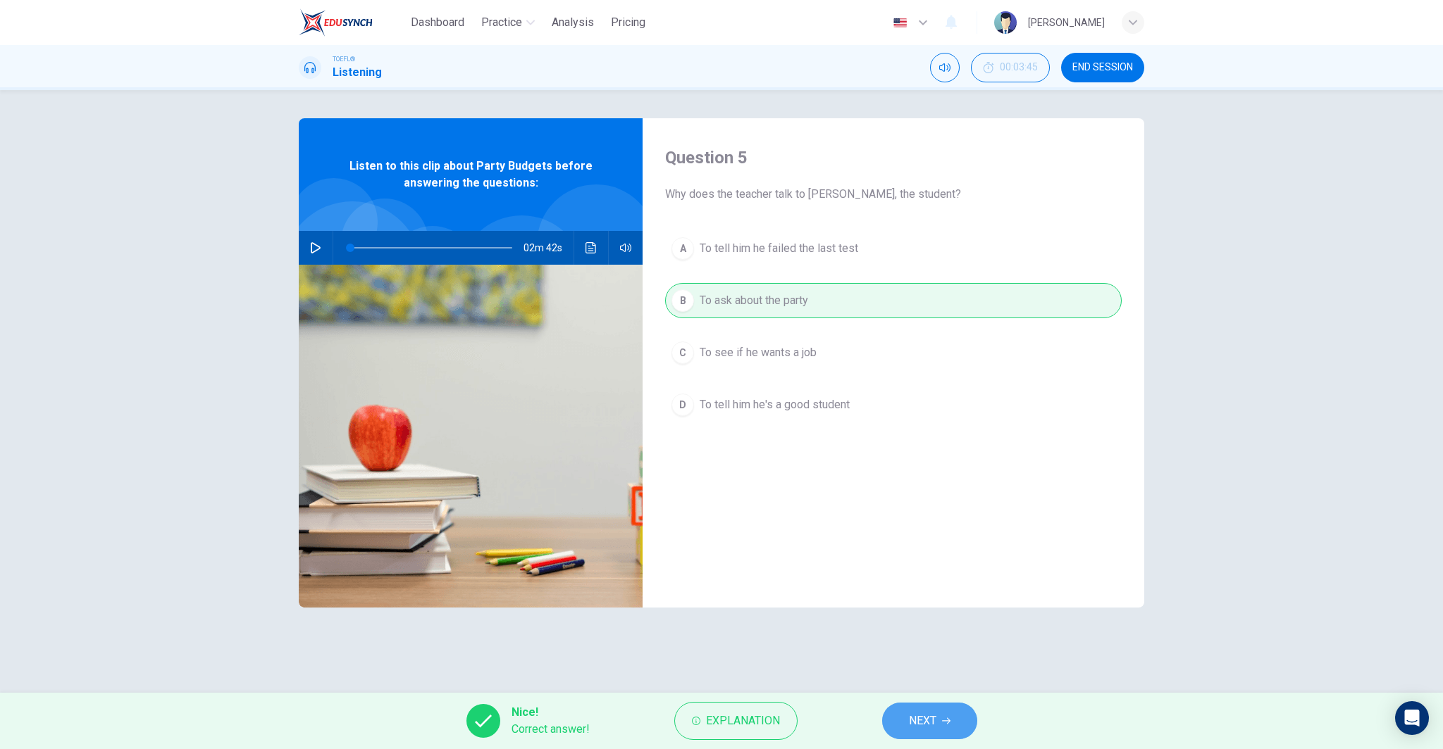
click at [919, 734] on button "NEXT" at bounding box center [929, 721] width 95 height 37
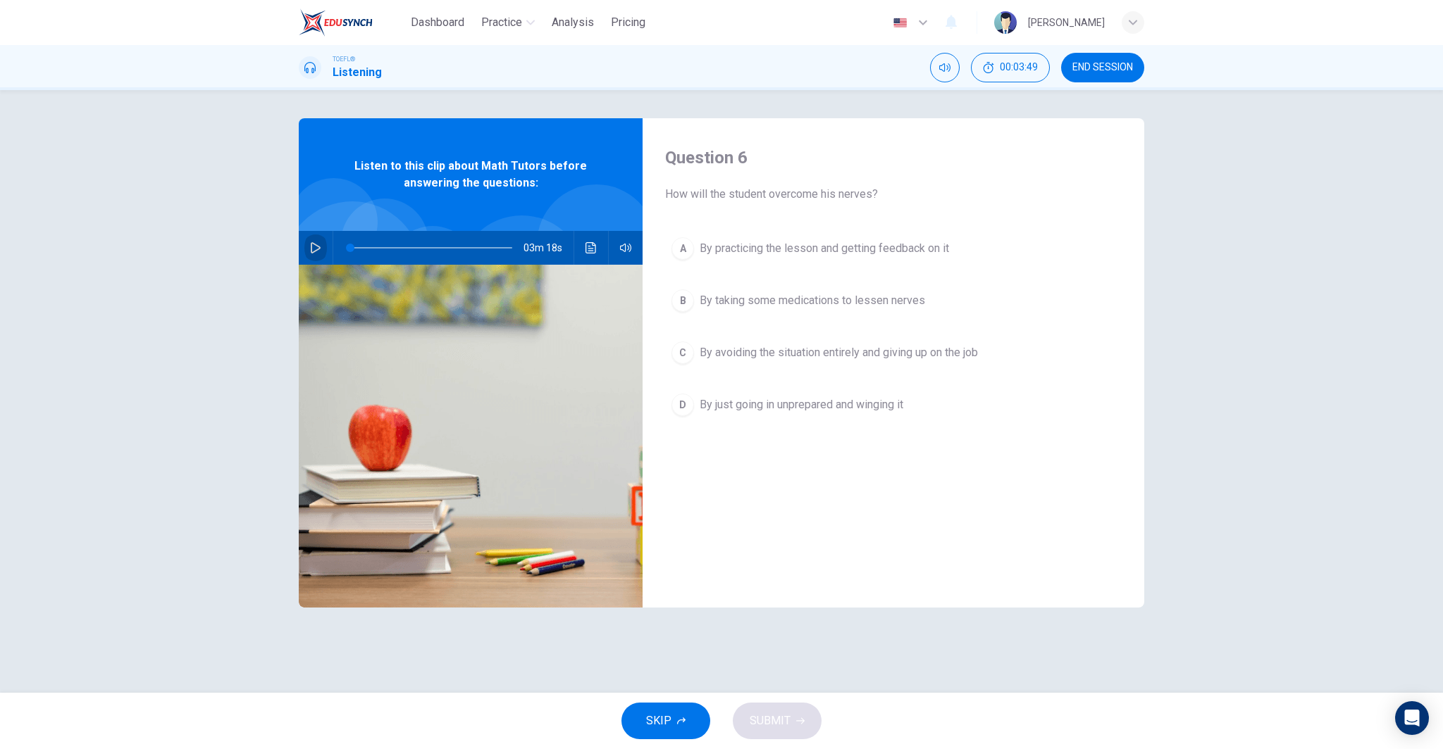
click at [311, 244] on icon "button" at bounding box center [316, 247] width 10 height 11
type input "0"
click at [746, 247] on span "By practicing the lesson and getting feedback on it" at bounding box center [823, 248] width 249 height 17
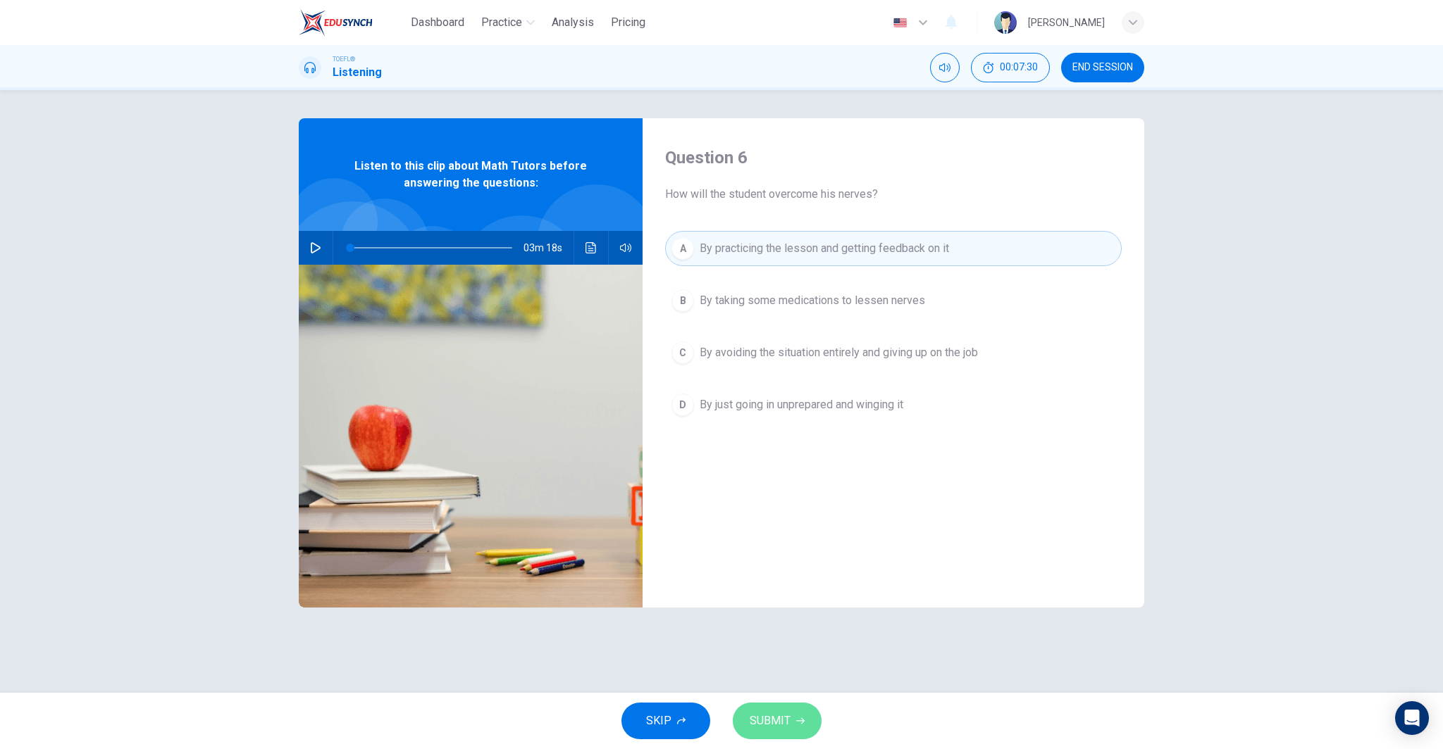
click at [801, 718] on icon "button" at bounding box center [800, 721] width 8 height 6
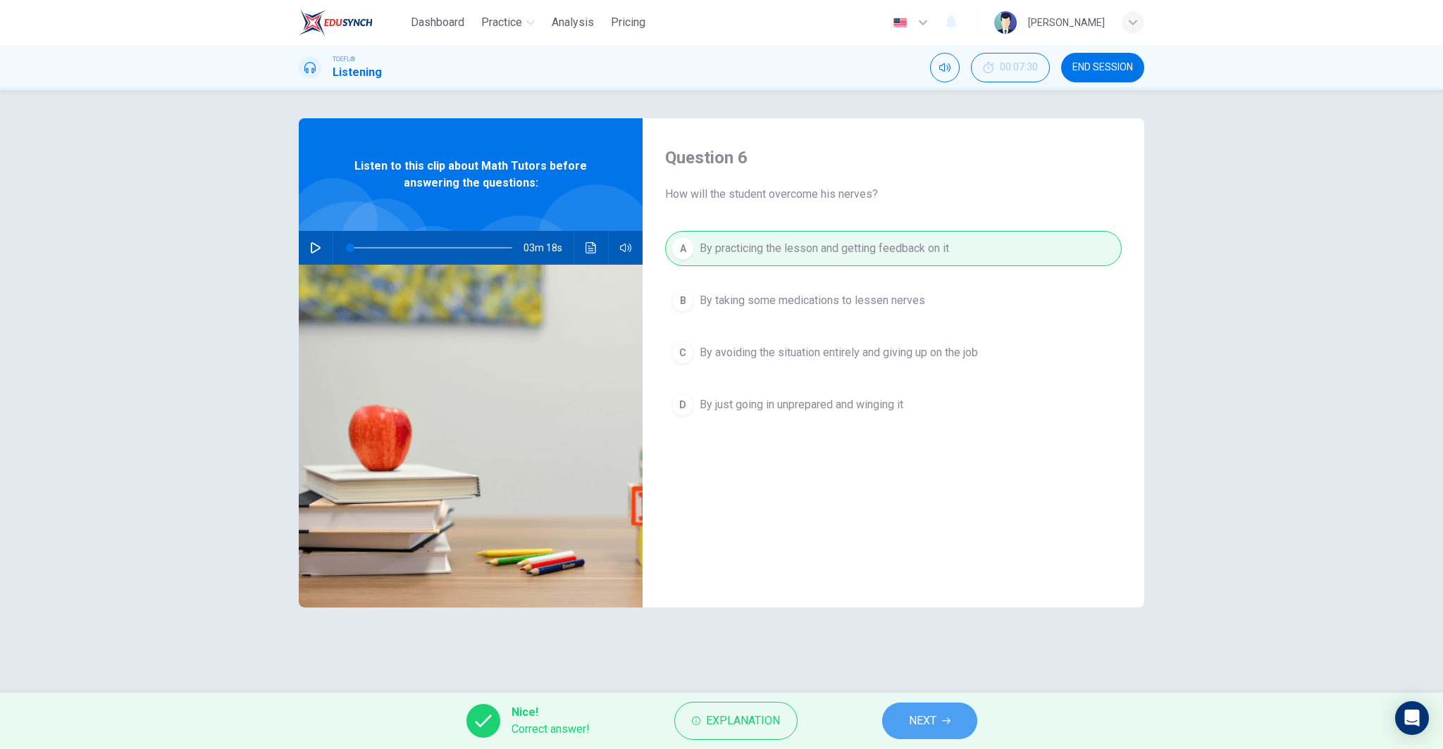
click at [916, 719] on span "NEXT" at bounding box center [922, 721] width 27 height 20
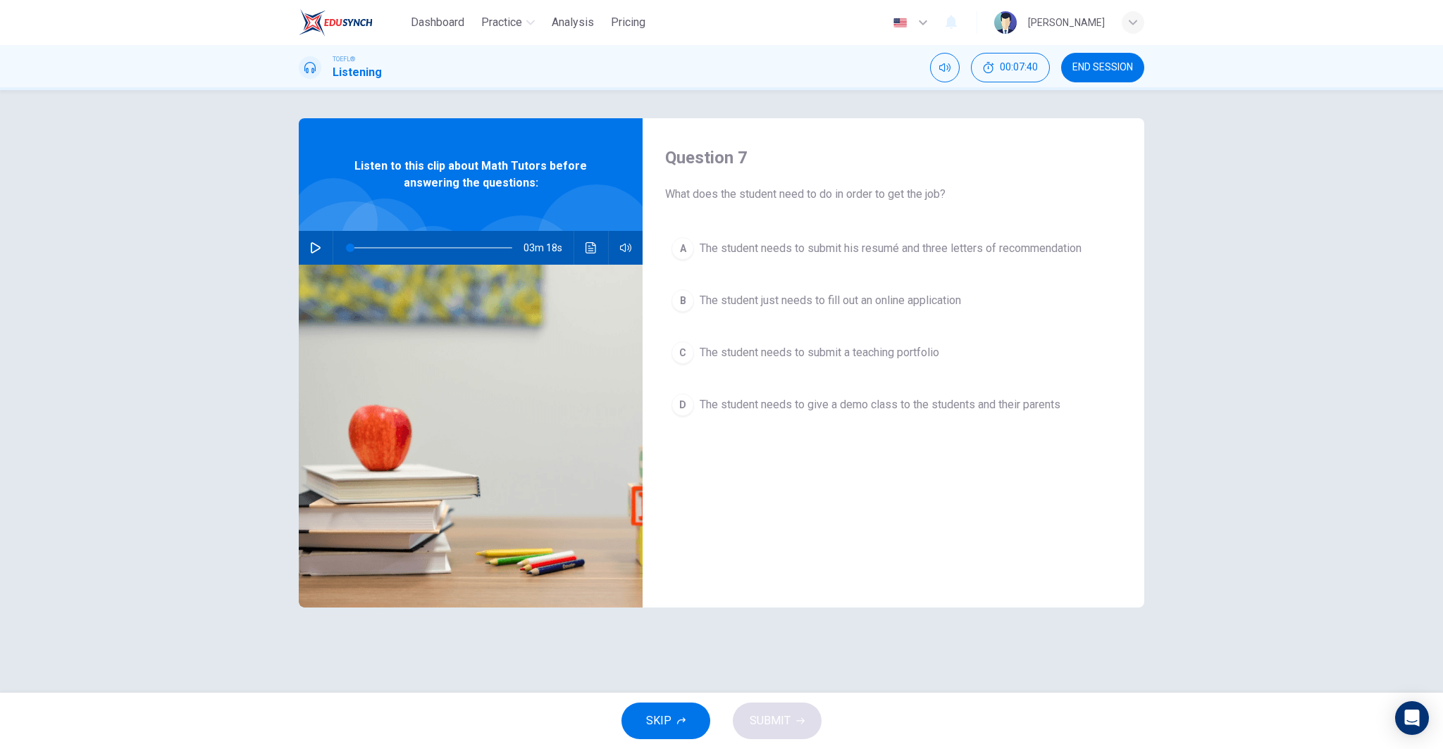
click at [868, 403] on span "The student needs to give a demo class to the students and their parents" at bounding box center [879, 405] width 361 height 17
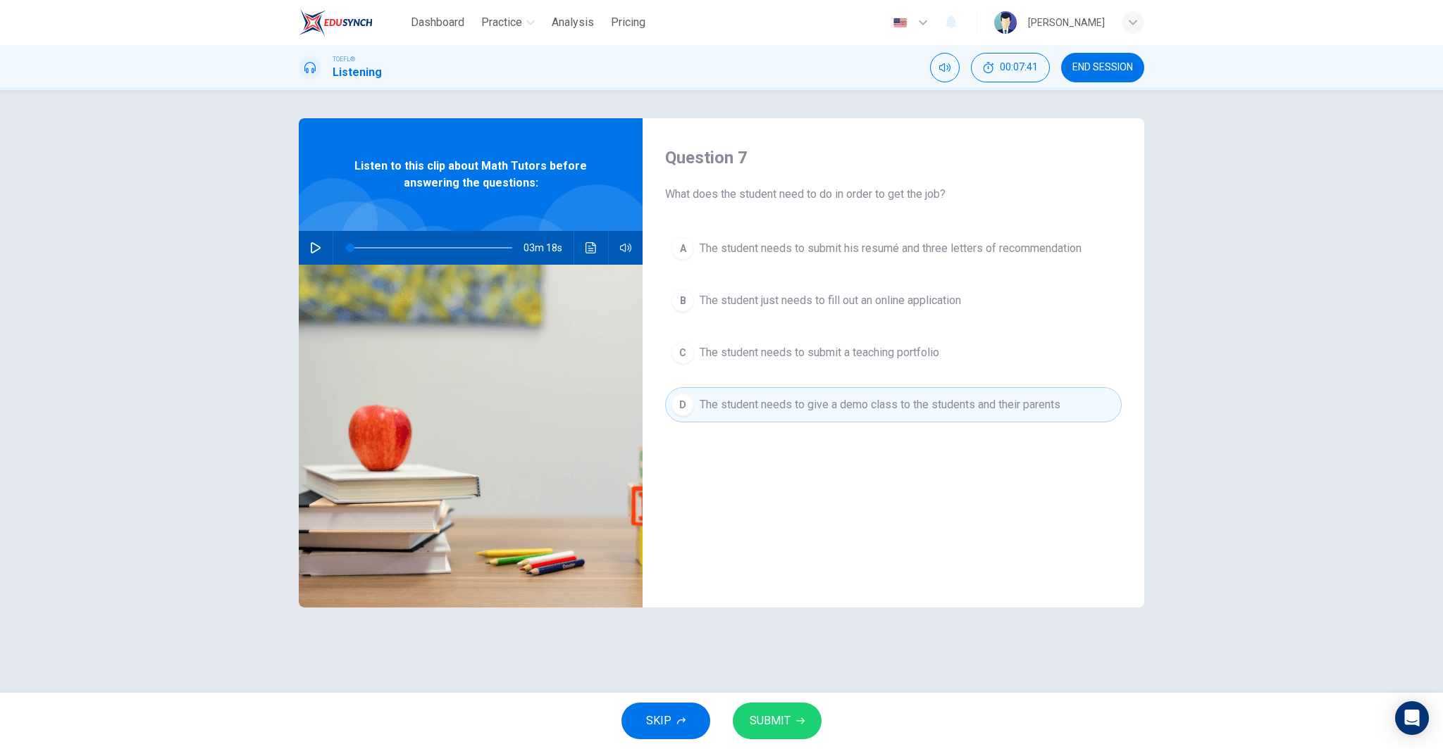
click at [778, 715] on span "SUBMIT" at bounding box center [769, 721] width 41 height 20
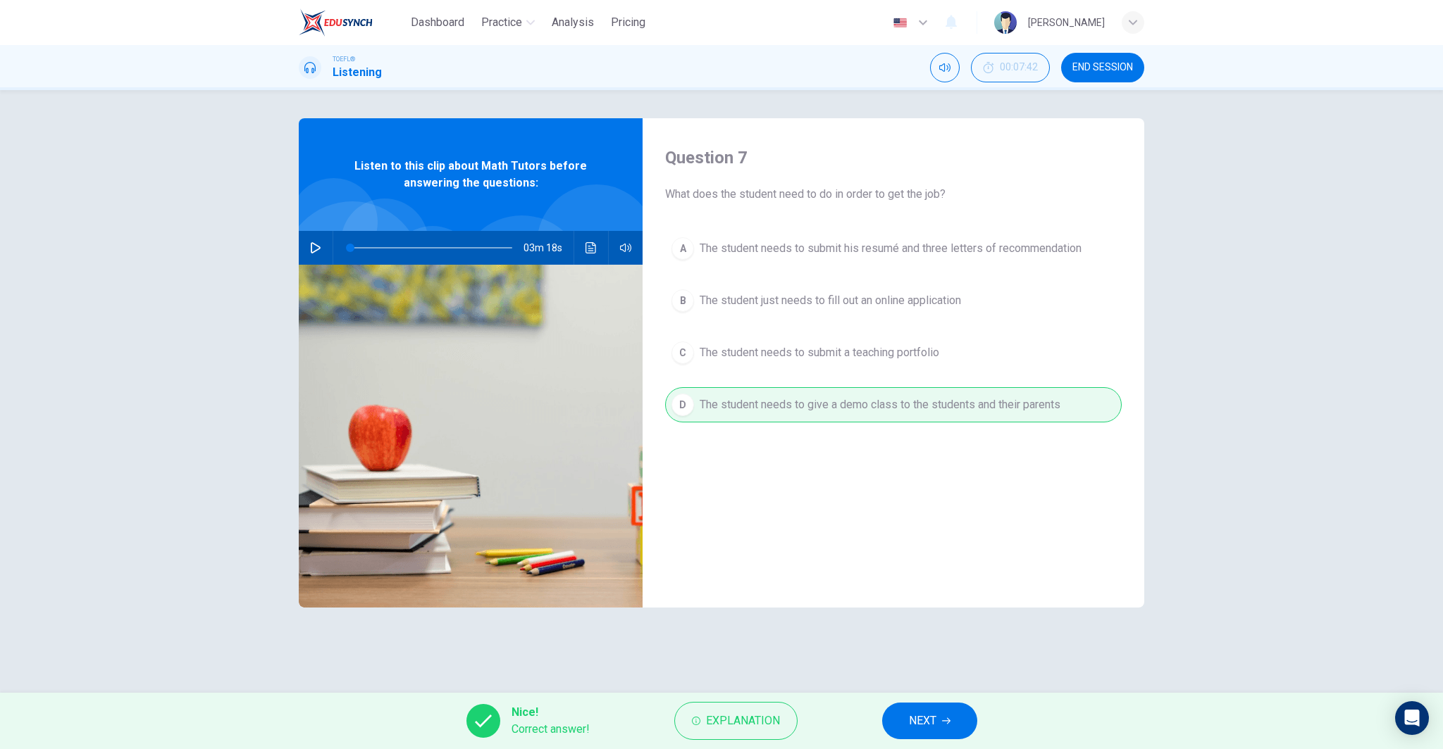
click at [919, 726] on span "NEXT" at bounding box center [922, 721] width 27 height 20
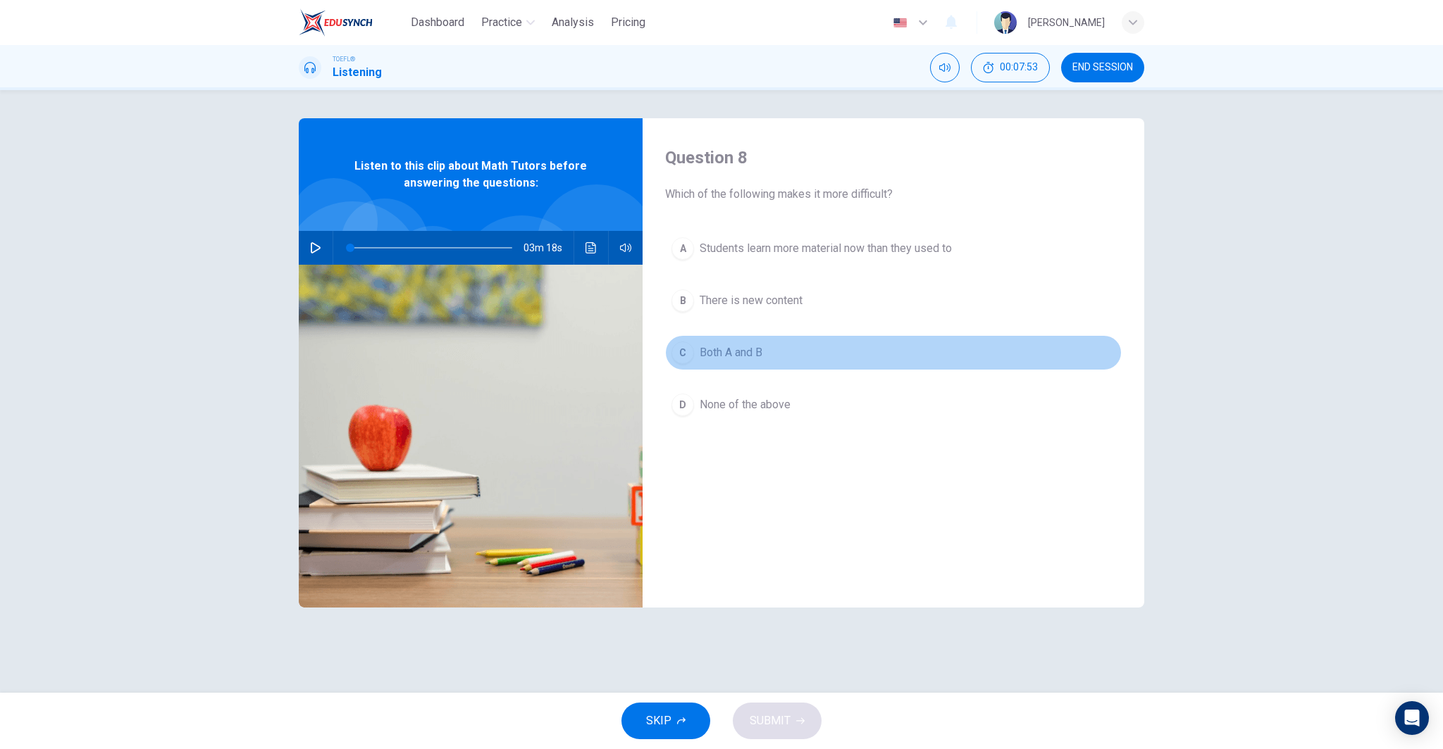
click at [747, 346] on span "Both A and B" at bounding box center [730, 352] width 63 height 17
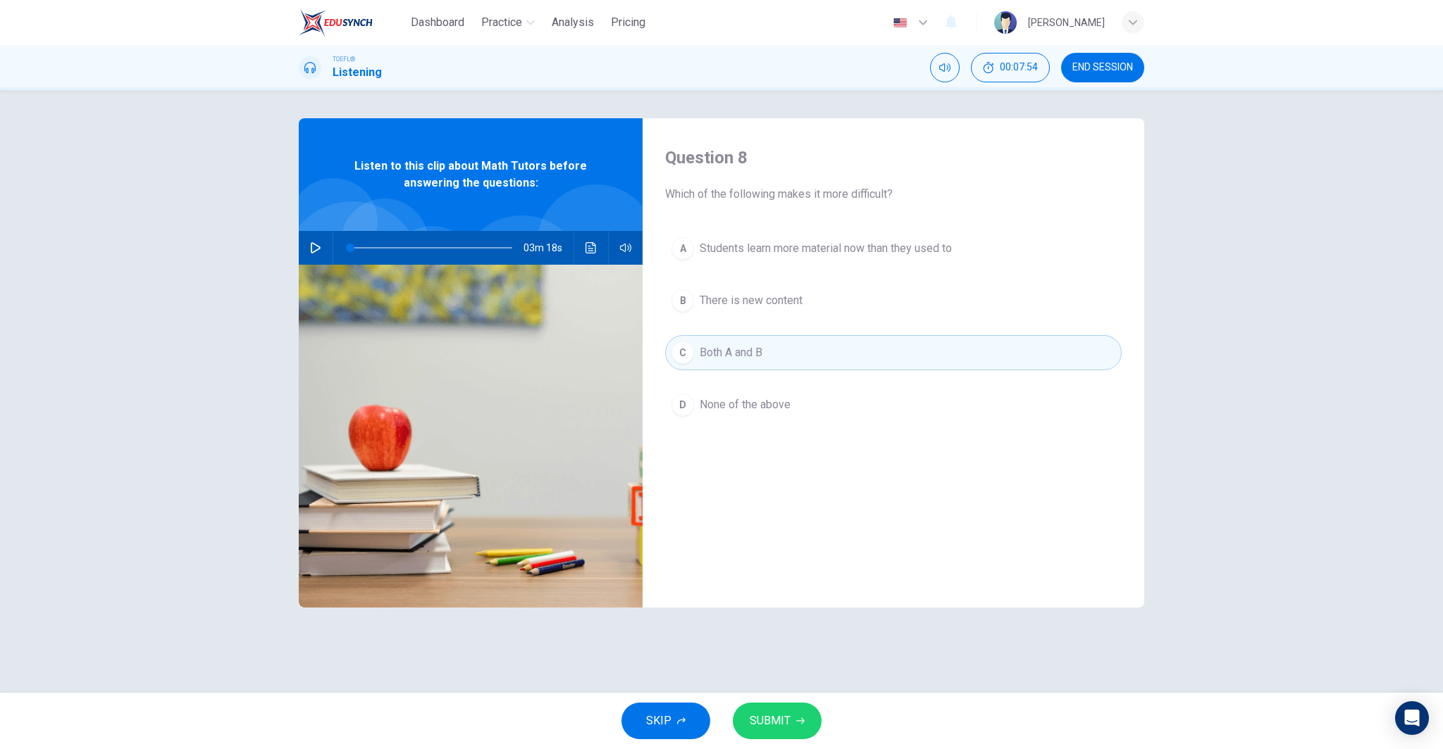
click at [770, 734] on button "SUBMIT" at bounding box center [777, 721] width 89 height 37
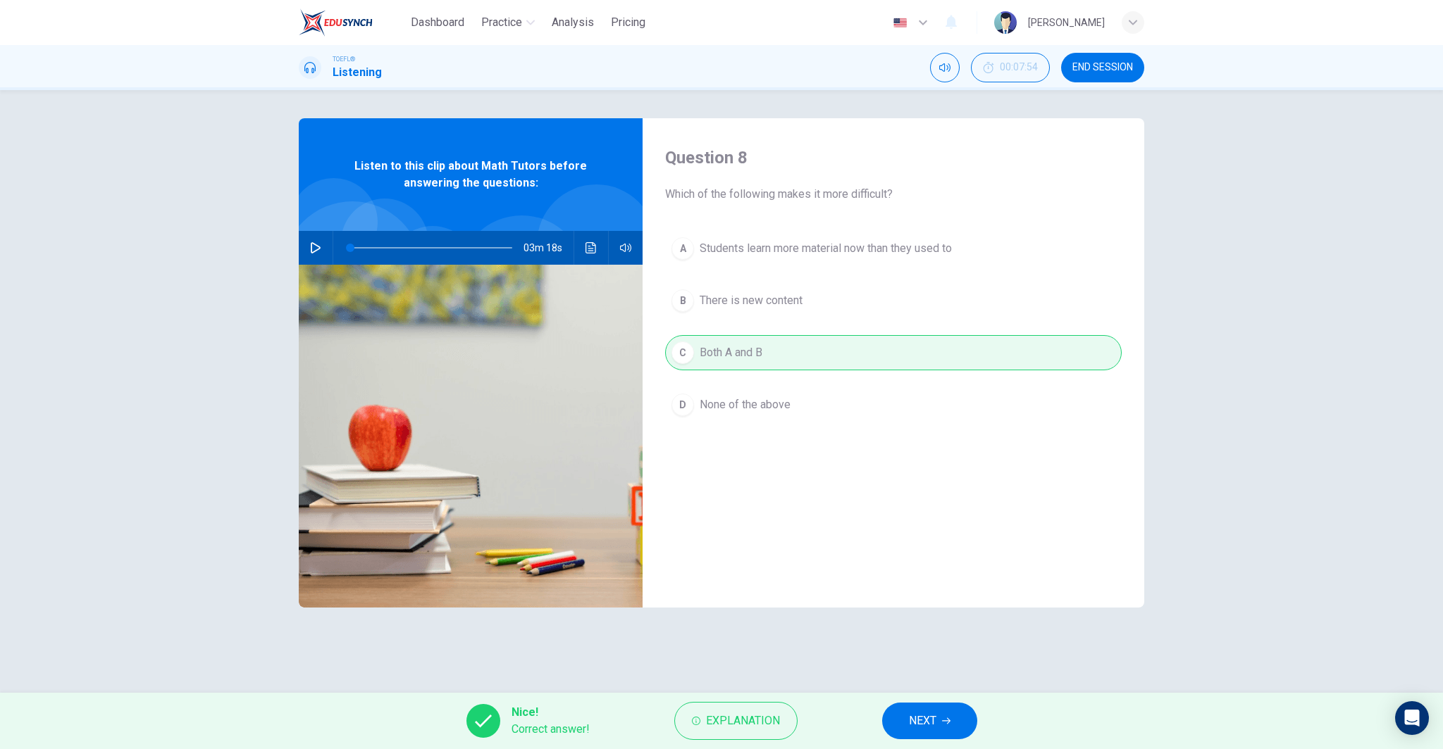
click at [910, 731] on button "NEXT" at bounding box center [929, 721] width 95 height 37
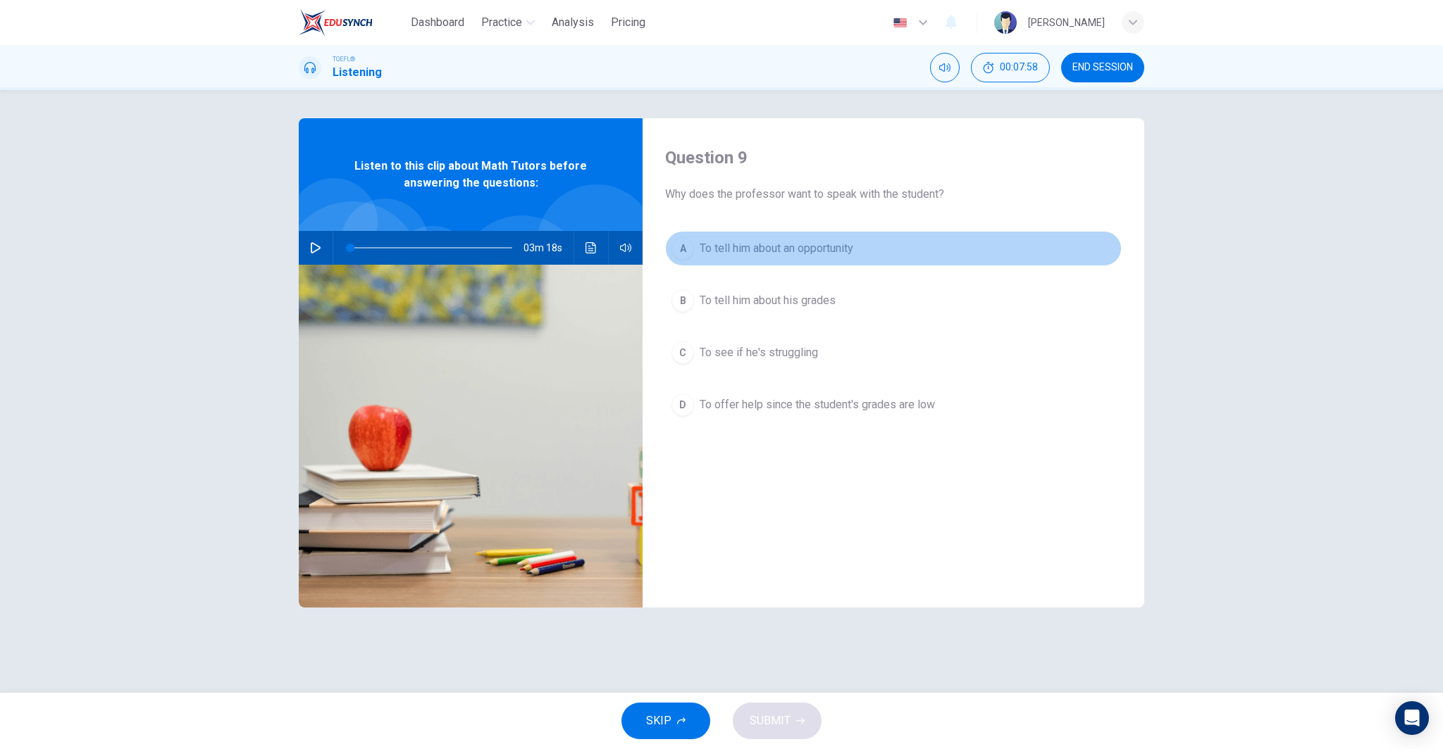
click at [791, 251] on span "To tell him about an opportunity" at bounding box center [776, 248] width 154 height 17
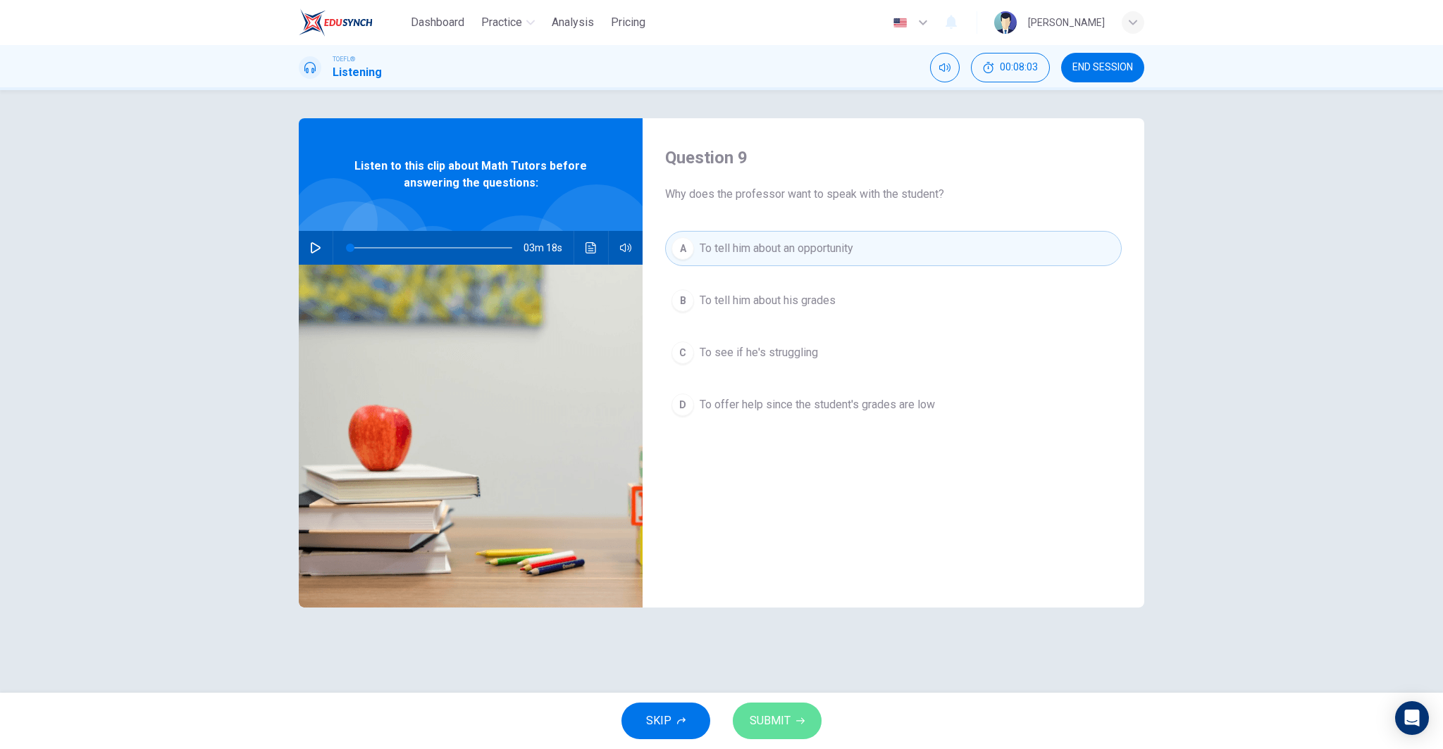
click at [765, 722] on span "SUBMIT" at bounding box center [769, 721] width 41 height 20
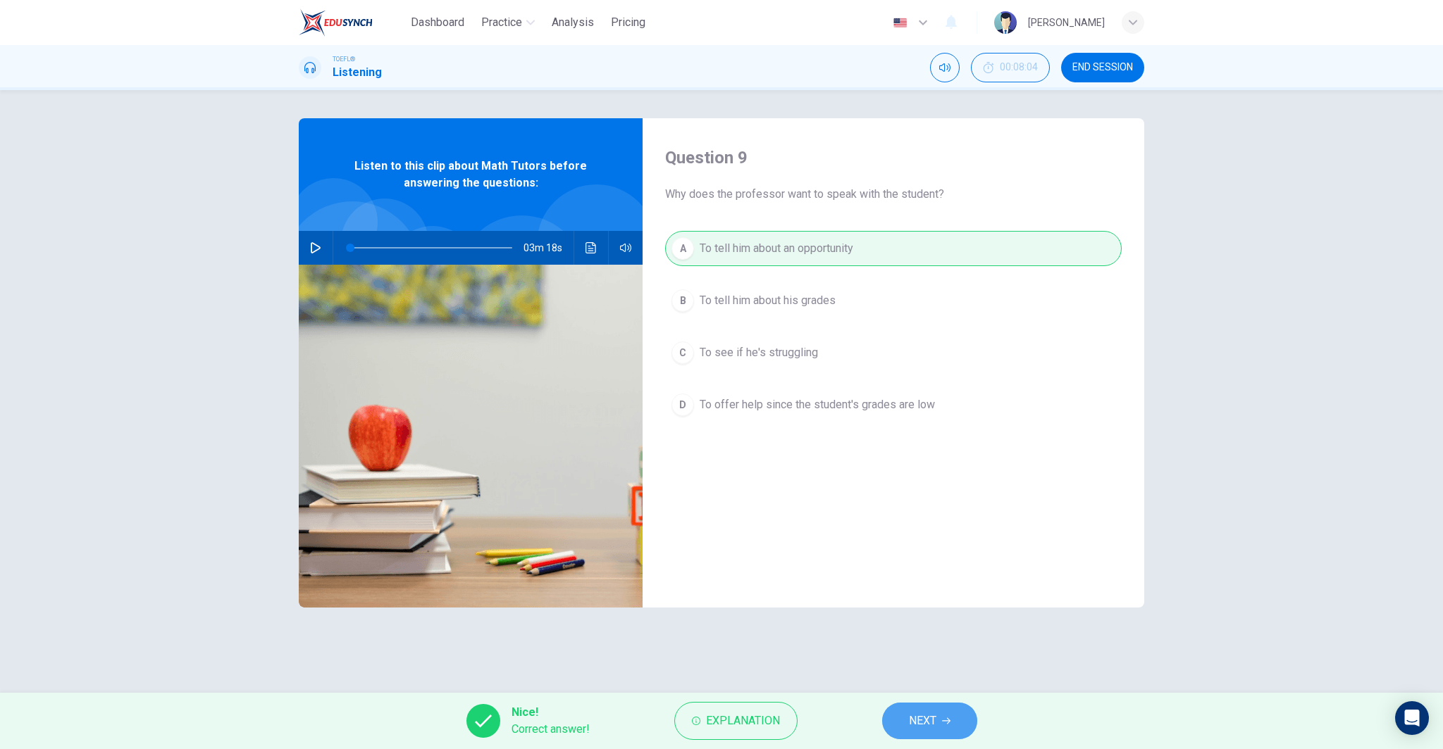
click at [927, 720] on span "NEXT" at bounding box center [922, 721] width 27 height 20
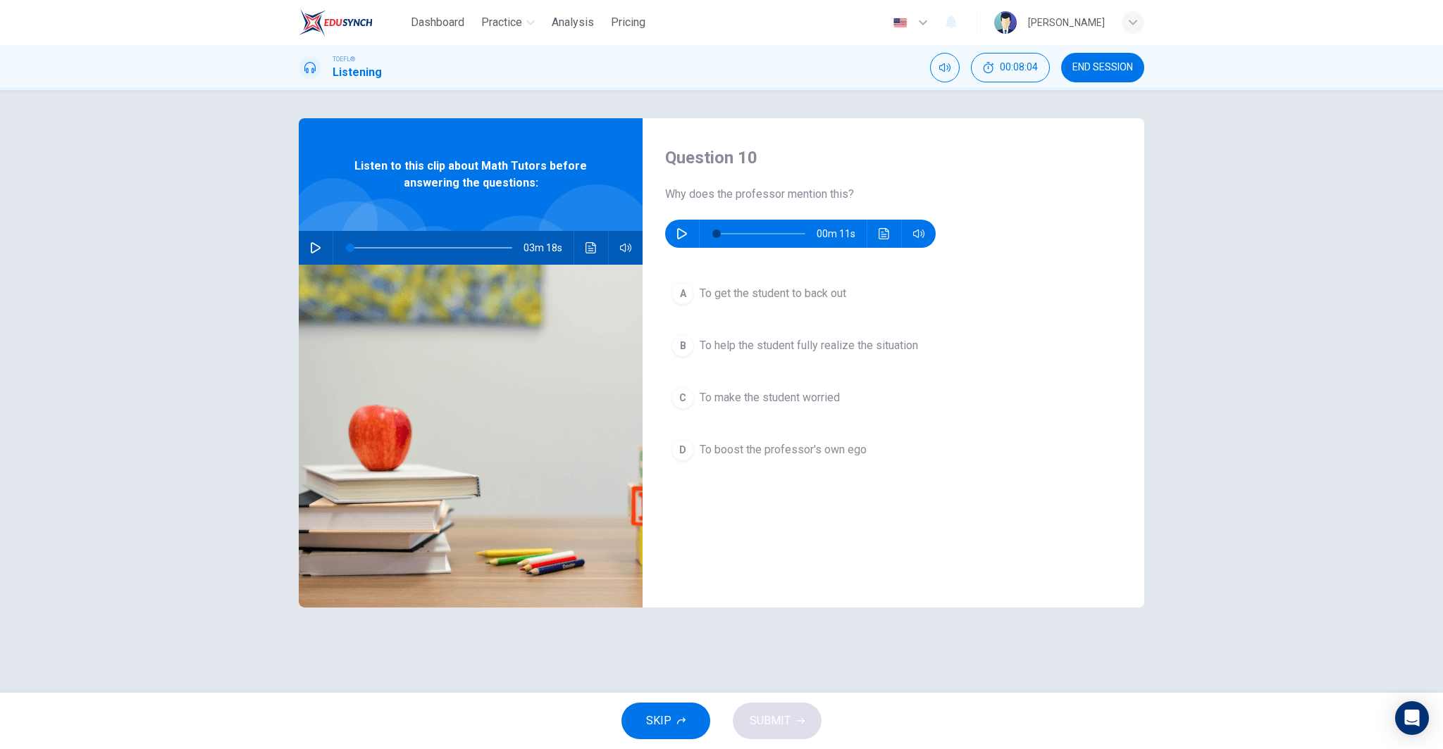
click at [682, 231] on icon "button" at bounding box center [681, 233] width 11 height 11
type input "0"
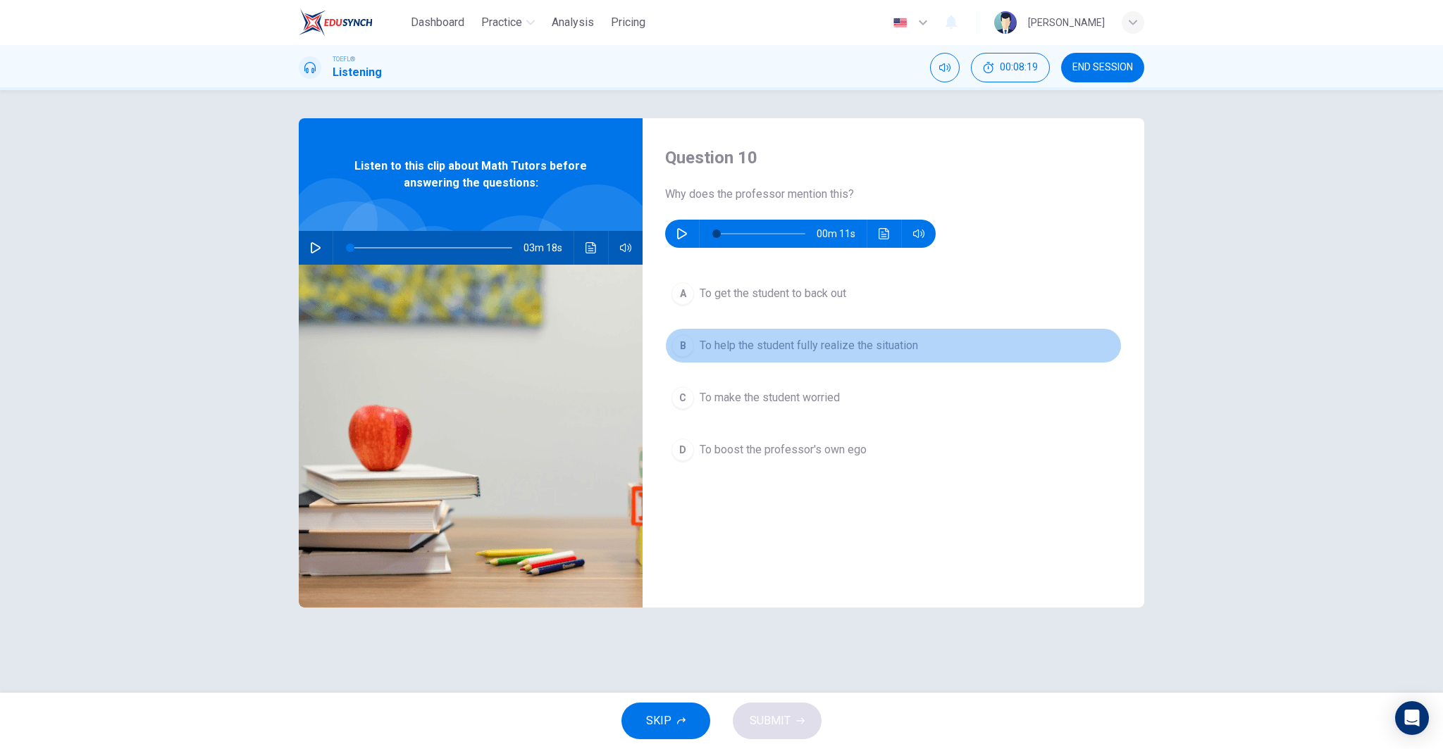
click at [778, 345] on span "To help the student fully realize the situation" at bounding box center [808, 345] width 218 height 17
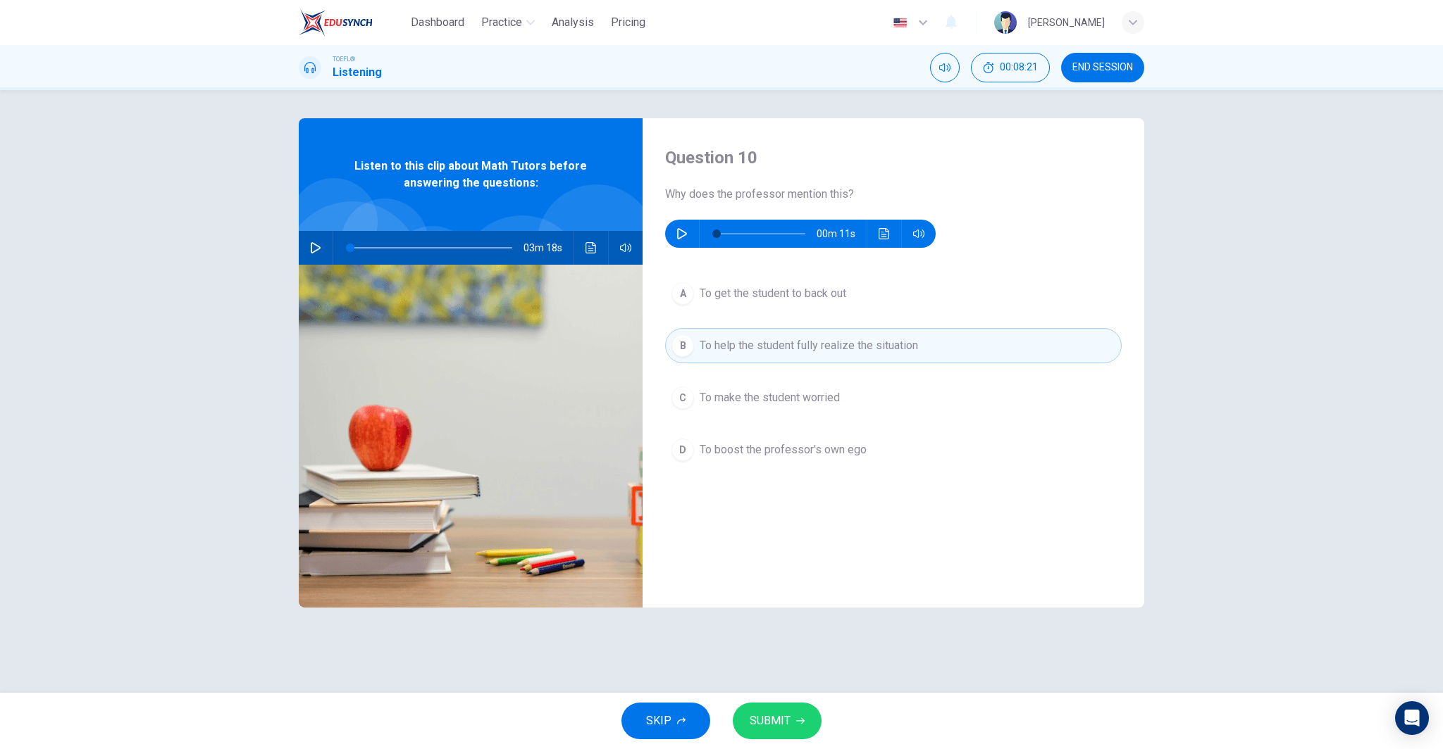
click at [785, 728] on span "SUBMIT" at bounding box center [769, 721] width 41 height 20
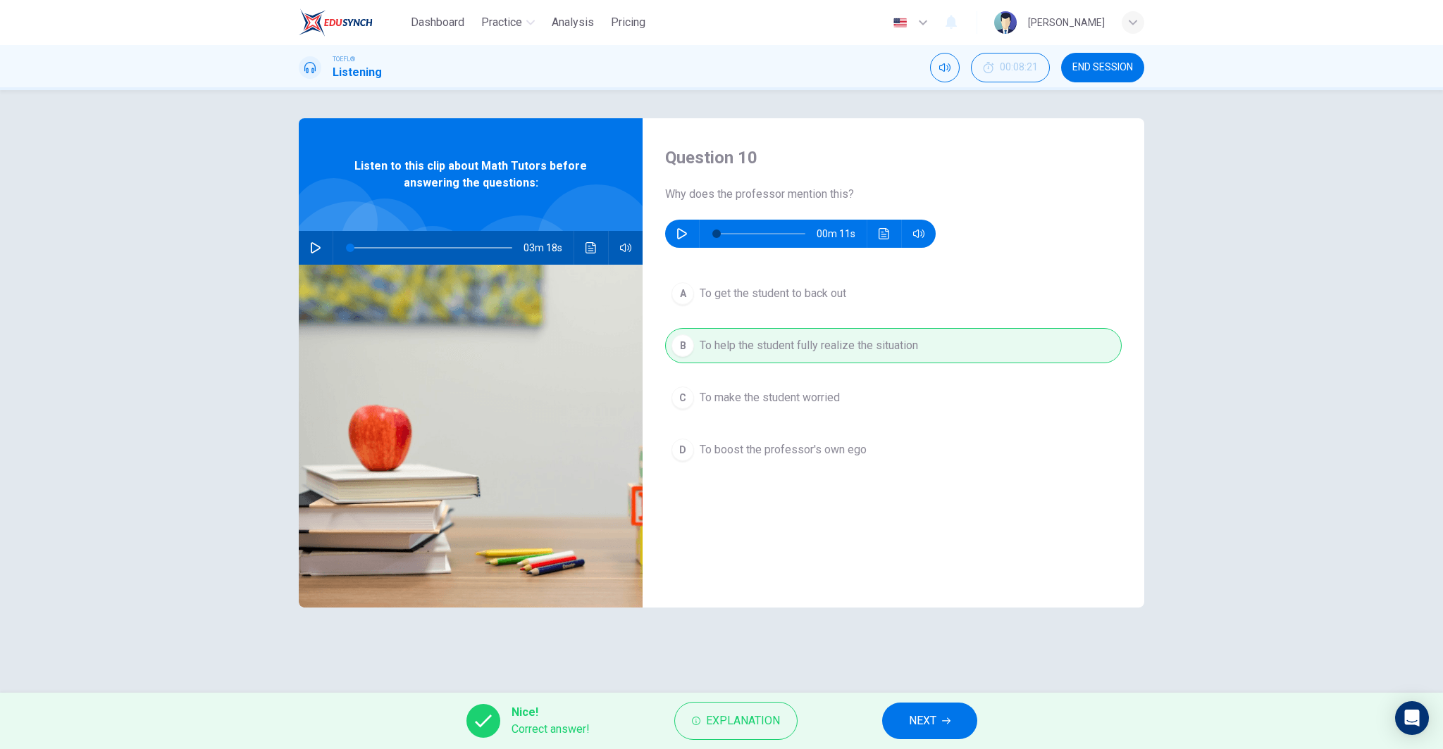
click at [915, 726] on span "NEXT" at bounding box center [922, 721] width 27 height 20
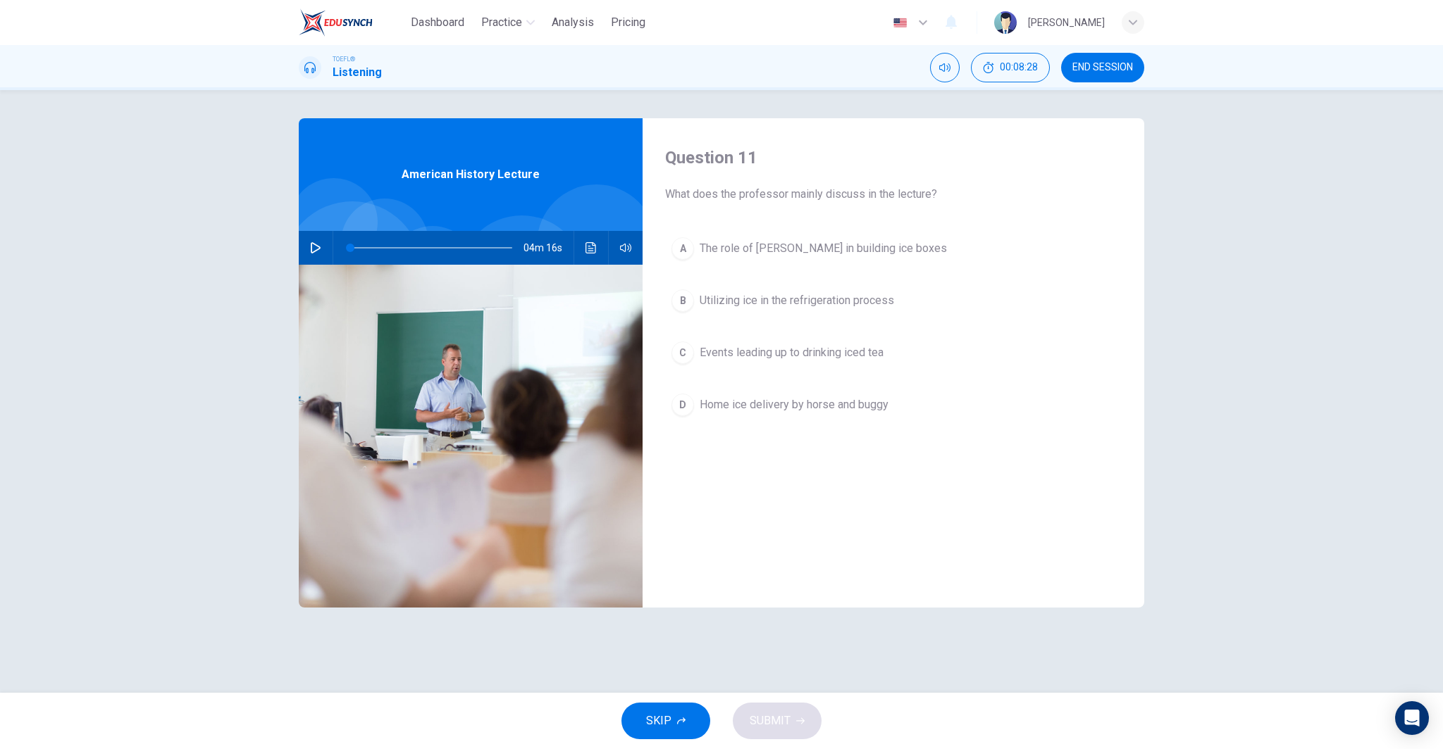
click at [318, 243] on icon "button" at bounding box center [315, 247] width 11 height 11
click at [829, 259] on button "A The role of Frederick Tudor in building ice boxes" at bounding box center [893, 248] width 456 height 35
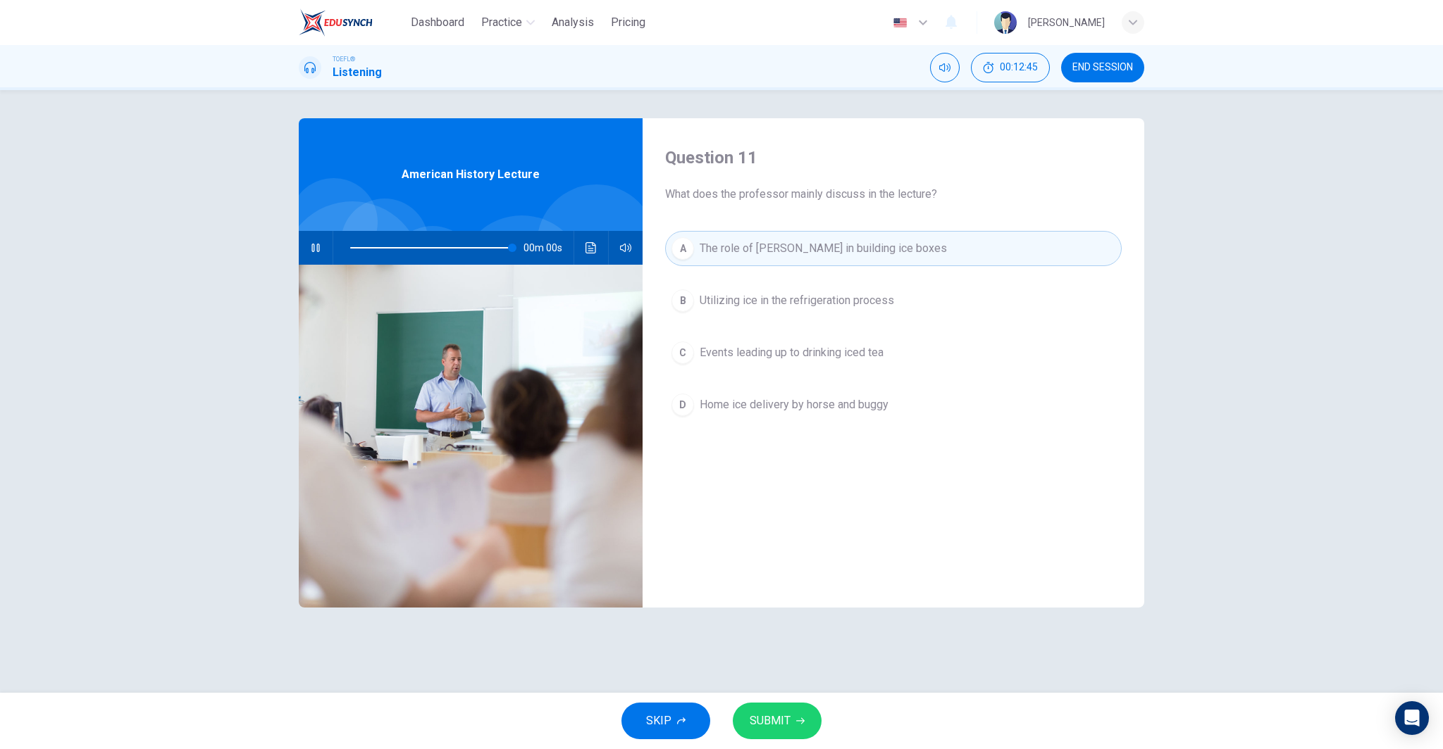
type input "0"
click at [783, 711] on span "SUBMIT" at bounding box center [769, 721] width 41 height 20
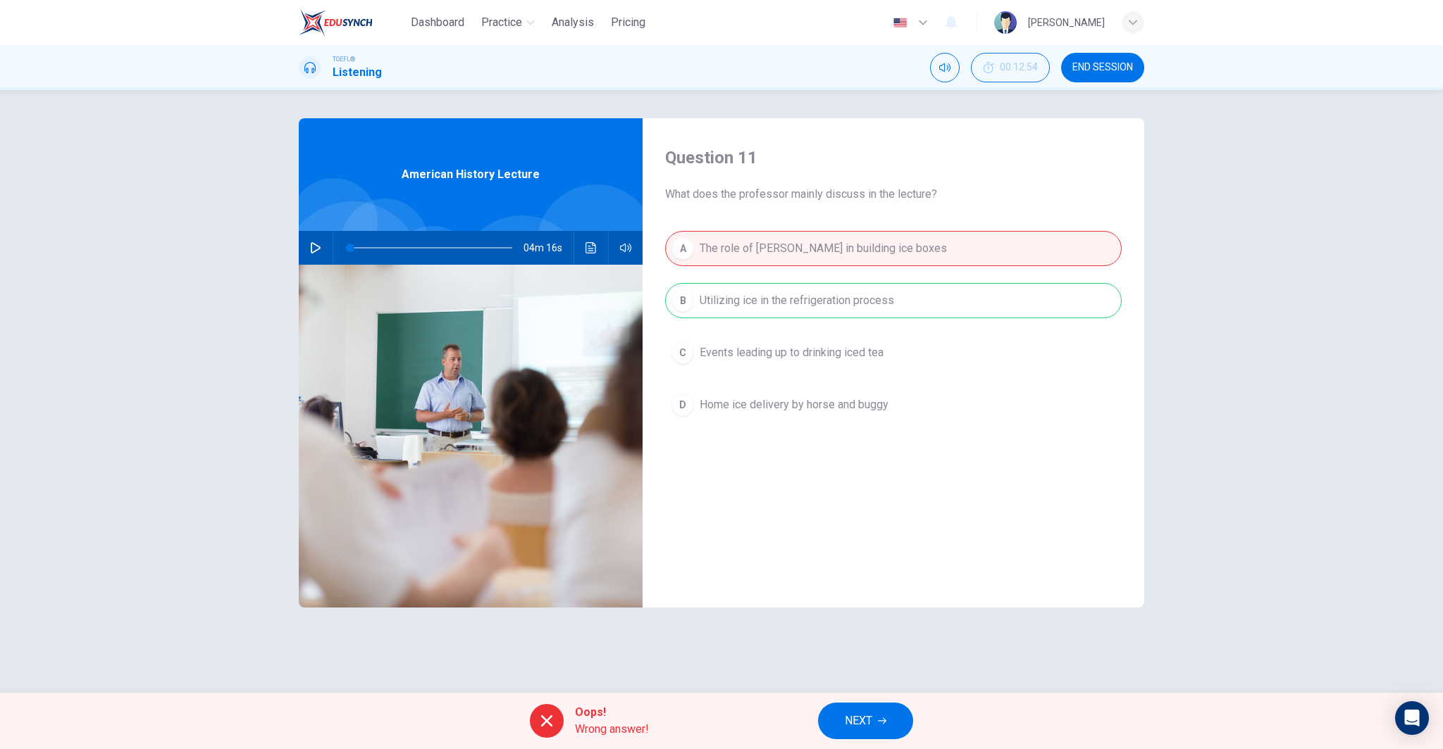
click at [859, 728] on span "NEXT" at bounding box center [858, 721] width 27 height 20
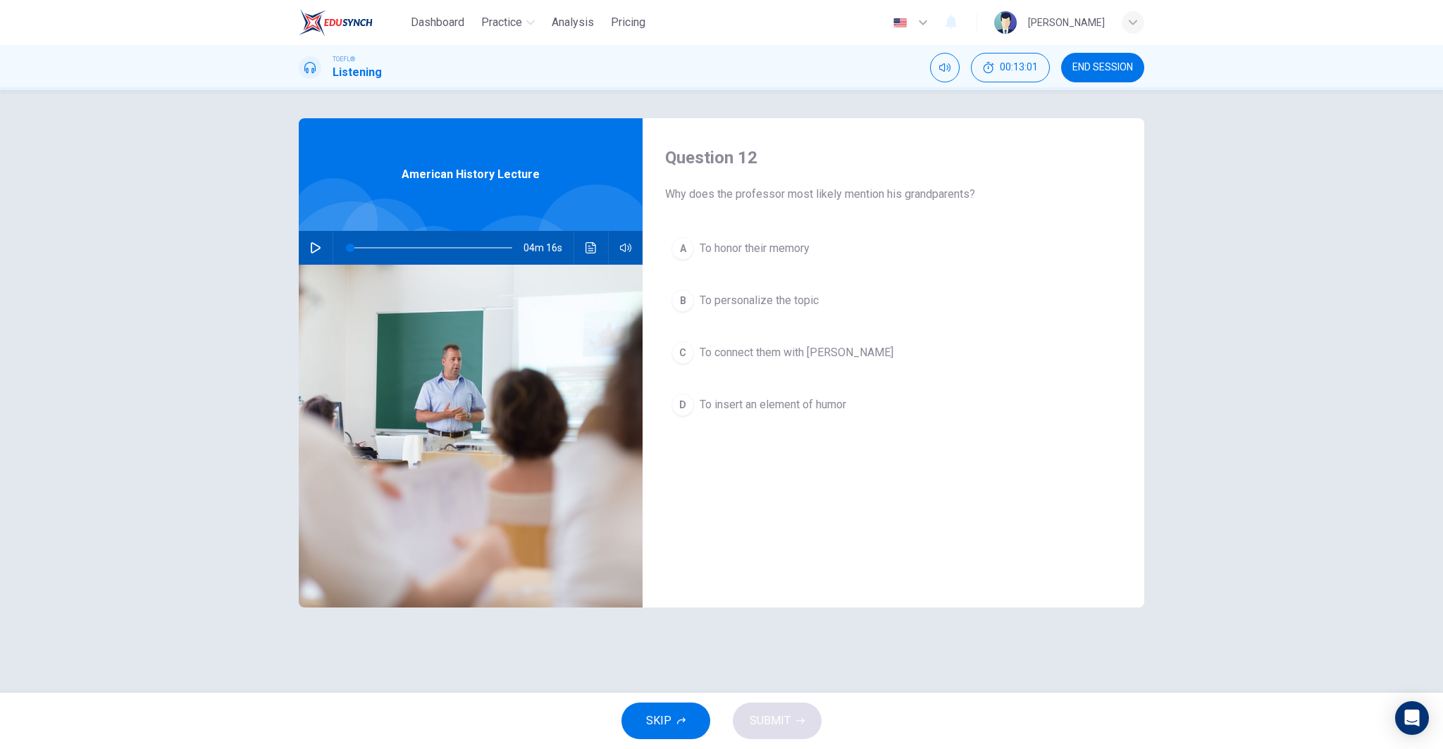
click at [837, 342] on button "C To connect them with Tudor" at bounding box center [893, 352] width 456 height 35
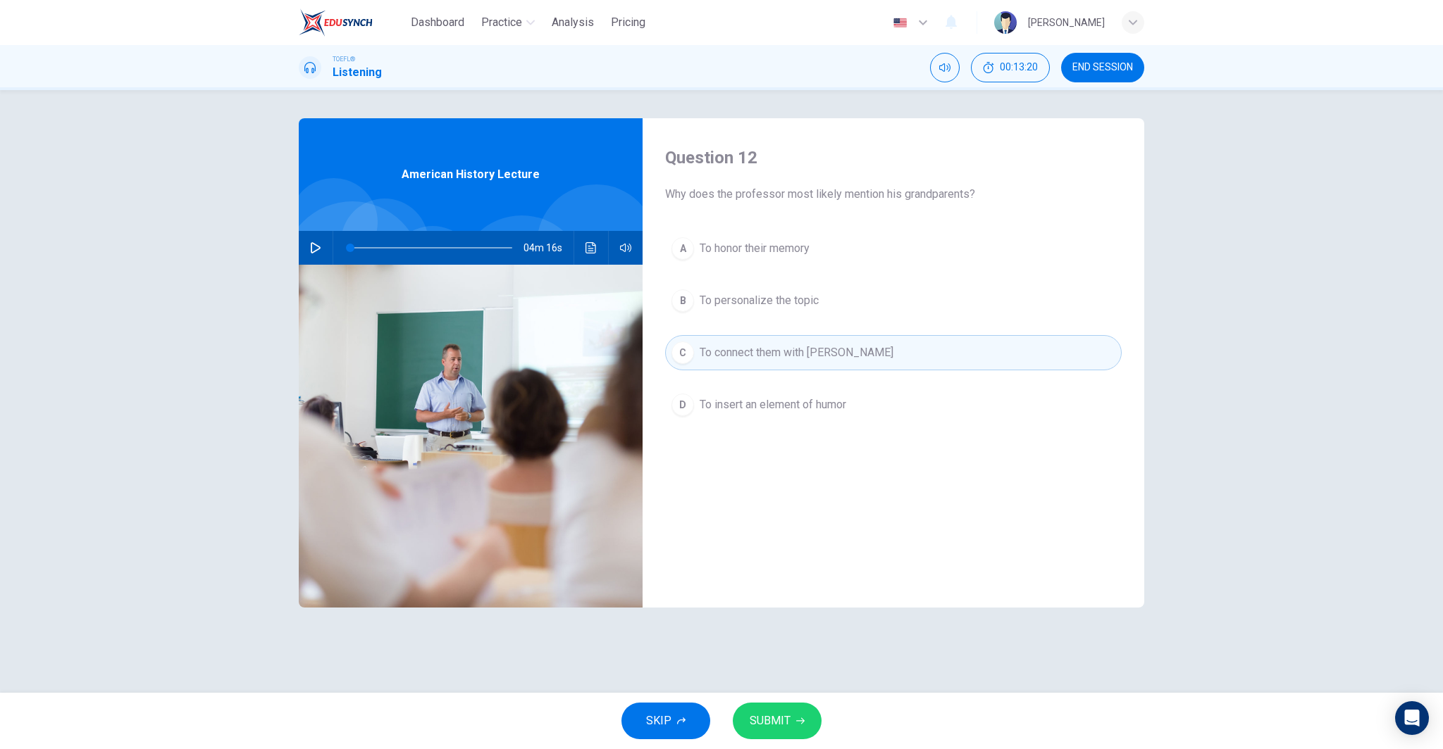
click at [840, 401] on span "To insert an element of humor" at bounding box center [772, 405] width 147 height 17
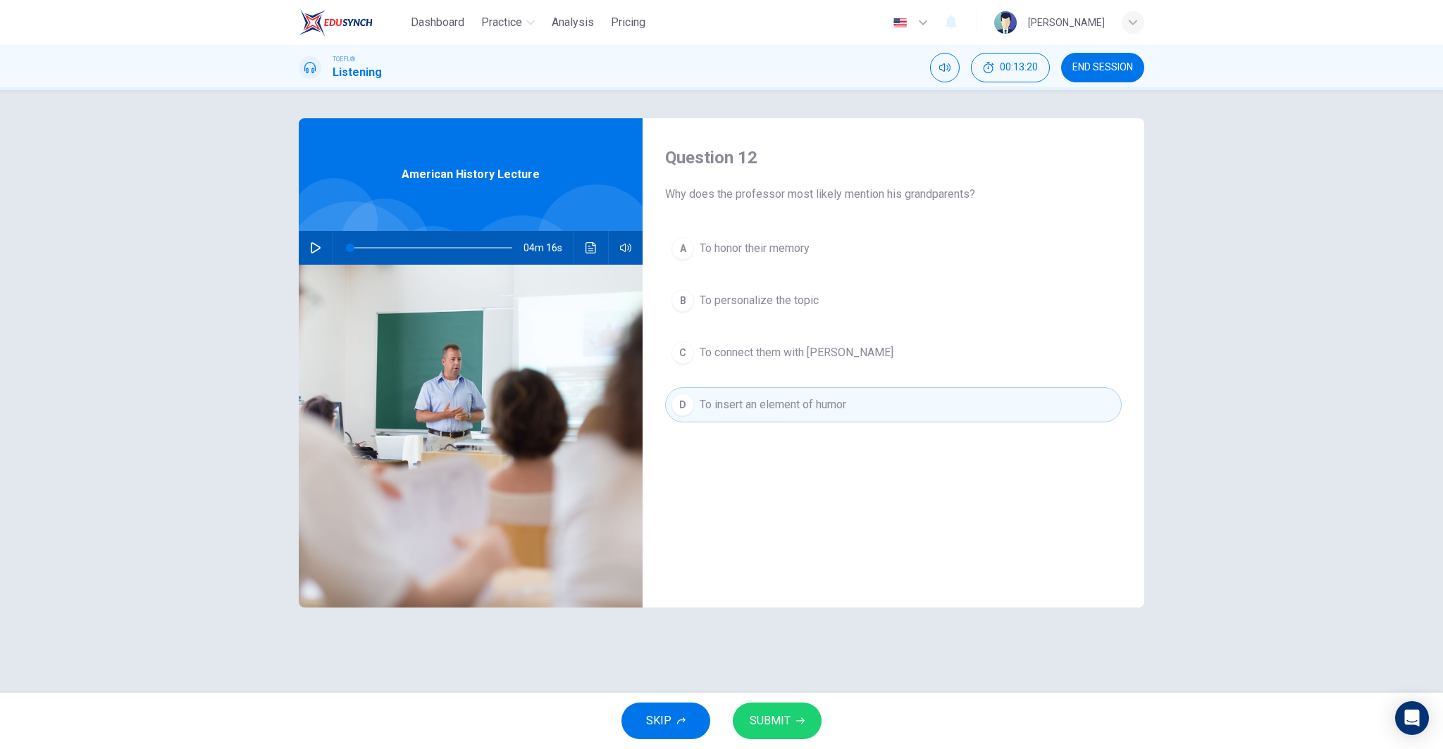
click at [785, 718] on span "SUBMIT" at bounding box center [769, 721] width 41 height 20
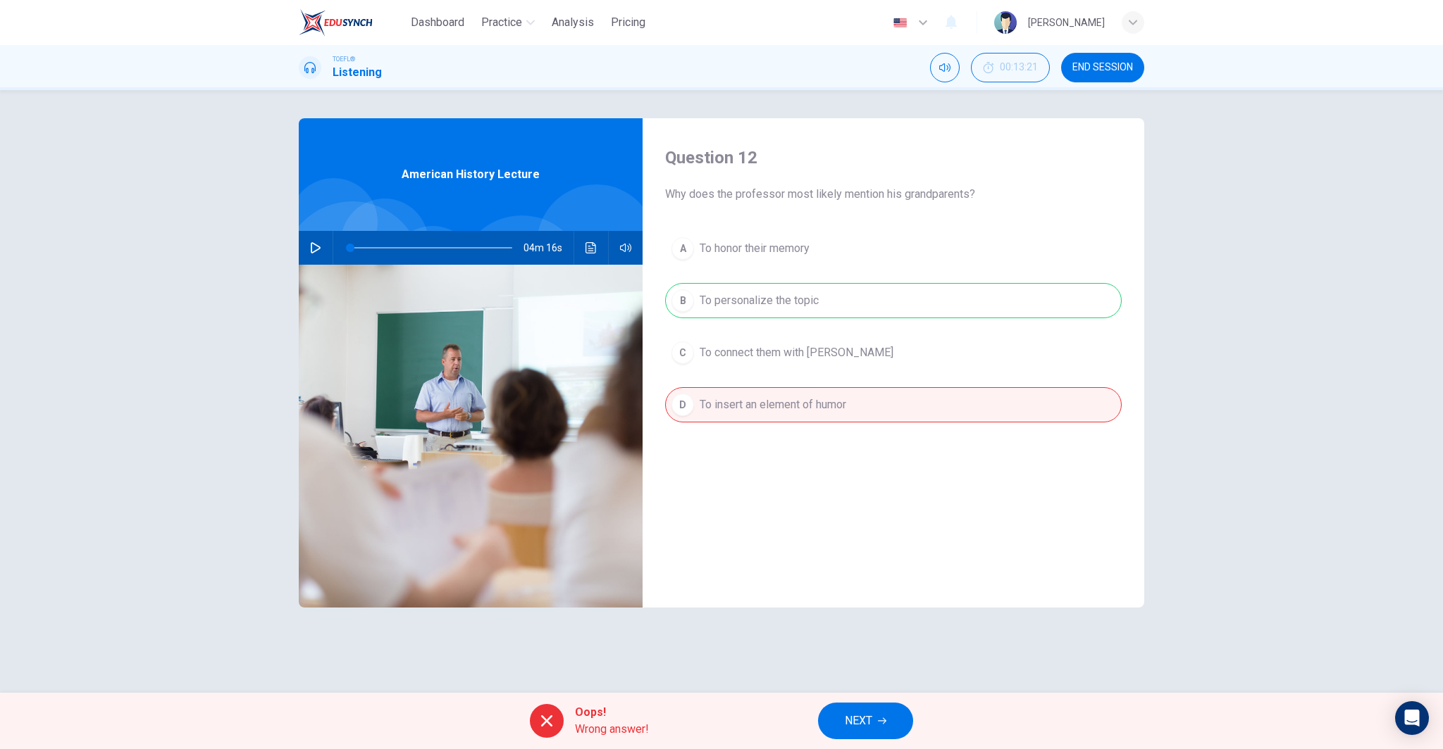
click at [854, 715] on span "NEXT" at bounding box center [858, 721] width 27 height 20
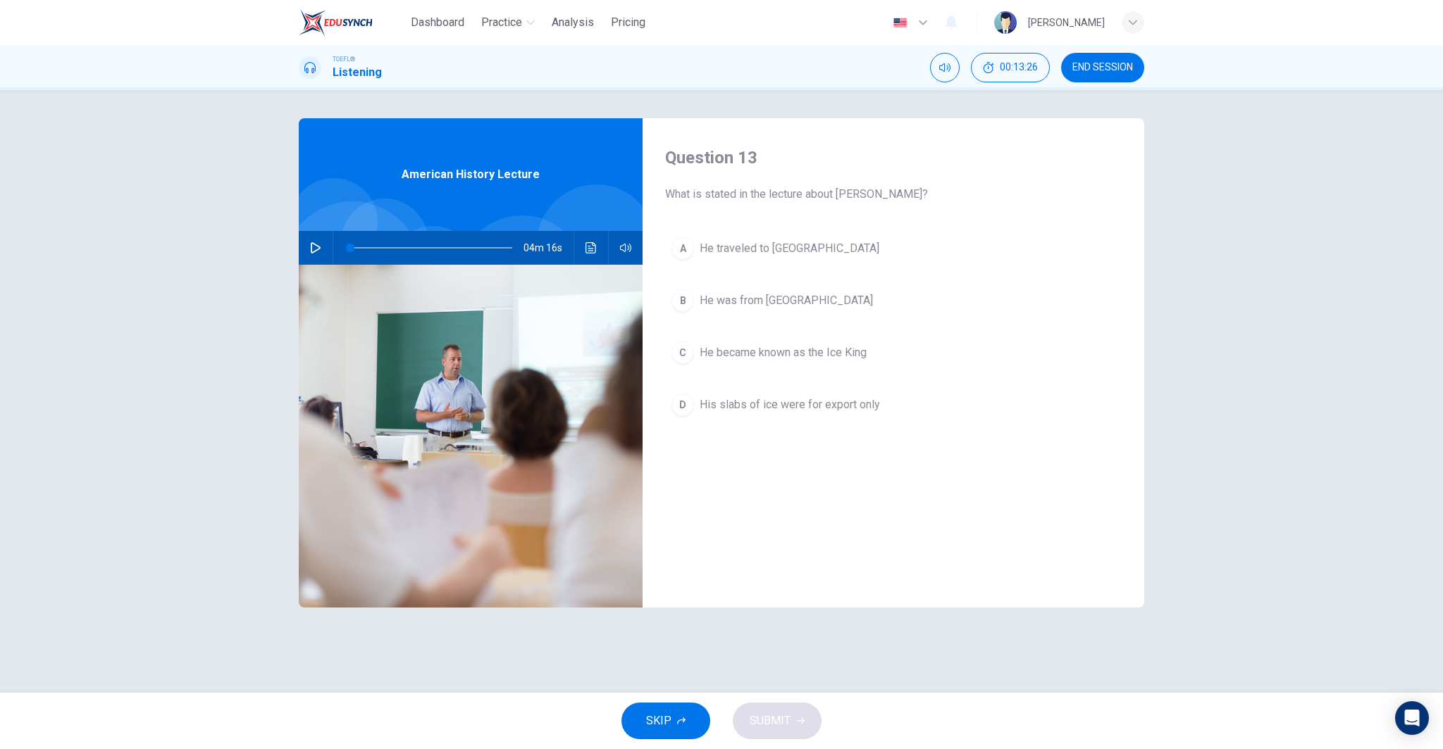
click at [782, 357] on span "He became known as the Ice King" at bounding box center [782, 352] width 167 height 17
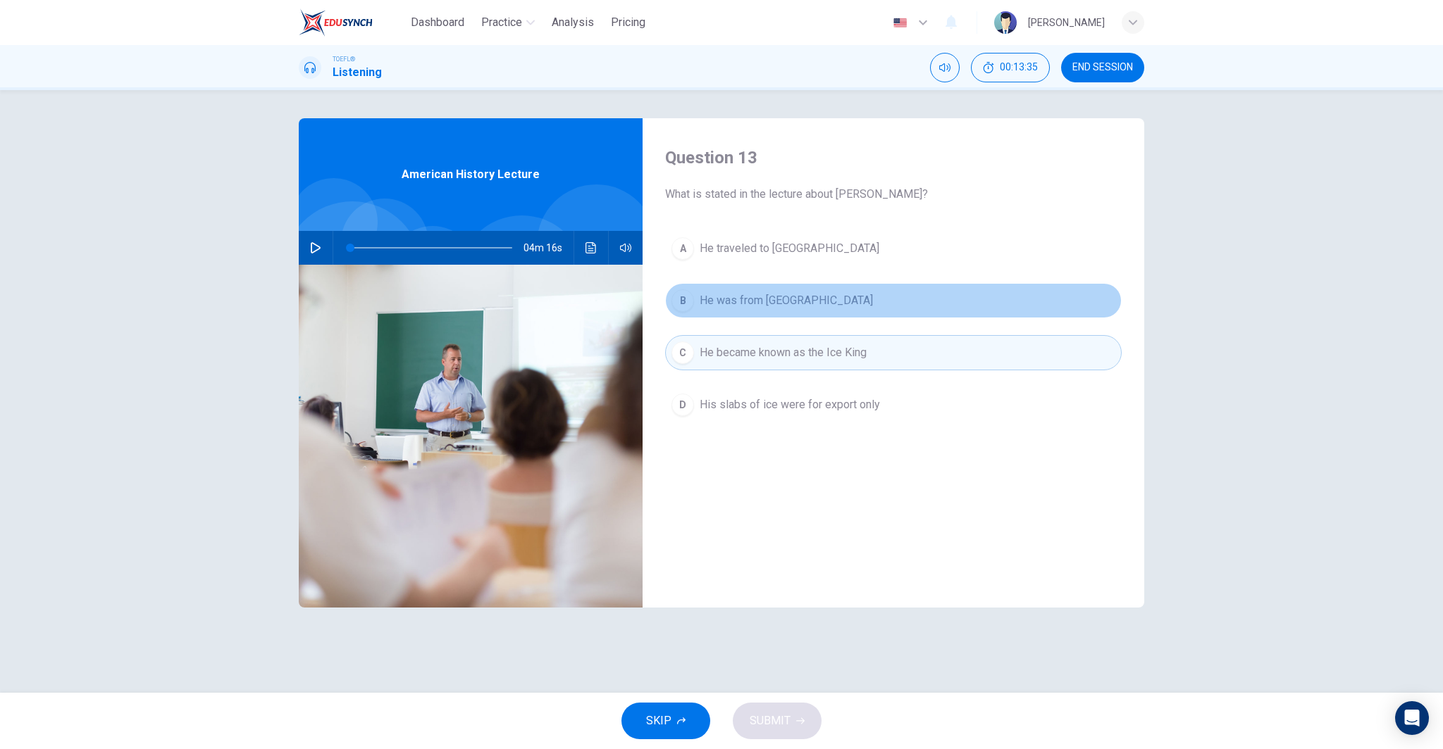
click at [752, 299] on span "He was from Boston" at bounding box center [785, 300] width 173 height 17
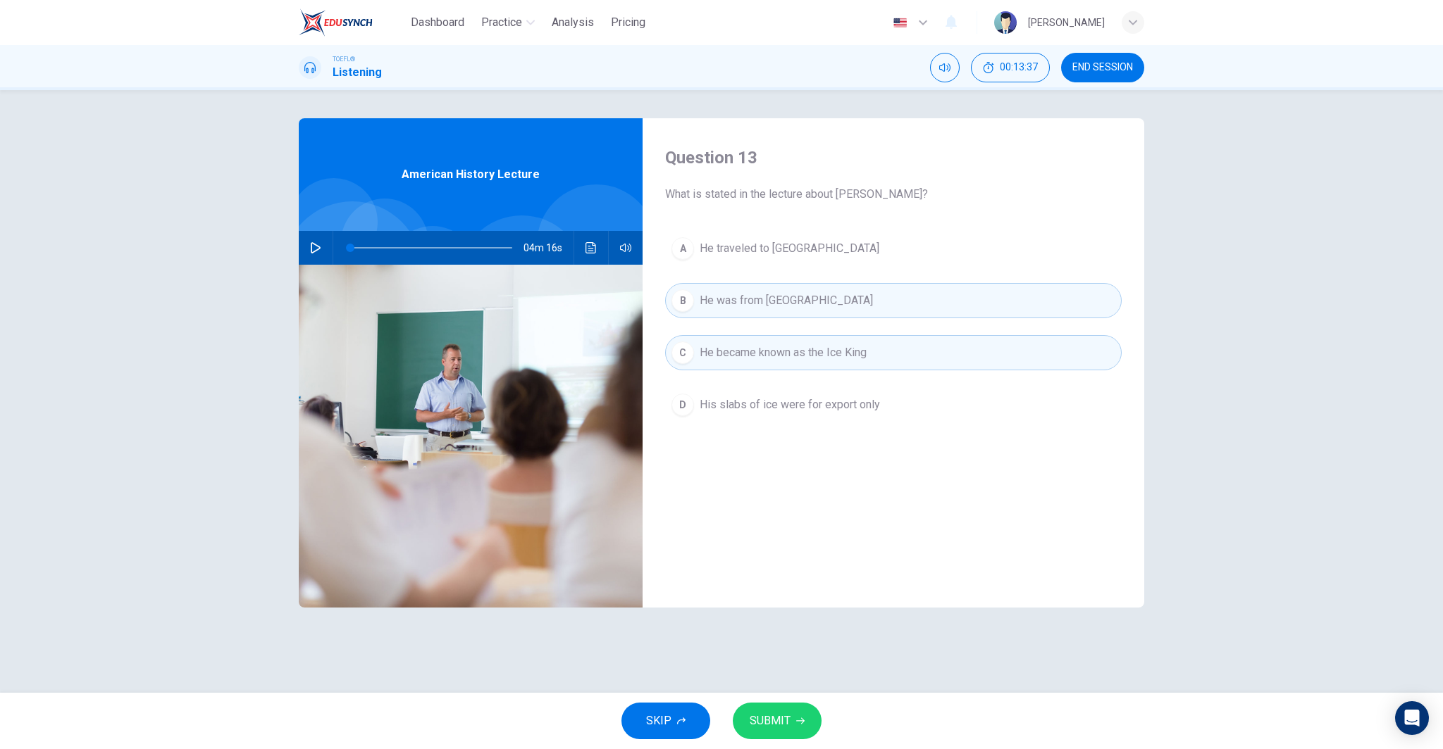
click at [776, 720] on span "SUBMIT" at bounding box center [769, 721] width 41 height 20
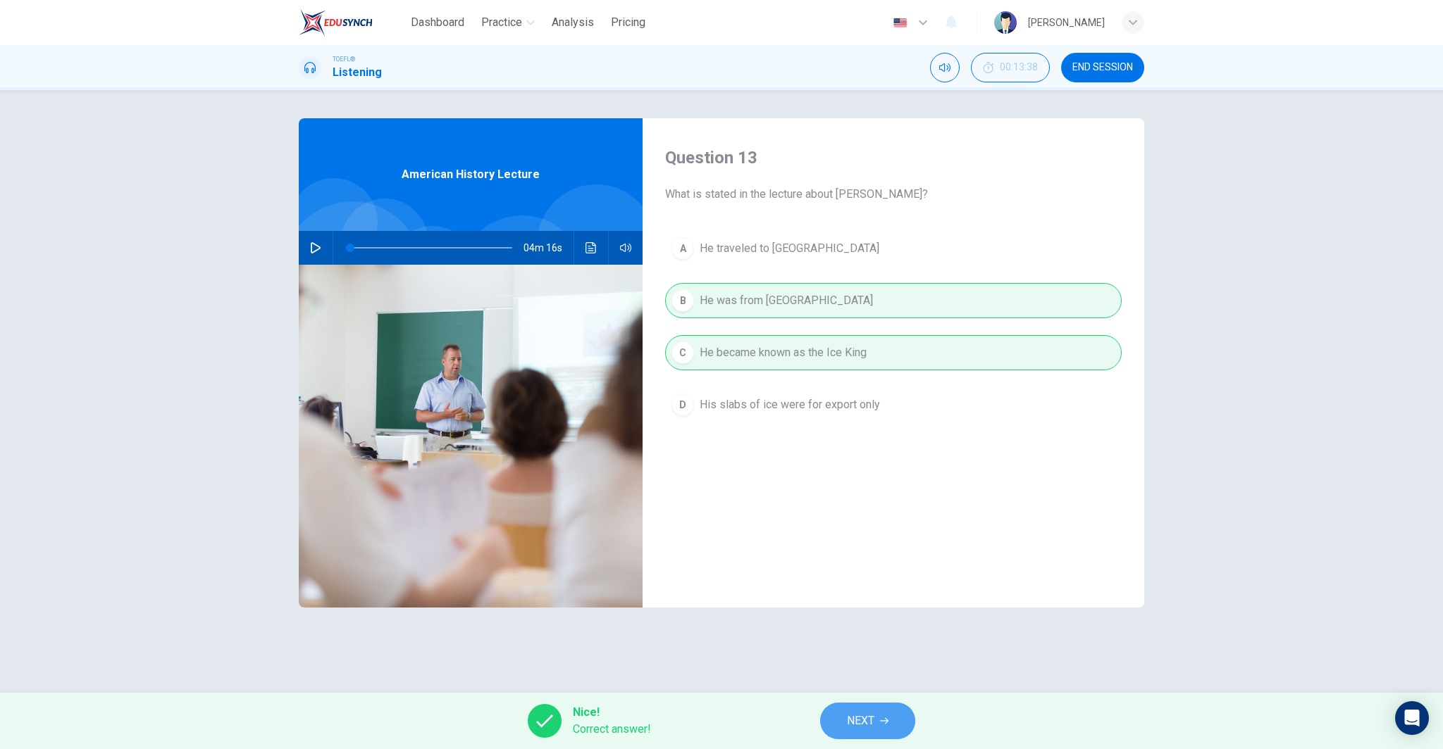
click at [869, 714] on span "NEXT" at bounding box center [860, 721] width 27 height 20
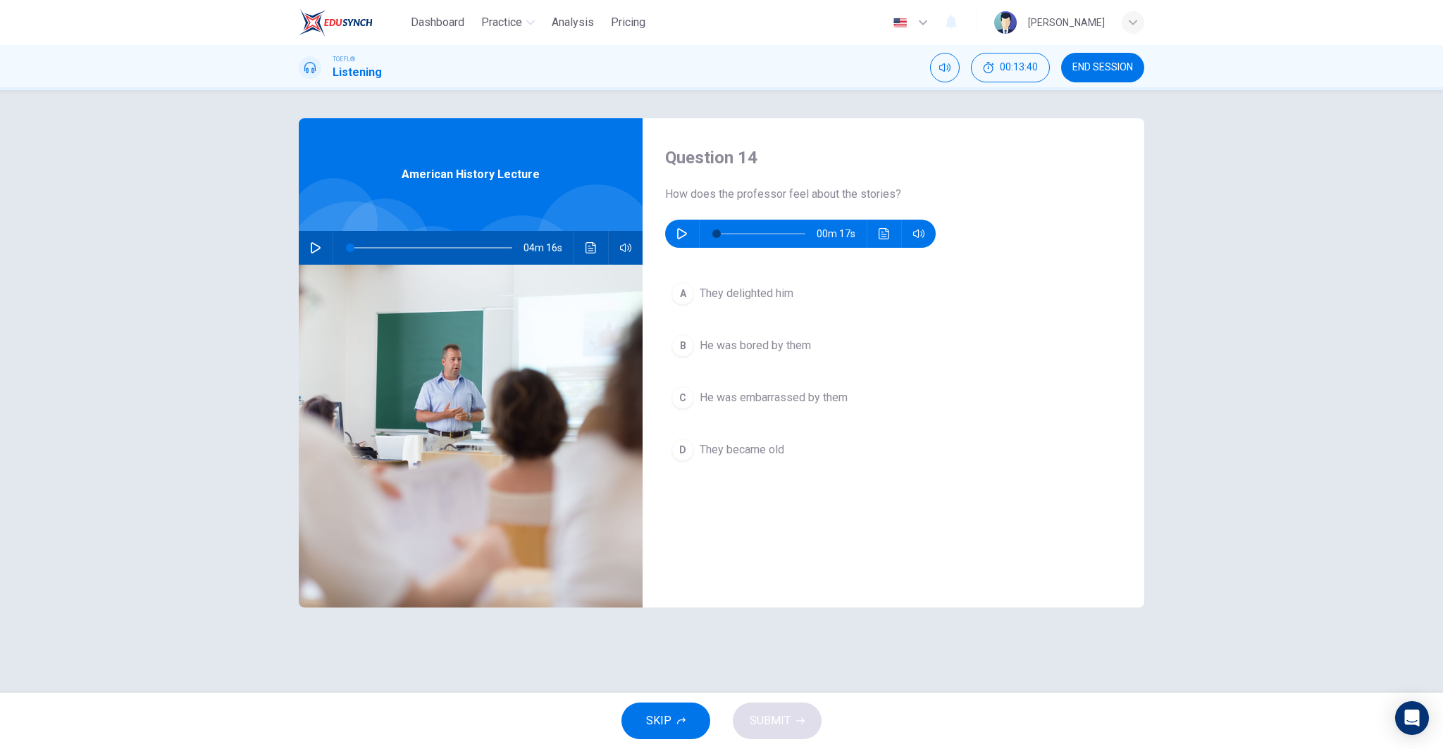
click at [683, 234] on icon "button" at bounding box center [681, 233] width 11 height 11
type input "0"
click at [781, 445] on span "They became old" at bounding box center [741, 450] width 85 height 17
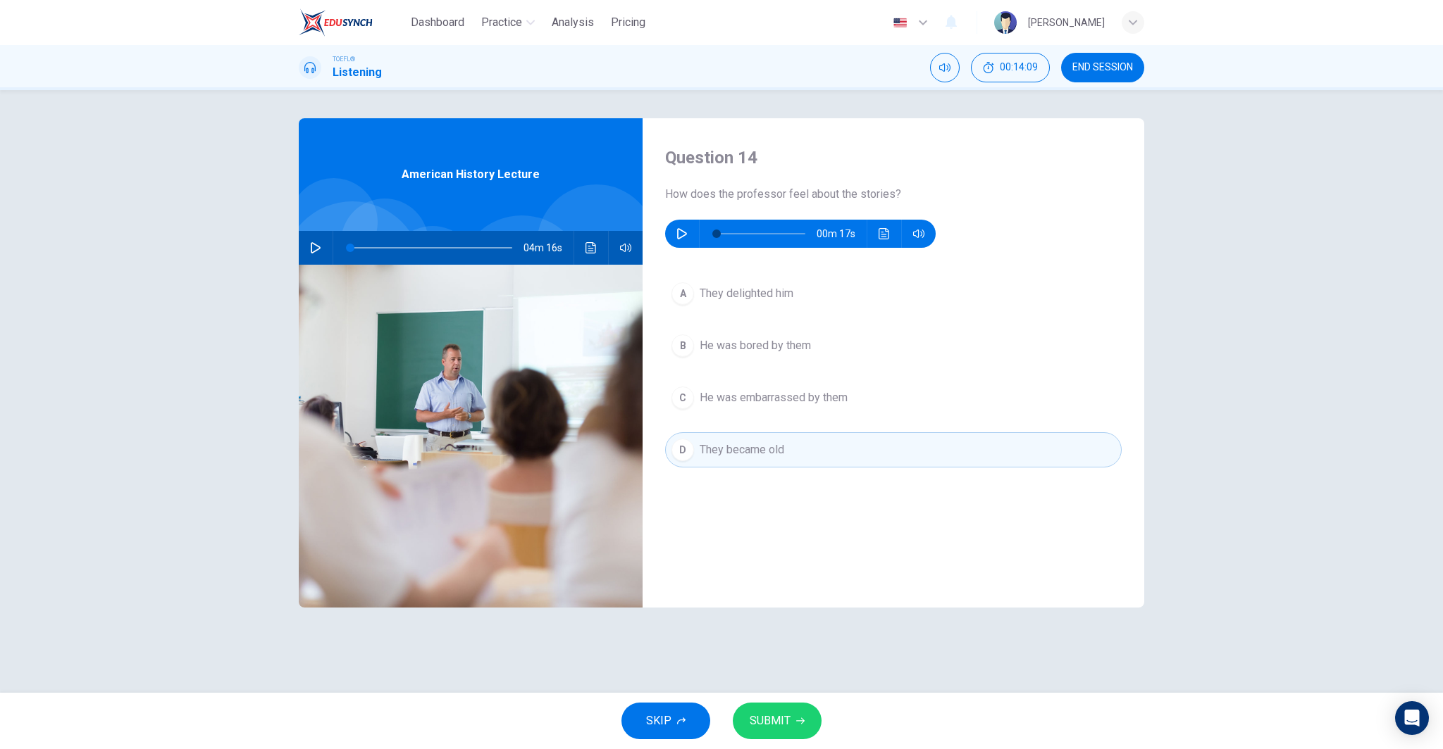
click at [731, 309] on button "A They delighted him" at bounding box center [893, 293] width 456 height 35
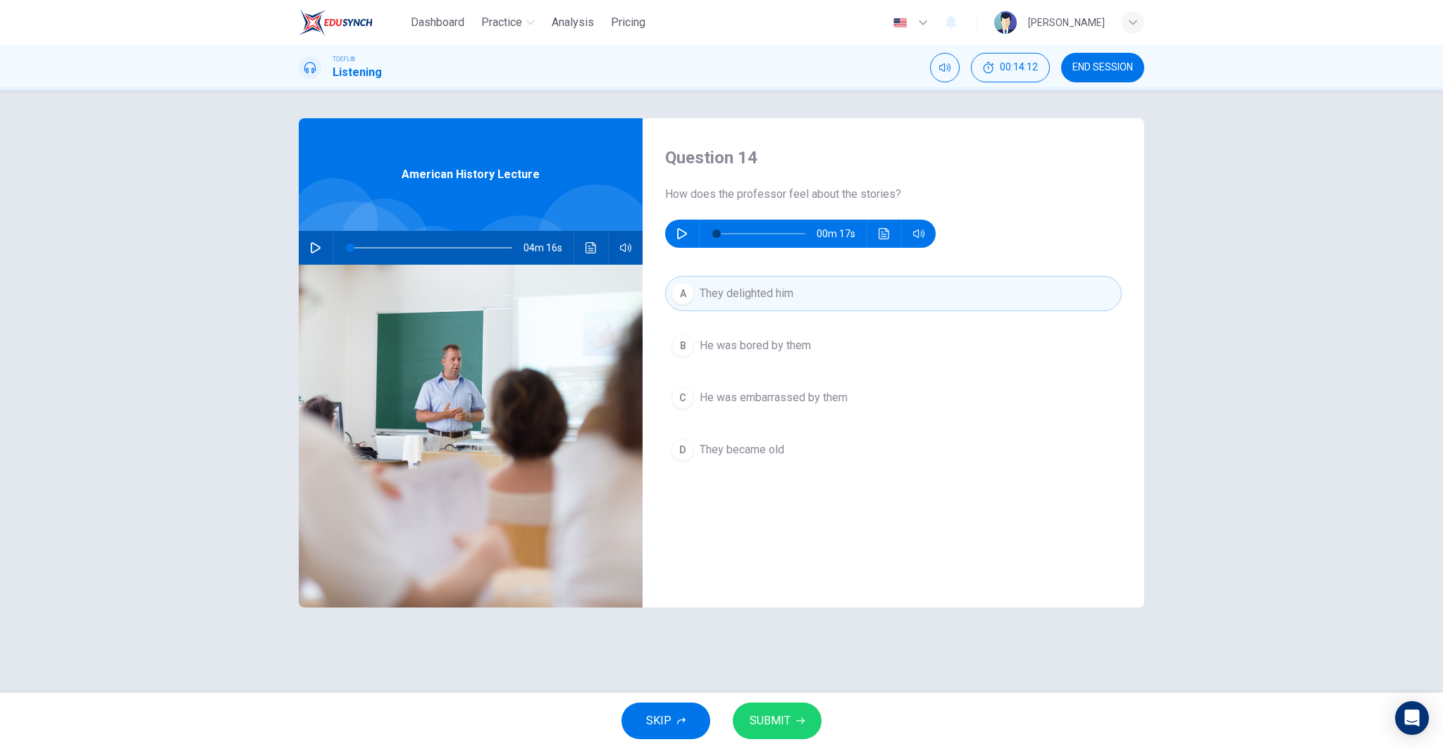
click at [787, 721] on span "SUBMIT" at bounding box center [769, 721] width 41 height 20
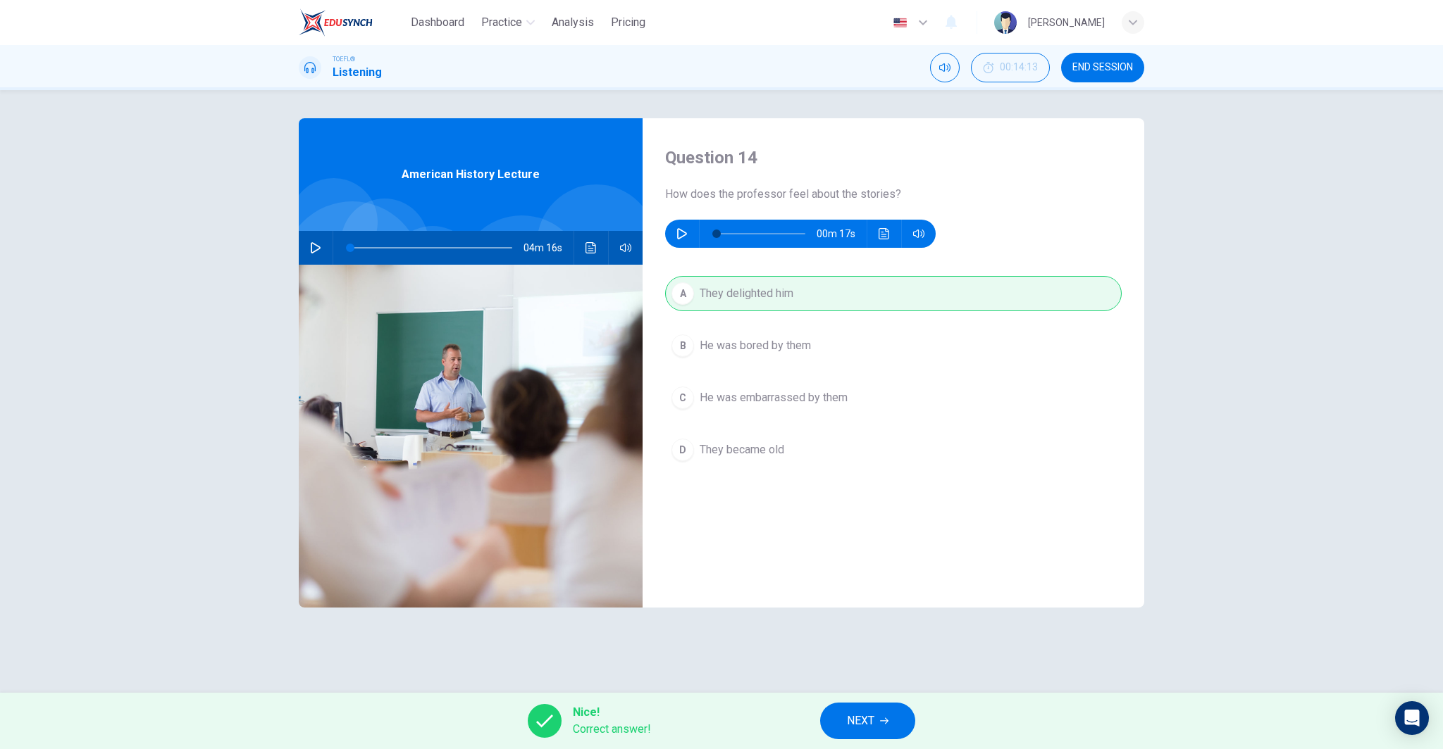
click at [858, 711] on span "NEXT" at bounding box center [860, 721] width 27 height 20
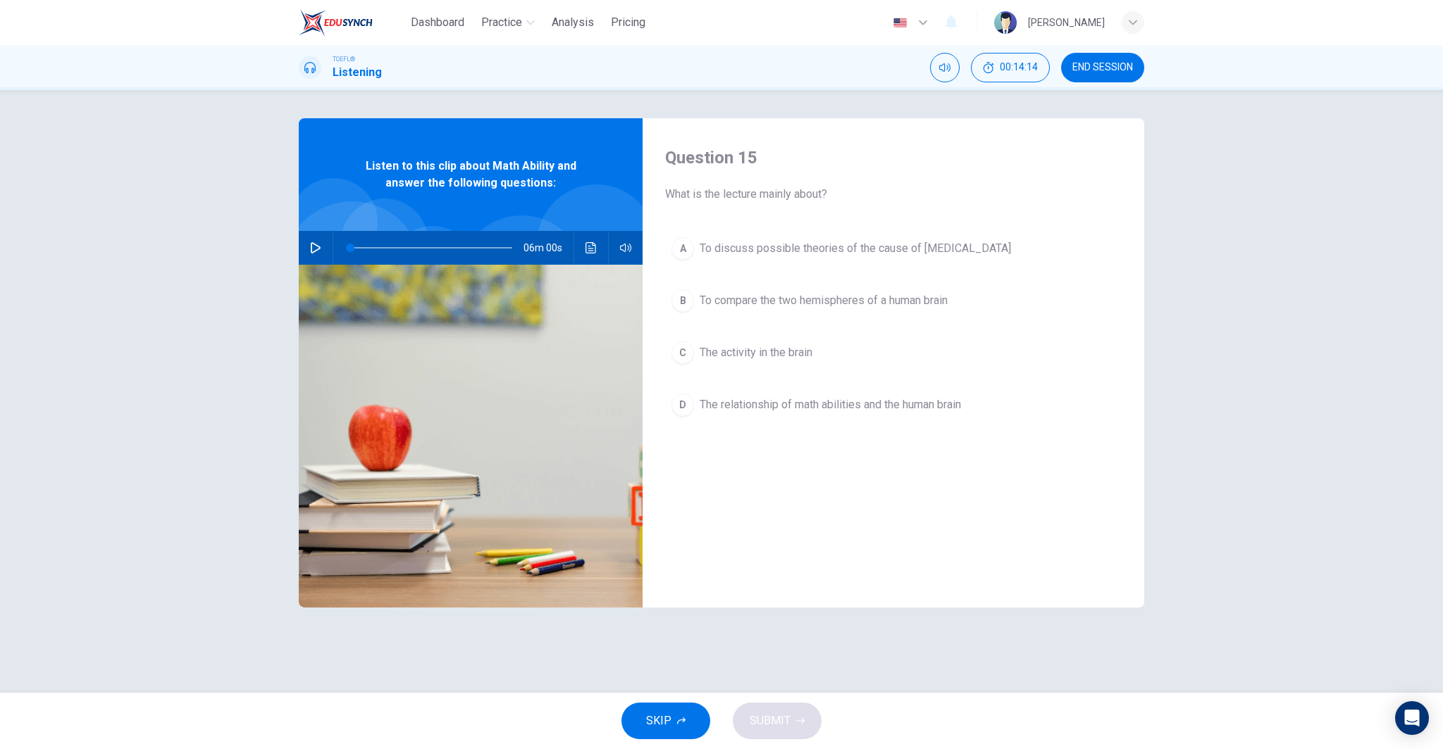
click at [1081, 70] on span "END SESSION" at bounding box center [1102, 67] width 61 height 11
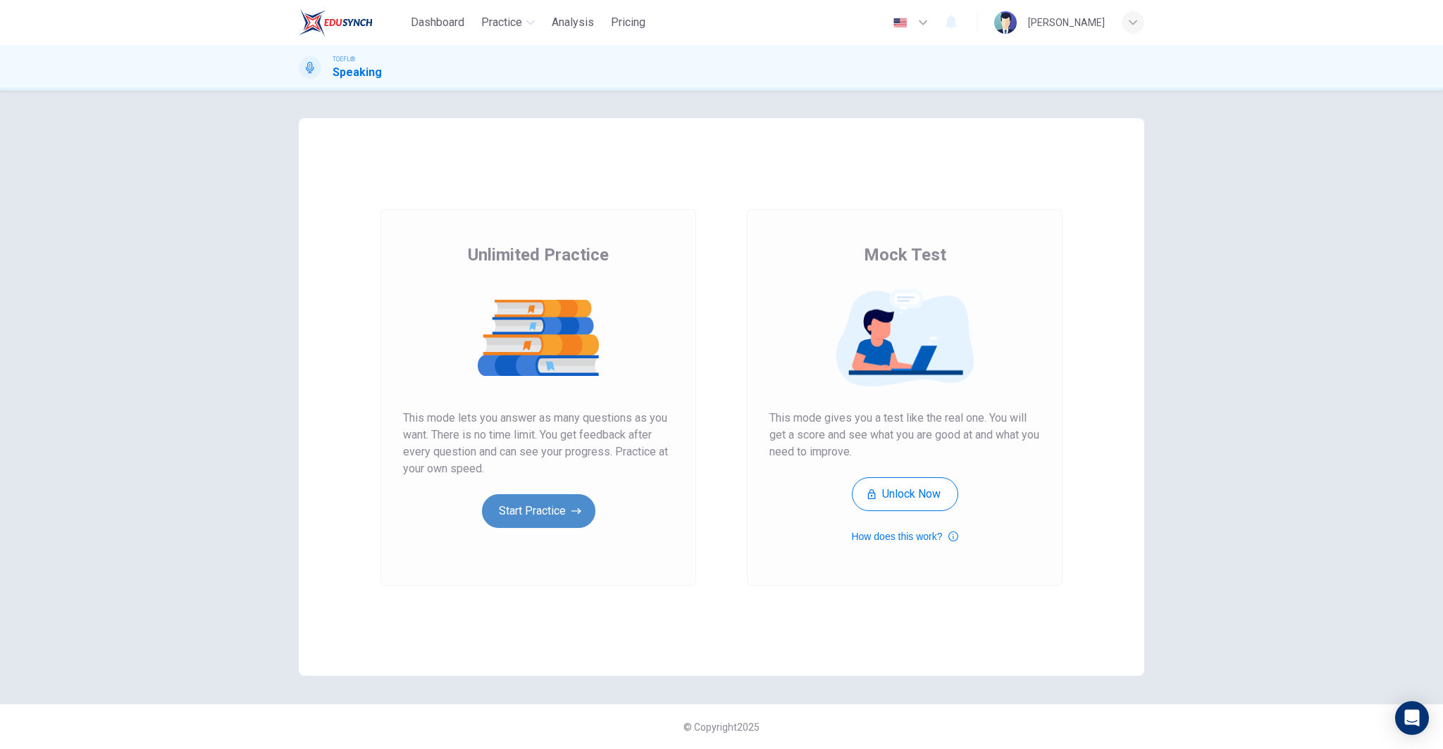
click at [548, 506] on button "Start Practice" at bounding box center [538, 511] width 113 height 34
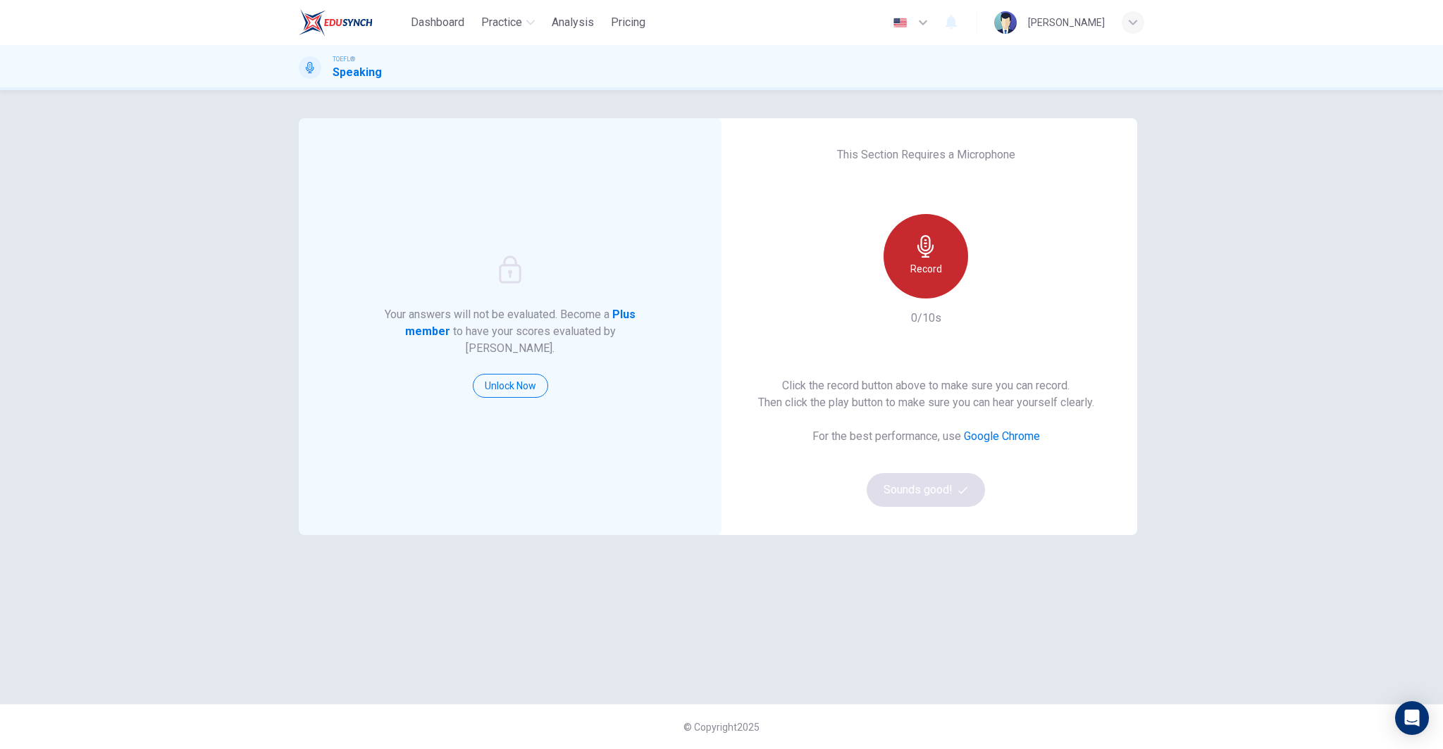
click at [925, 250] on icon "button" at bounding box center [925, 246] width 16 height 23
click at [990, 290] on icon "button" at bounding box center [990, 287] width 14 height 14
click at [985, 283] on icon "button" at bounding box center [990, 287] width 14 height 14
click at [938, 483] on button "Sounds good!" at bounding box center [925, 490] width 118 height 34
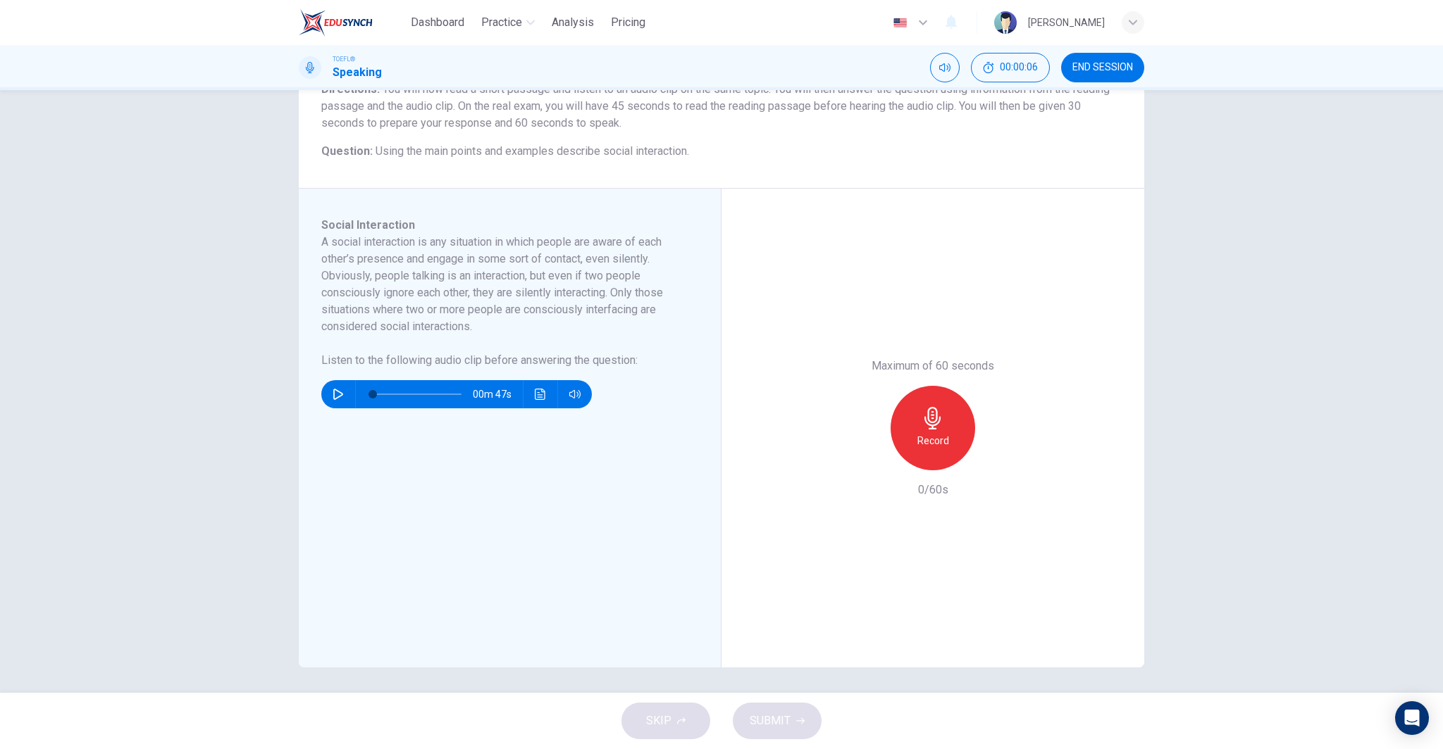
scroll to position [11, 0]
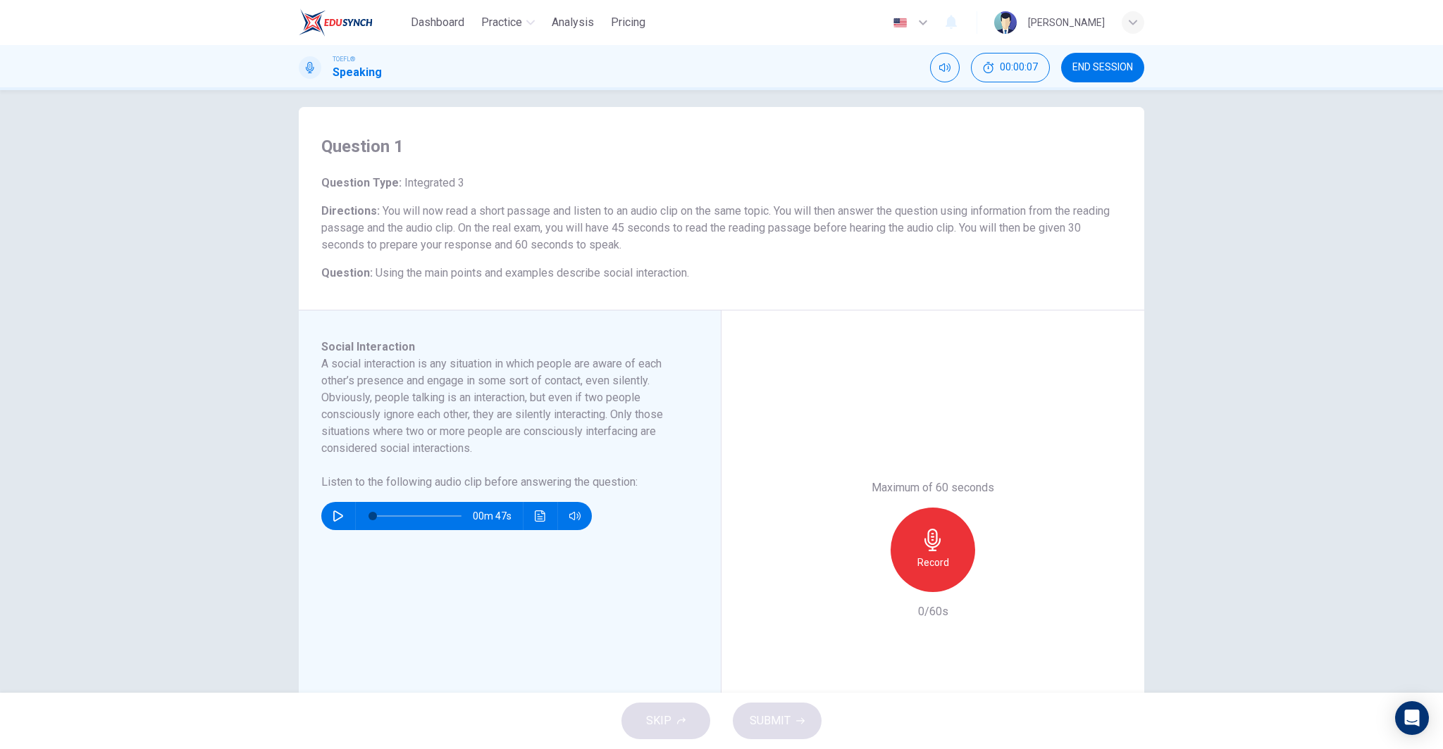
click at [337, 509] on button "button" at bounding box center [338, 516] width 23 height 28
drag, startPoint x: 369, startPoint y: 516, endPoint x: 356, endPoint y: 519, distance: 13.8
click at [368, 520] on span at bounding box center [372, 516] width 8 height 8
type input "0"
click at [932, 554] on h6 "Record" at bounding box center [933, 562] width 32 height 17
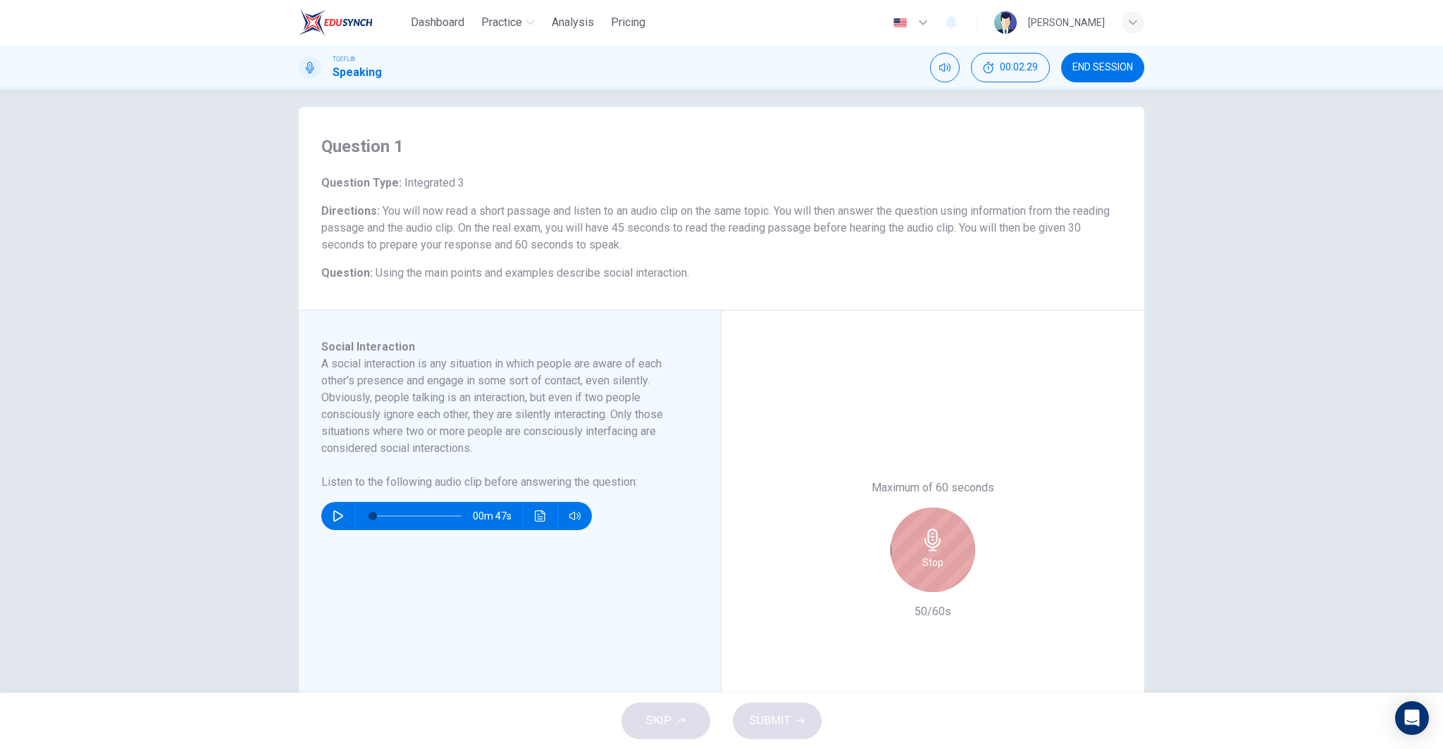
click at [947, 545] on div "Stop" at bounding box center [932, 550] width 85 height 85
click at [791, 716] on button "SUBMIT" at bounding box center [777, 721] width 89 height 37
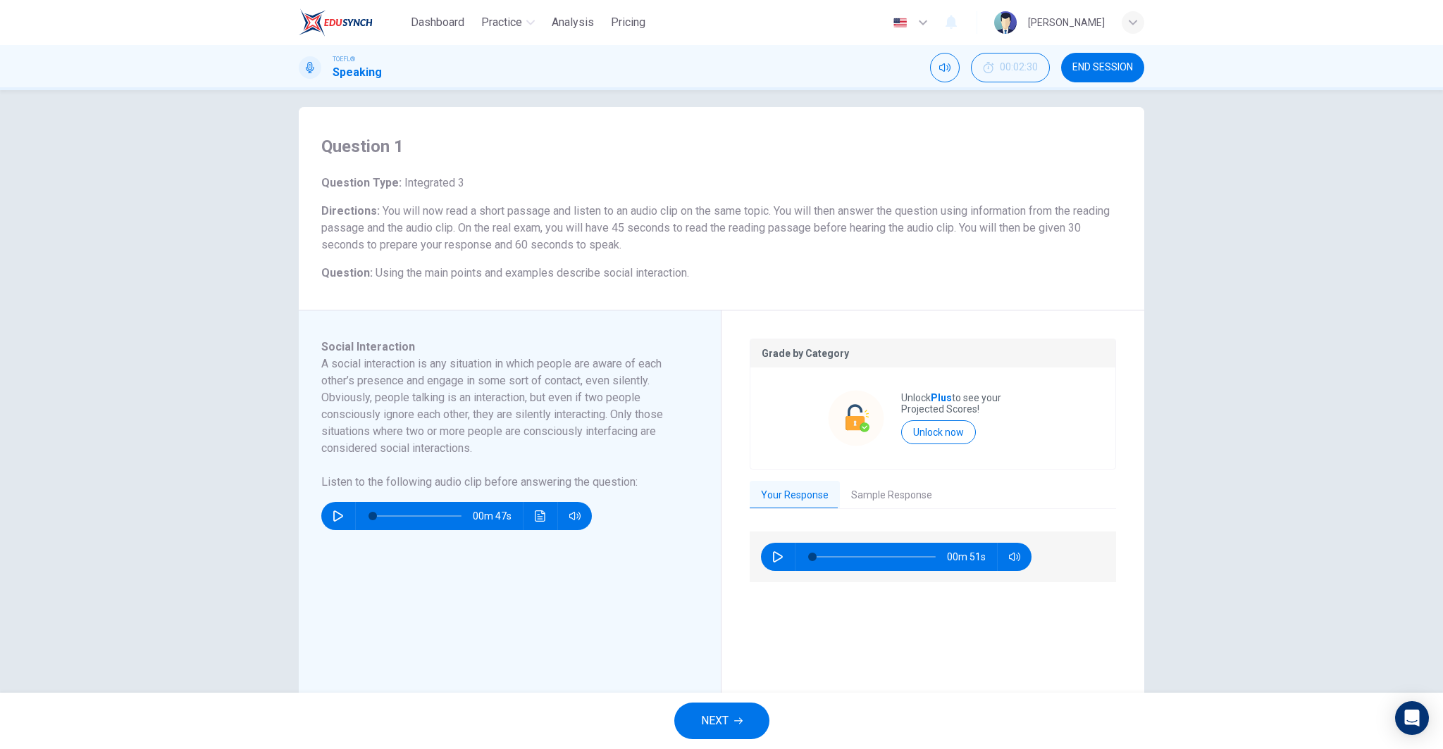
click at [726, 712] on span "NEXT" at bounding box center [714, 721] width 27 height 20
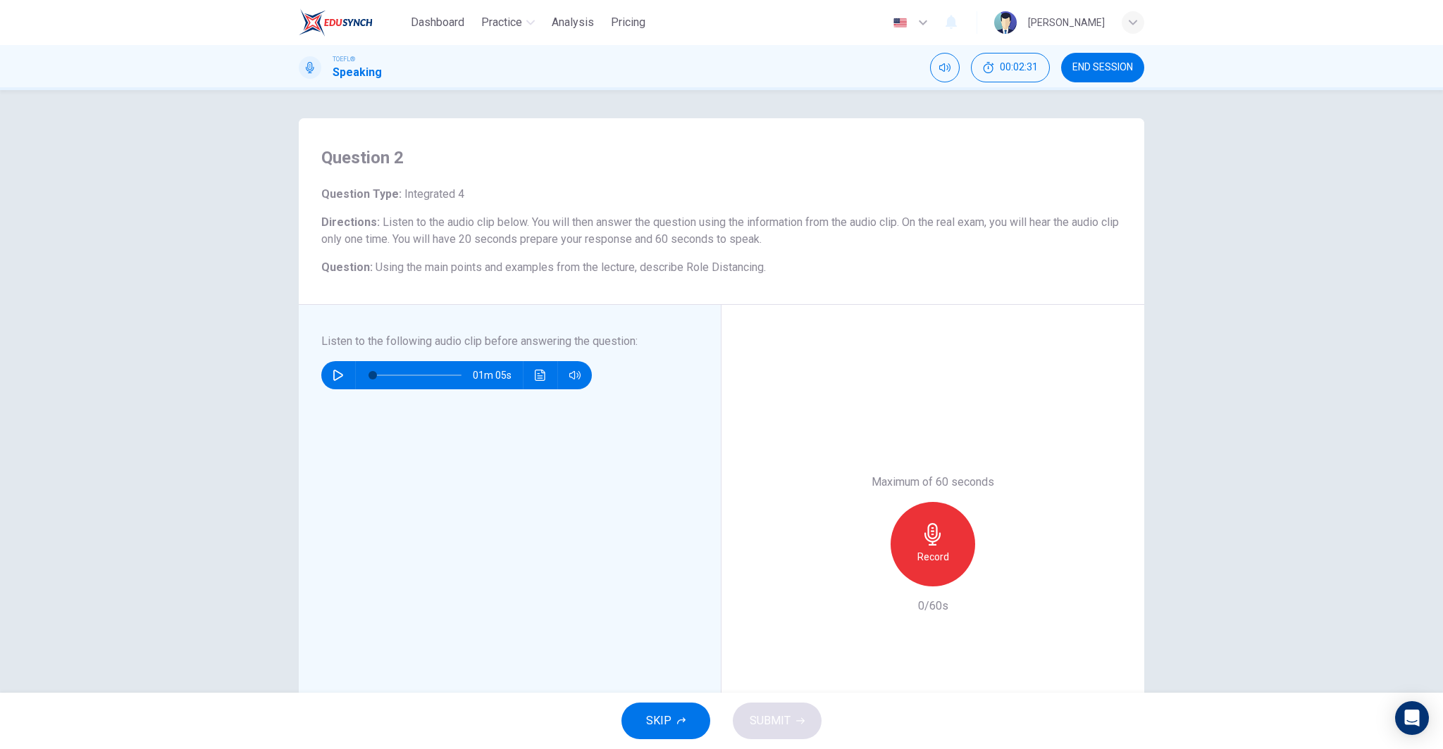
click at [1098, 69] on span "END SESSION" at bounding box center [1102, 67] width 61 height 11
